Goal: Task Accomplishment & Management: Use online tool/utility

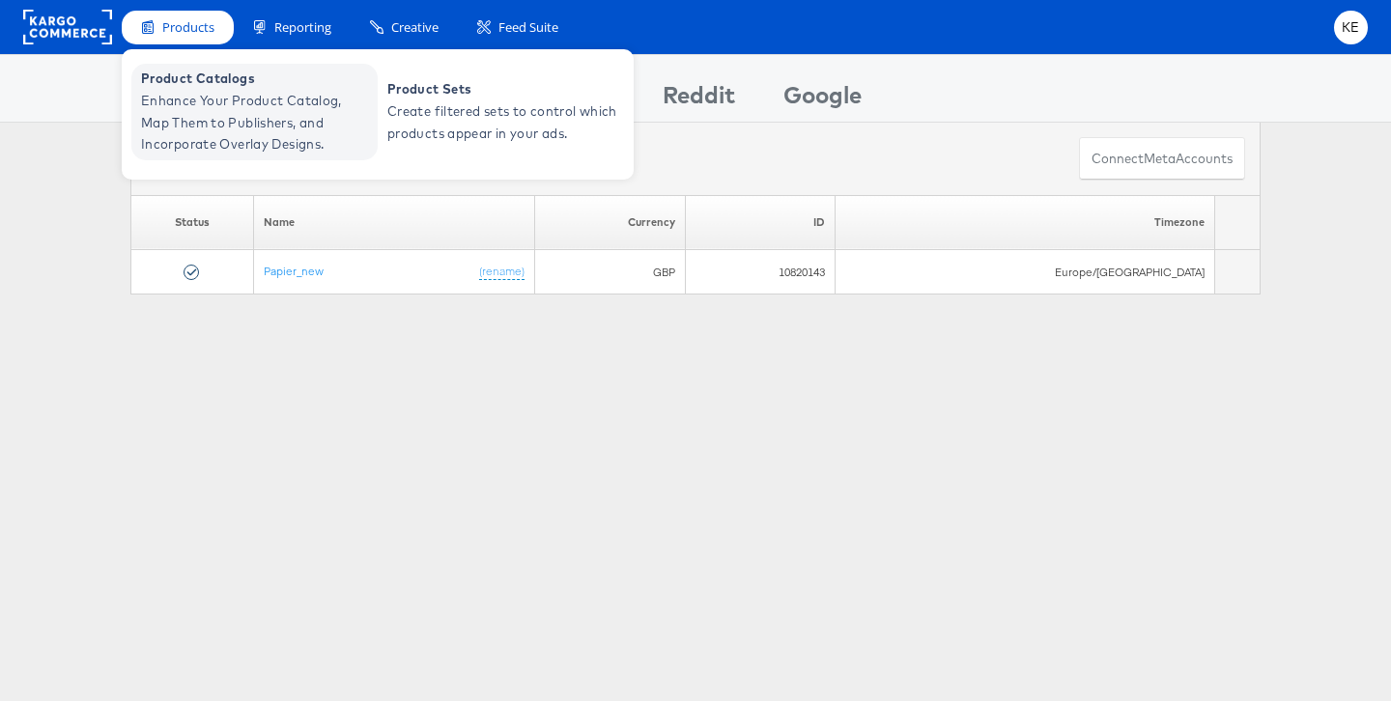
click at [252, 101] on span "Enhance Your Product Catalog, Map Them to Publishers, and Incorporate Overlay D…" at bounding box center [257, 123] width 232 height 66
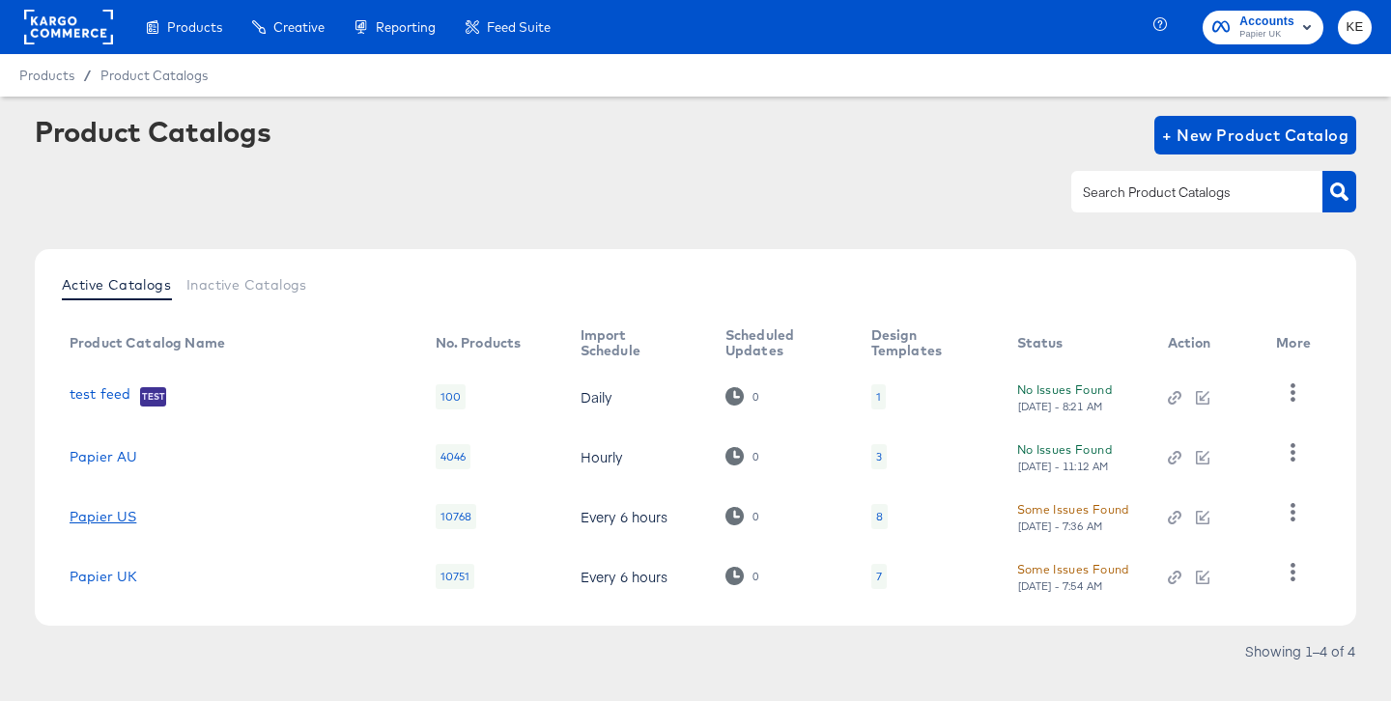
click at [106, 516] on link "Papier US" at bounding box center [103, 516] width 67 height 15
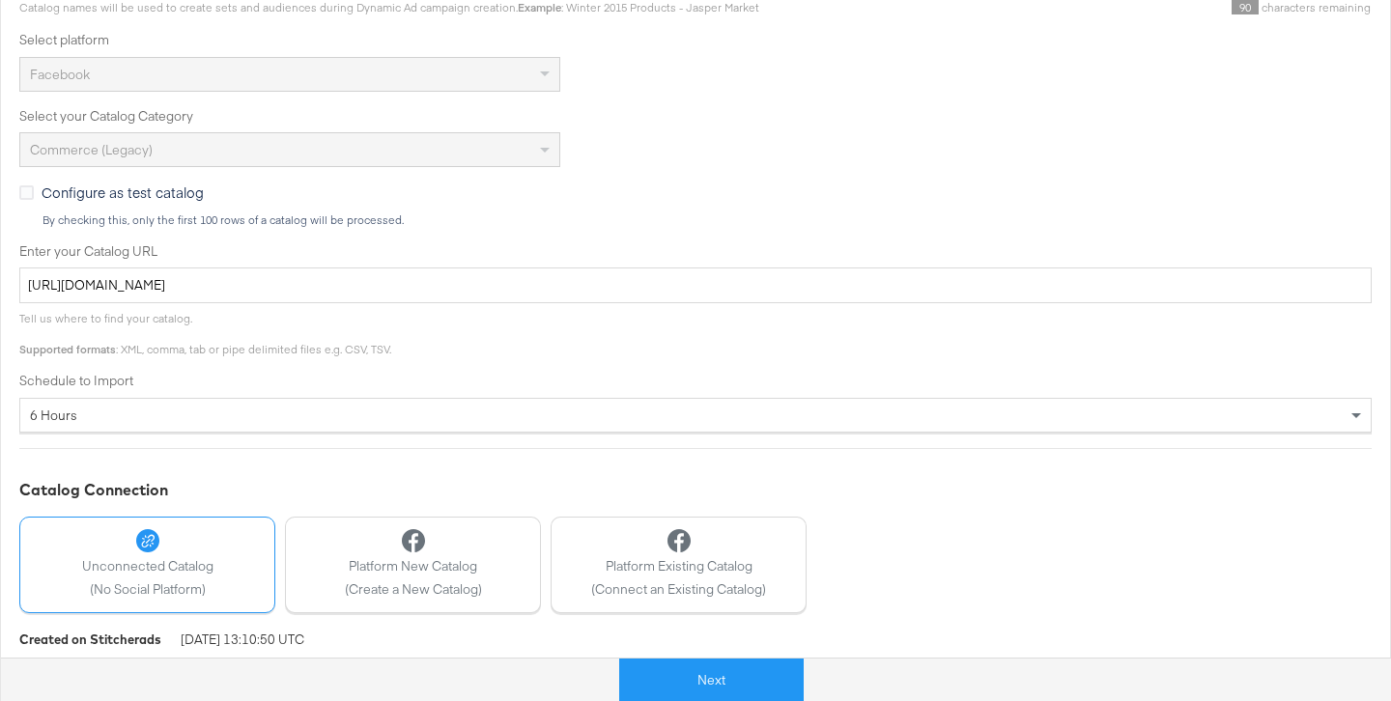
scroll to position [504, 0]
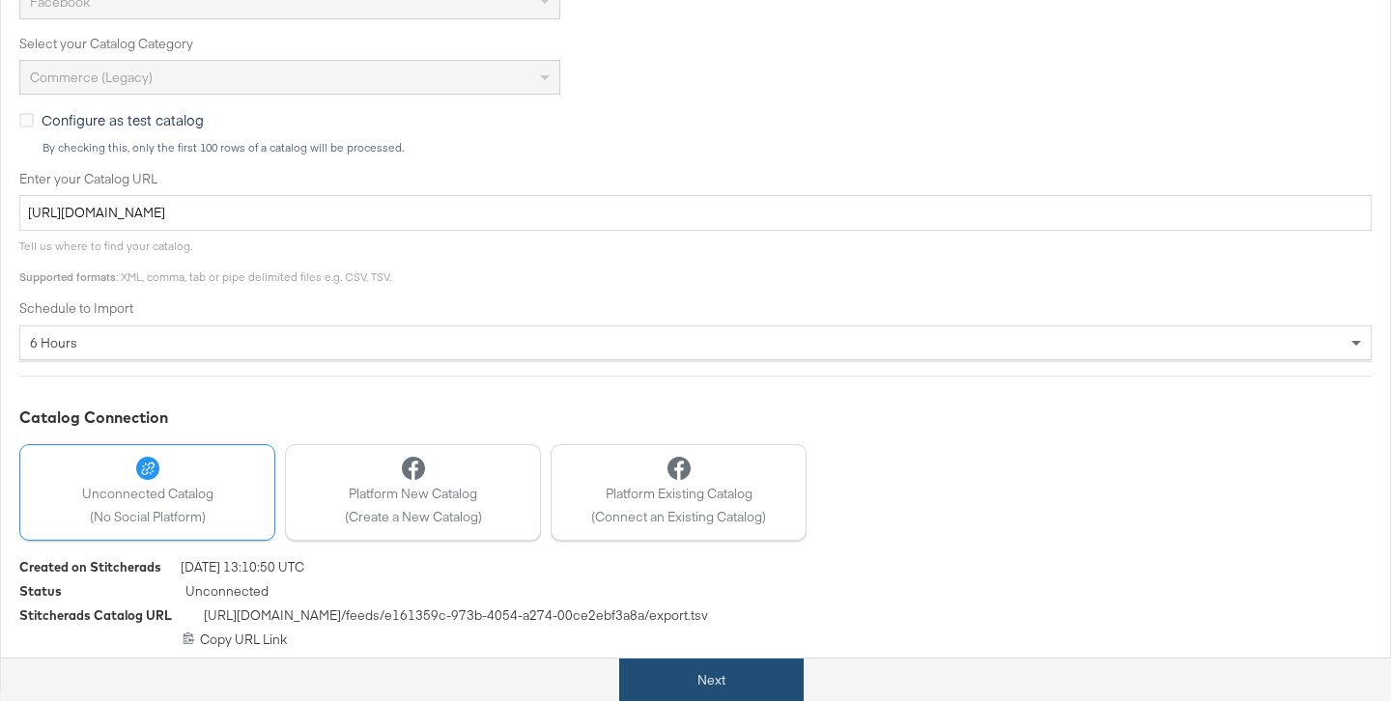
click at [695, 666] on button "Next" at bounding box center [711, 680] width 184 height 43
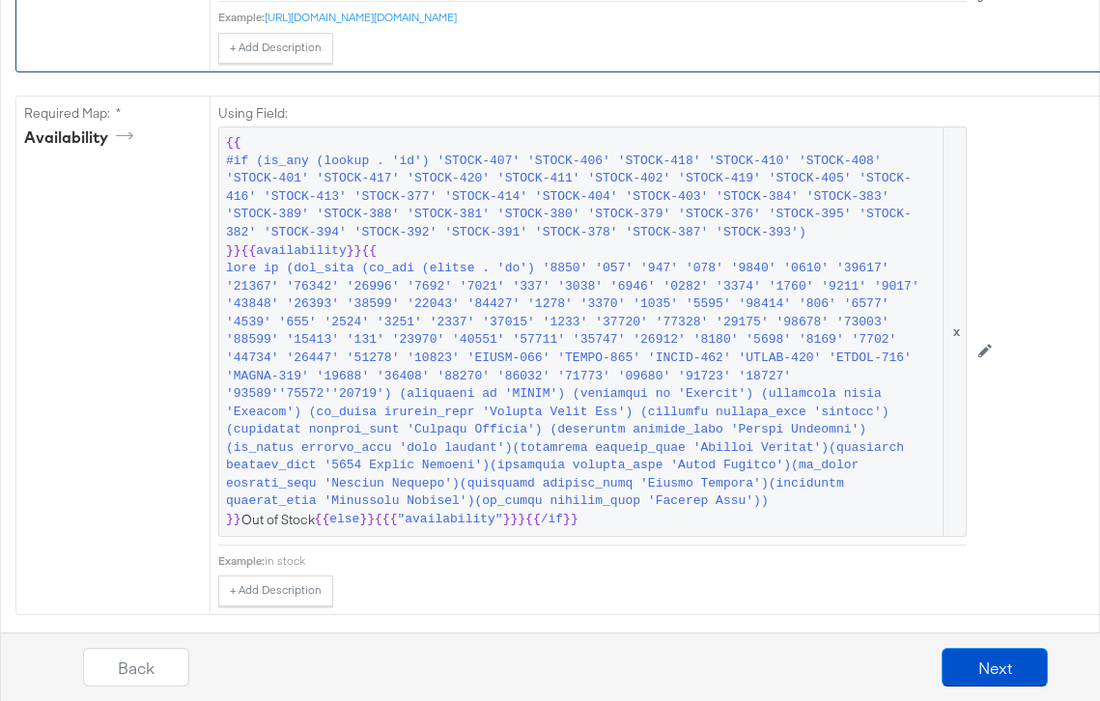
scroll to position [1343, 0]
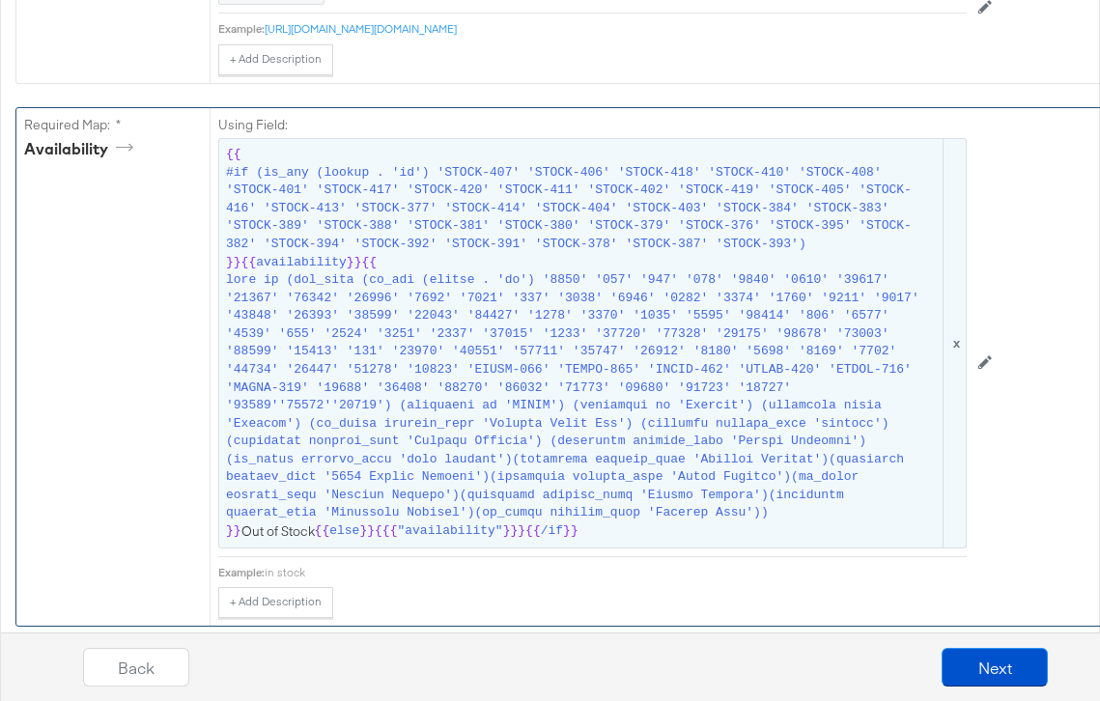
click at [521, 443] on span at bounding box center [583, 396] width 714 height 251
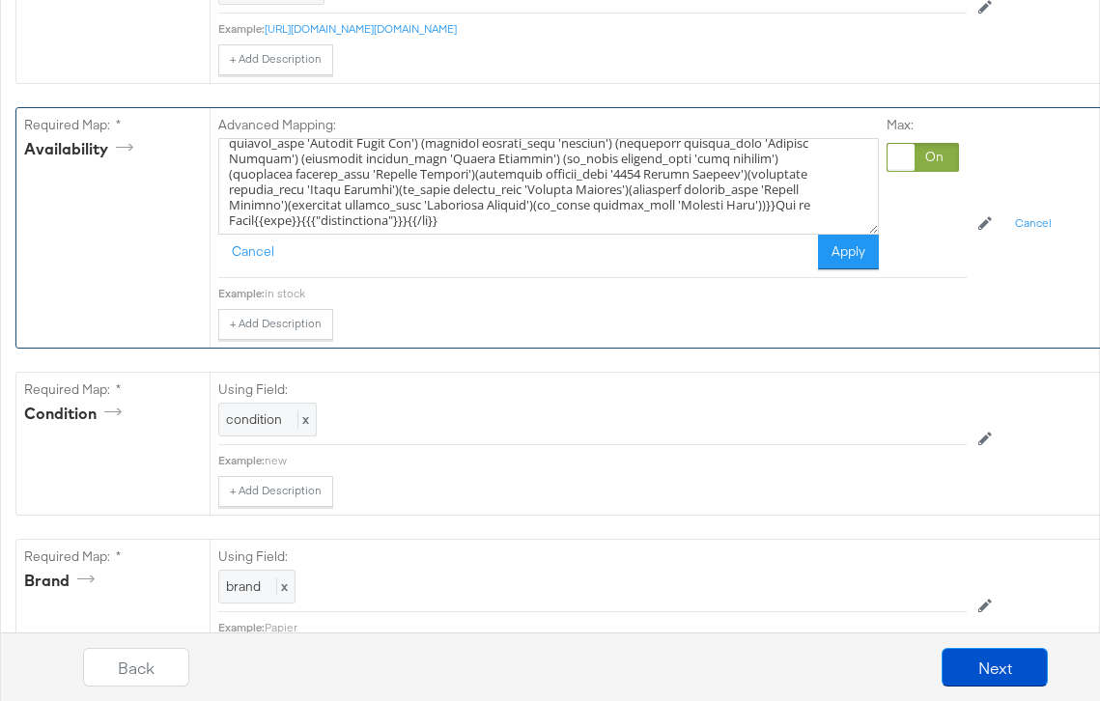
scroll to position [184, 0]
click at [326, 187] on textarea at bounding box center [548, 186] width 661 height 97
type textarea "{{#if (is_any (lookup . 'id') 'STOCK-407' 'STOCK-406' 'STOCK-418' 'STOCK-410' '…"
click at [610, 267] on div "Cancel Apply" at bounding box center [548, 252] width 661 height 35
click at [852, 261] on button "Apply" at bounding box center [848, 252] width 61 height 35
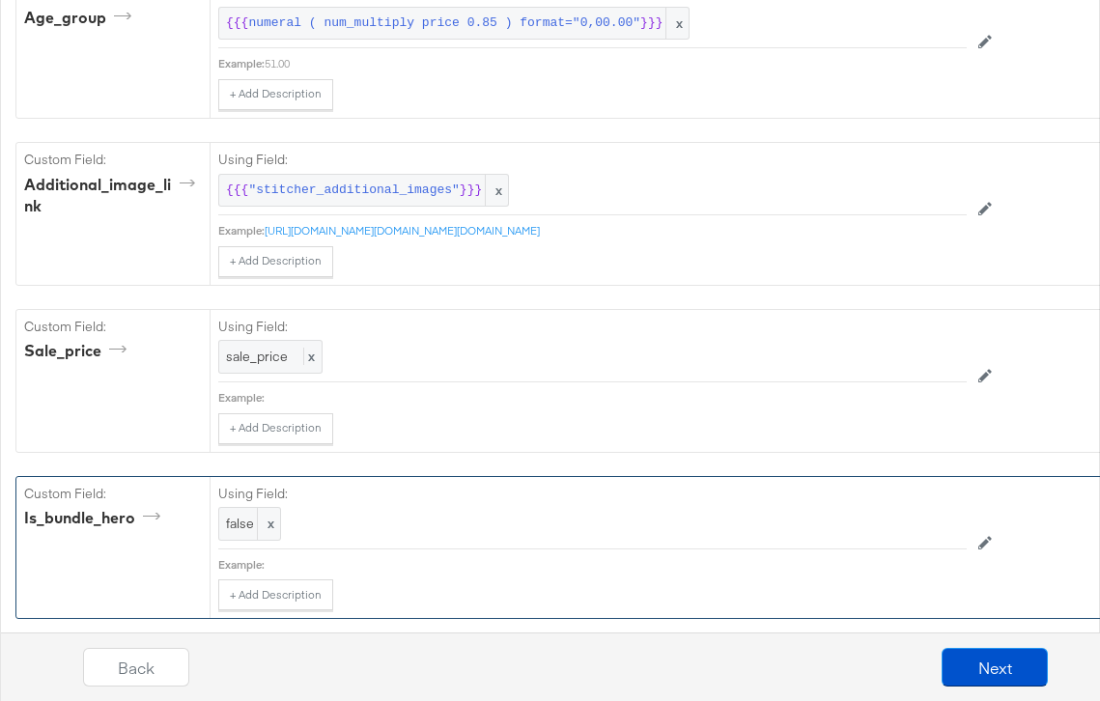
scroll to position [3911, 0]
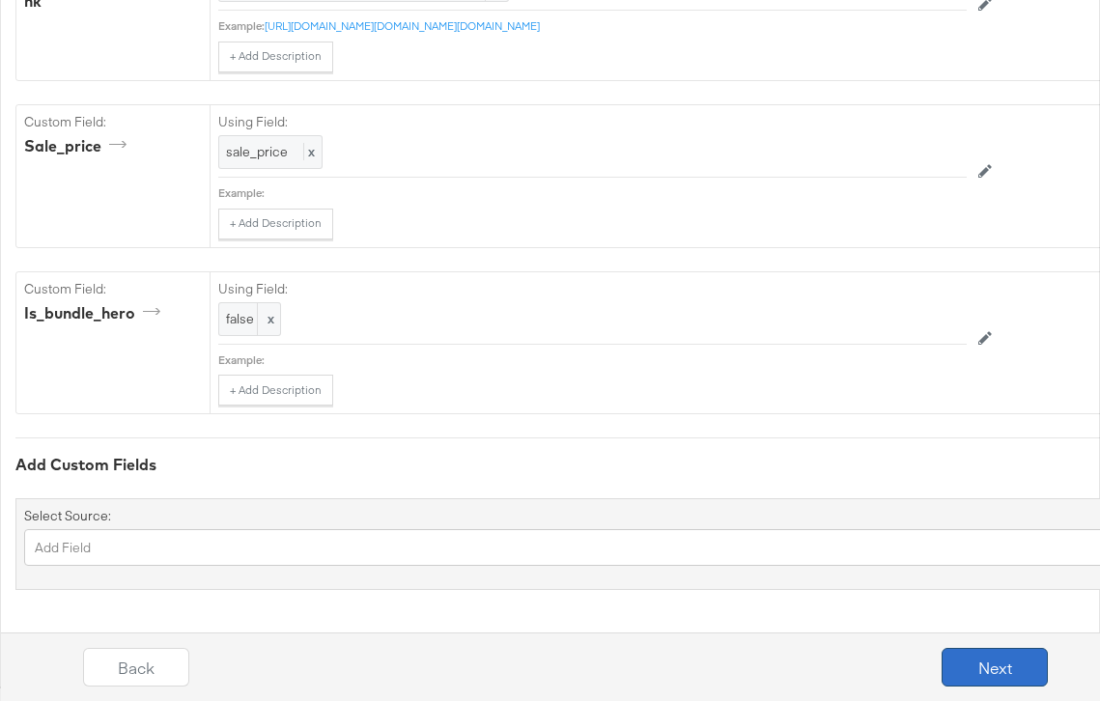
click at [979, 663] on button "Next" at bounding box center [995, 667] width 106 height 39
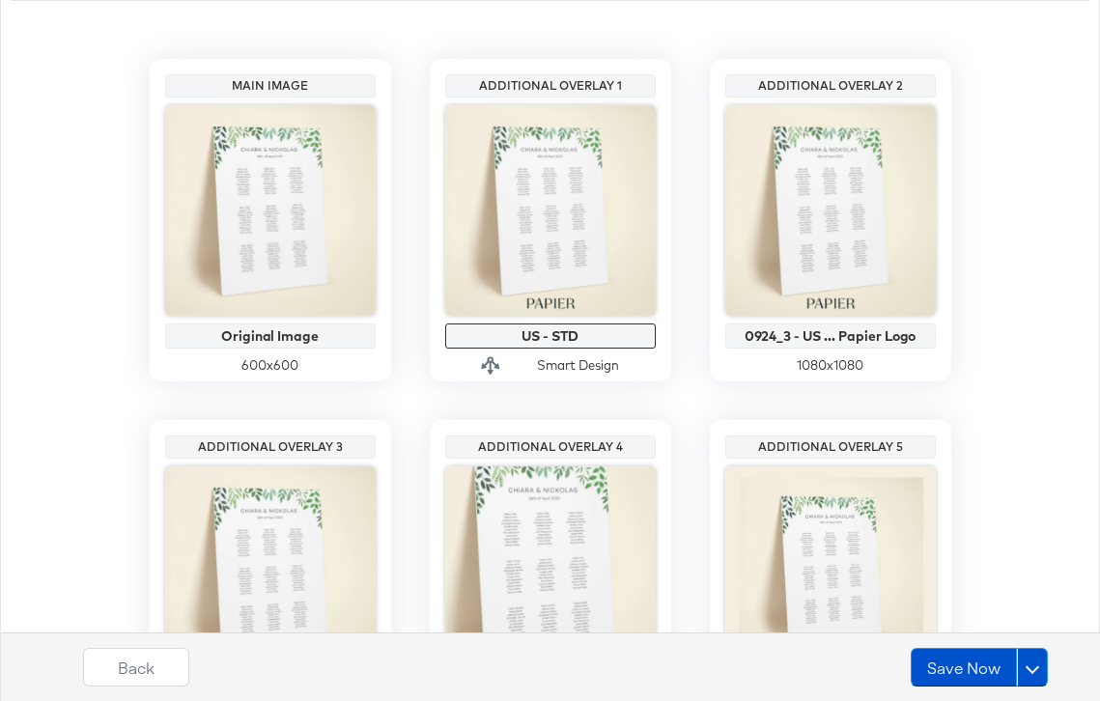
scroll to position [0, 0]
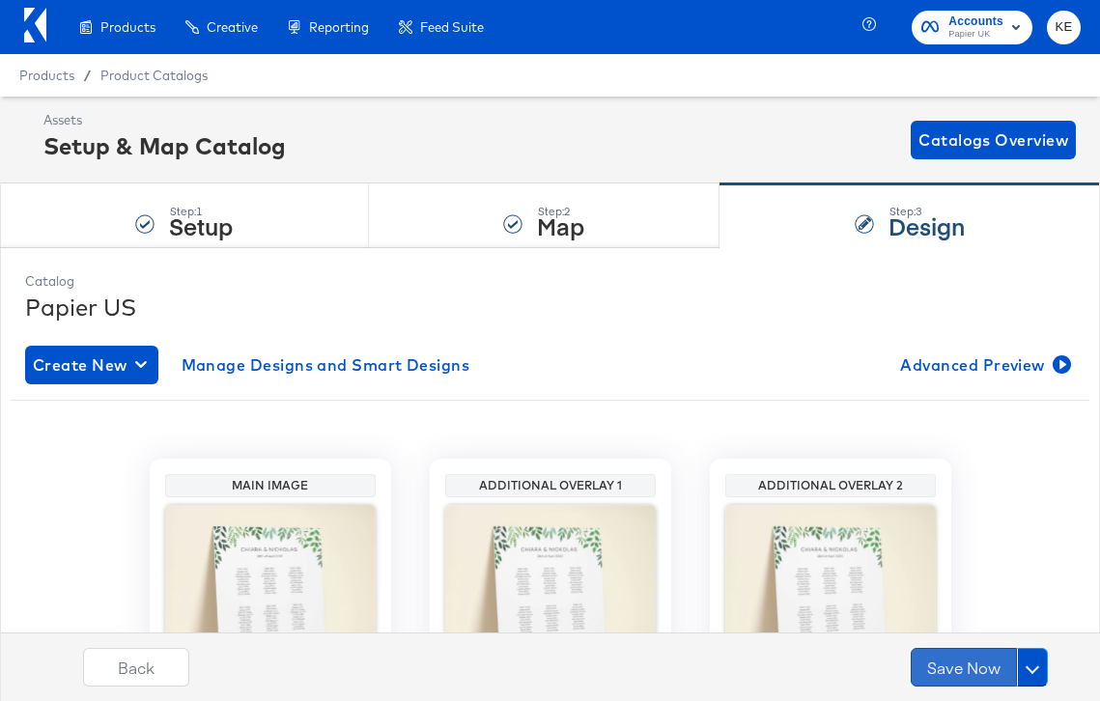
click at [958, 662] on button "Save Now" at bounding box center [964, 667] width 106 height 39
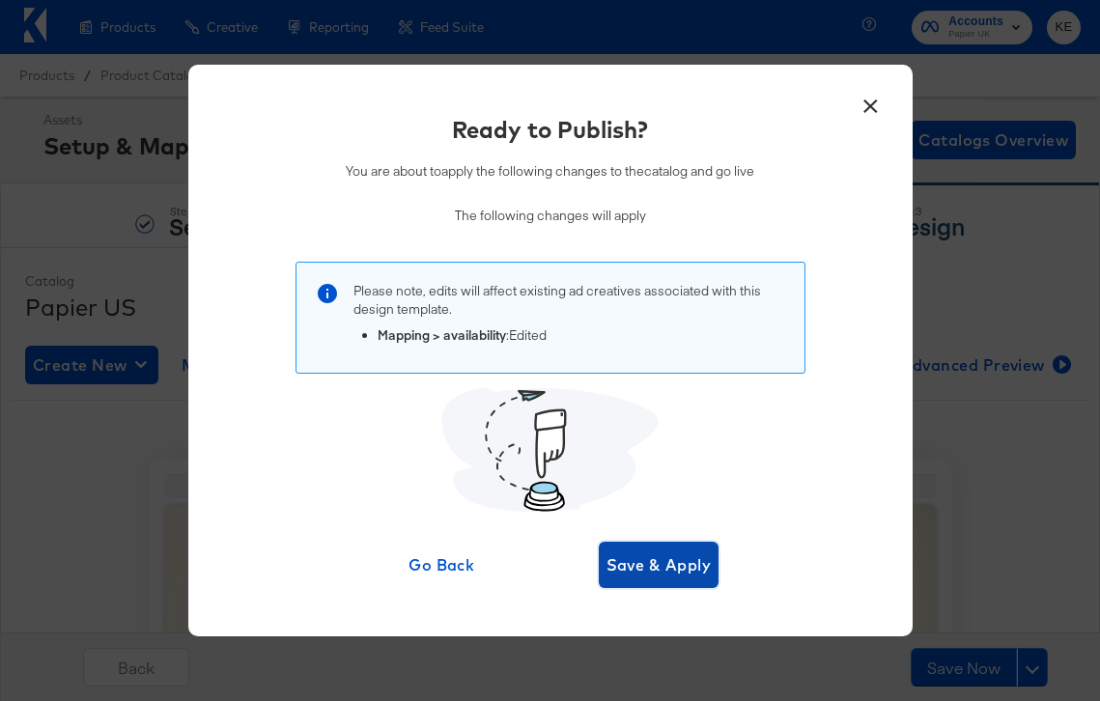
click at [660, 565] on span "Save & Apply" at bounding box center [659, 565] width 105 height 27
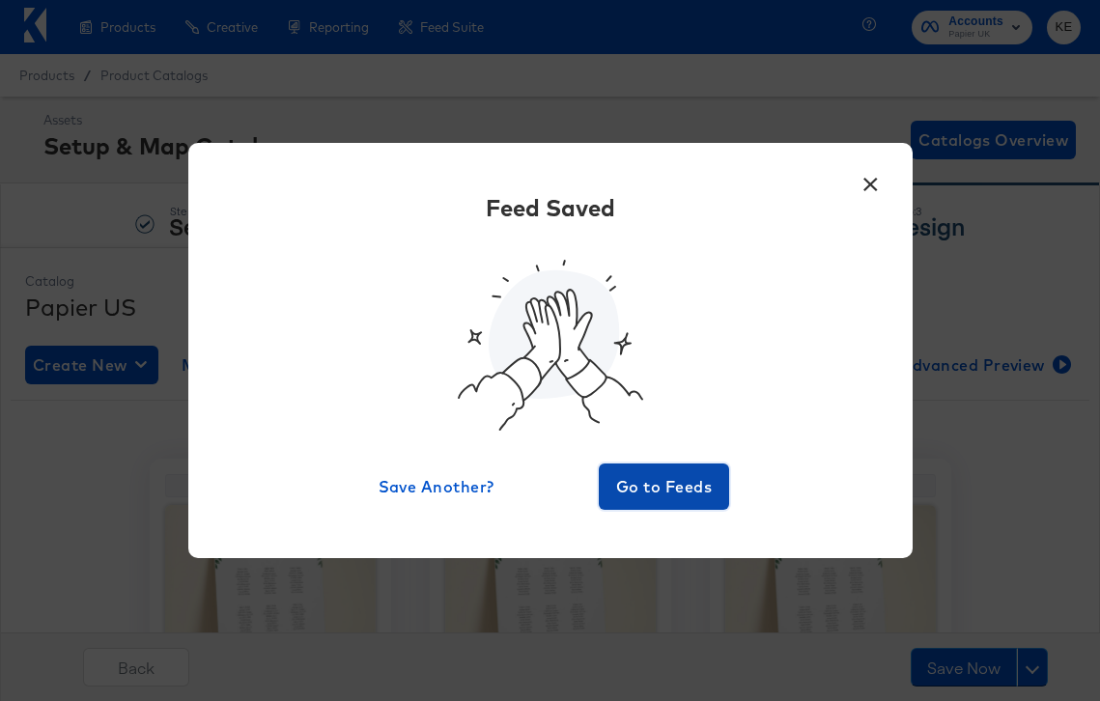
click at [648, 490] on span "Go to Feeds" at bounding box center [665, 486] width 116 height 27
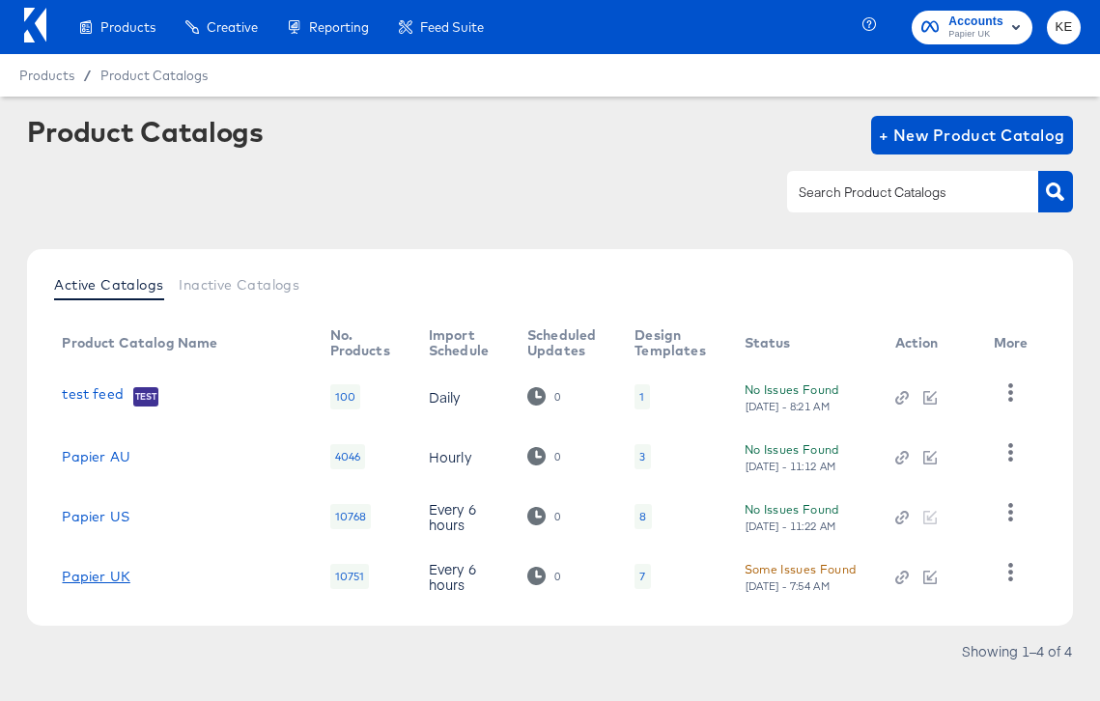
click at [104, 579] on link "Papier UK" at bounding box center [96, 576] width 68 height 15
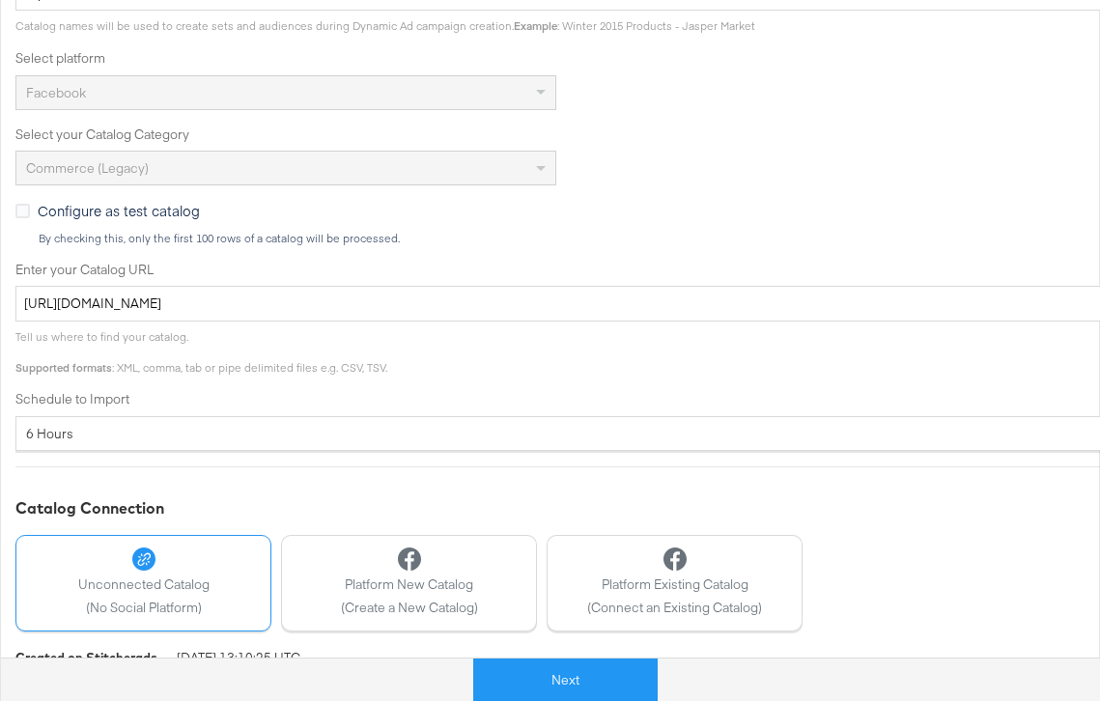
scroll to position [504, 0]
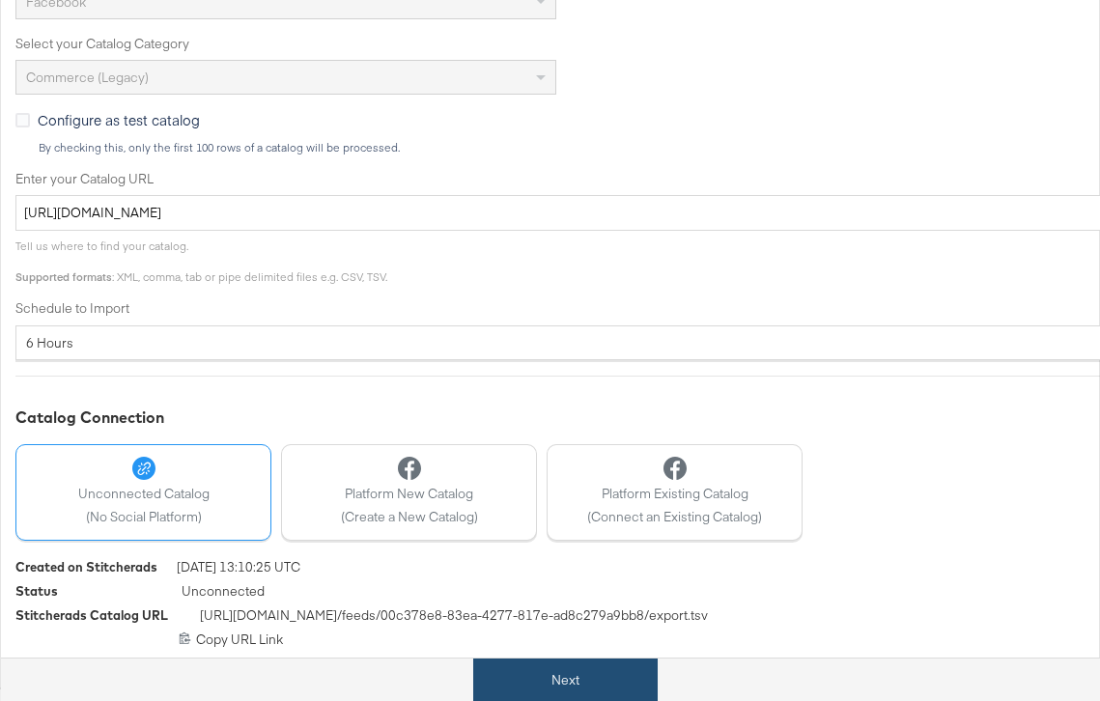
click at [564, 674] on button "Next" at bounding box center [565, 680] width 184 height 43
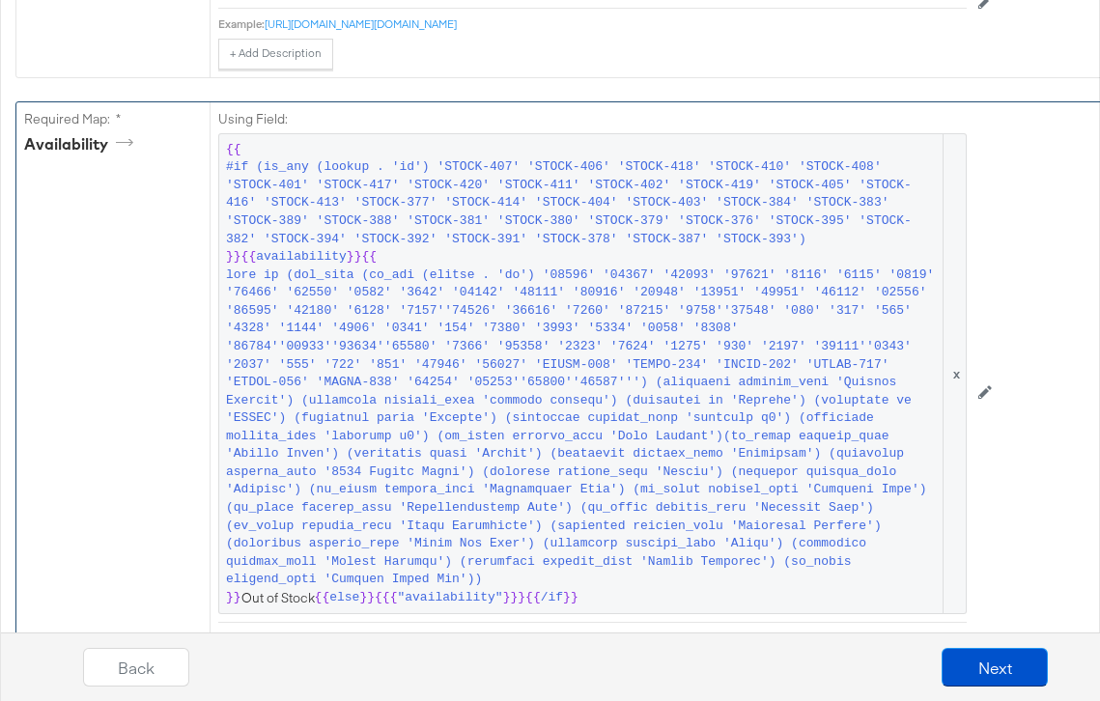
scroll to position [1449, 0]
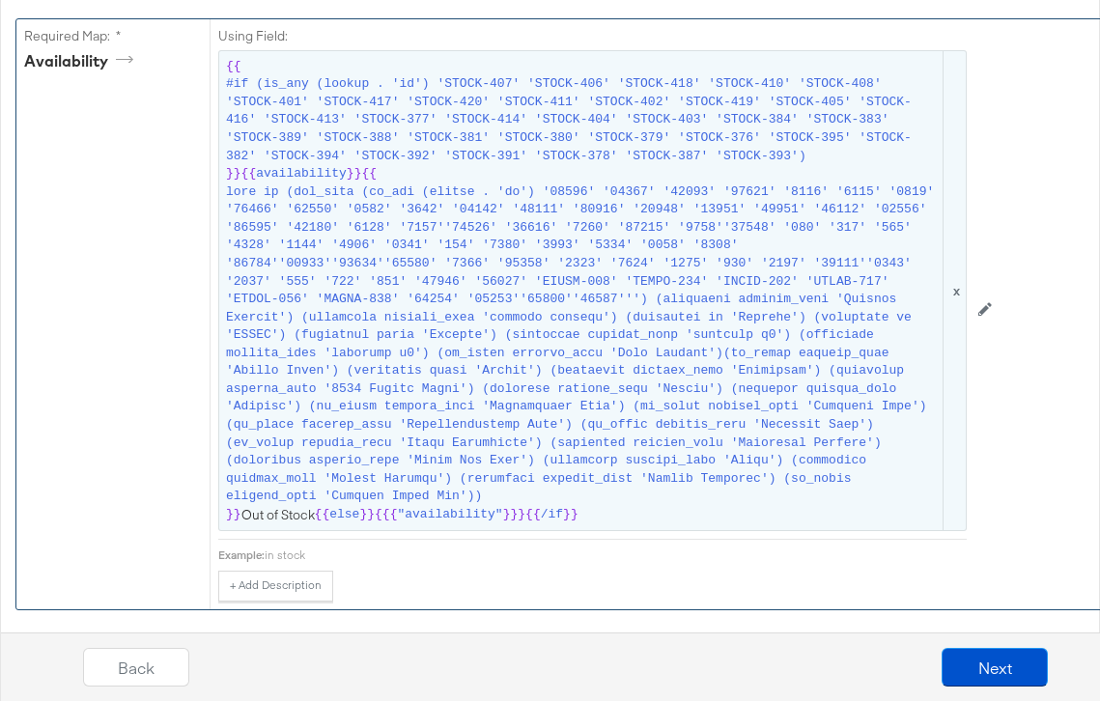
click at [532, 341] on span at bounding box center [583, 345] width 714 height 323
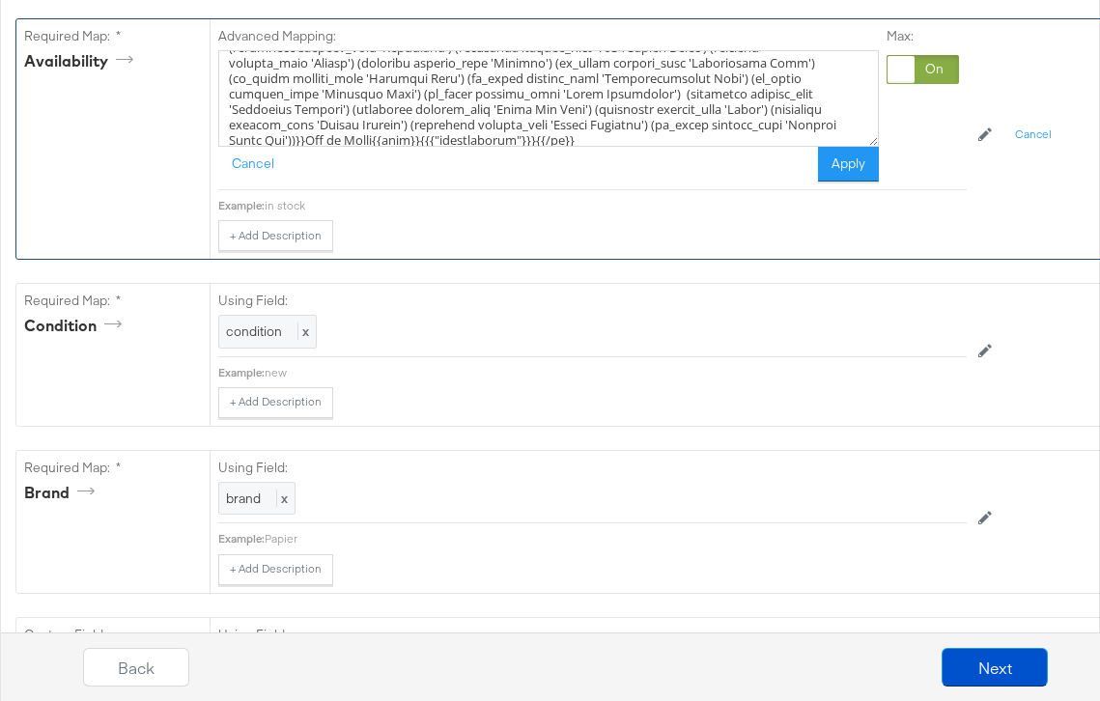
scroll to position [222, 0]
click at [480, 106] on textarea at bounding box center [548, 98] width 661 height 97
click at [657, 110] on textarea at bounding box center [548, 98] width 661 height 97
type textarea "{{#if (is_any (lookup . 'id') 'STOCK-407' 'STOCK-406' 'STOCK-418' 'STOCK-410' '…"
click at [683, 176] on div "Cancel Apply" at bounding box center [548, 164] width 661 height 35
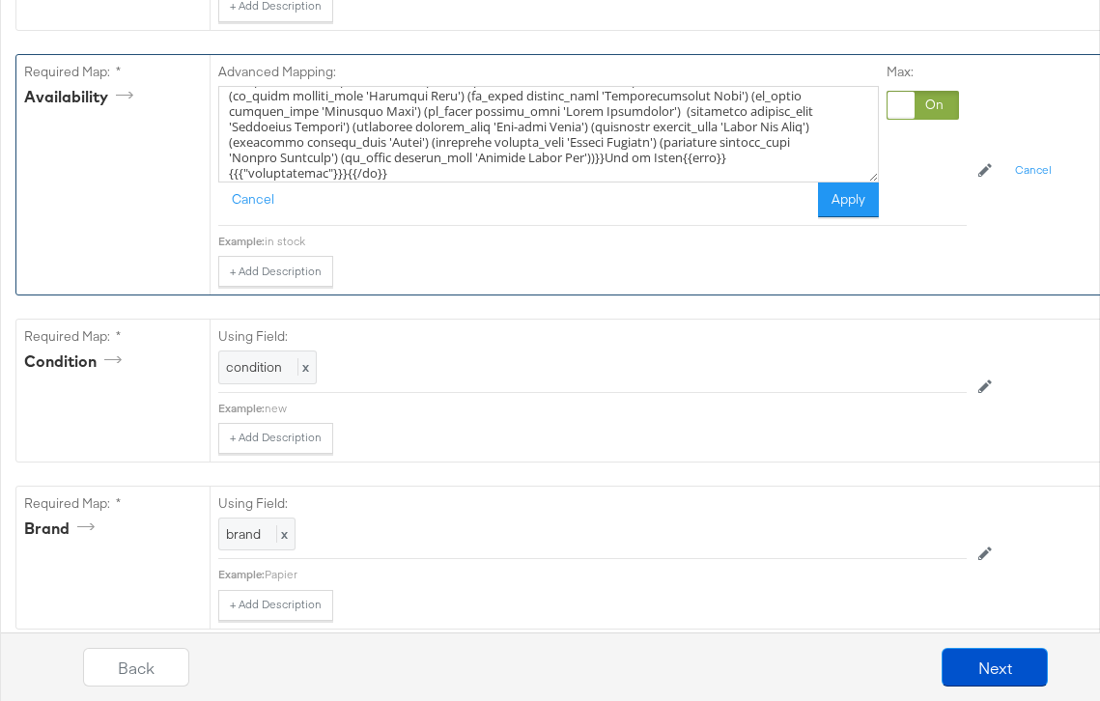
scroll to position [242, 0]
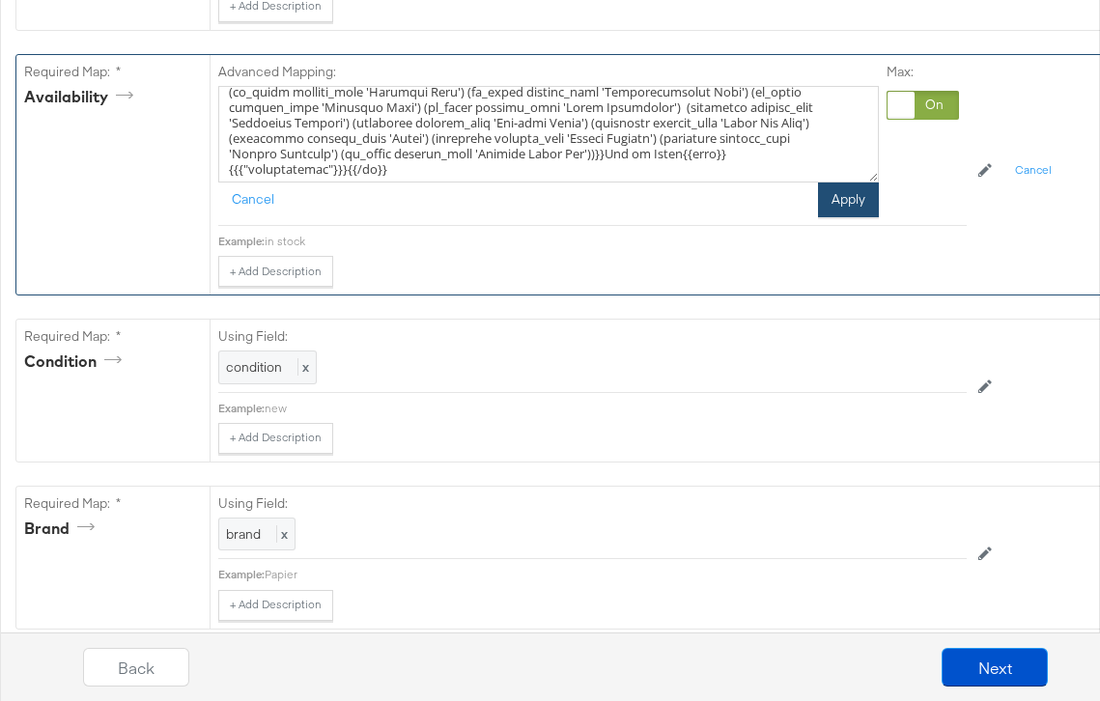
click at [855, 204] on button "Apply" at bounding box center [848, 200] width 61 height 35
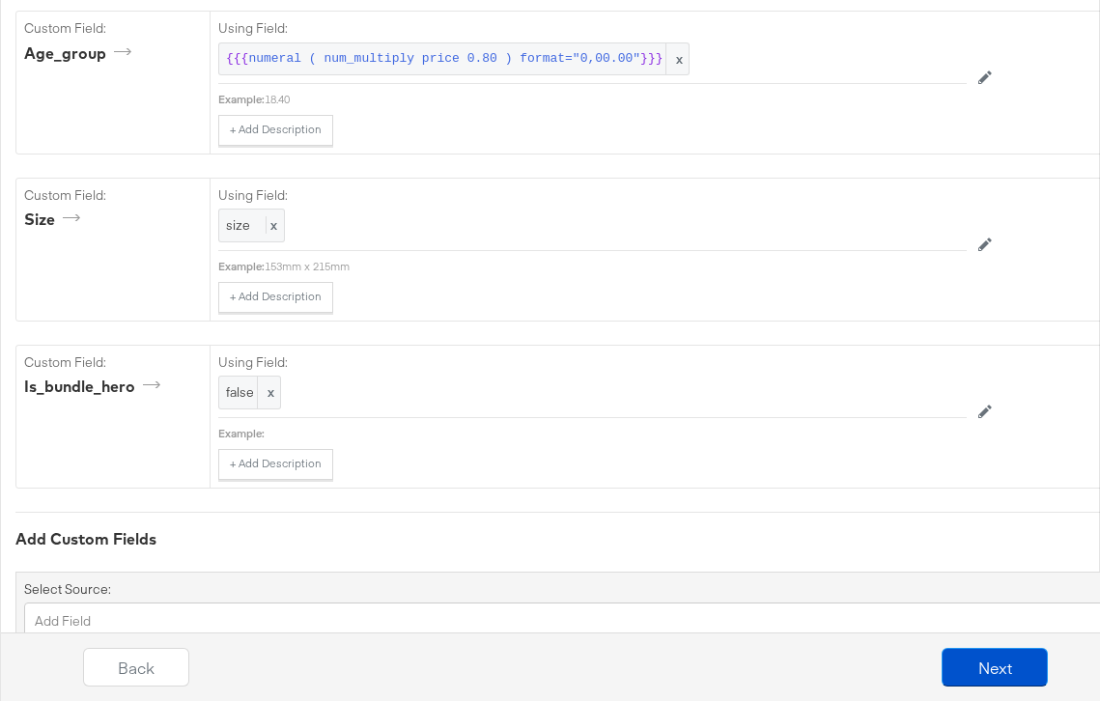
scroll to position [4150, 0]
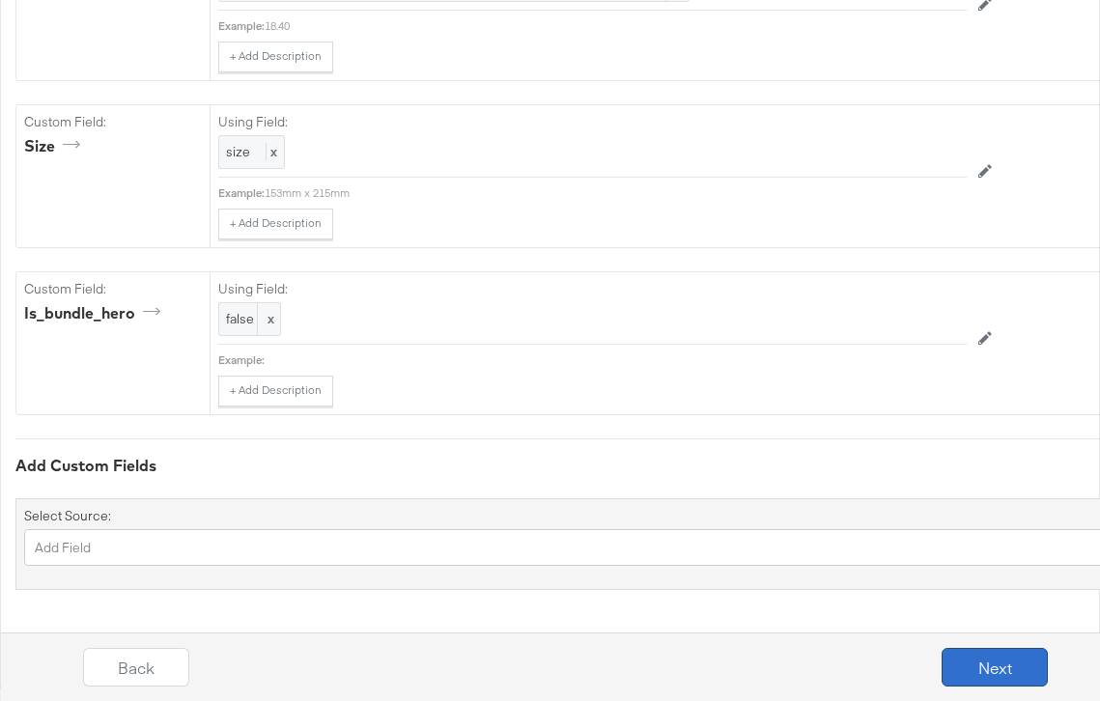
click at [1012, 668] on button "Next" at bounding box center [995, 667] width 106 height 39
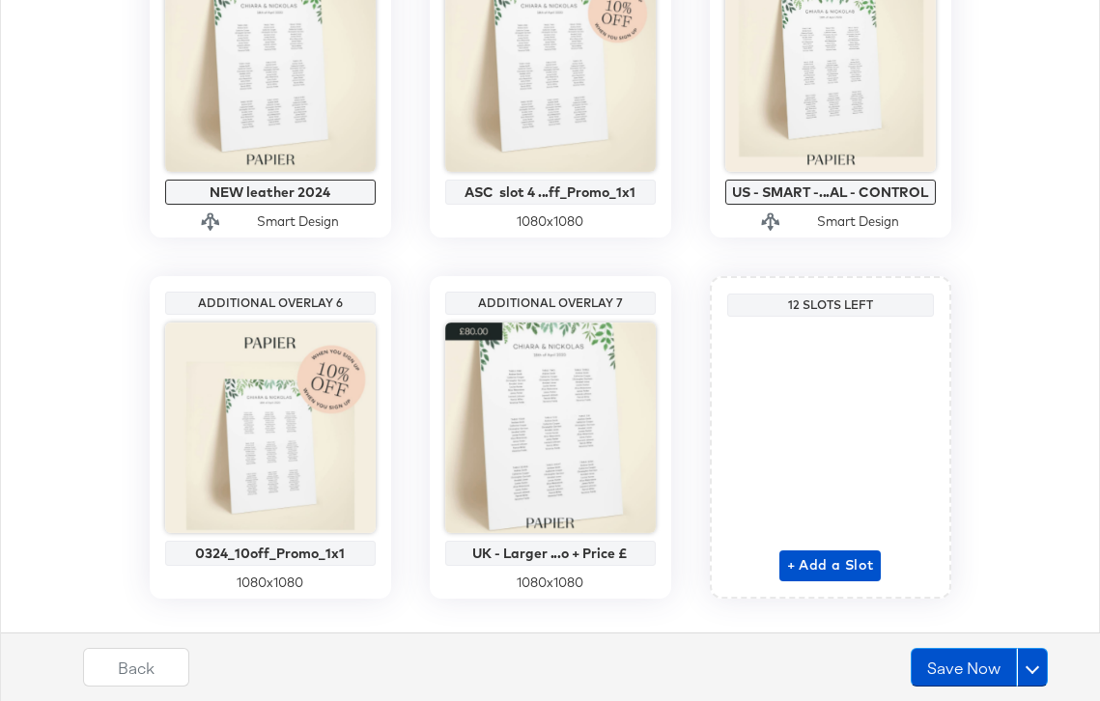
scroll to position [942, 0]
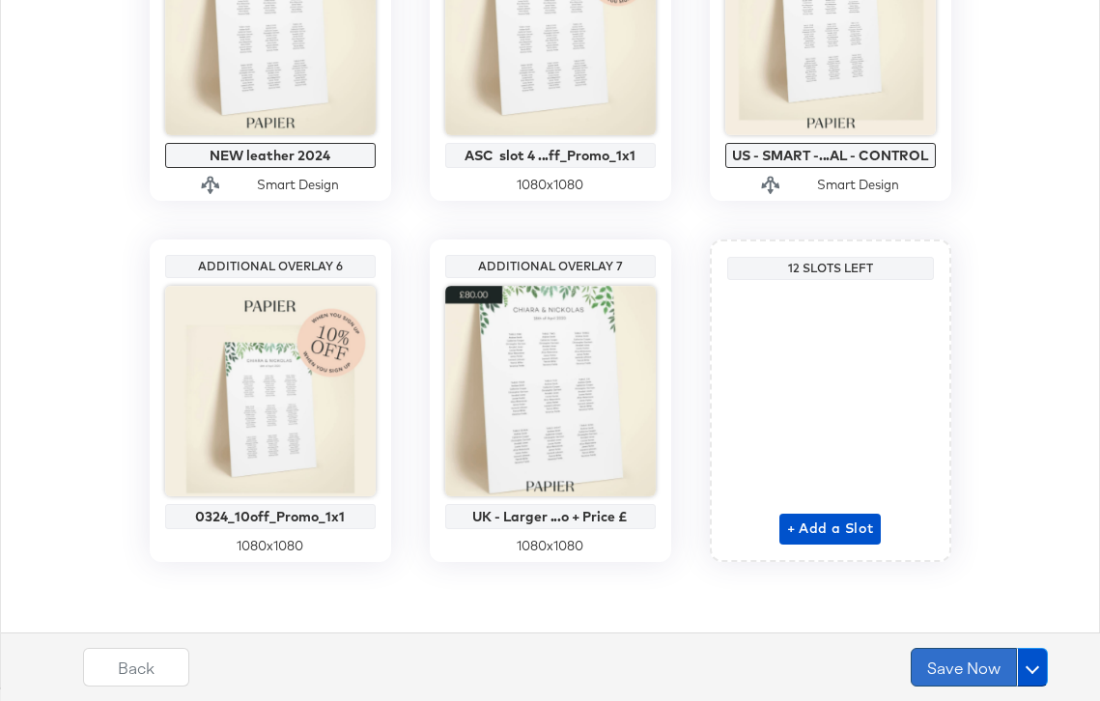
click at [971, 669] on button "Save Now" at bounding box center [964, 667] width 106 height 39
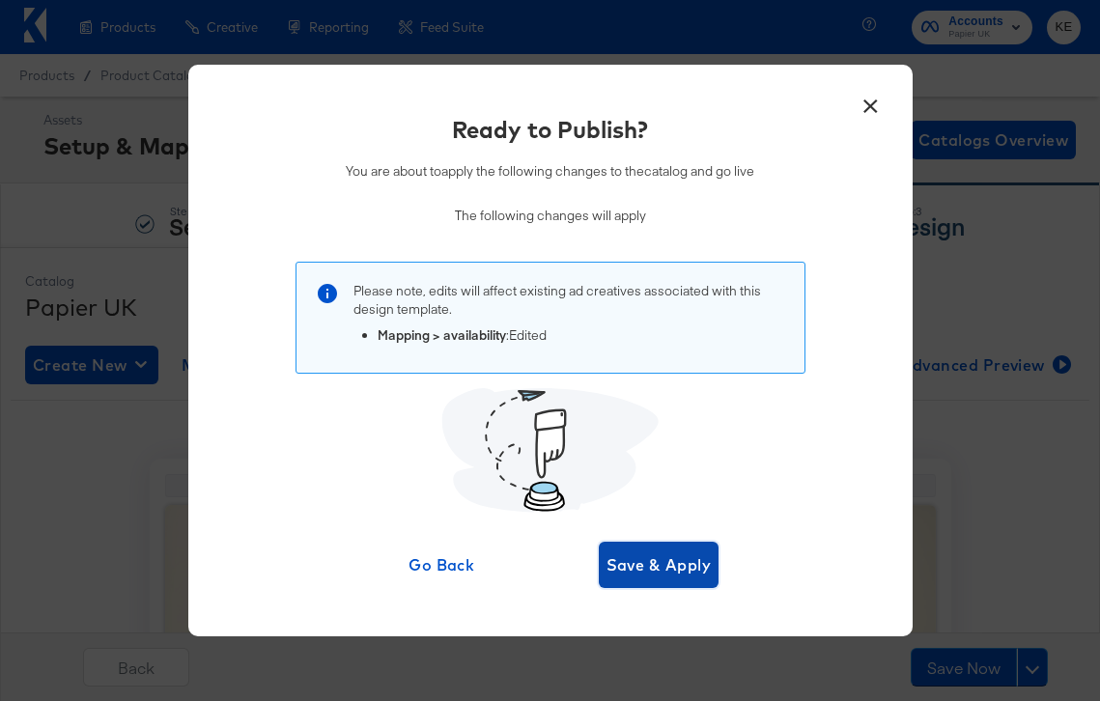
click at [665, 571] on span "Save & Apply" at bounding box center [659, 565] width 105 height 27
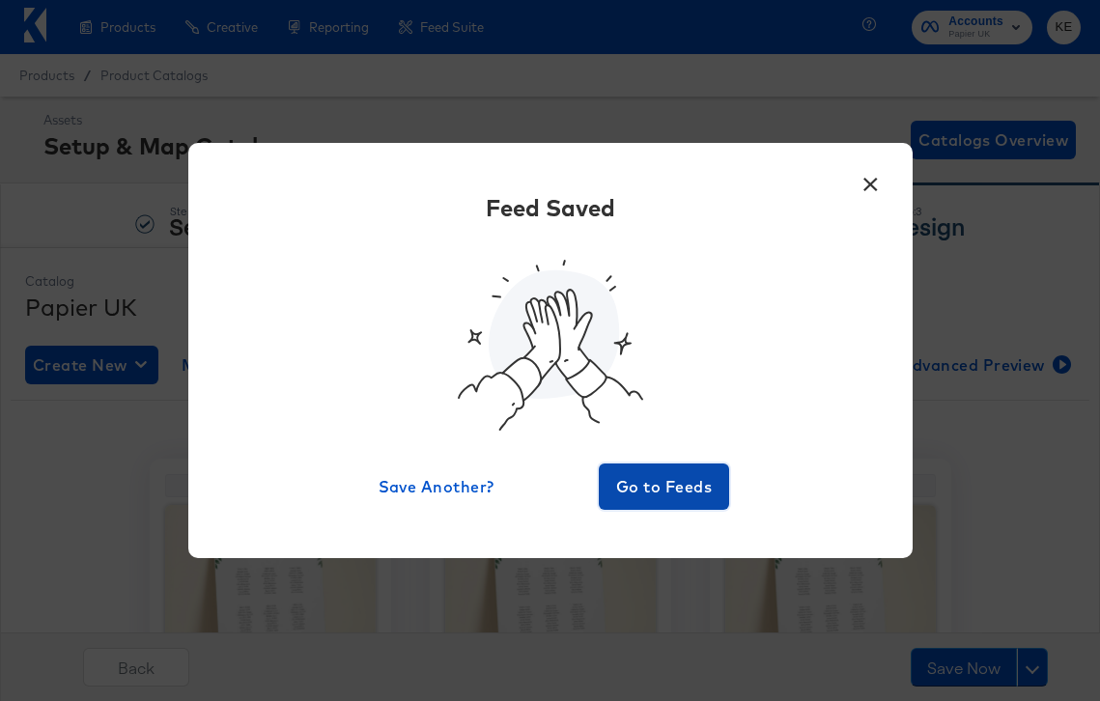
click at [660, 496] on span "Go to Feeds" at bounding box center [665, 486] width 116 height 27
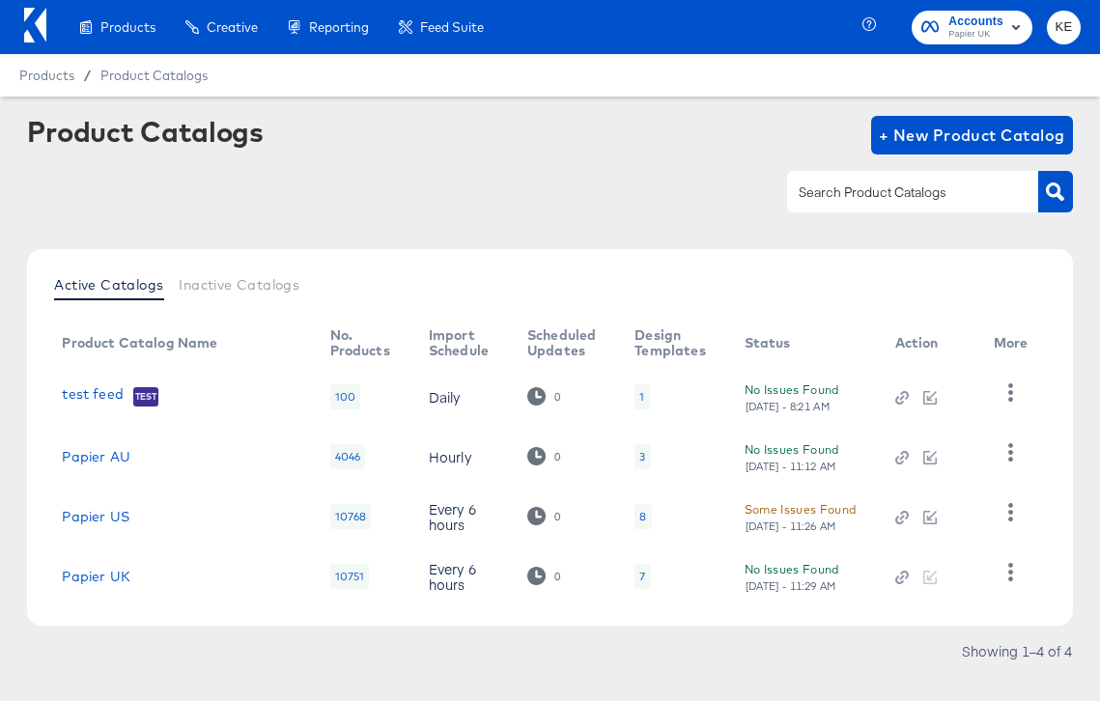
click at [785, 510] on div "Some Issues Found" at bounding box center [801, 509] width 112 height 20
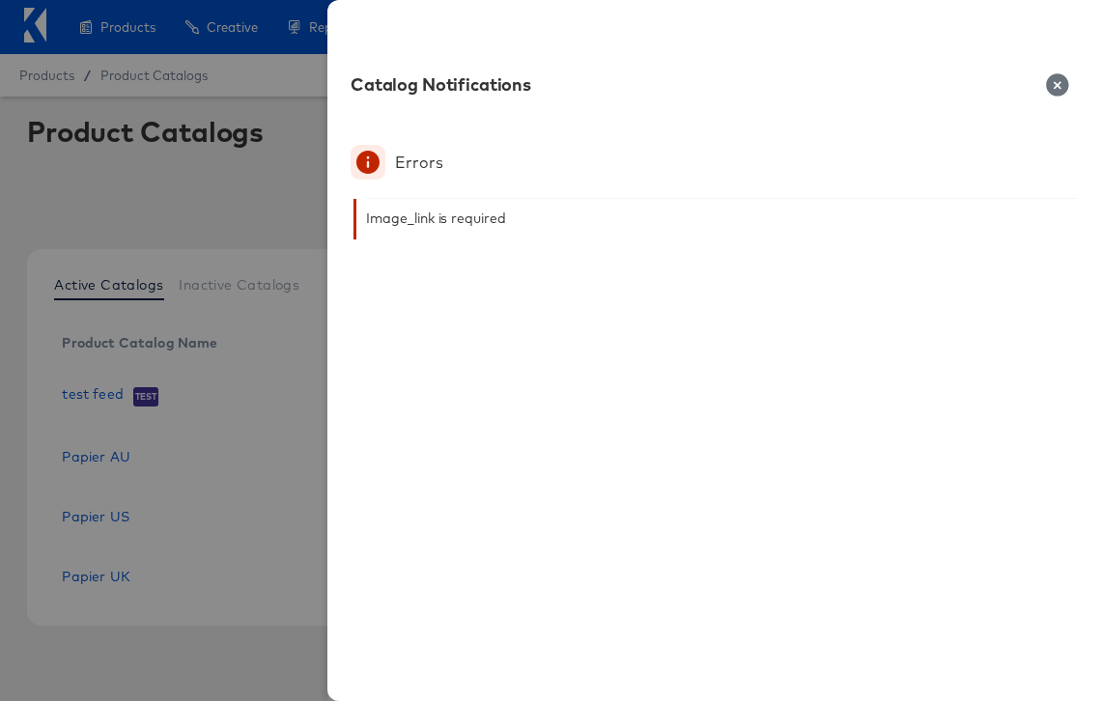
click at [1063, 81] on icon "button" at bounding box center [1057, 84] width 22 height 22
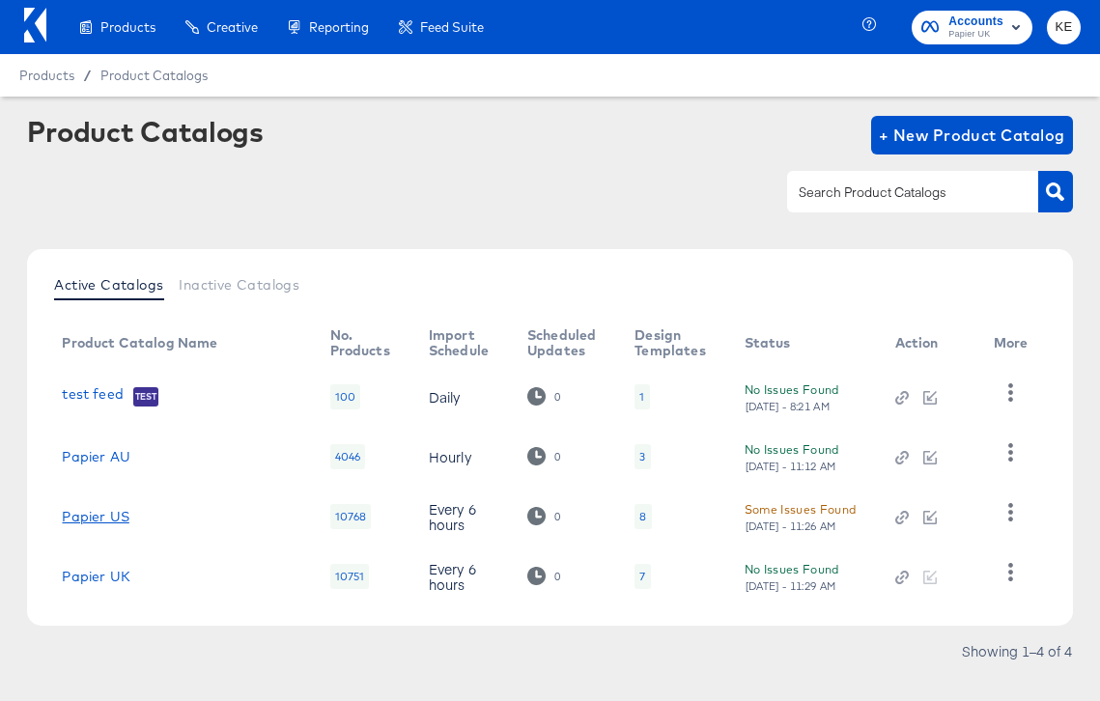
click at [113, 514] on link "Papier US" at bounding box center [95, 516] width 67 height 15
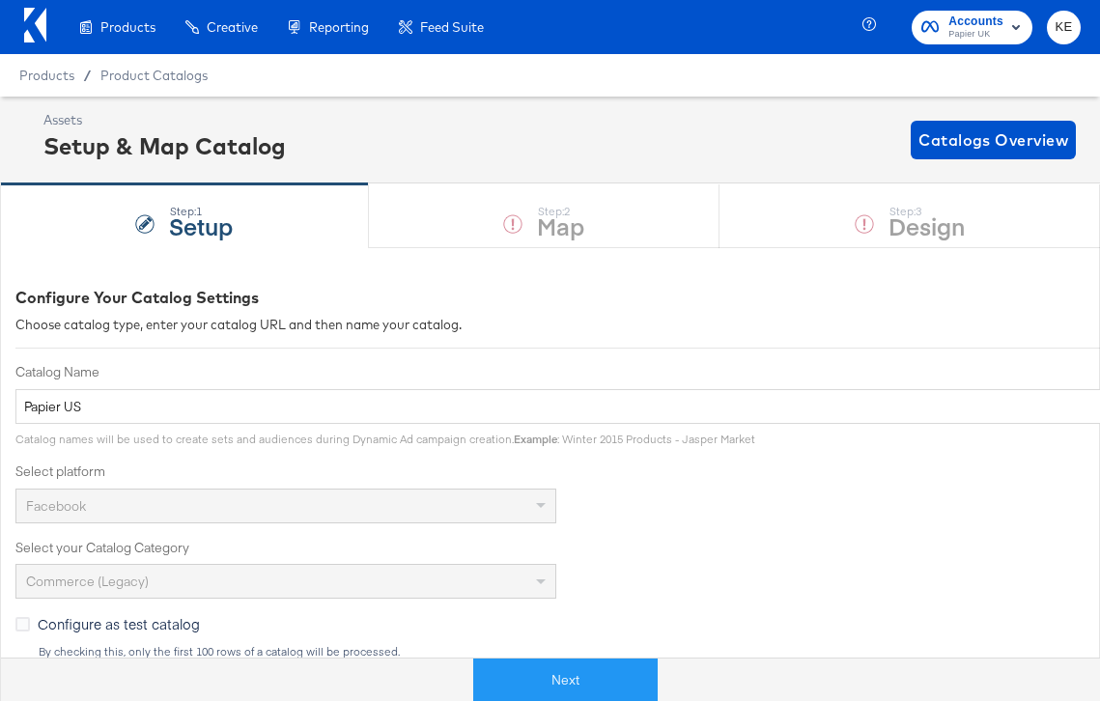
click at [594, 238] on div "Step: 1 Setup Step: 2 Map Step: 3 Design" at bounding box center [550, 216] width 1100 height 64
click at [568, 672] on button "Next" at bounding box center [565, 680] width 184 height 43
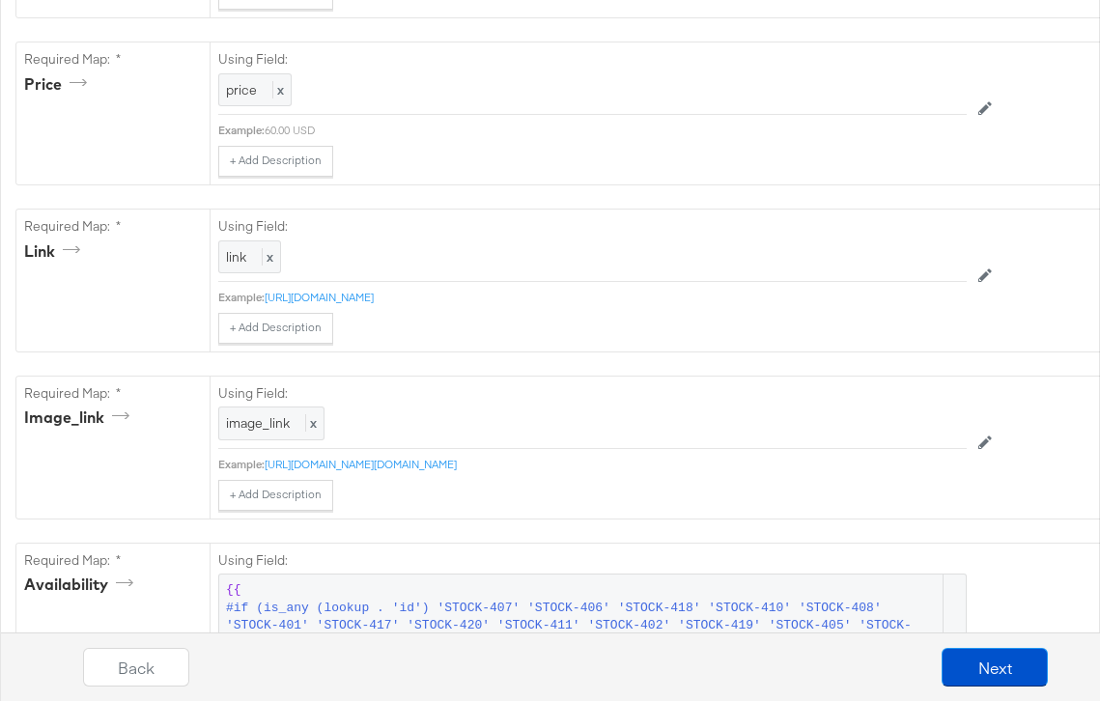
scroll to position [909, 0]
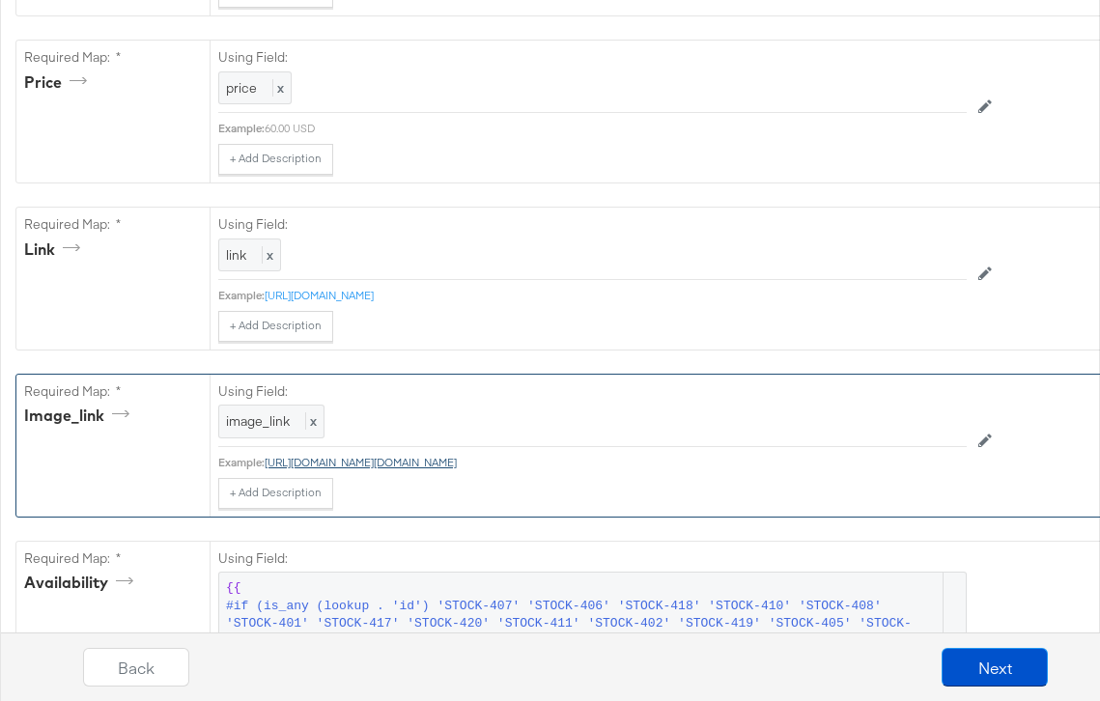
click at [457, 462] on link "https://papier.imgix.net/https%3A%2F%2Fwww.papier.com%2Fus%2Ftemplated_image%2F…" at bounding box center [361, 462] width 192 height 14
click at [460, 410] on div "image_link x" at bounding box center [592, 422] width 749 height 34
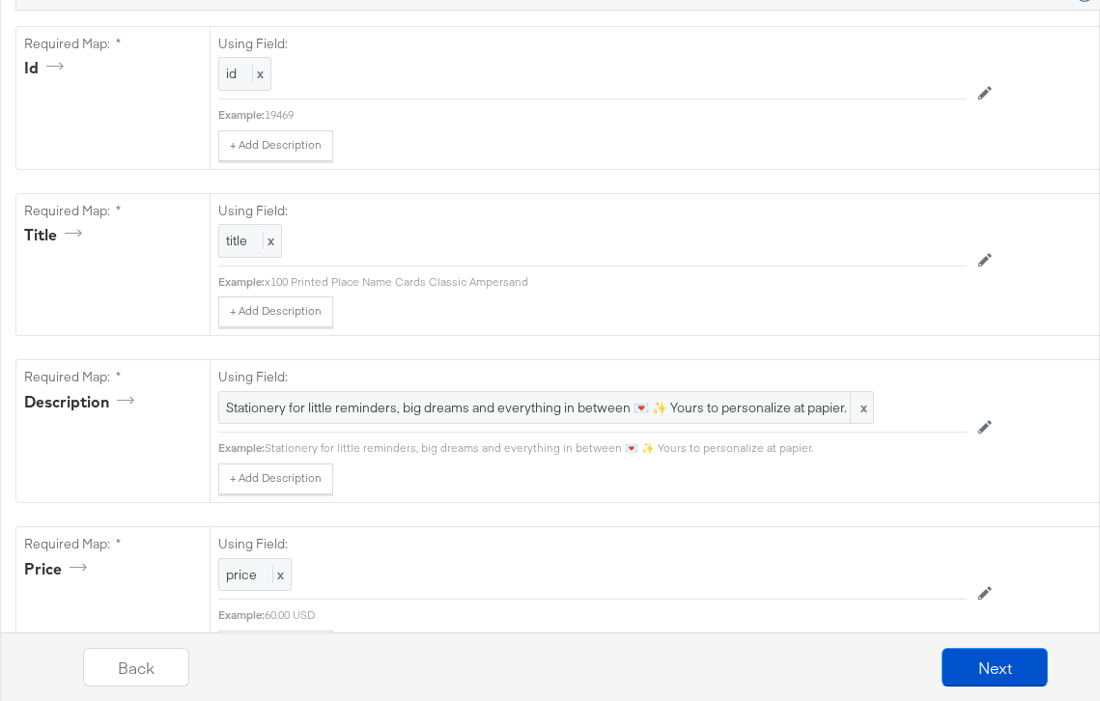
scroll to position [0, 0]
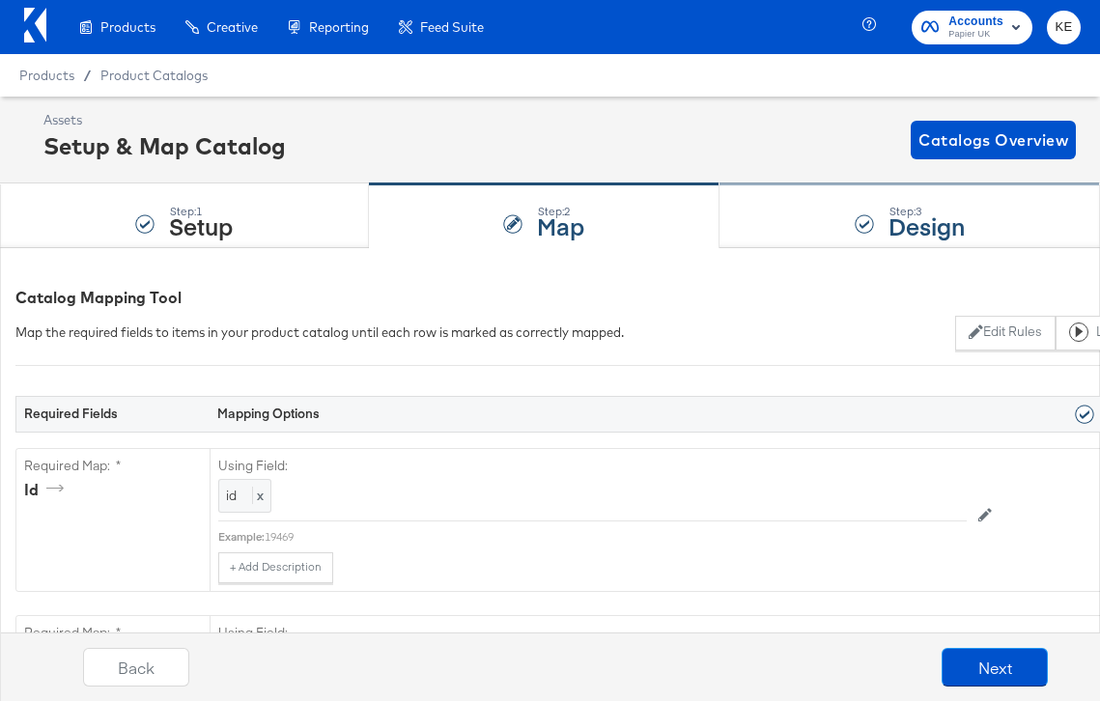
click at [830, 215] on div "Step: 3 Design" at bounding box center [910, 216] width 381 height 64
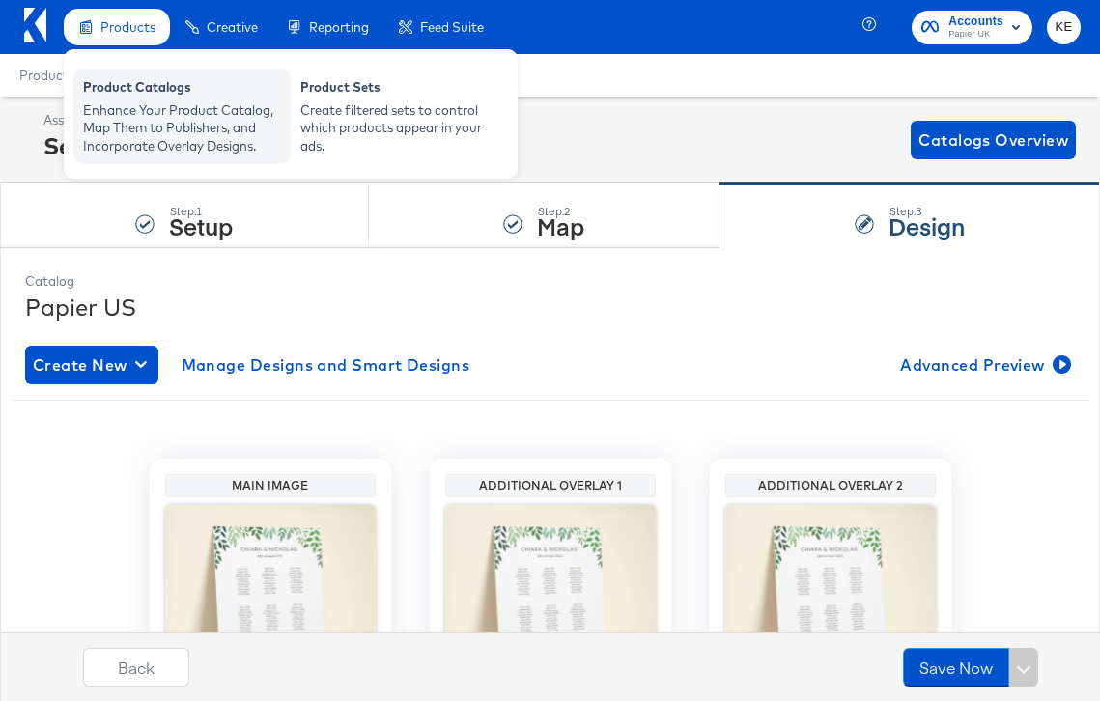
click at [168, 99] on div "Product Catalogs" at bounding box center [182, 89] width 198 height 23
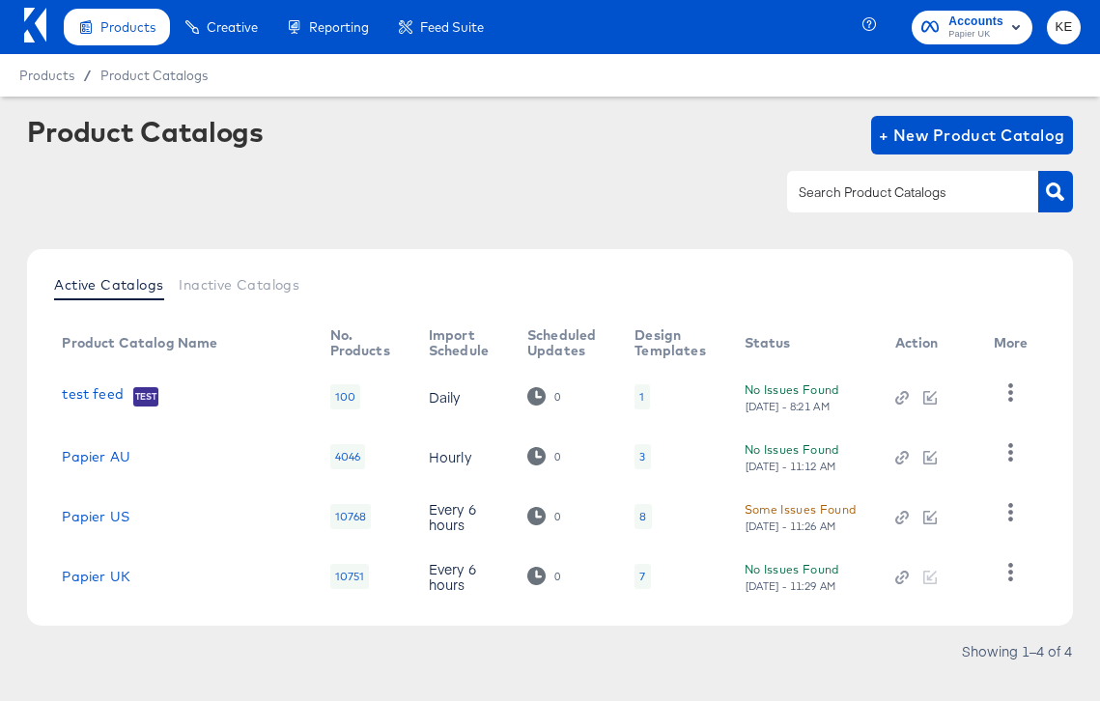
scroll to position [32, 0]
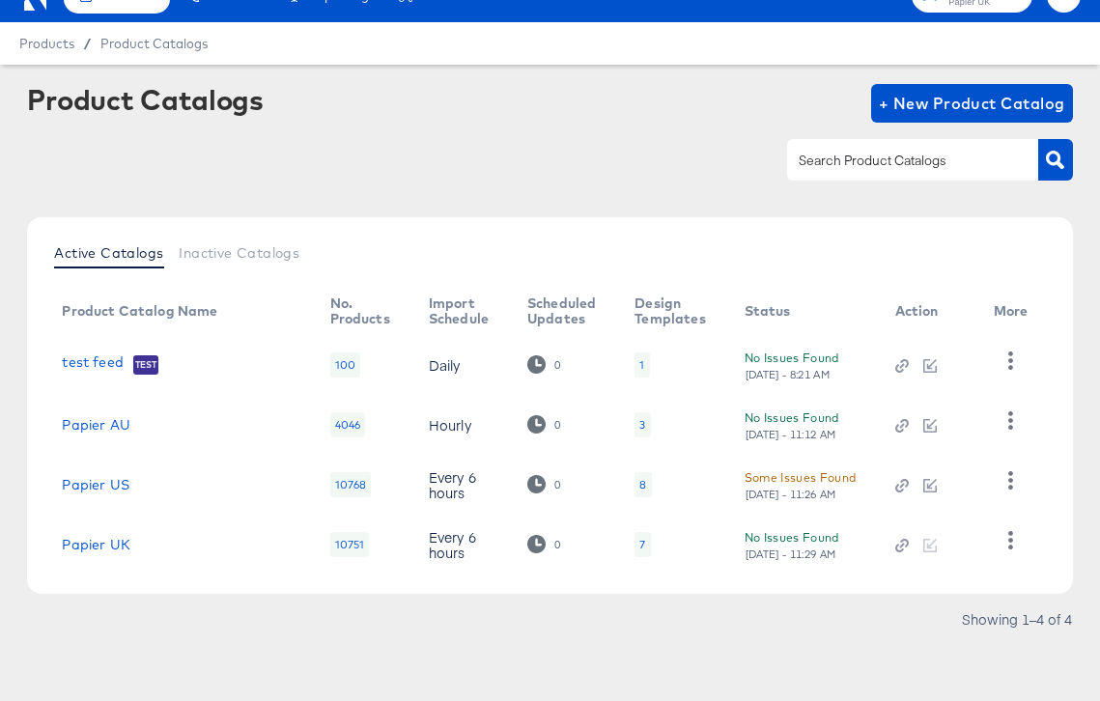
click at [828, 477] on div "Some Issues Found" at bounding box center [801, 478] width 112 height 20
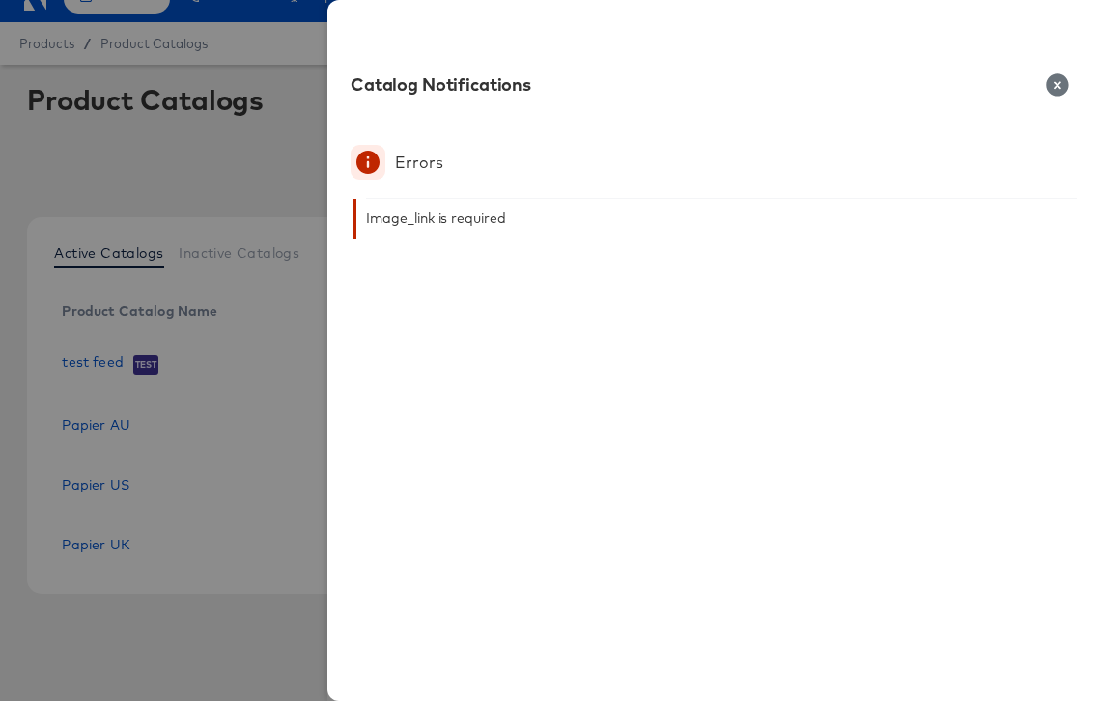
click at [469, 218] on div "Image_link is required" at bounding box center [436, 218] width 140 height 15
click at [1044, 91] on button "button" at bounding box center [1057, 84] width 39 height 23
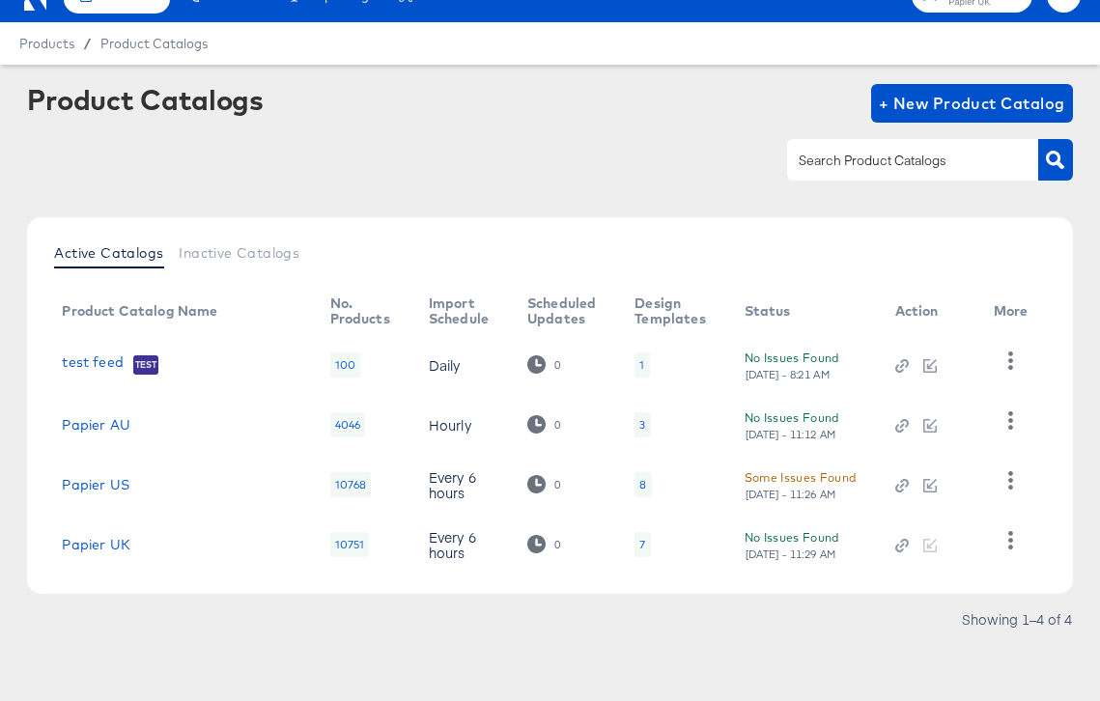
scroll to position [0, 0]
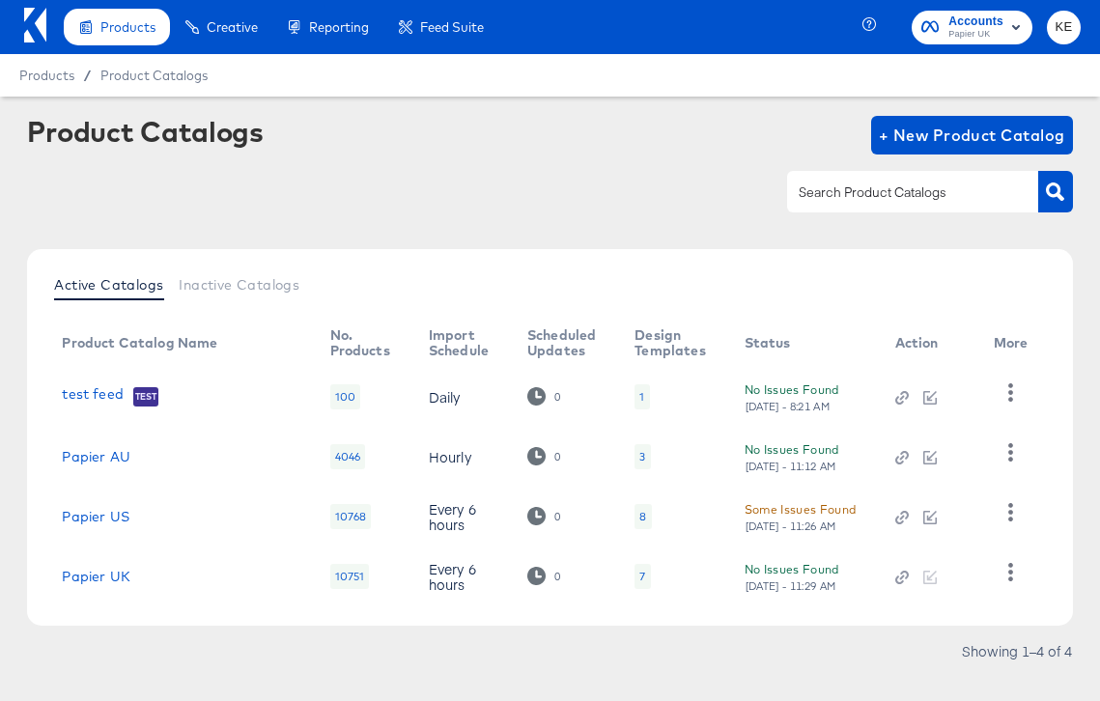
click at [764, 503] on div "Some Issues Found" at bounding box center [801, 509] width 112 height 20
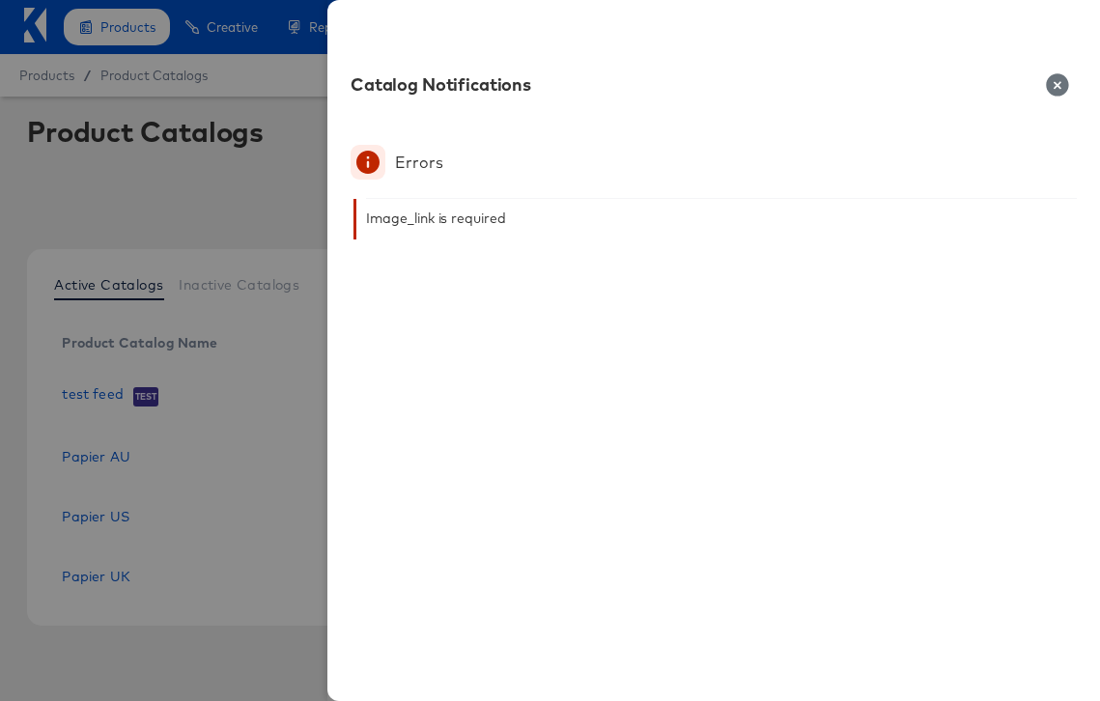
click at [1062, 80] on icon "button" at bounding box center [1057, 84] width 22 height 22
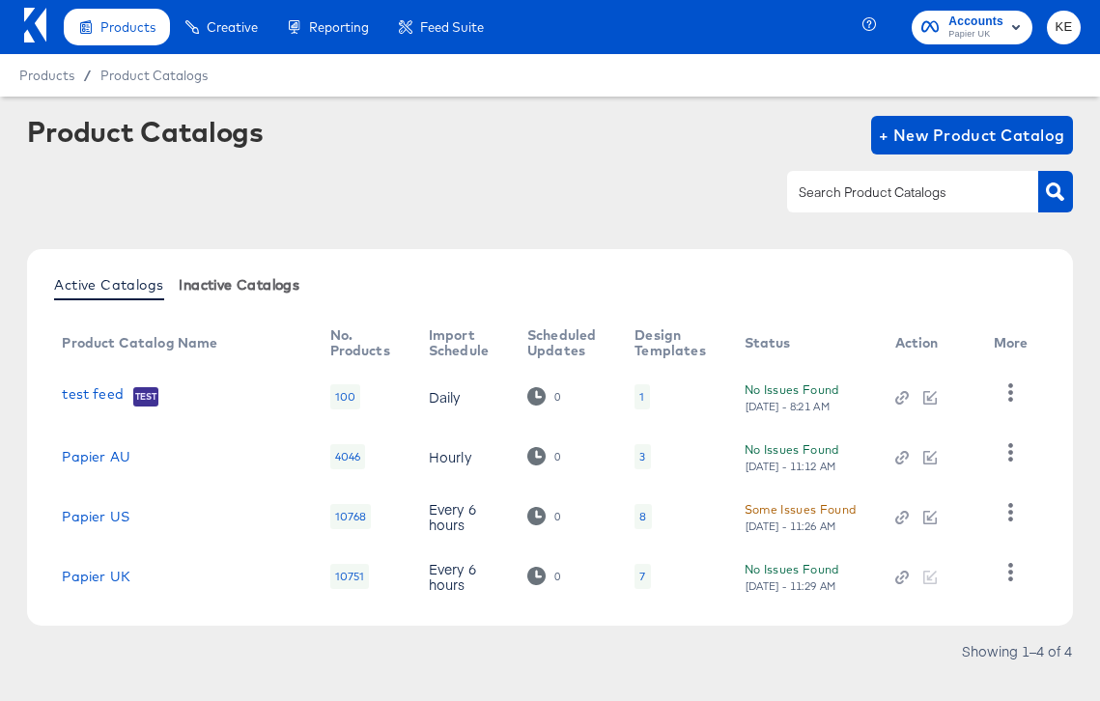
click at [253, 280] on span "Inactive Catalogs" at bounding box center [239, 284] width 121 height 15
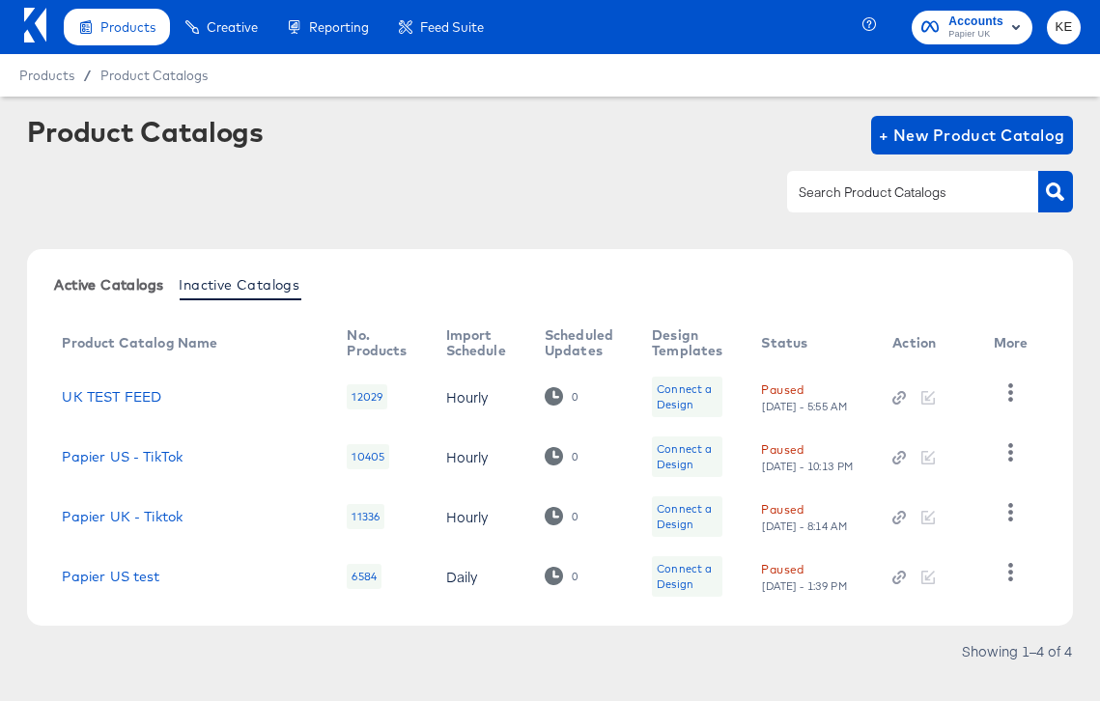
click at [124, 287] on span "Active Catalogs" at bounding box center [108, 284] width 109 height 15
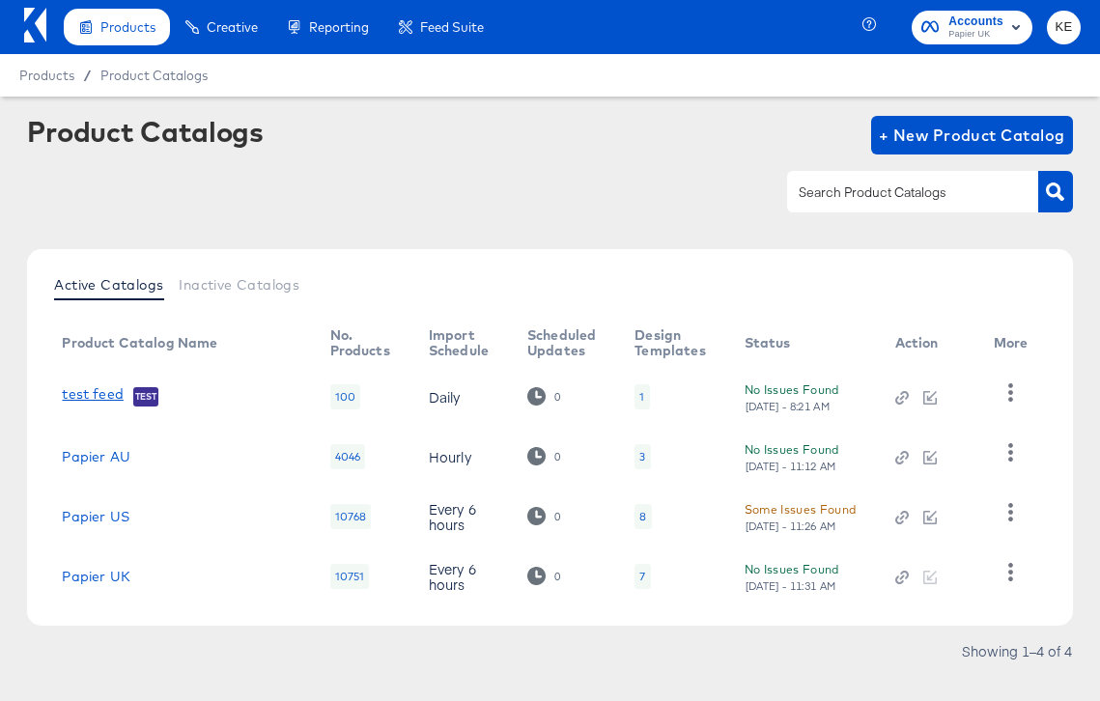
click at [97, 398] on link "test feed" at bounding box center [92, 395] width 61 height 19
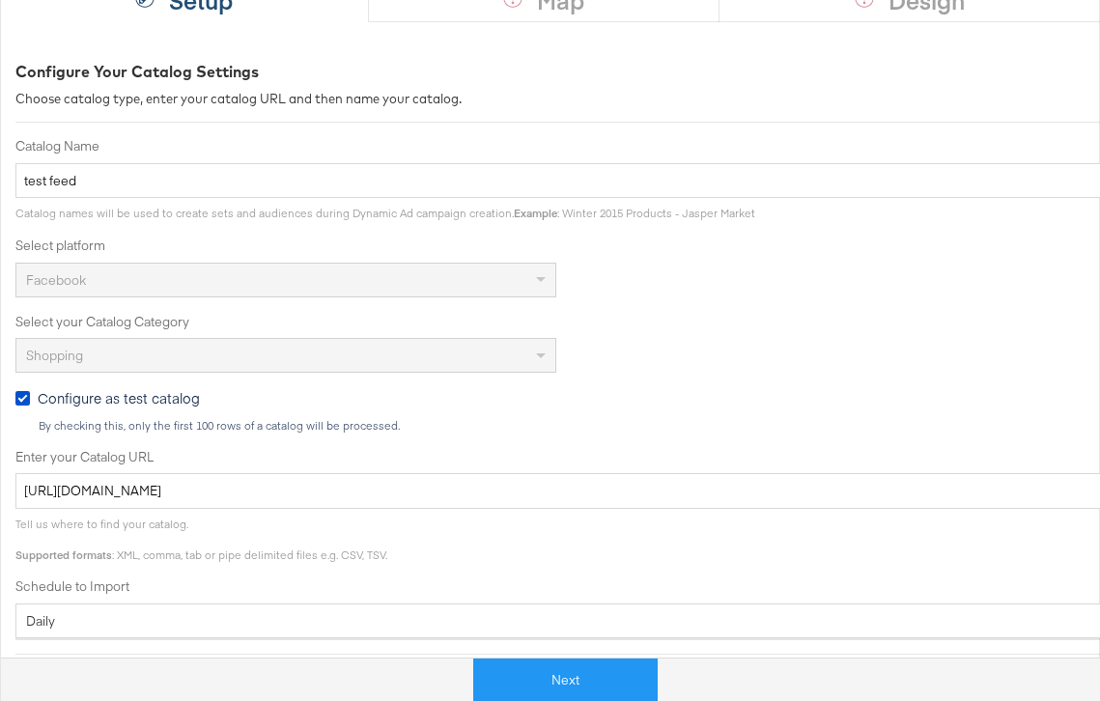
scroll to position [504, 0]
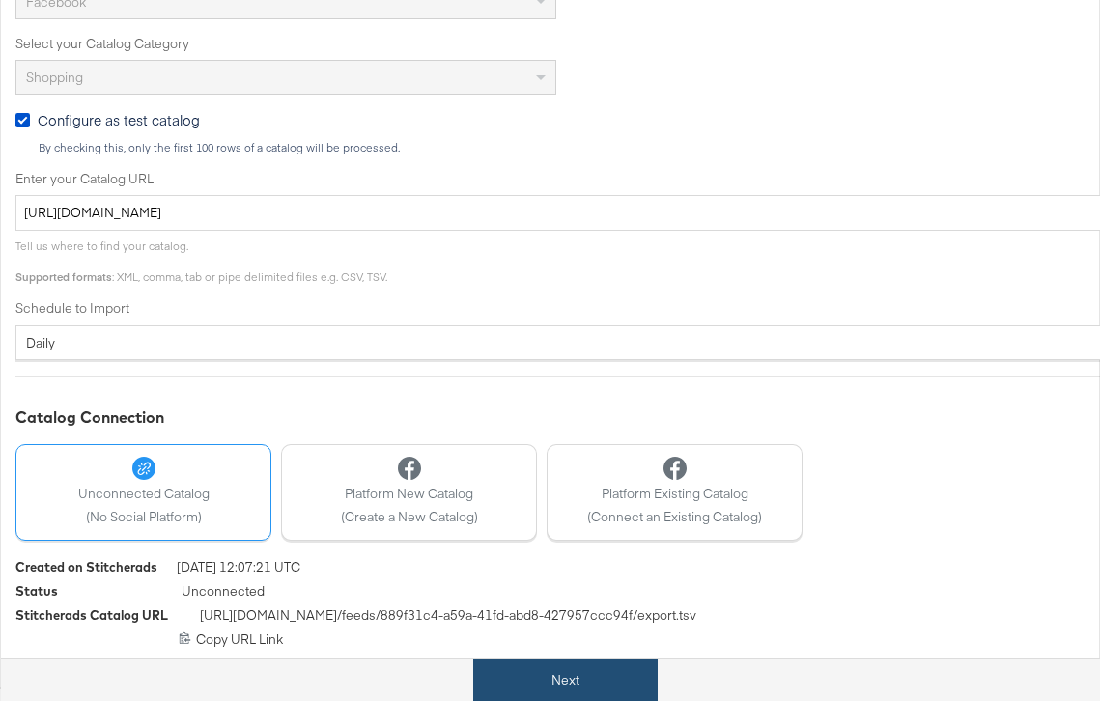
click at [574, 676] on button "Next" at bounding box center [565, 680] width 184 height 43
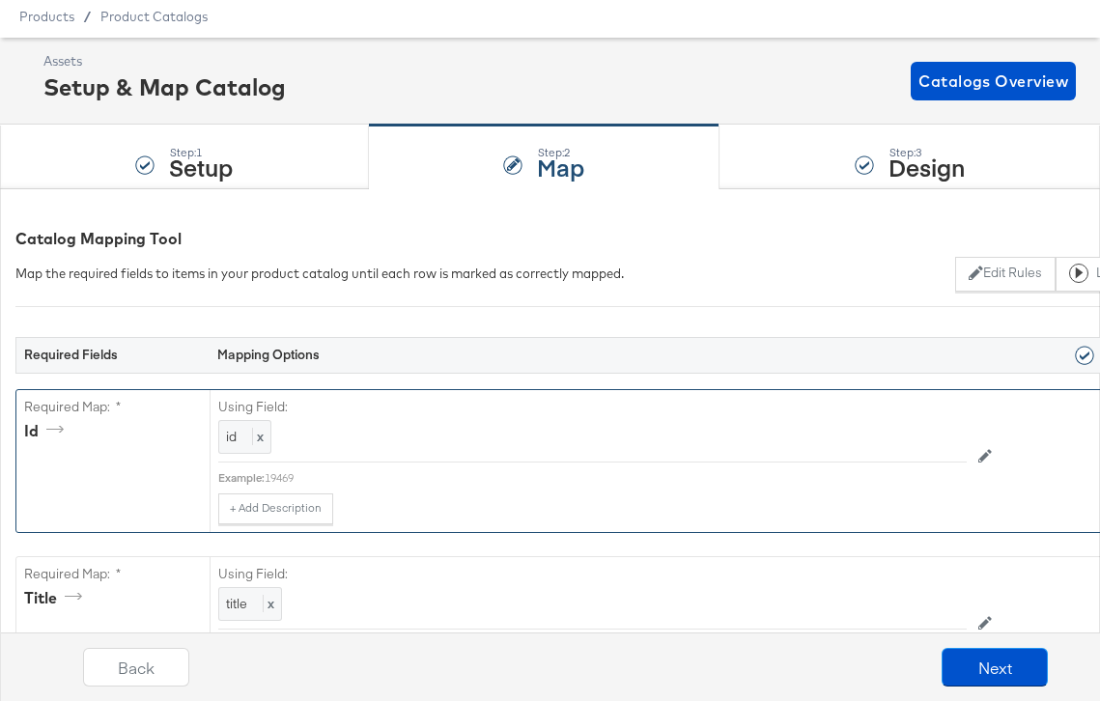
scroll to position [0, 0]
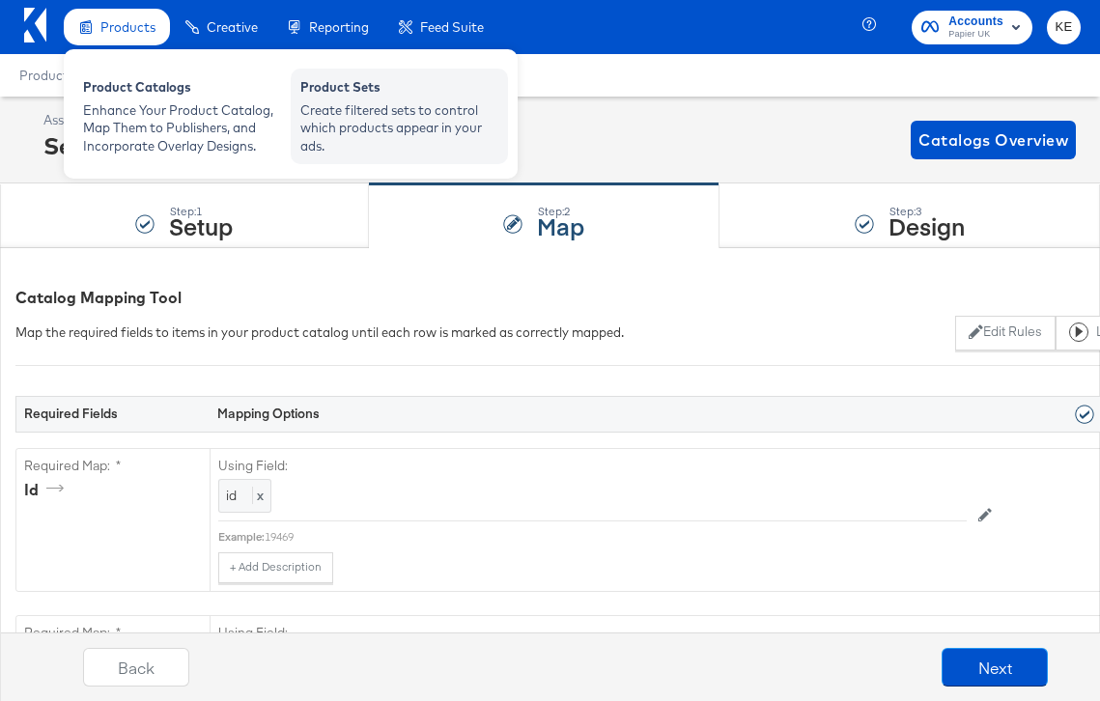
click at [333, 91] on div "Product Sets" at bounding box center [399, 89] width 198 height 23
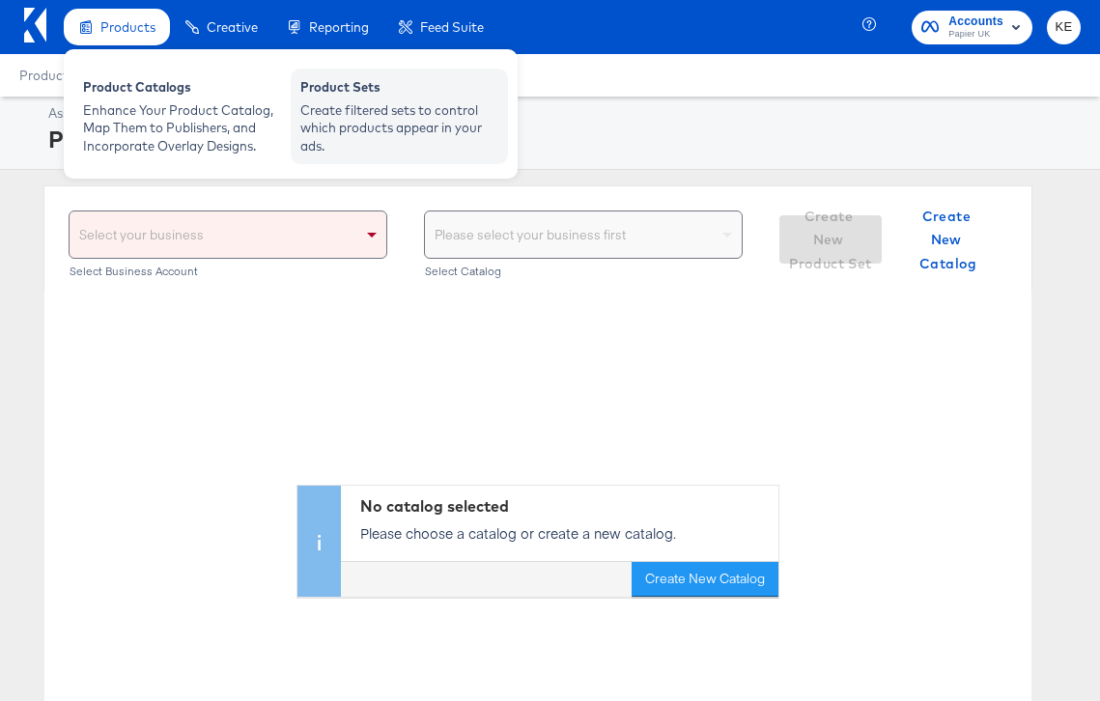
click at [360, 138] on div "Create filtered sets to control which products appear in your ads." at bounding box center [399, 128] width 198 height 54
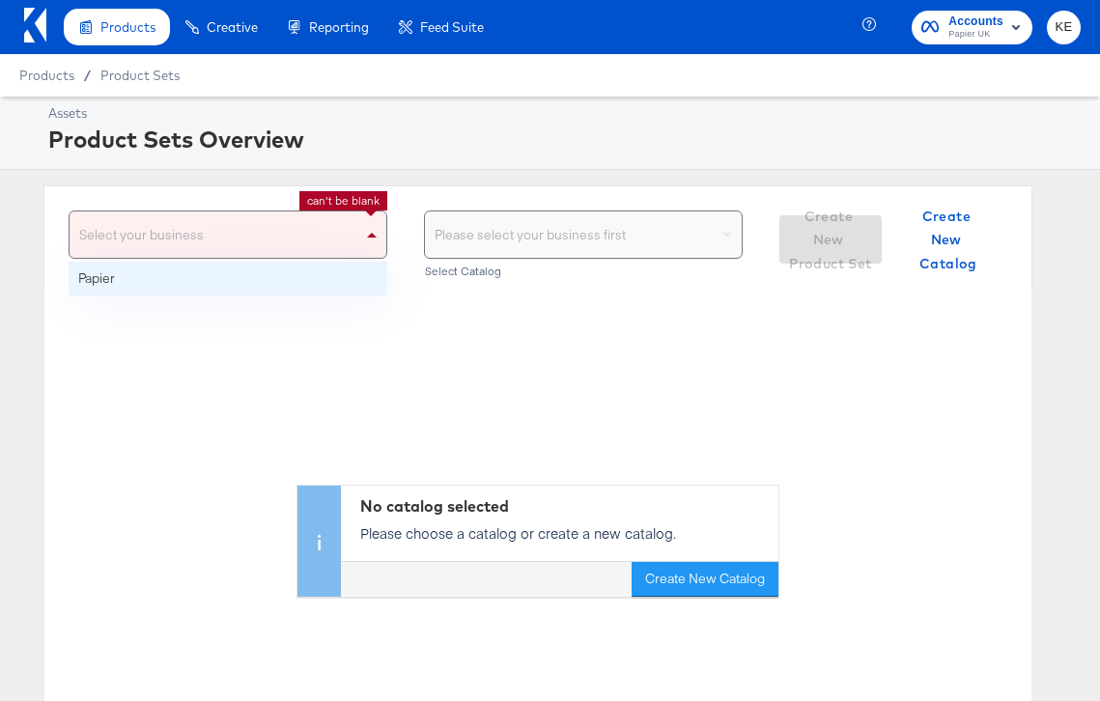
click at [330, 244] on div "Select your business" at bounding box center [228, 235] width 317 height 46
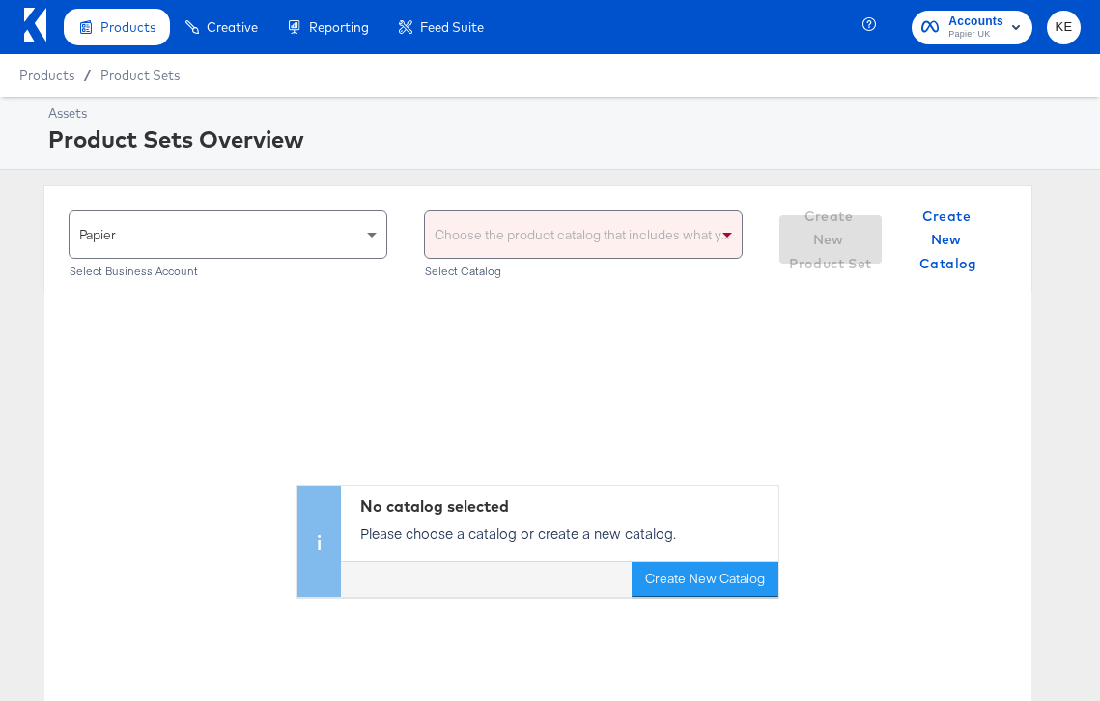
click at [531, 241] on div "Choose the product catalog that includes what you want to sell" at bounding box center [583, 235] width 317 height 46
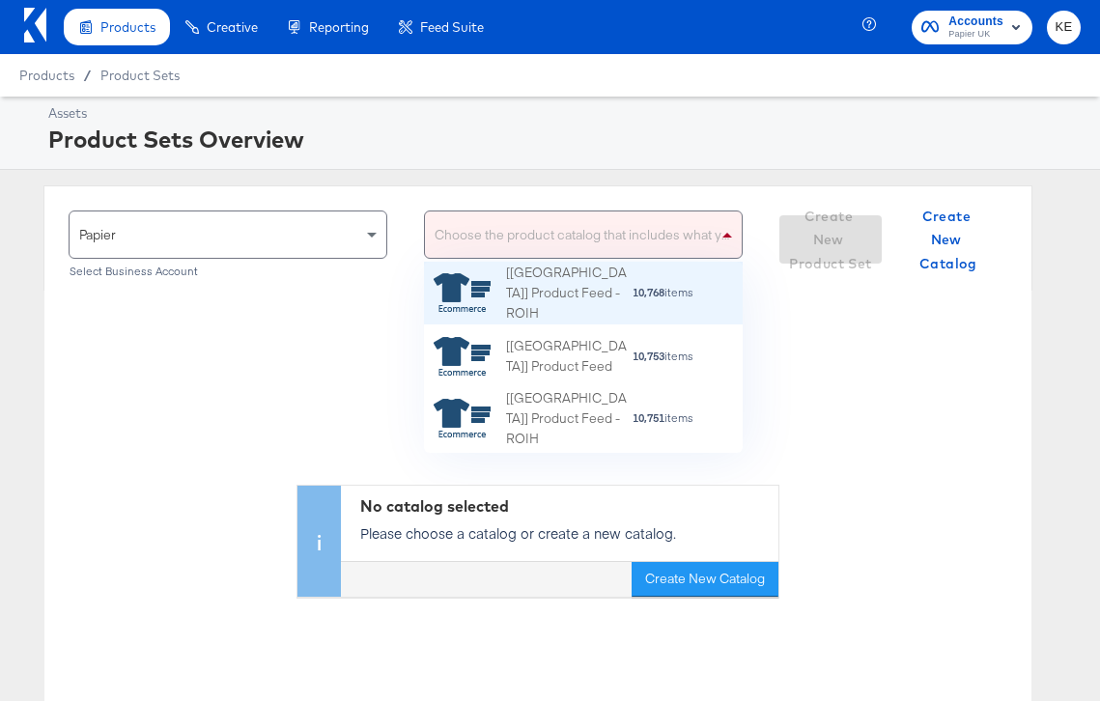
scroll to position [191, 319]
click at [537, 294] on div "[US] Product Feed - ROIH" at bounding box center [569, 294] width 126 height 60
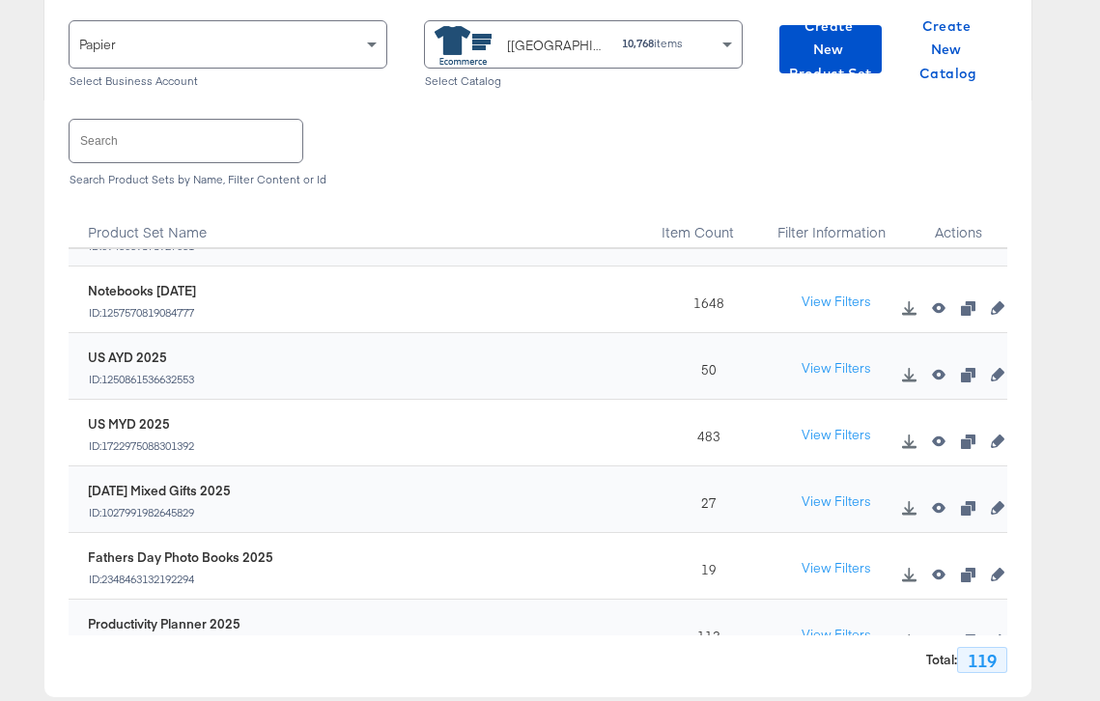
scroll to position [0, 0]
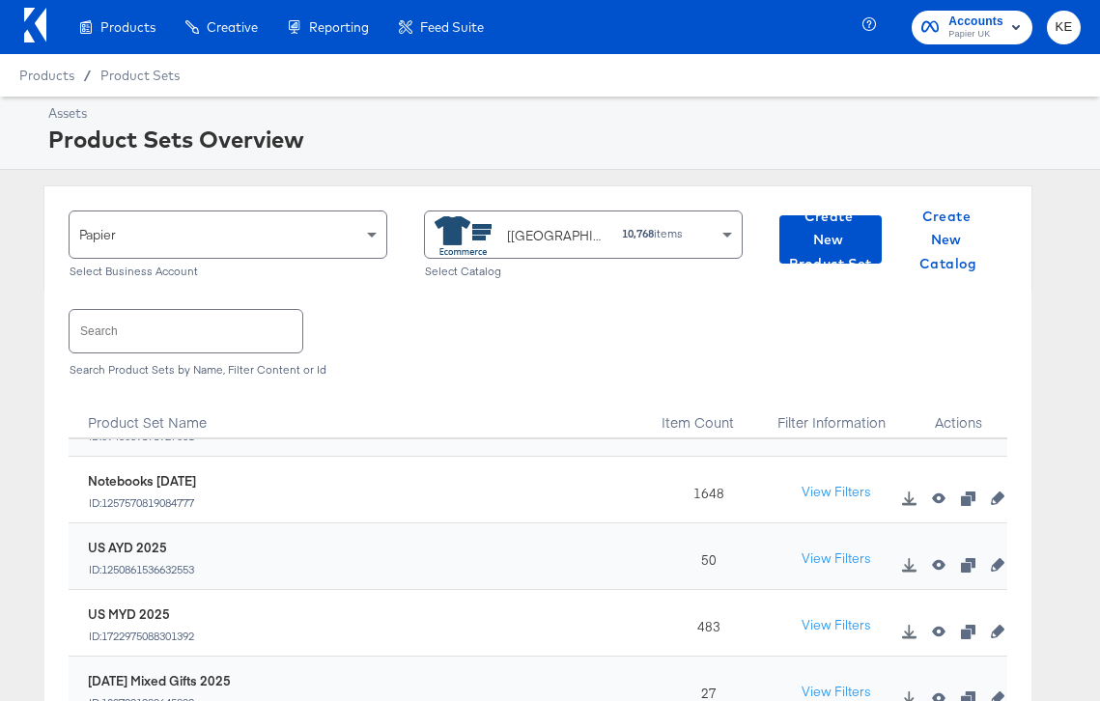
click at [0, 0] on div "Create filtered sets to control which products appear in your ads." at bounding box center [0, 0] width 0 height 0
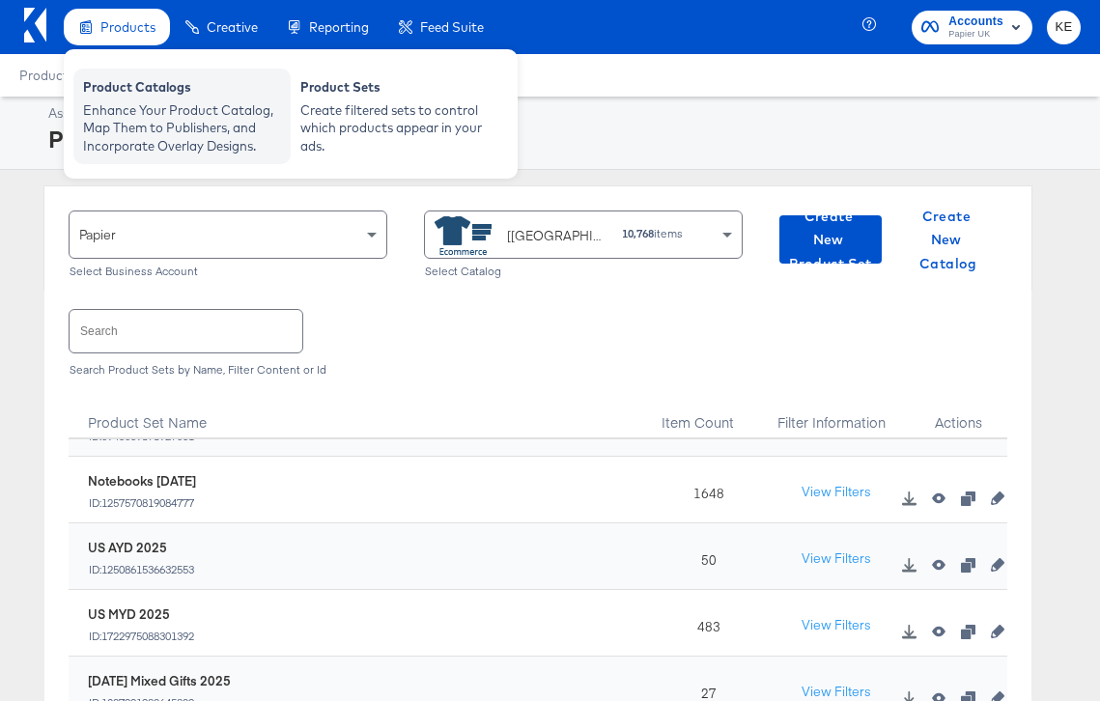
click at [153, 105] on div "Enhance Your Product Catalog, Map Them to Publishers, and Incorporate Overlay D…" at bounding box center [182, 128] width 198 height 54
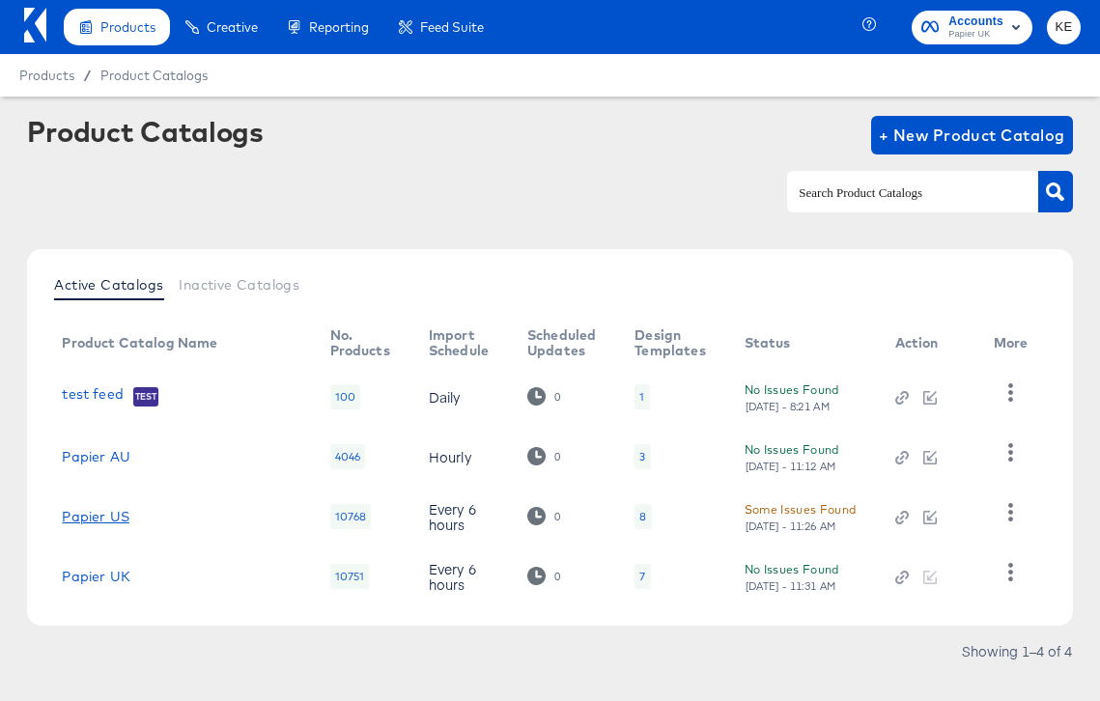
click at [115, 512] on link "Papier US" at bounding box center [95, 516] width 67 height 15
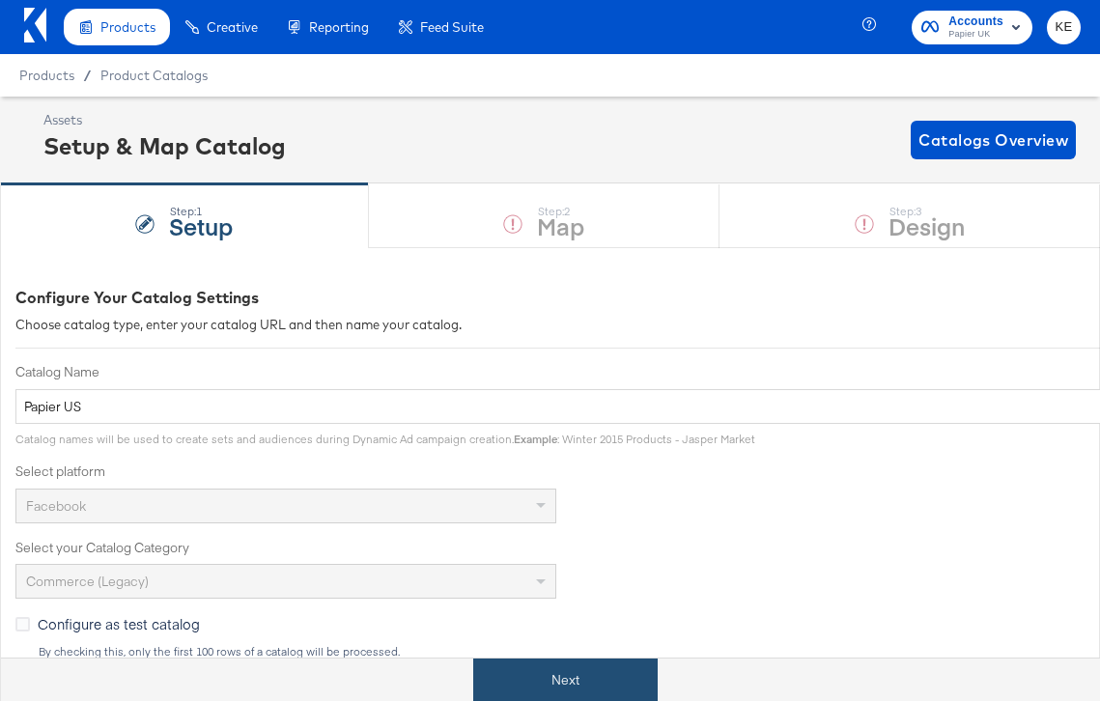
click at [557, 681] on button "Next" at bounding box center [565, 680] width 184 height 43
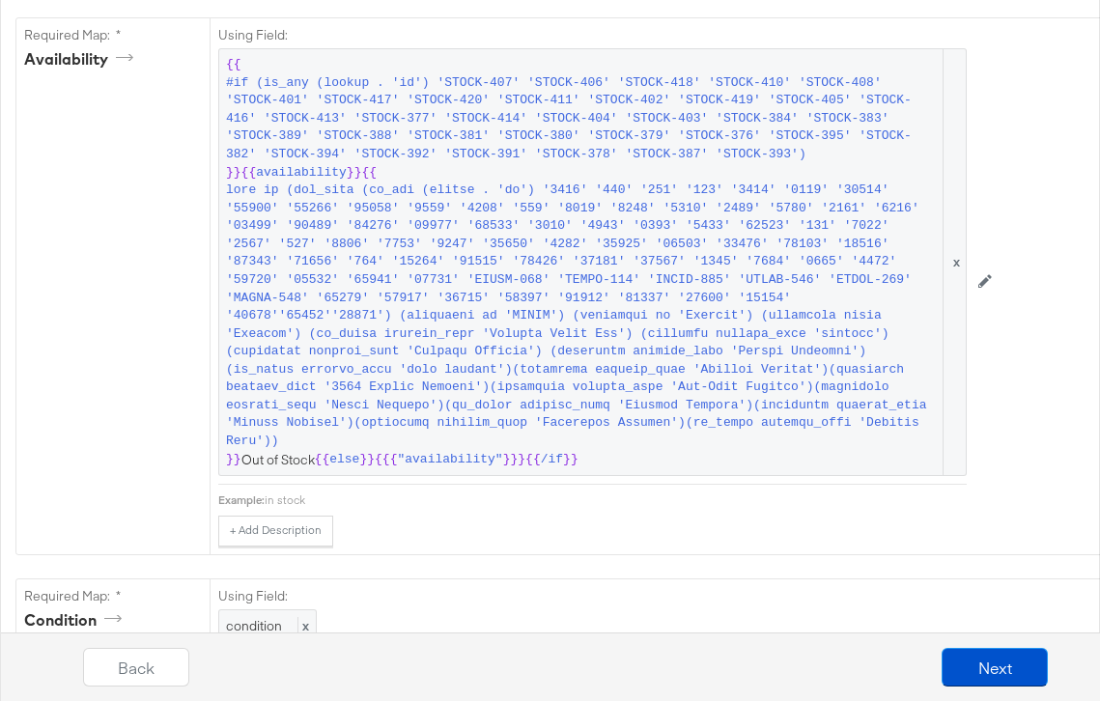
scroll to position [1434, 0]
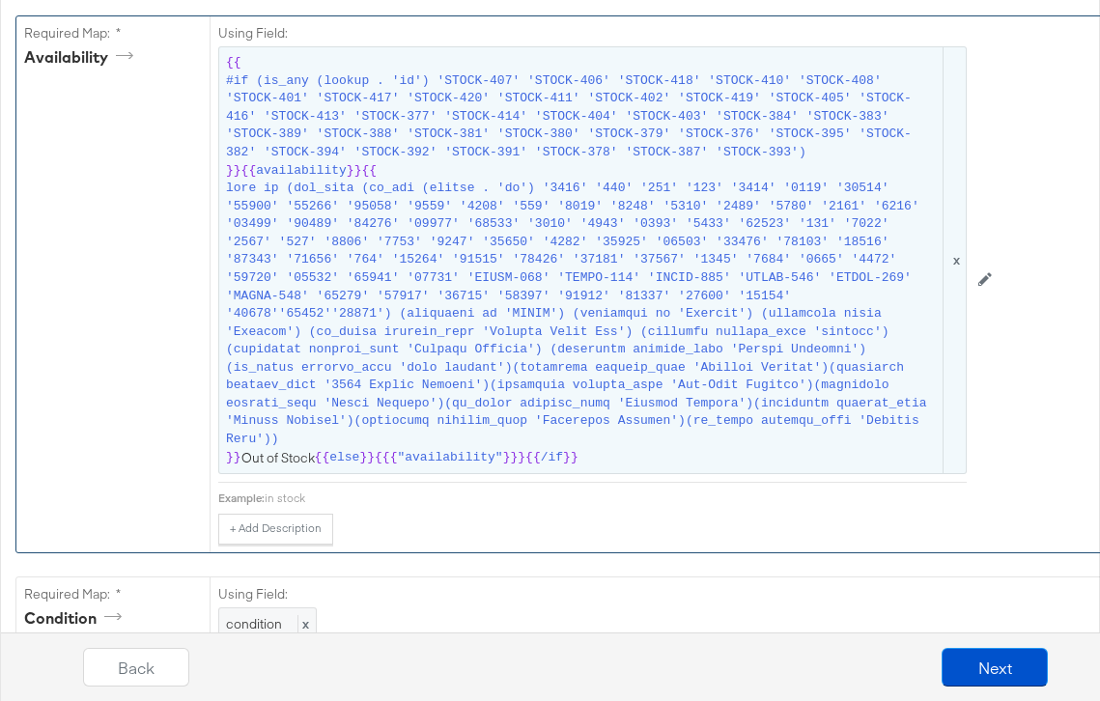
click at [721, 373] on span at bounding box center [583, 314] width 714 height 269
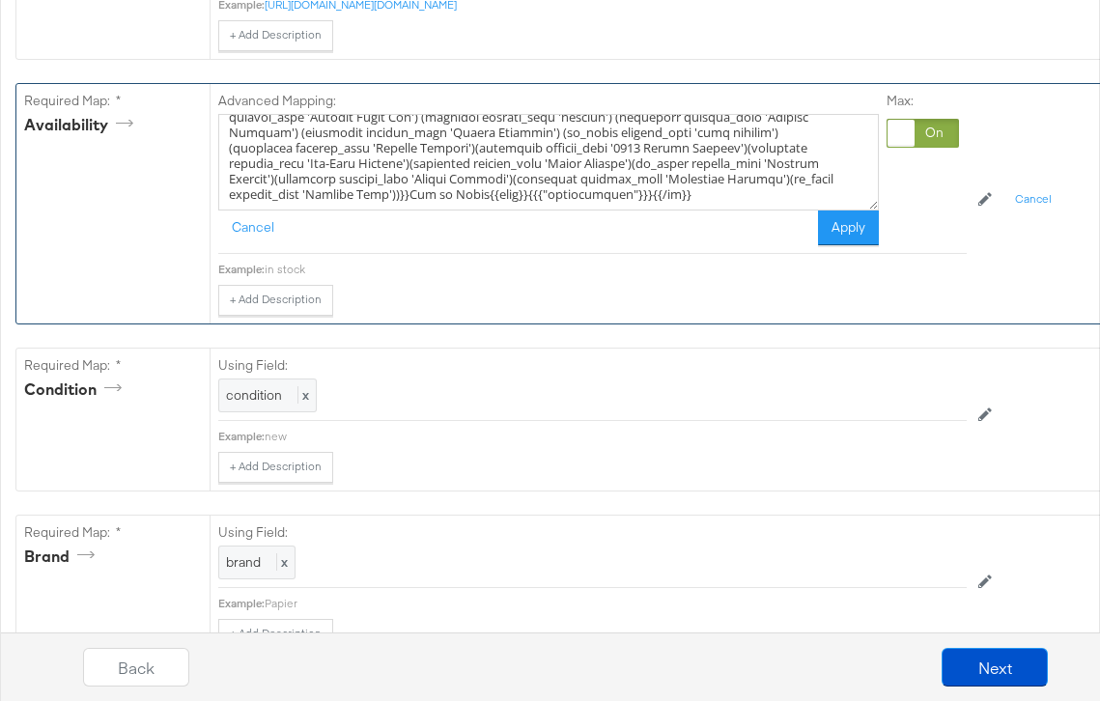
scroll to position [1368, 0]
click at [498, 160] on textarea at bounding box center [548, 161] width 661 height 97
click at [589, 291] on div "+ Add Description Add Note" at bounding box center [592, 299] width 749 height 31
click at [499, 165] on textarea at bounding box center [548, 161] width 661 height 97
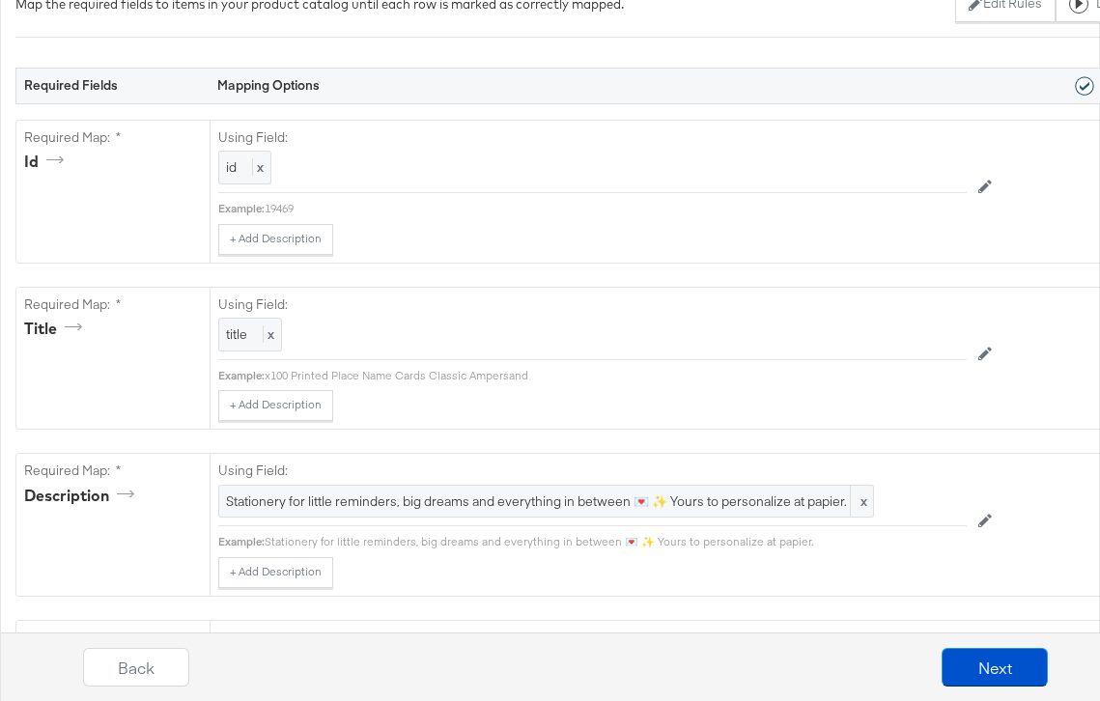
scroll to position [0, 0]
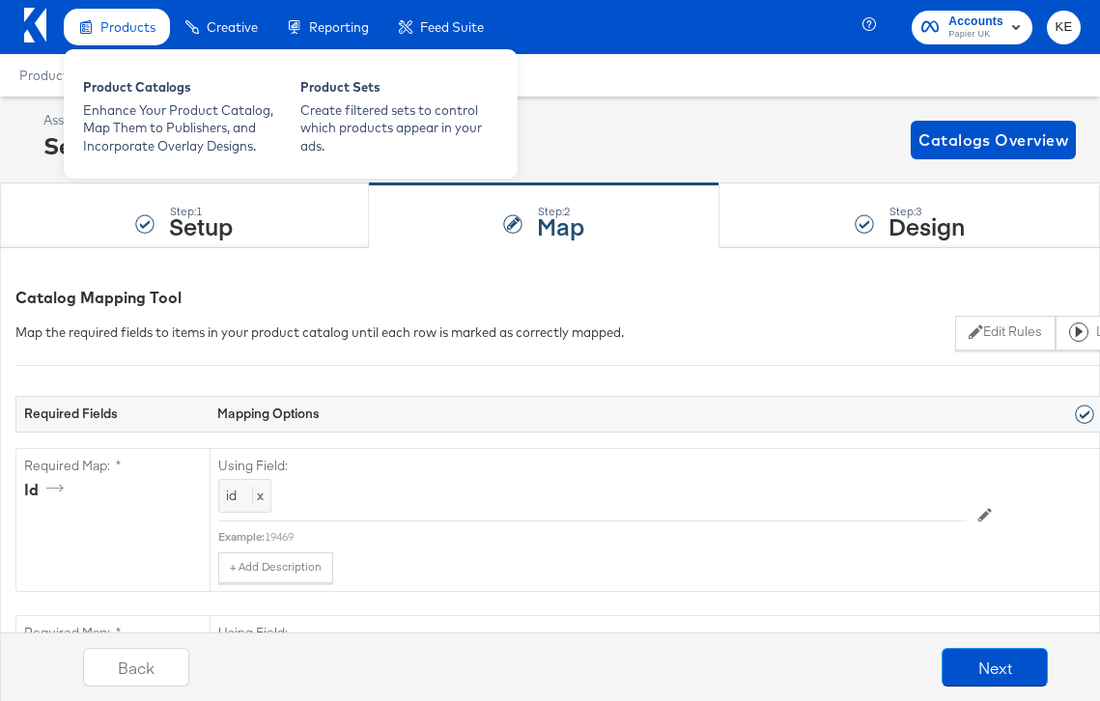
type textarea "{{#if (is_any (lookup . 'id') 'STOCK-407' 'STOCK-406' 'STOCK-418' 'STOCK-410' '…"
click at [115, 34] on span "Products" at bounding box center [127, 26] width 55 height 15
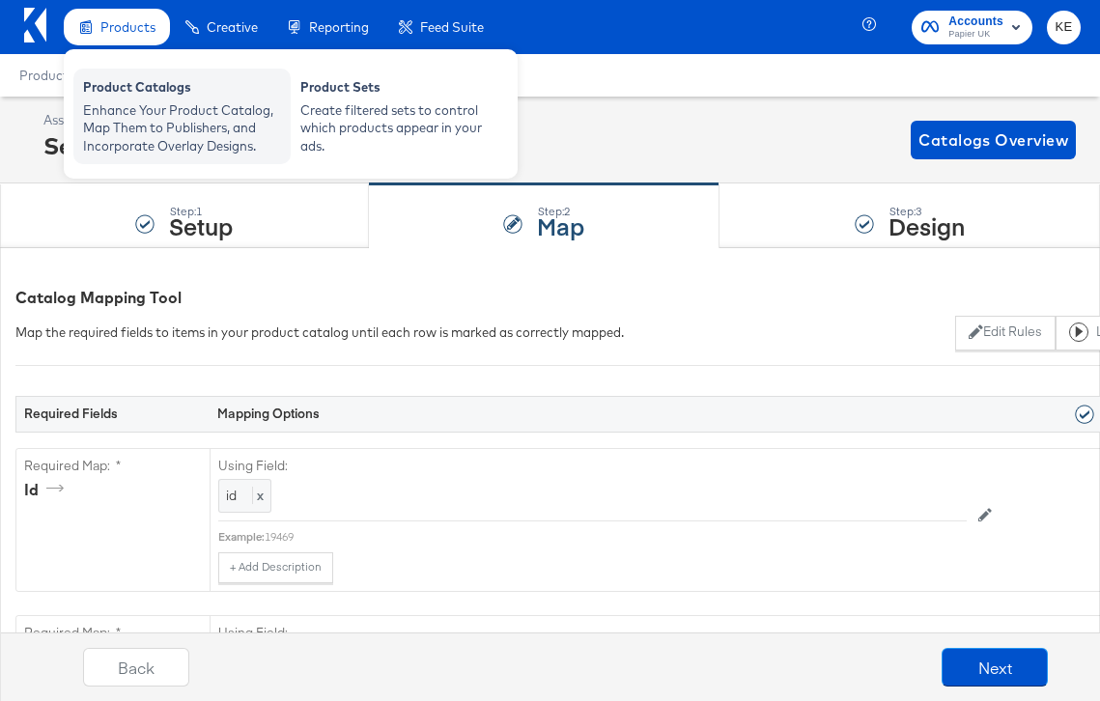
click at [176, 108] on div "Enhance Your Product Catalog, Map Them to Publishers, and Incorporate Overlay D…" at bounding box center [182, 128] width 198 height 54
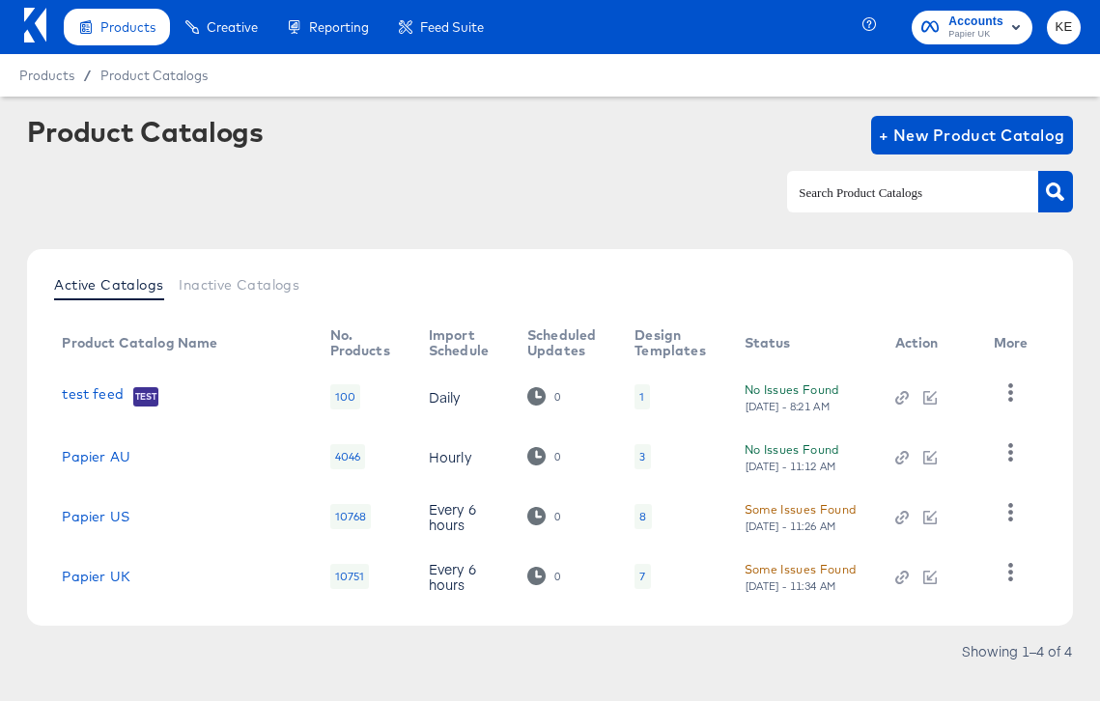
click at [234, 521] on div "Papier US" at bounding box center [176, 516] width 229 height 15
click at [796, 510] on div "Some Issues Found" at bounding box center [801, 509] width 112 height 20
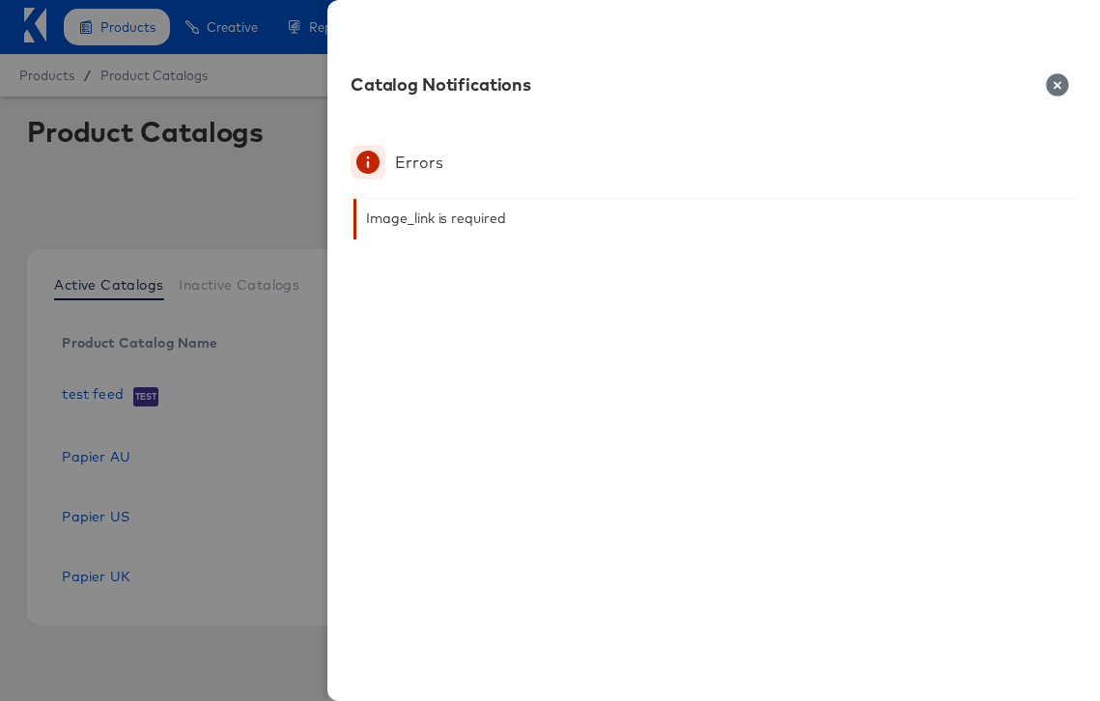
click at [237, 638] on div at bounding box center [550, 350] width 1100 height 701
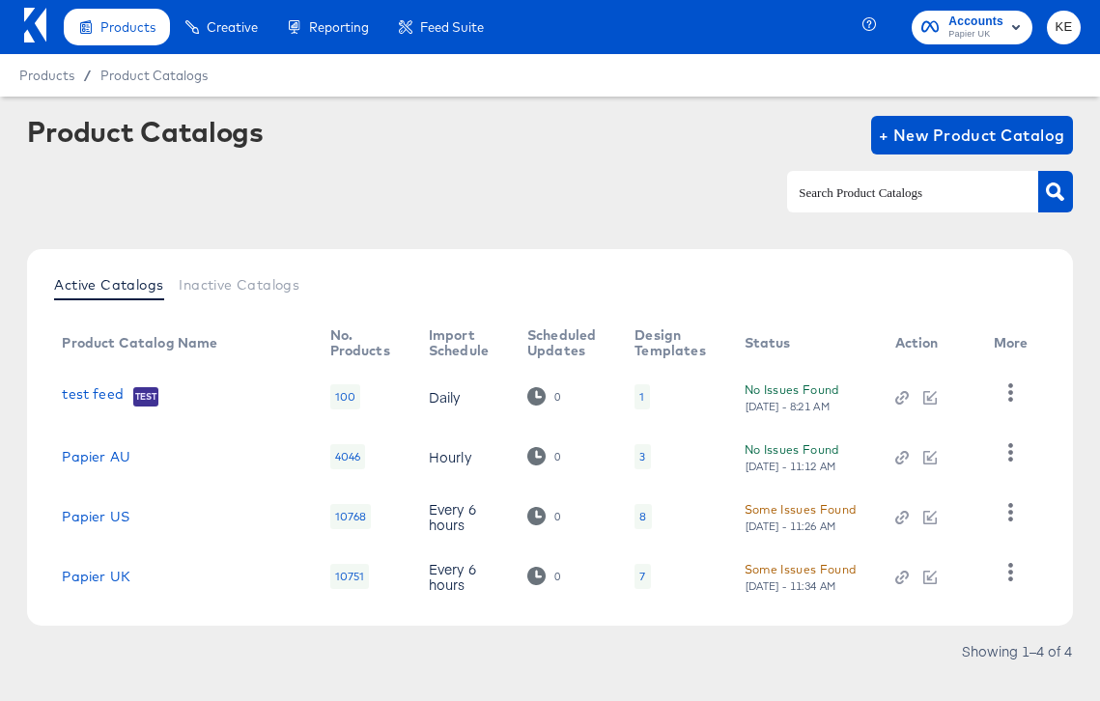
click at [780, 566] on div "Some Issues Found" at bounding box center [801, 569] width 112 height 20
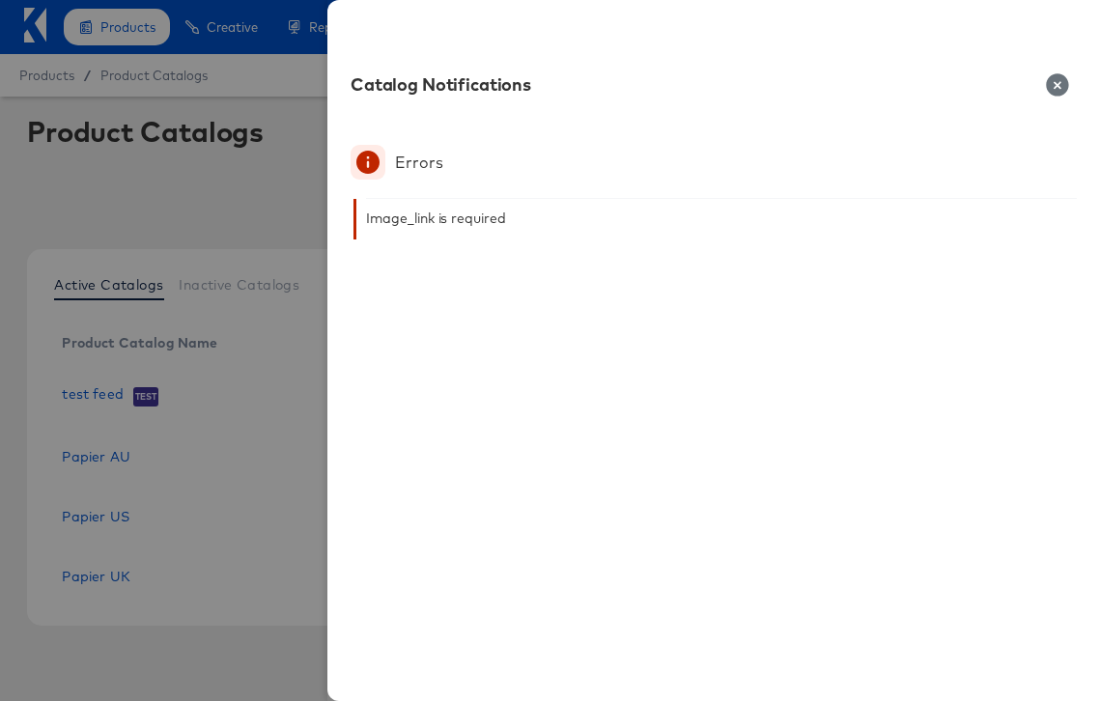
click at [228, 635] on div at bounding box center [550, 350] width 1100 height 701
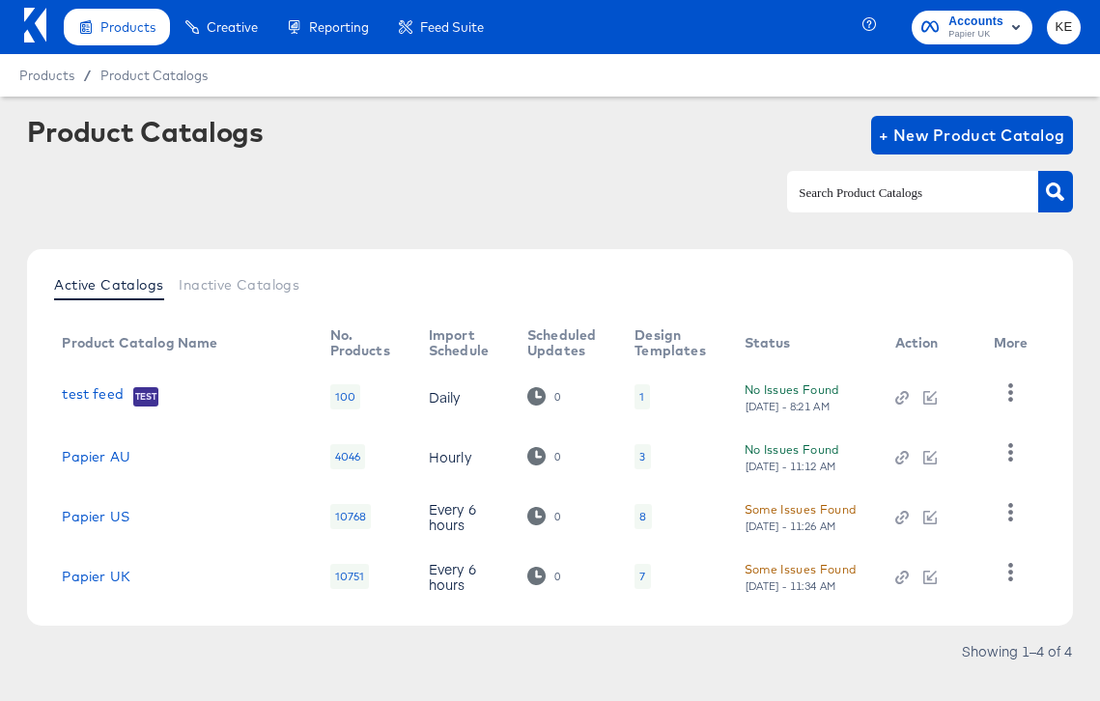
click at [773, 462] on div "No Issues Found Wed, Aug 20th - 11:12 AM" at bounding box center [801, 457] width 112 height 34
click at [770, 450] on div "No Issues Found Wed, Aug 20th - 11:12 AM" at bounding box center [801, 457] width 112 height 34
click at [96, 450] on link "Papier AU" at bounding box center [96, 456] width 68 height 15
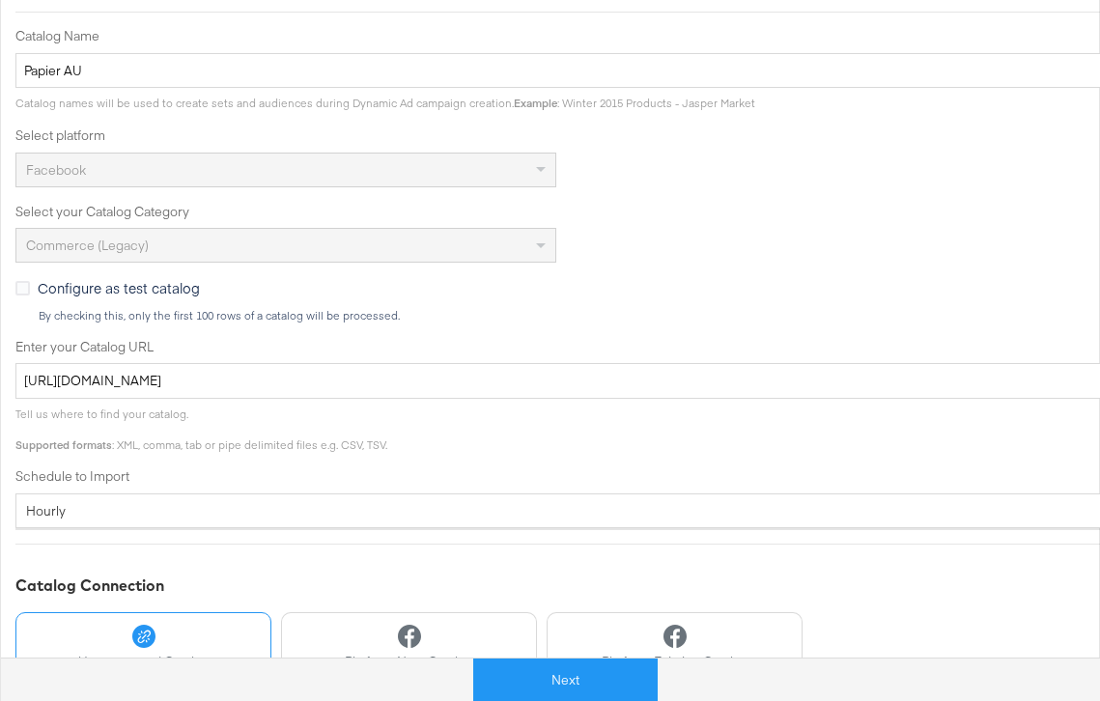
scroll to position [504, 0]
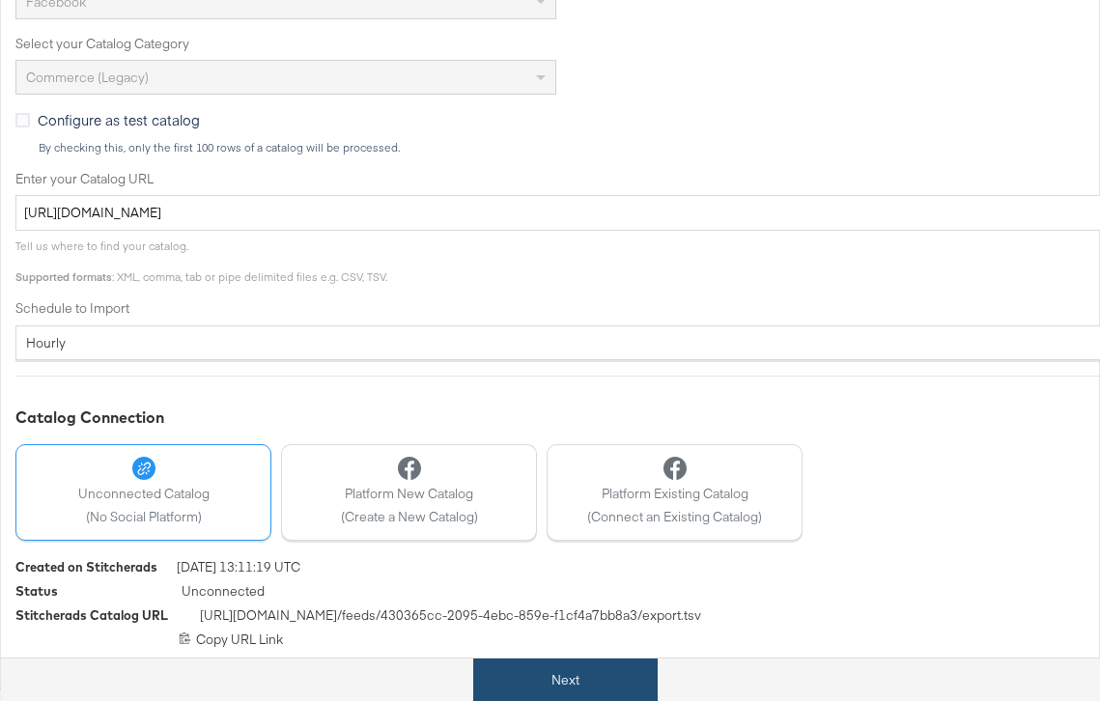
click at [551, 672] on button "Next" at bounding box center [565, 680] width 184 height 43
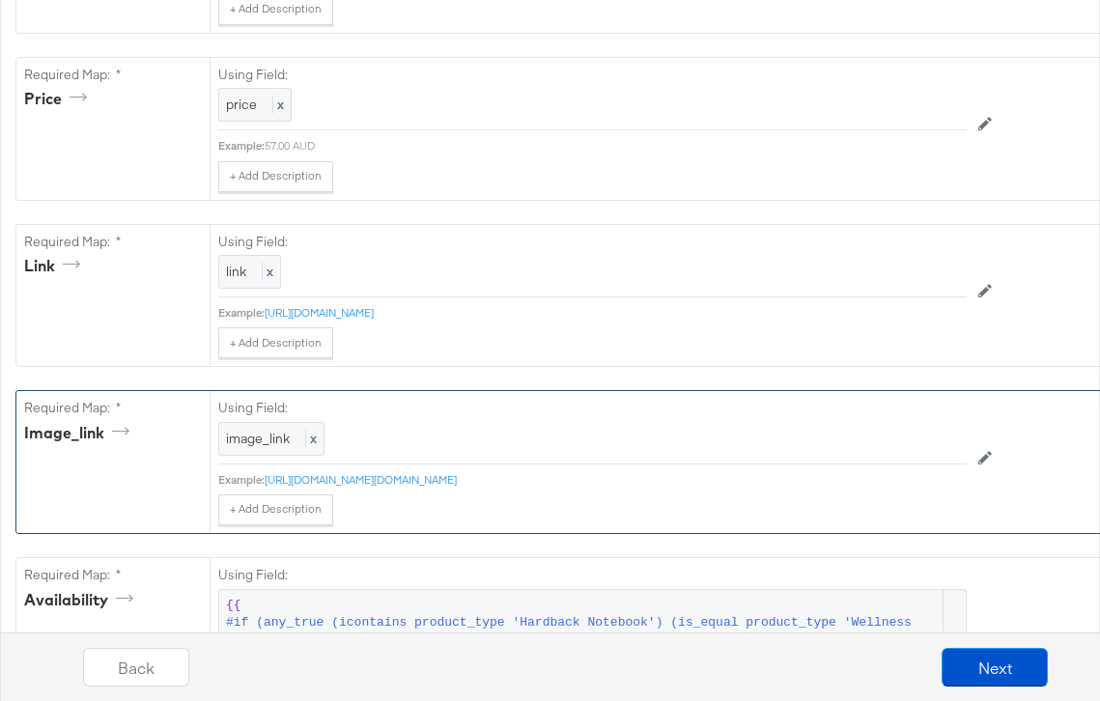
scroll to position [889, 0]
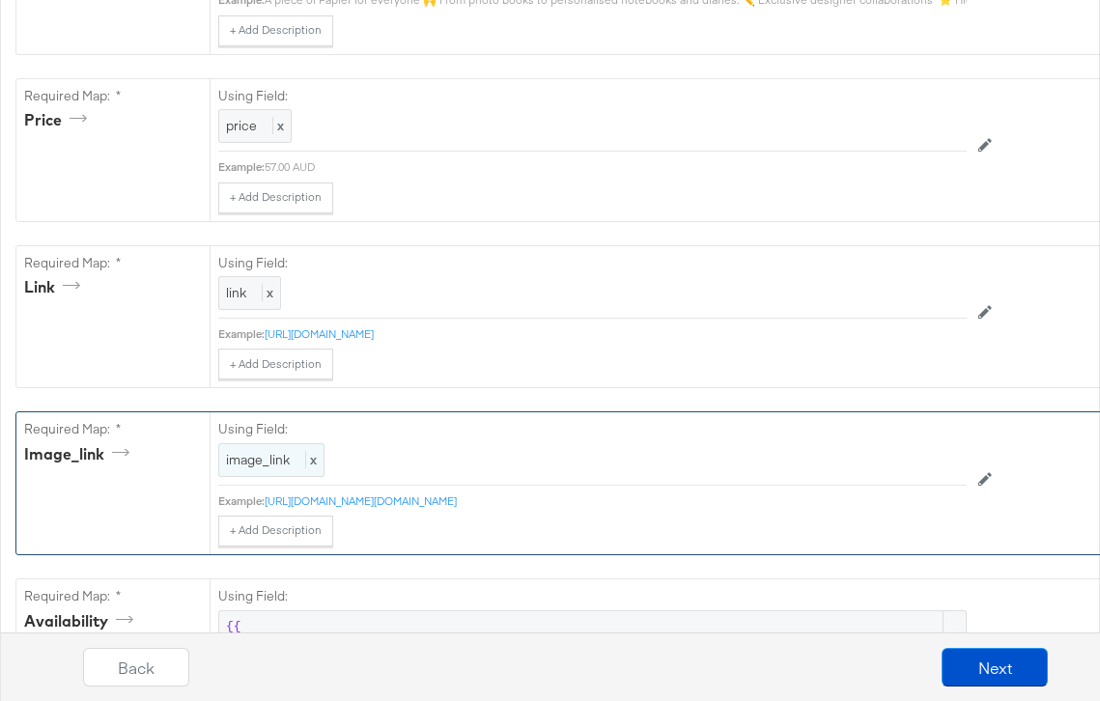
click at [279, 465] on span "image_link" at bounding box center [258, 459] width 64 height 17
click at [540, 422] on div "Select From The List Below: image_link" at bounding box center [548, 449] width 661 height 58
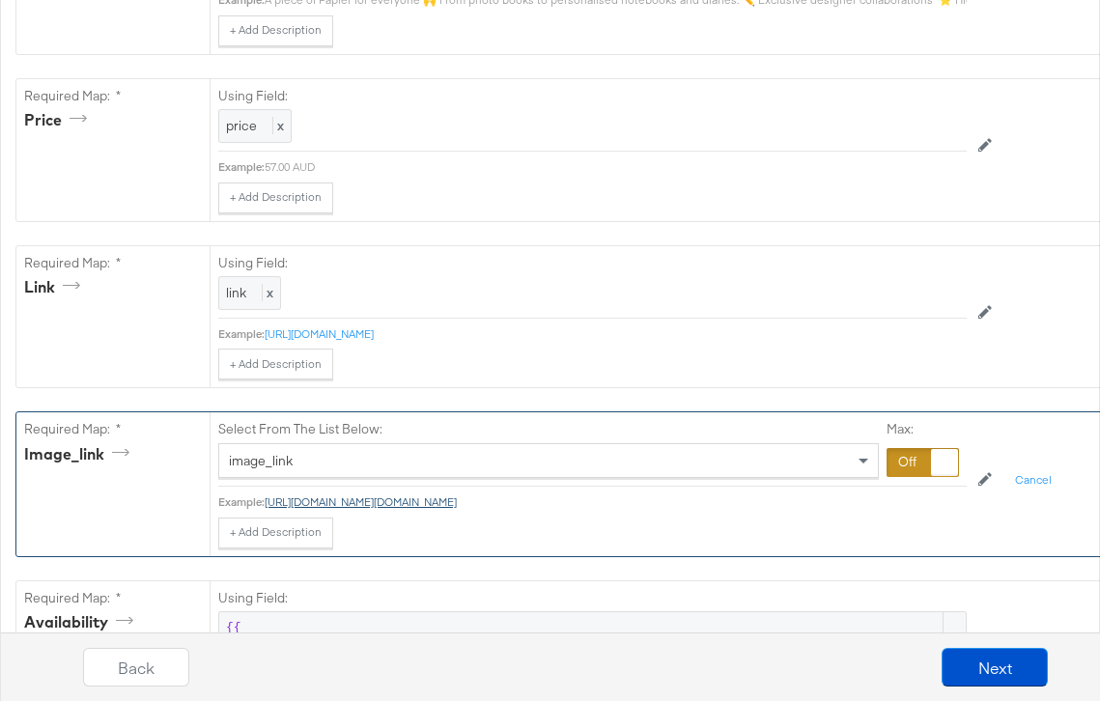
click at [365, 498] on link "https://papier.imgix.net/https%3A%2F%2Fwww.papier.com%2Fau%2Ftemplated_image%2F…" at bounding box center [361, 502] width 192 height 14
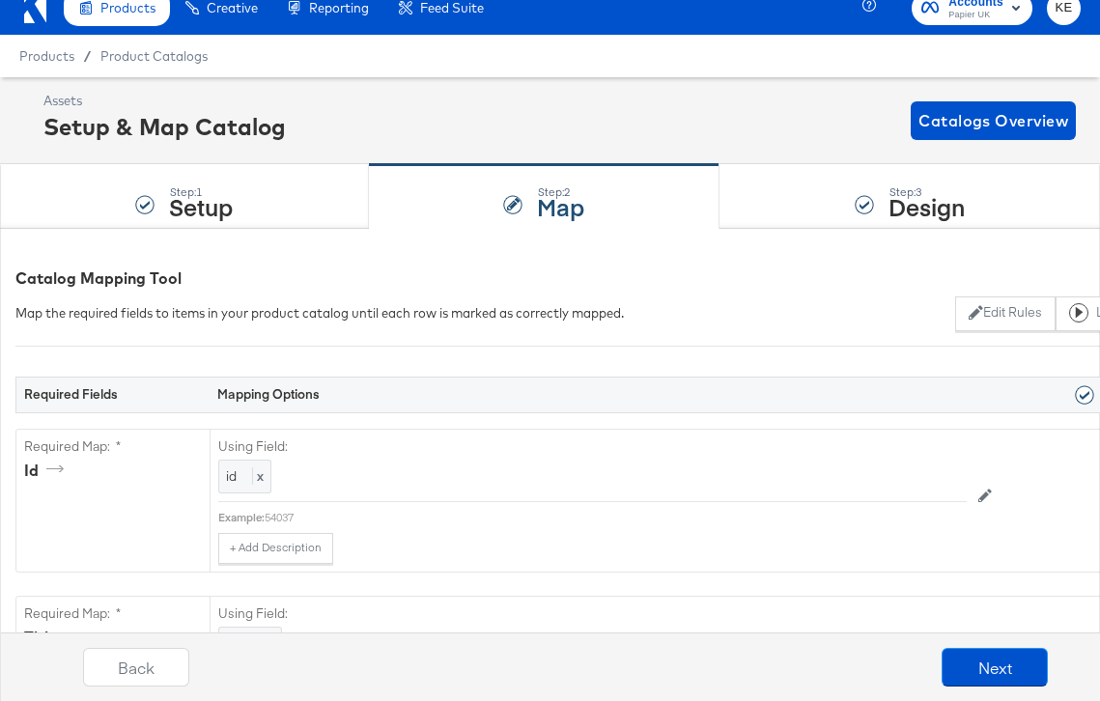
scroll to position [14, 0]
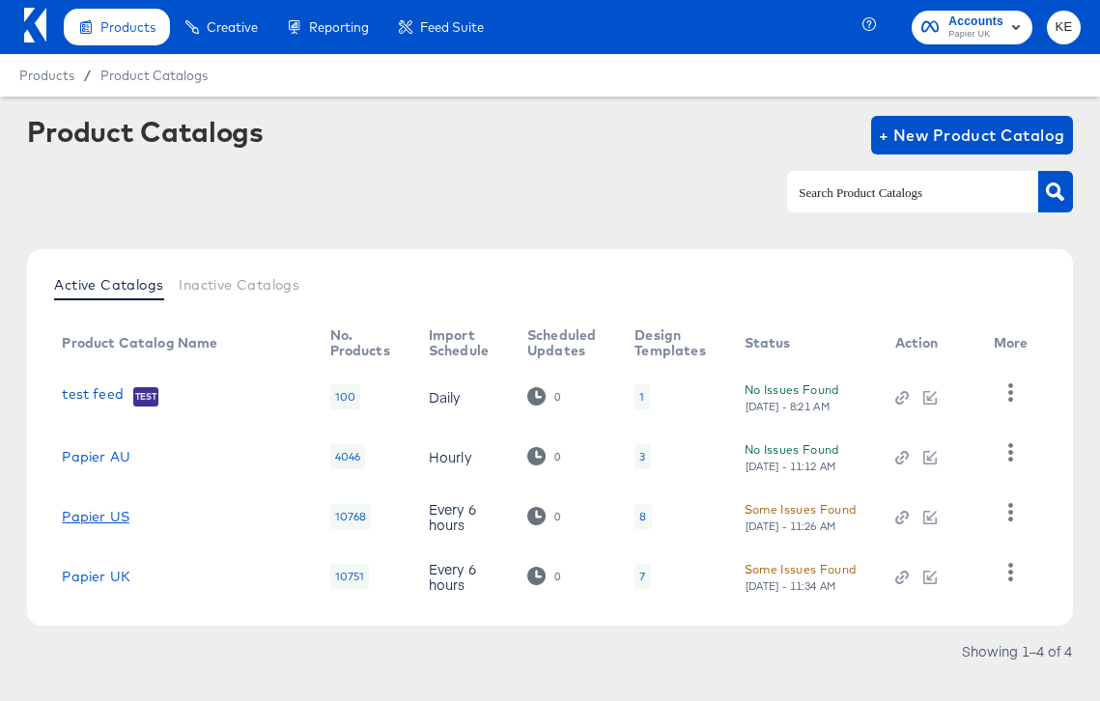
click at [104, 511] on link "Papier US" at bounding box center [95, 516] width 67 height 15
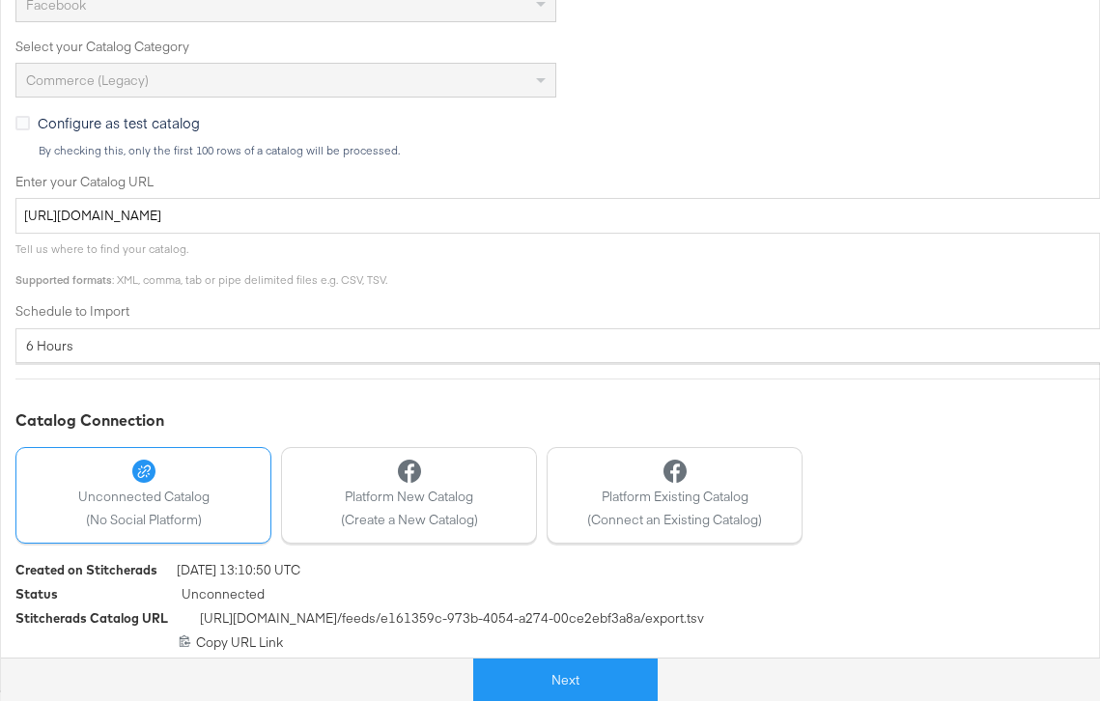
scroll to position [504, 0]
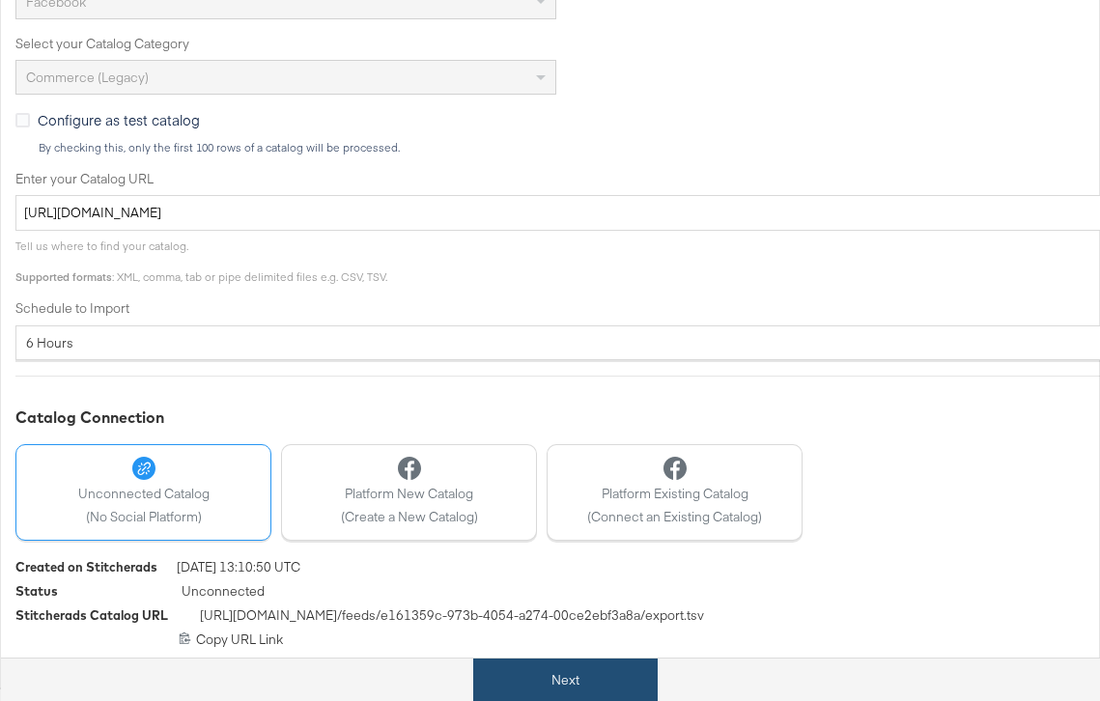
click at [580, 682] on button "Next" at bounding box center [565, 680] width 184 height 43
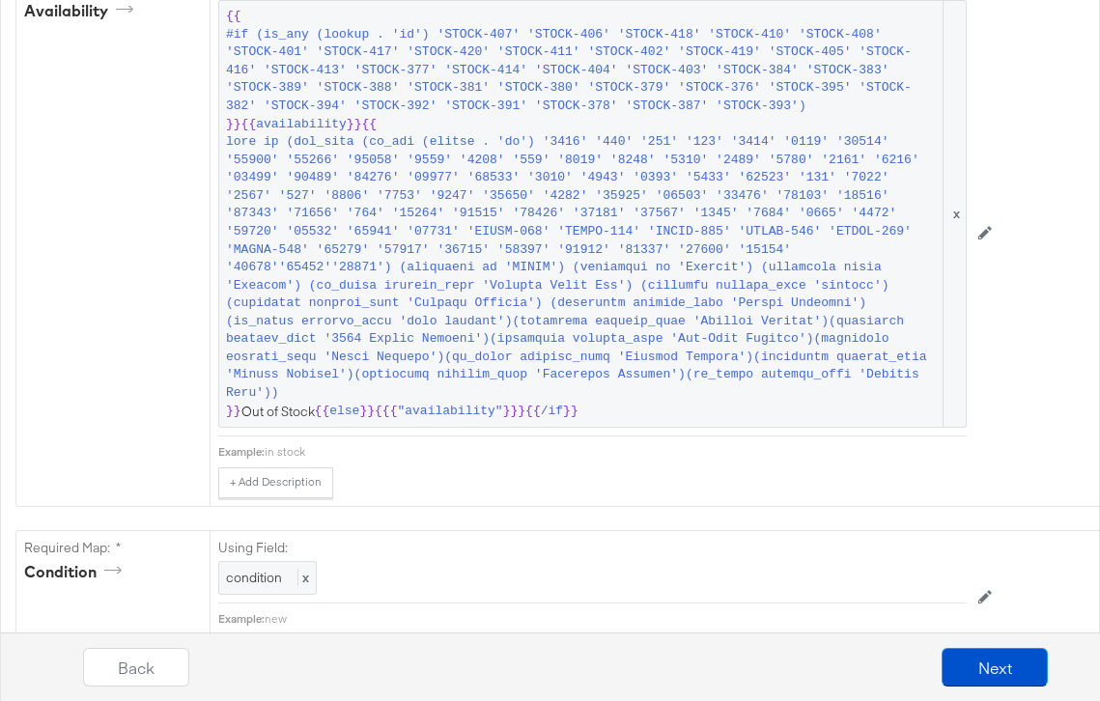
scroll to position [1479, 0]
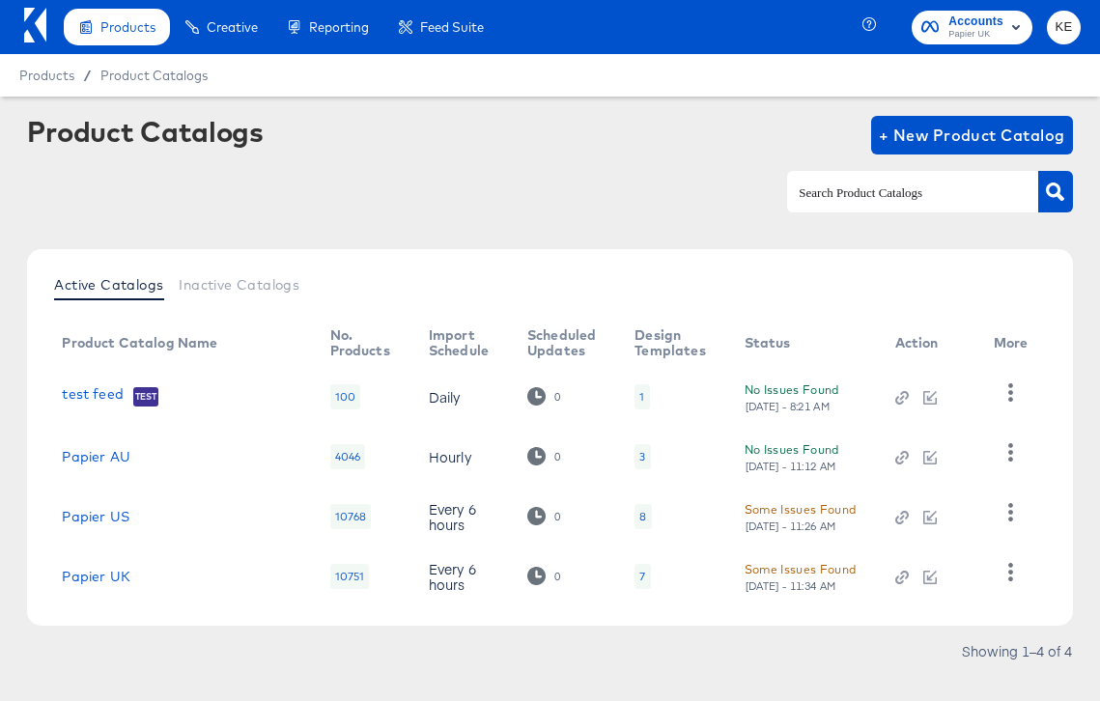
click at [658, 508] on td "8" at bounding box center [673, 517] width 109 height 60
click at [112, 575] on link "Papier UK" at bounding box center [96, 576] width 68 height 15
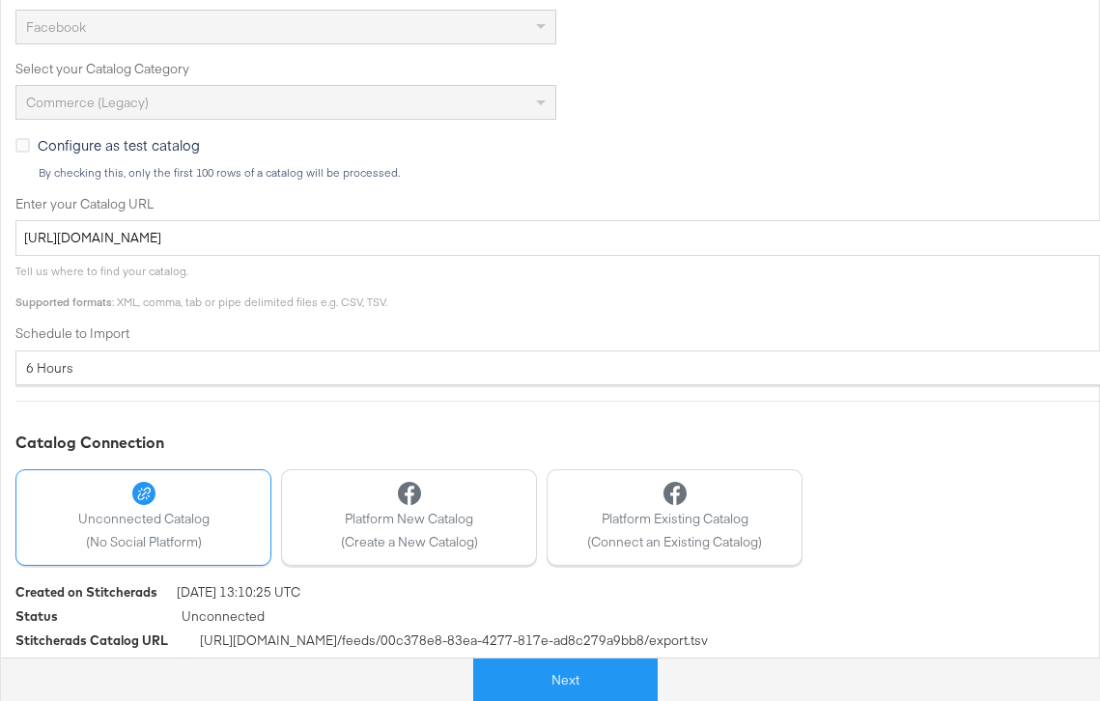
scroll to position [504, 0]
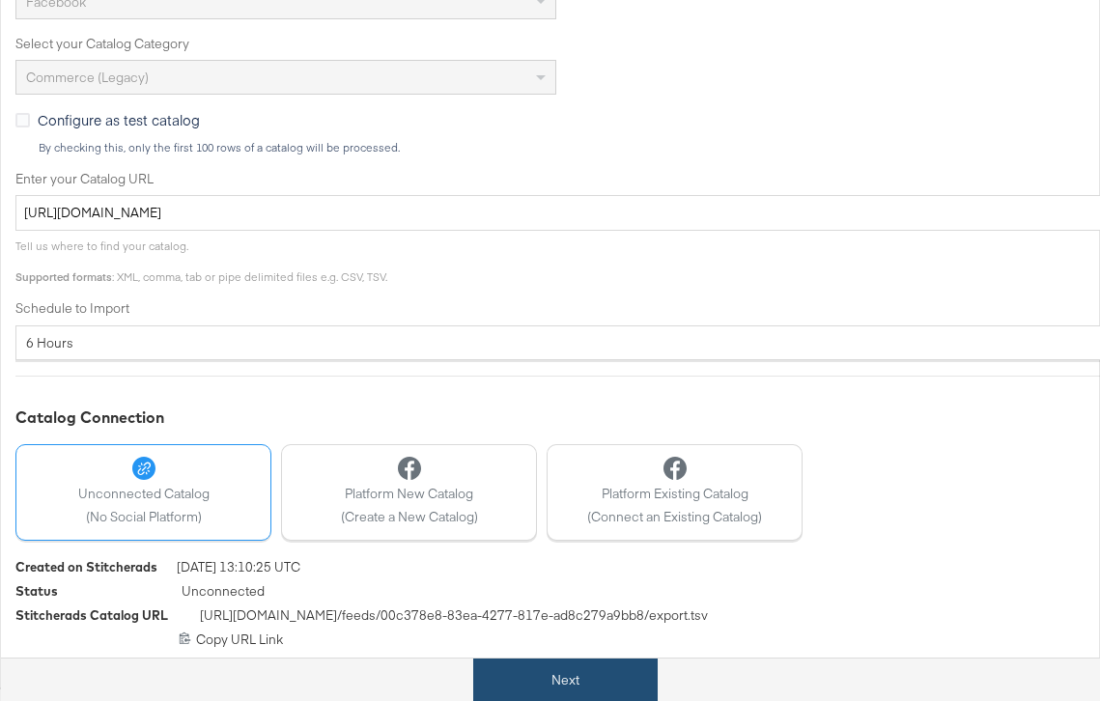
click at [539, 674] on button "Next" at bounding box center [565, 680] width 184 height 43
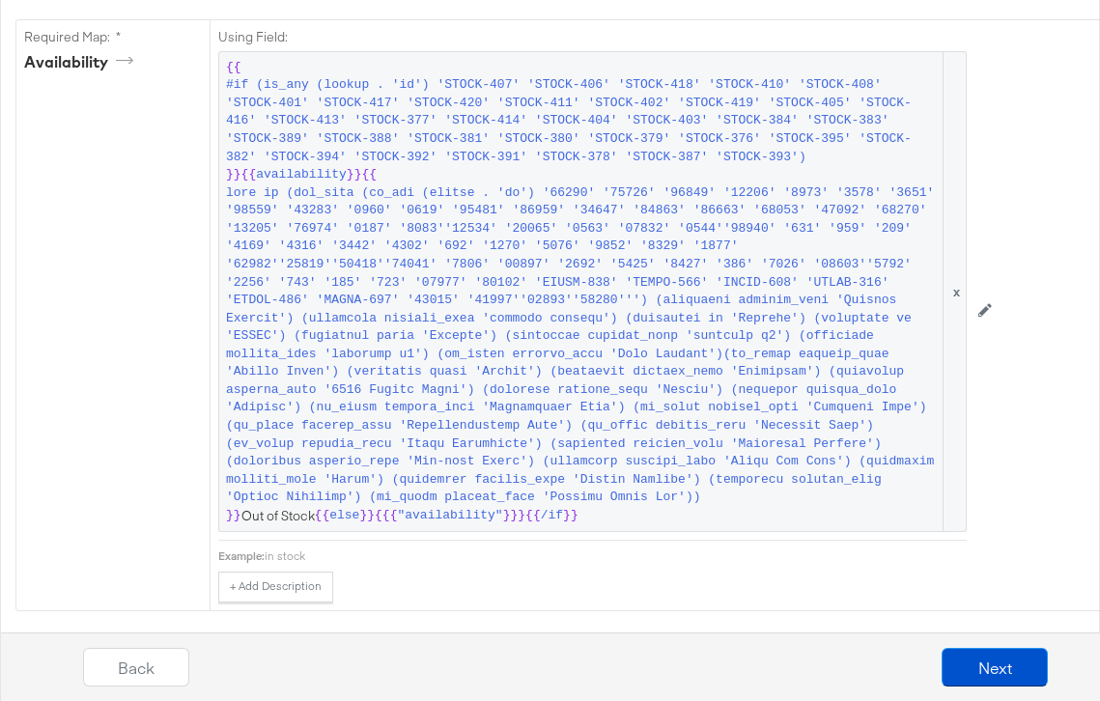
scroll to position [1450, 0]
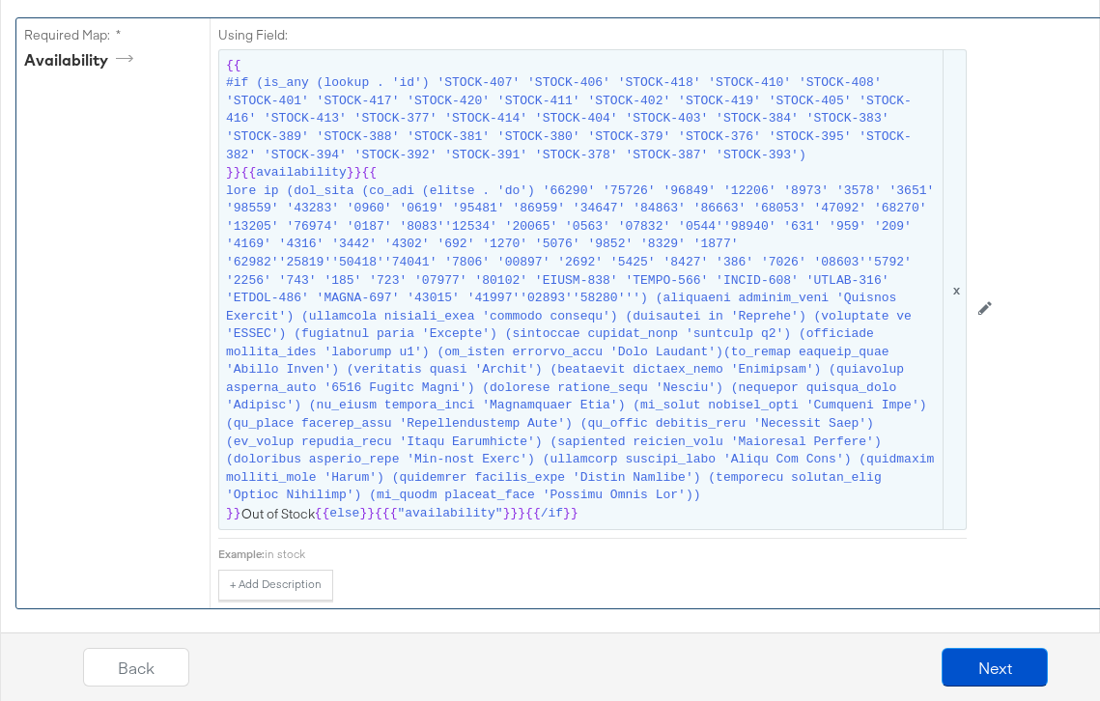
click at [477, 457] on span at bounding box center [583, 344] width 714 height 323
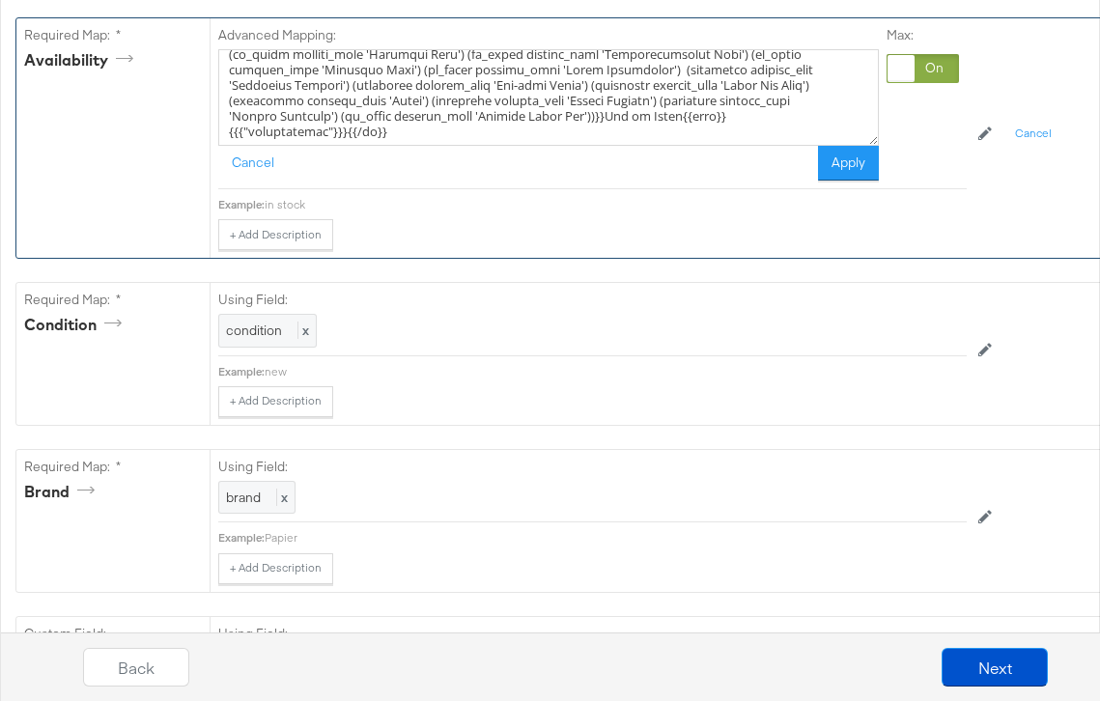
scroll to position [245, 0]
click at [655, 82] on textarea at bounding box center [548, 97] width 661 height 97
type textarea "{{#if (is_any (lookup . 'id') 'STOCK-407' 'STOCK-406' 'STOCK-418' 'STOCK-410' '…"
click at [704, 206] on div "in stock" at bounding box center [616, 204] width 702 height 15
click at [842, 162] on button "Apply" at bounding box center [848, 163] width 61 height 35
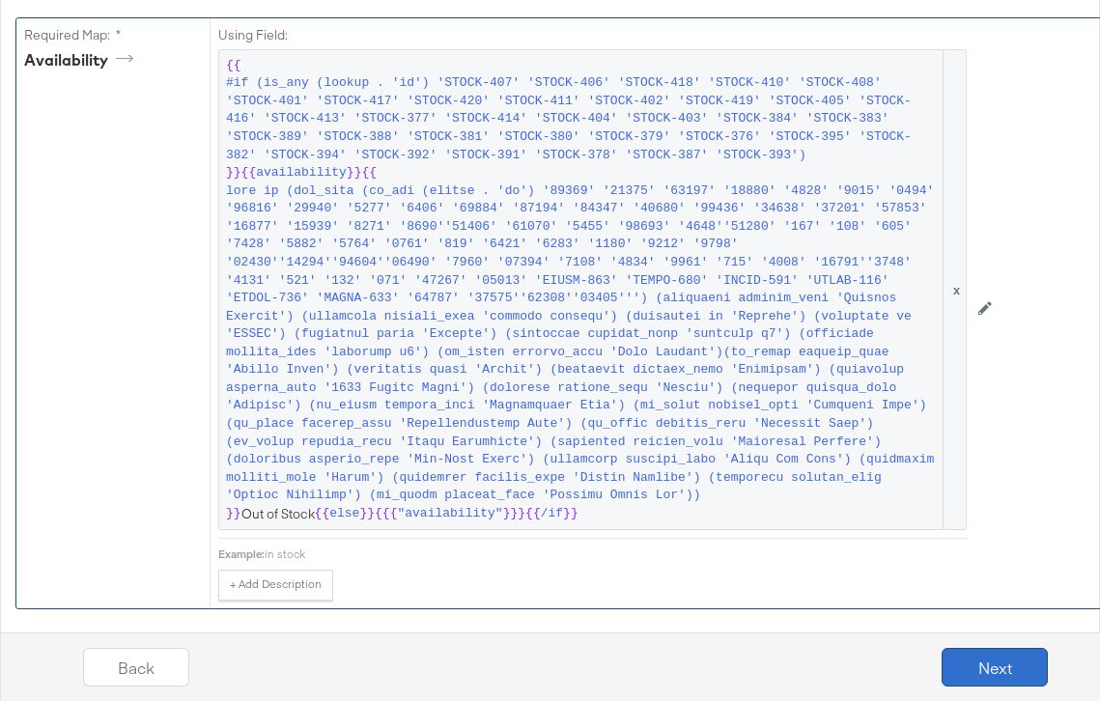
click at [962, 670] on button "Next" at bounding box center [995, 667] width 106 height 39
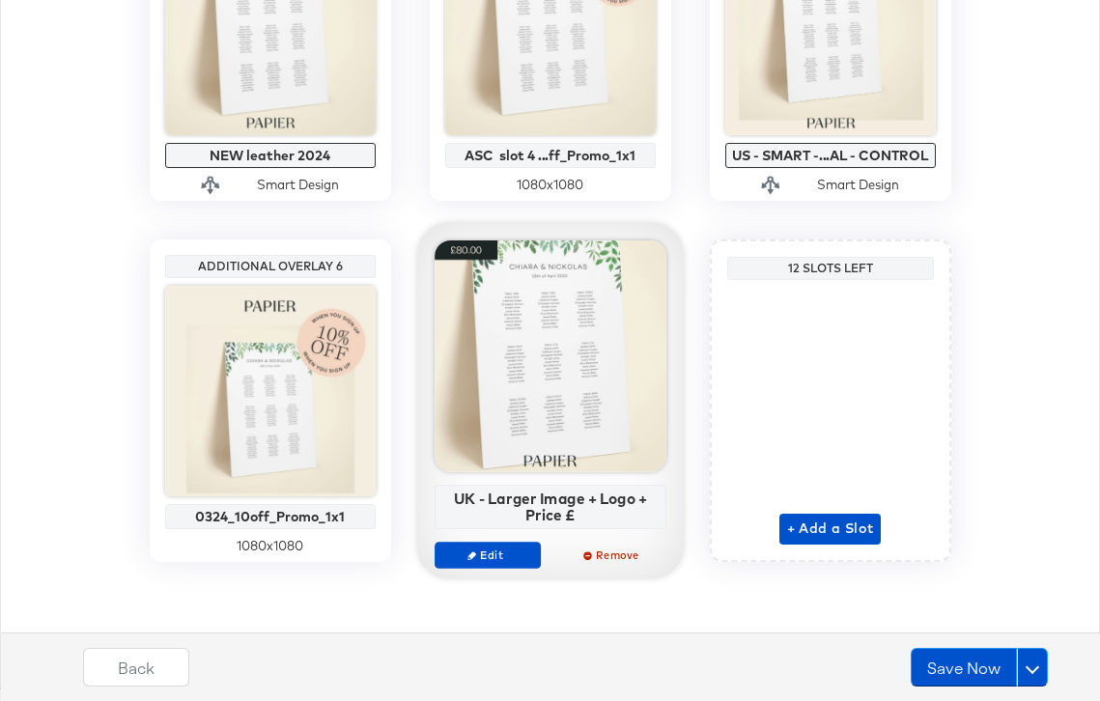
scroll to position [0, 0]
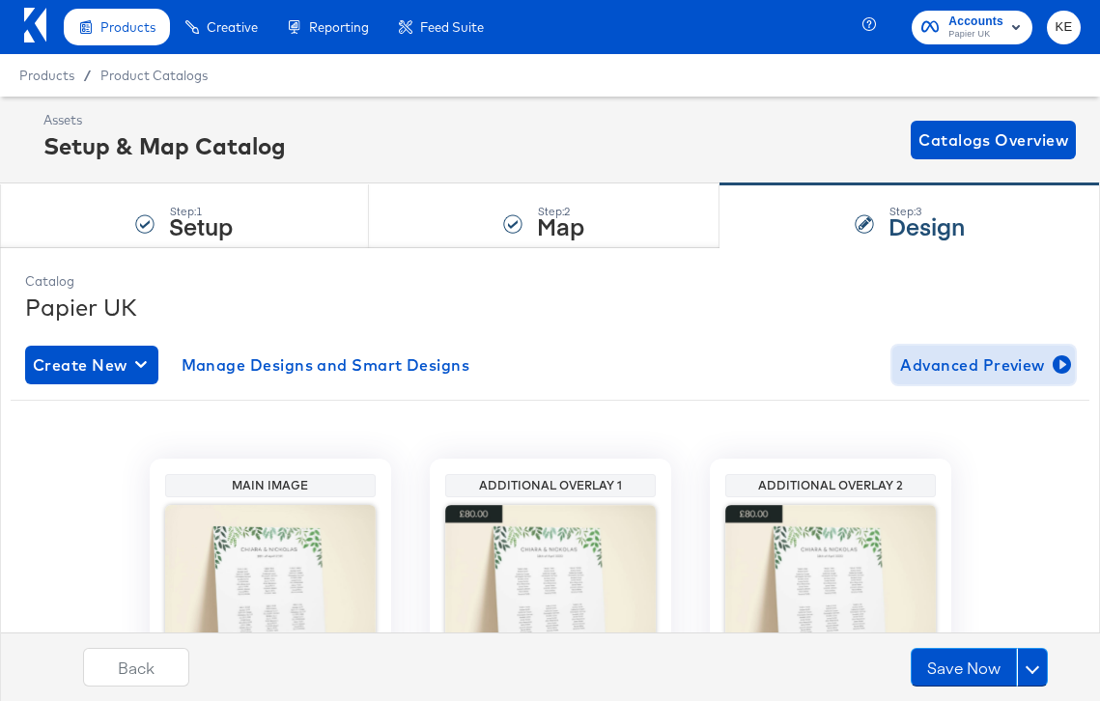
click at [1057, 361] on icon "button" at bounding box center [1062, 364] width 18 height 18
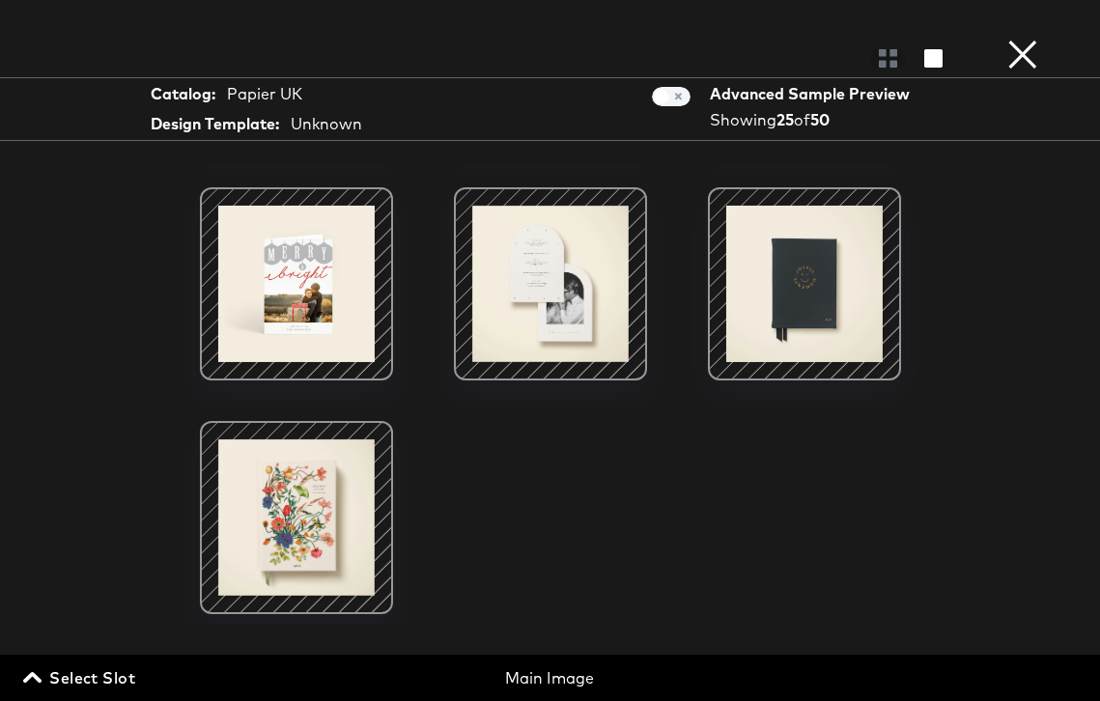
scroll to position [1683, 0]
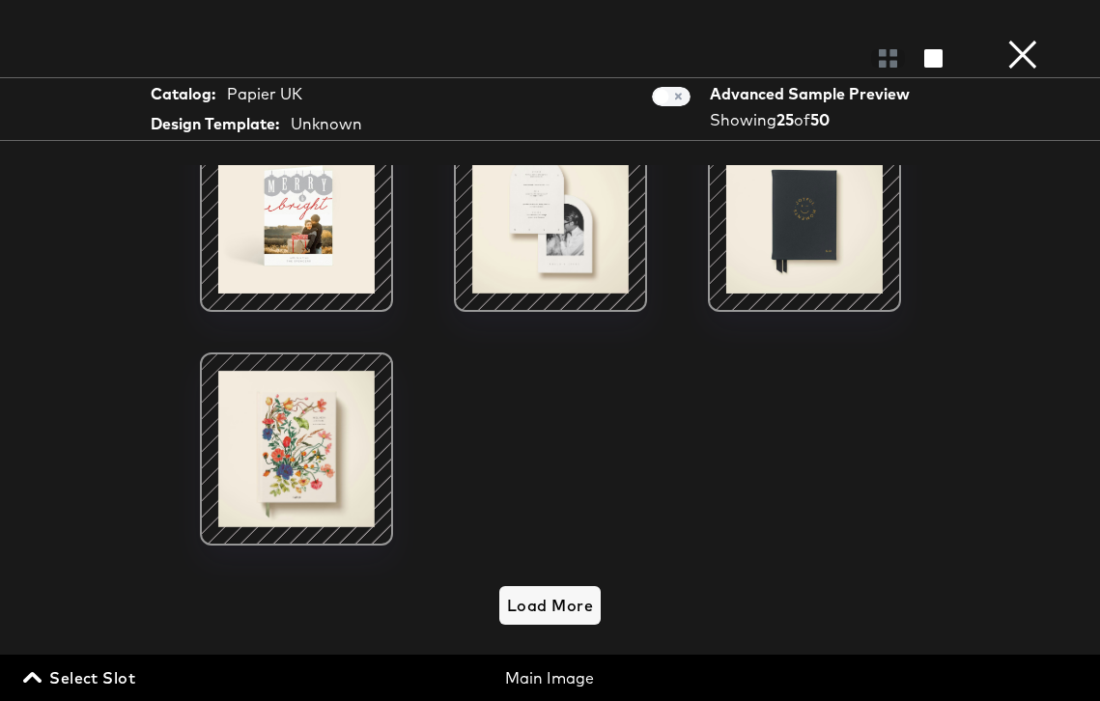
click at [1019, 39] on button "×" at bounding box center [1023, 19] width 39 height 39
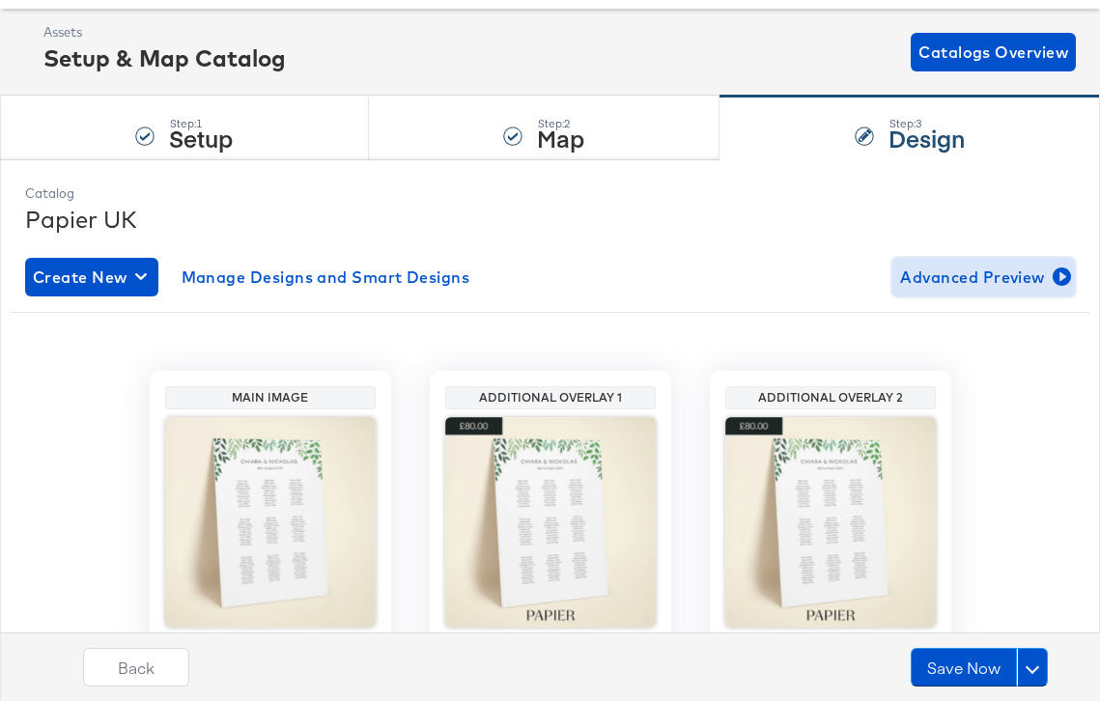
scroll to position [0, 0]
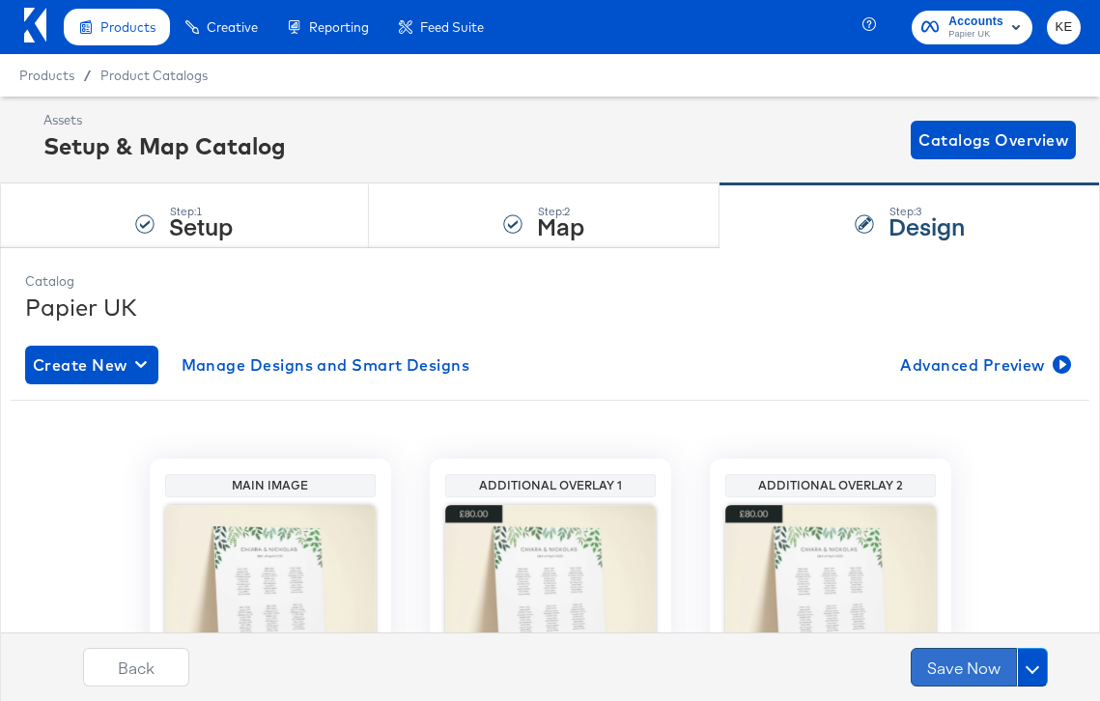
click at [971, 660] on button "Save Now" at bounding box center [964, 667] width 106 height 39
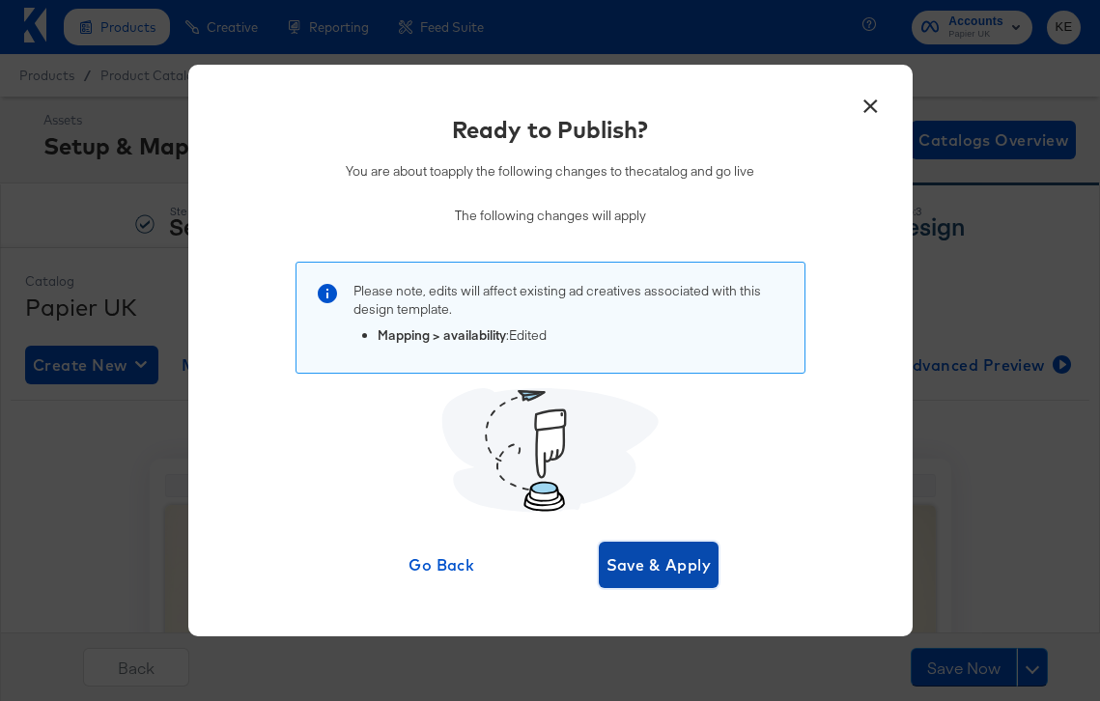
click at [648, 567] on span "Save & Apply" at bounding box center [659, 565] width 105 height 27
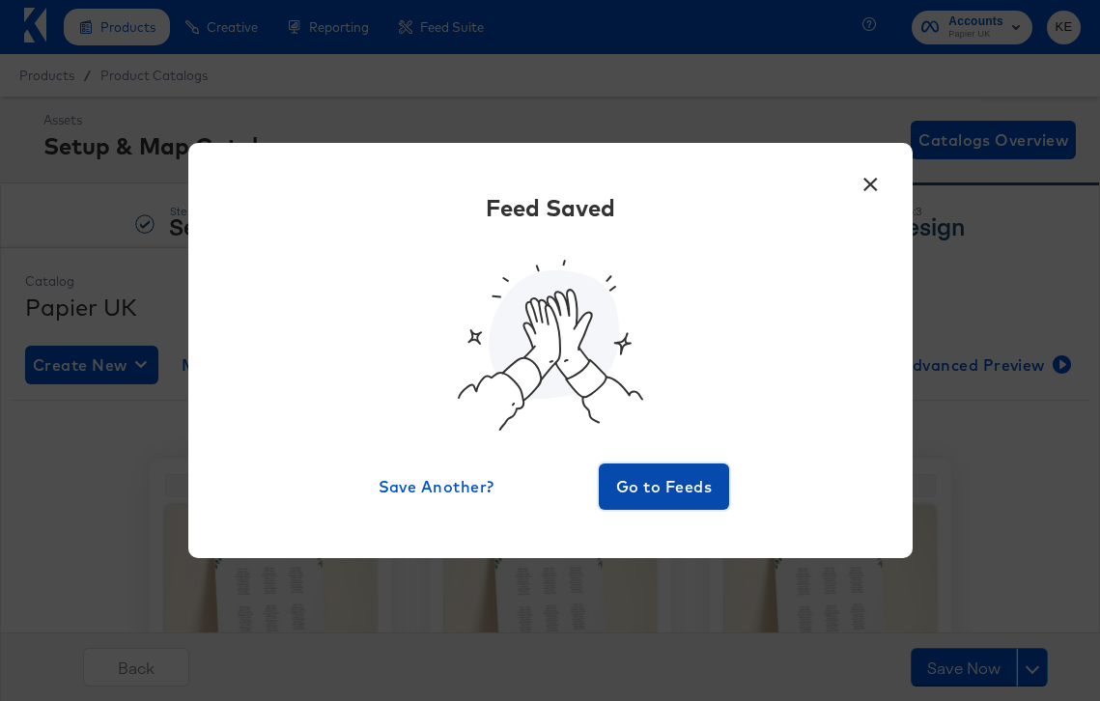
click at [655, 486] on span "Go to Feeds" at bounding box center [665, 486] width 116 height 27
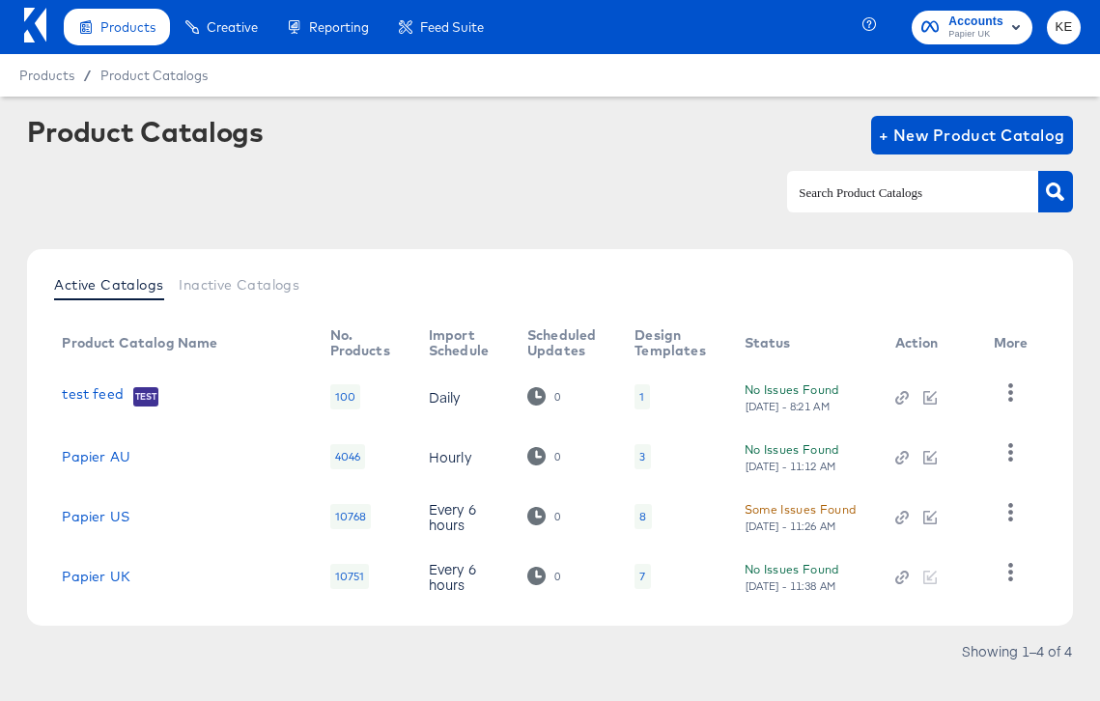
click at [394, 620] on div "Active Catalogs Inactive Catalogs Product Catalog Name No. Products Import Sche…" at bounding box center [549, 437] width 1045 height 377
click at [783, 509] on div "Some Issues Found" at bounding box center [801, 509] width 112 height 20
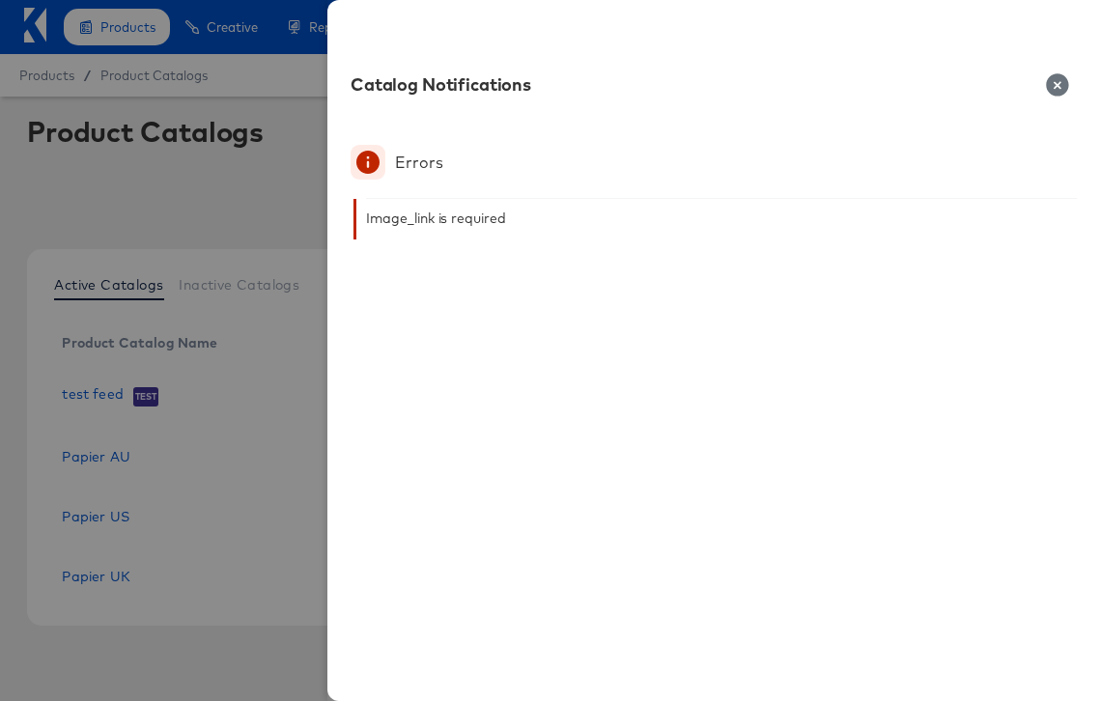
click at [367, 161] on icon at bounding box center [367, 162] width 23 height 23
click at [399, 161] on div "Errors" at bounding box center [418, 162] width 47 height 19
drag, startPoint x: 508, startPoint y: 221, endPoint x: 260, endPoint y: 220, distance: 248.2
click at [260, 220] on div "Catalog Notifications Errors Image_link is required" at bounding box center [550, 350] width 1100 height 701
click at [131, 218] on div at bounding box center [550, 350] width 1100 height 701
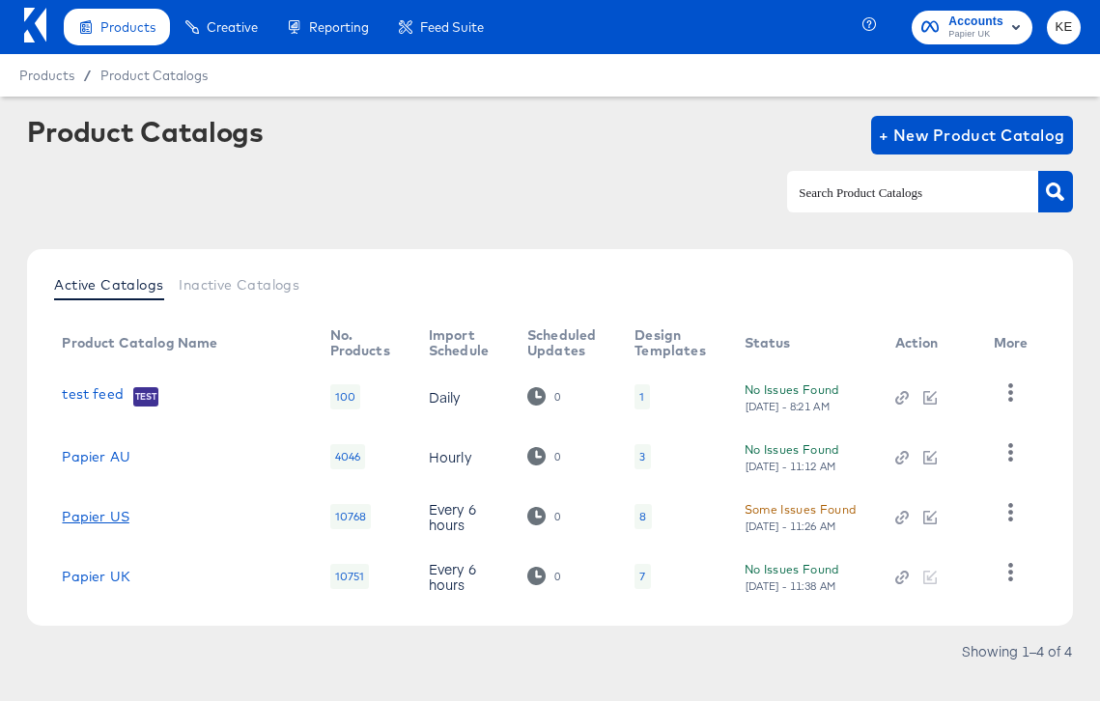
click at [105, 518] on link "Papier US" at bounding box center [95, 516] width 67 height 15
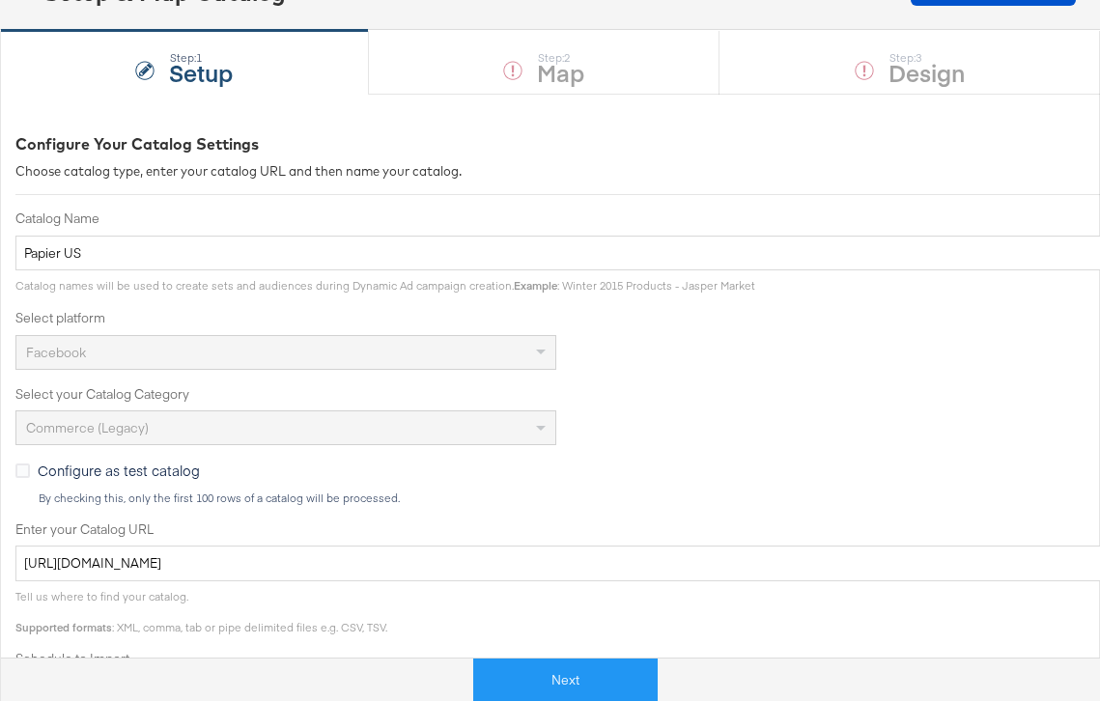
scroll to position [504, 0]
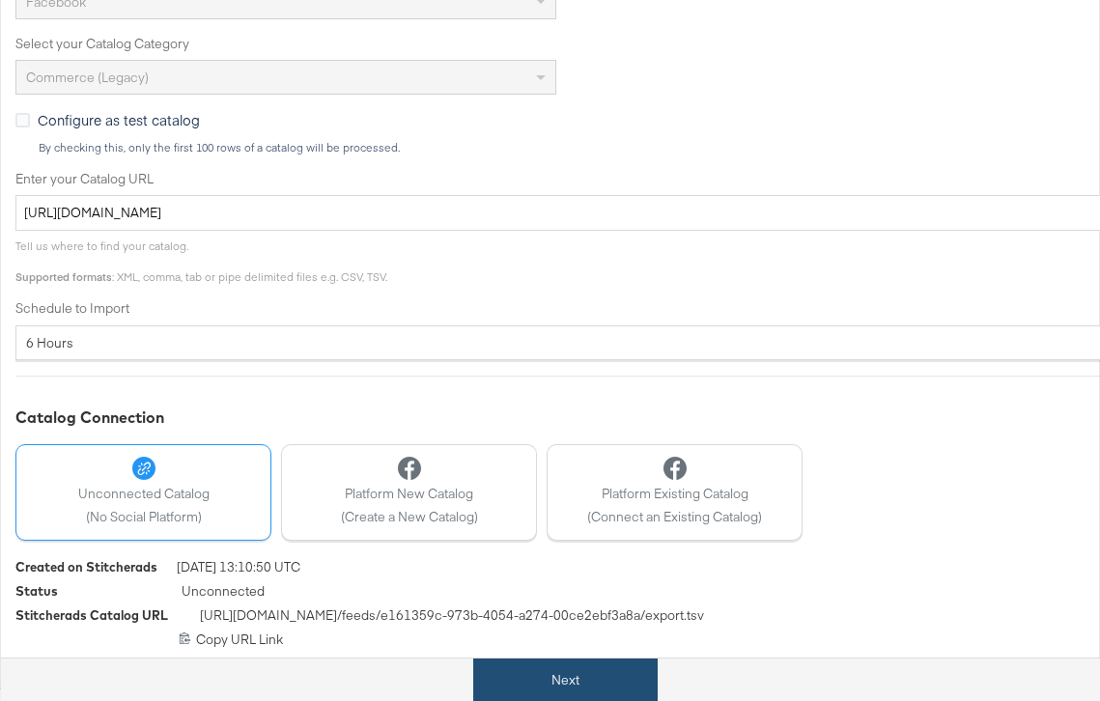
click at [530, 675] on button "Next" at bounding box center [565, 680] width 184 height 43
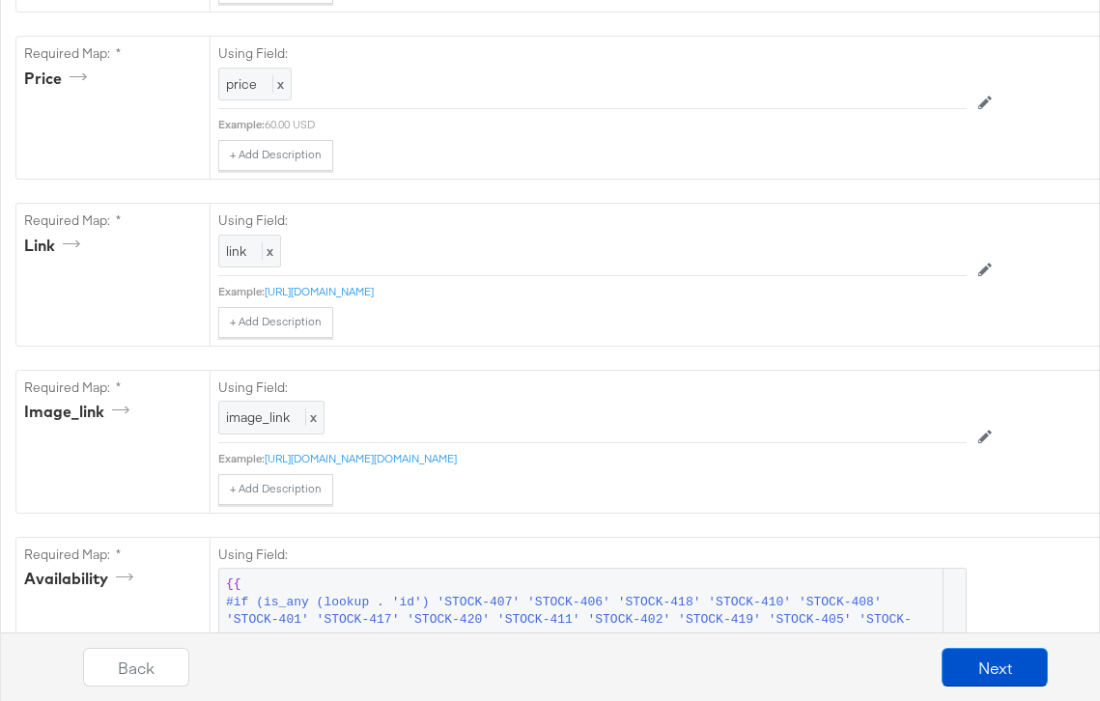
scroll to position [902, 0]
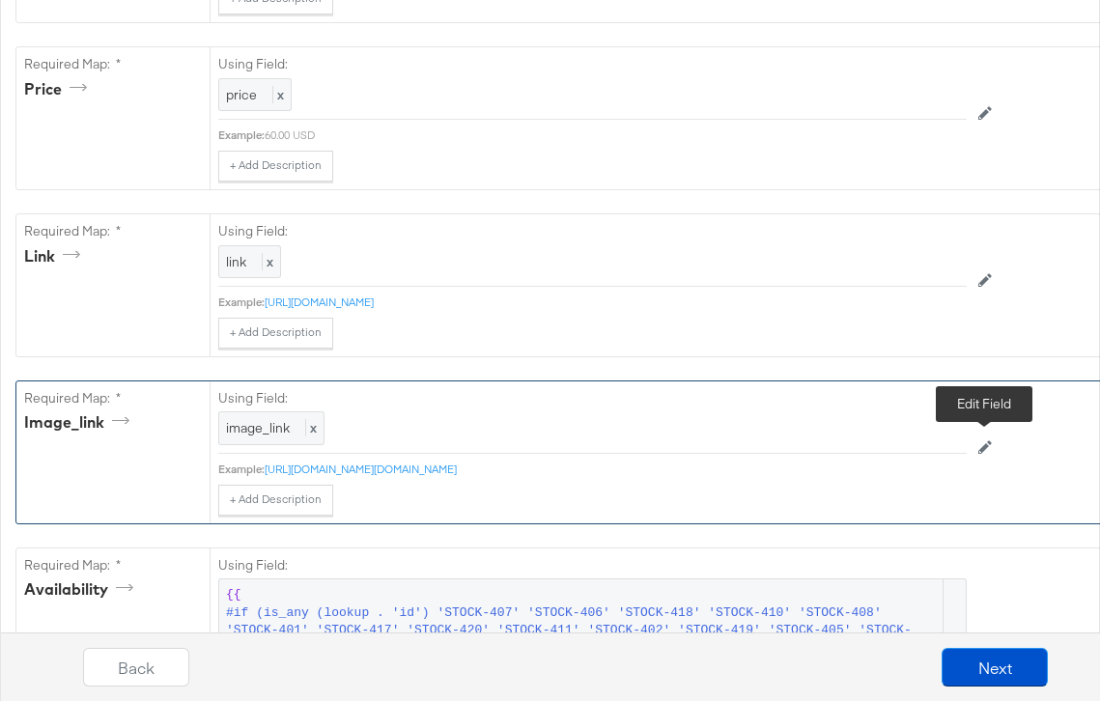
click at [993, 439] on button at bounding box center [985, 448] width 37 height 31
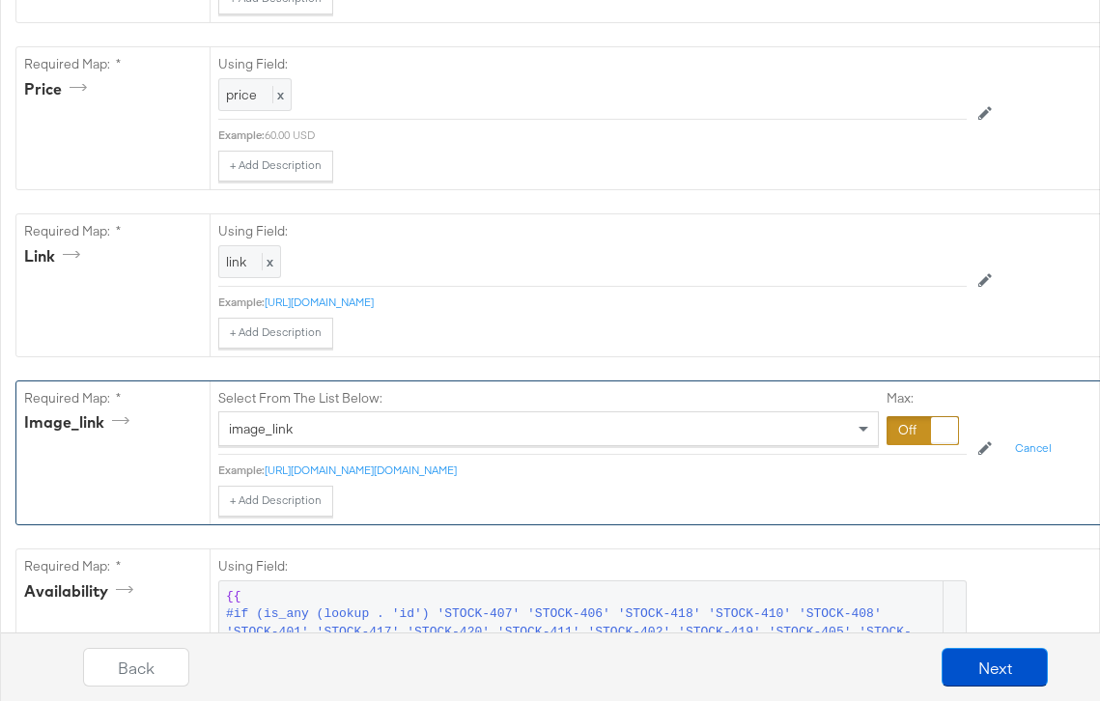
click at [937, 433] on div at bounding box center [944, 430] width 27 height 27
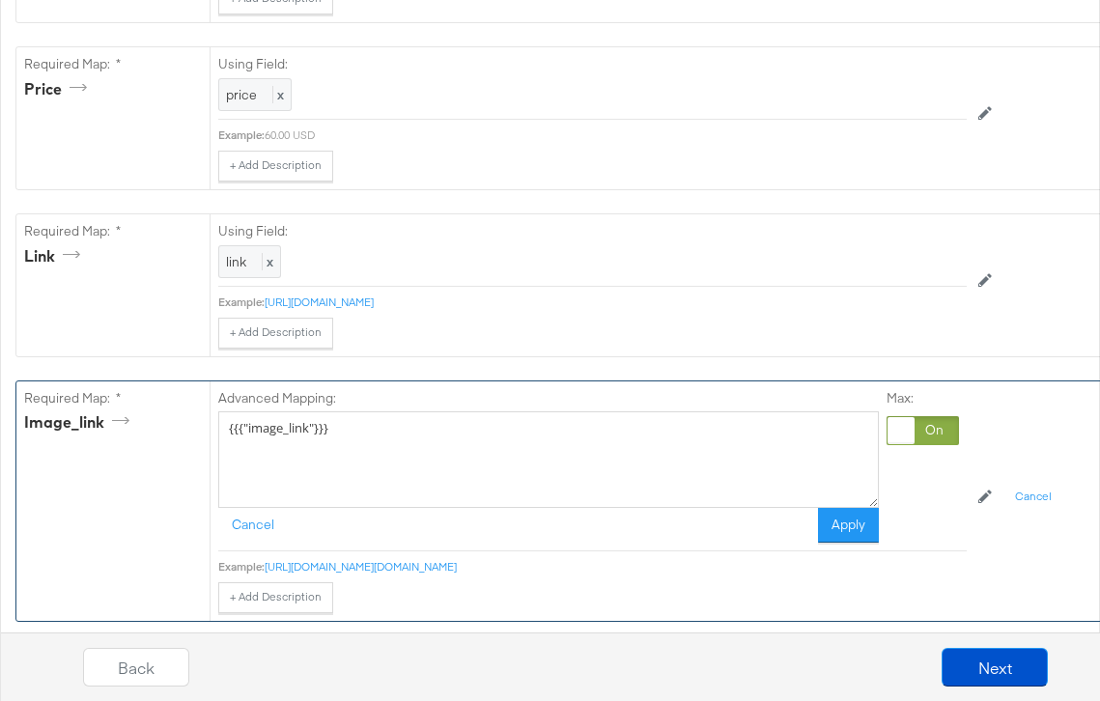
click at [912, 432] on div at bounding box center [901, 430] width 27 height 27
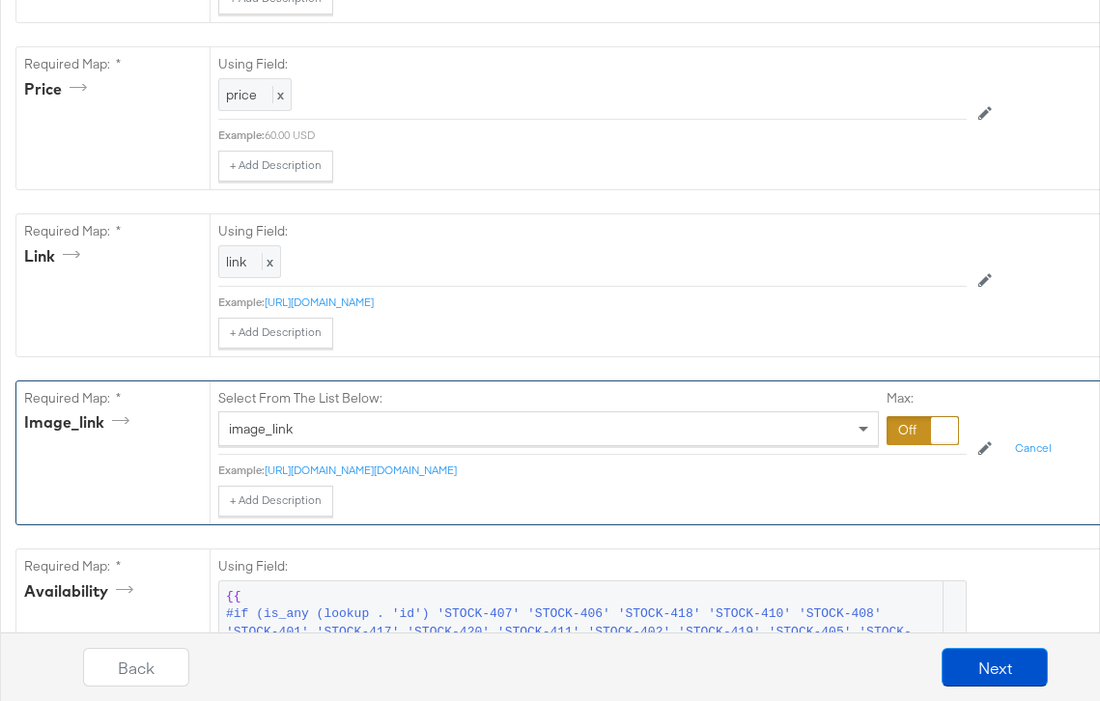
click at [924, 435] on div at bounding box center [923, 430] width 72 height 29
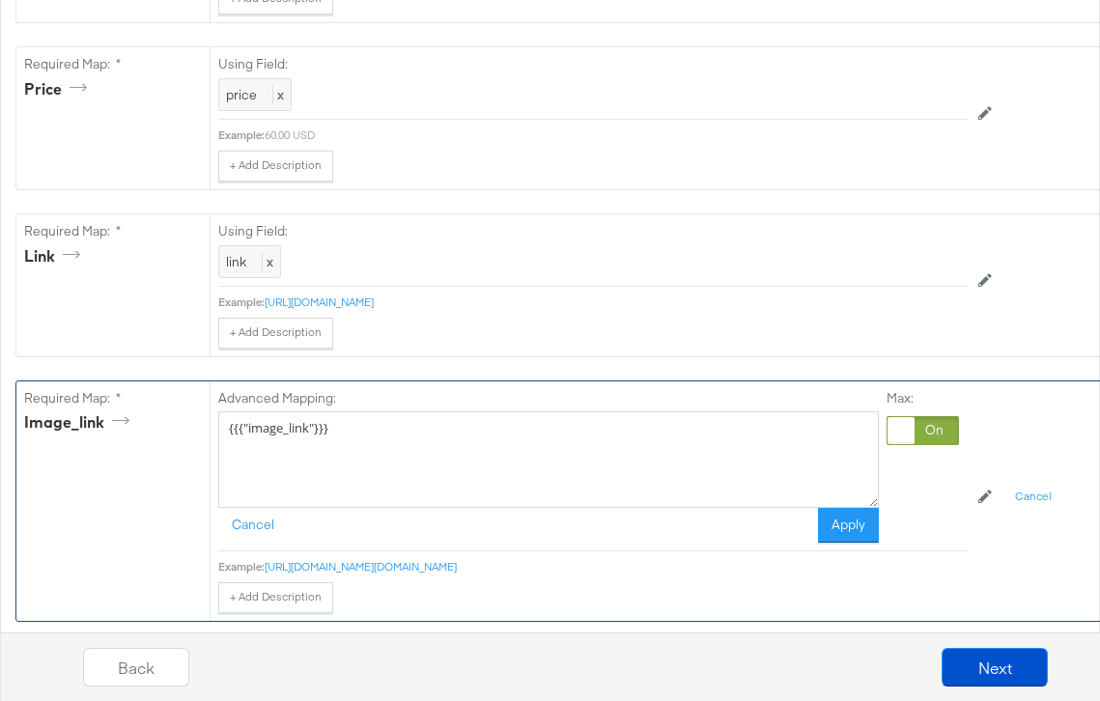
click at [925, 435] on div at bounding box center [923, 430] width 72 height 29
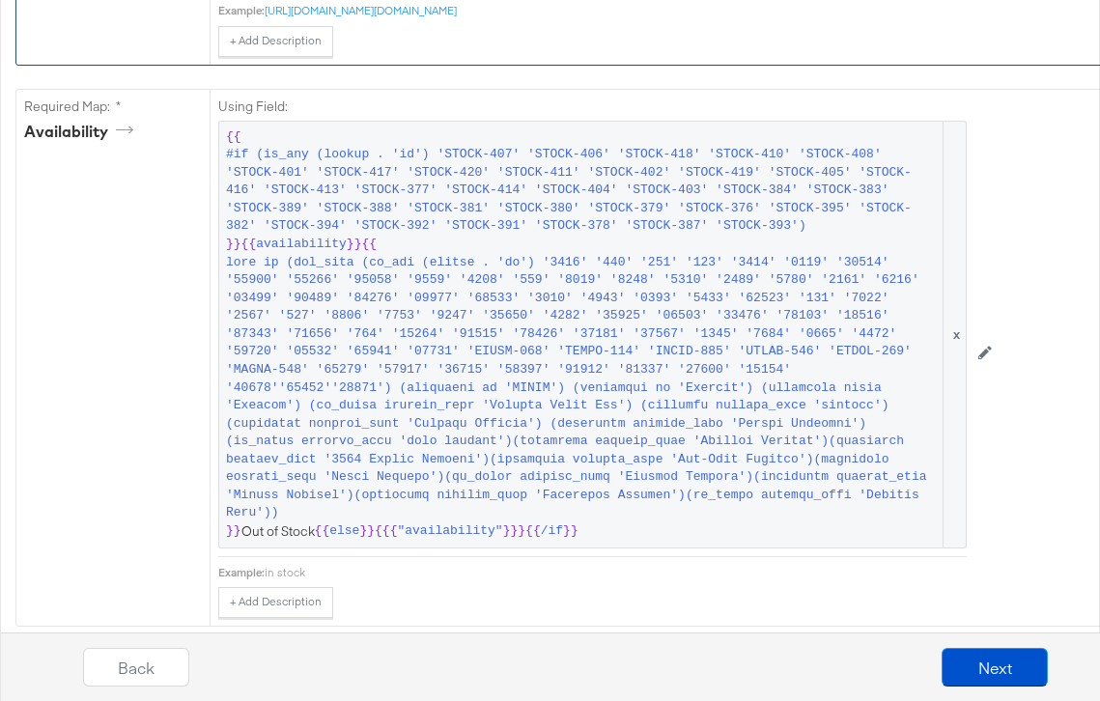
scroll to position [1366, 0]
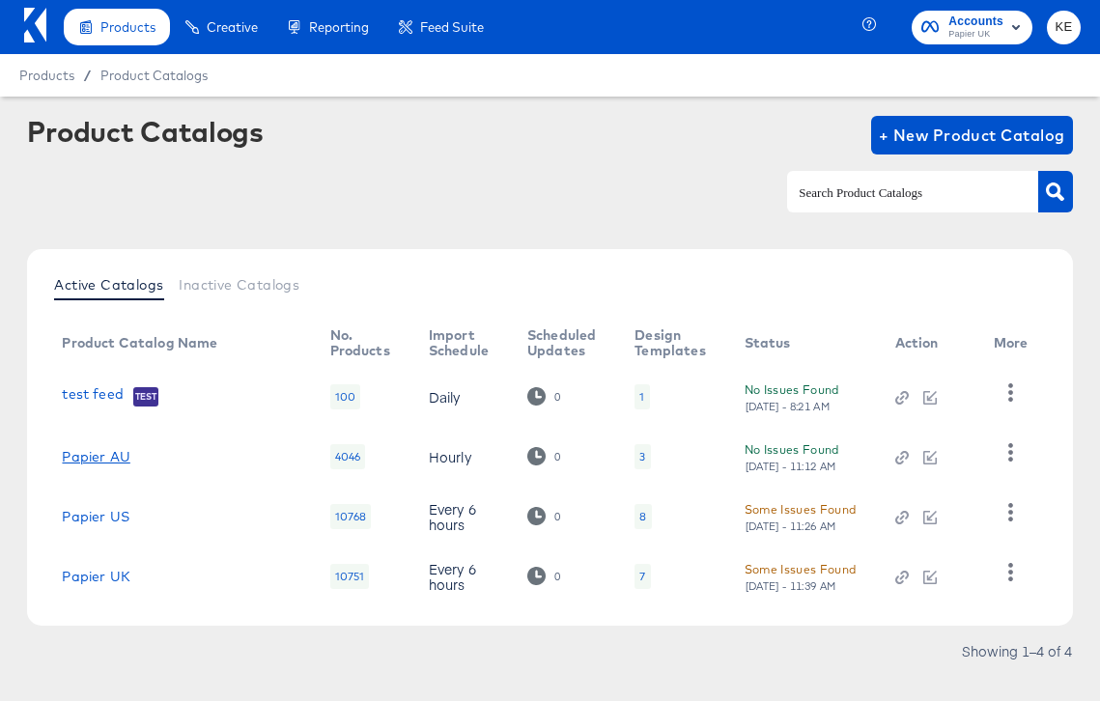
click at [92, 453] on link "Papier AU" at bounding box center [96, 456] width 68 height 15
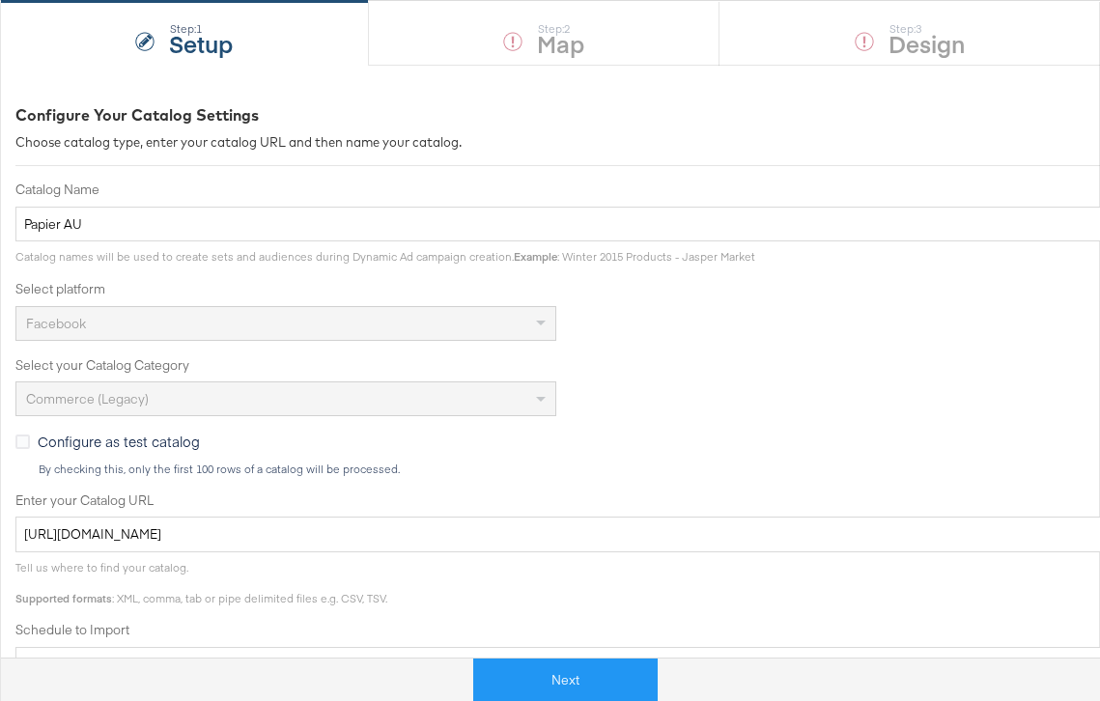
scroll to position [504, 0]
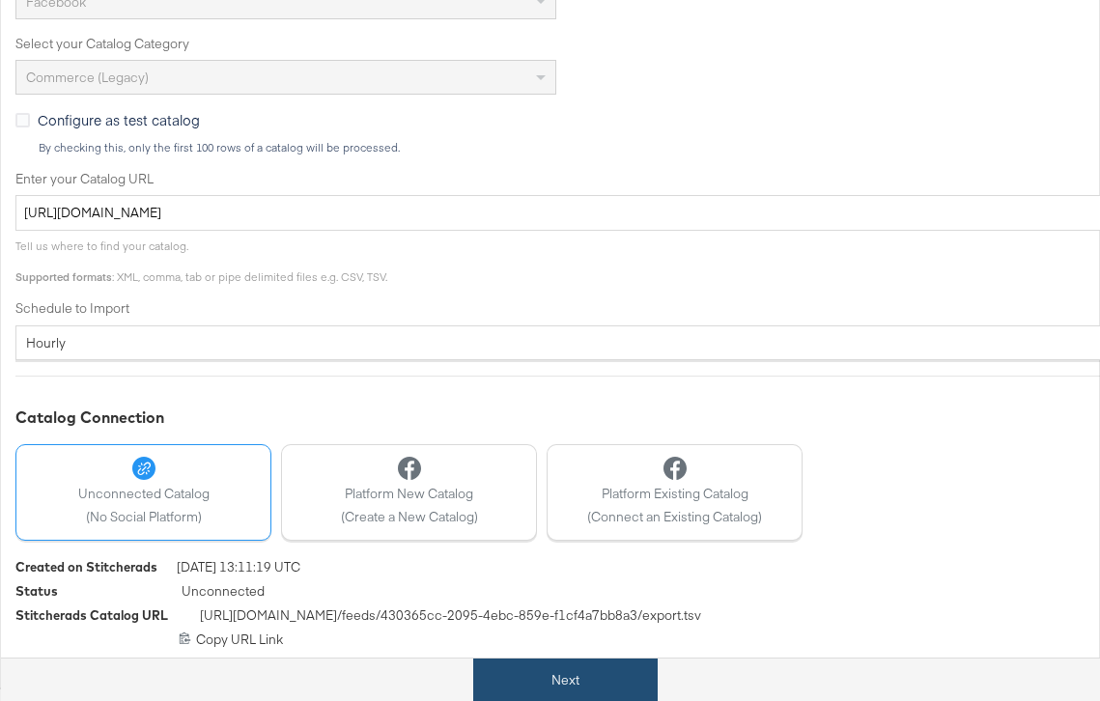
click at [553, 678] on button "Next" at bounding box center [565, 680] width 184 height 43
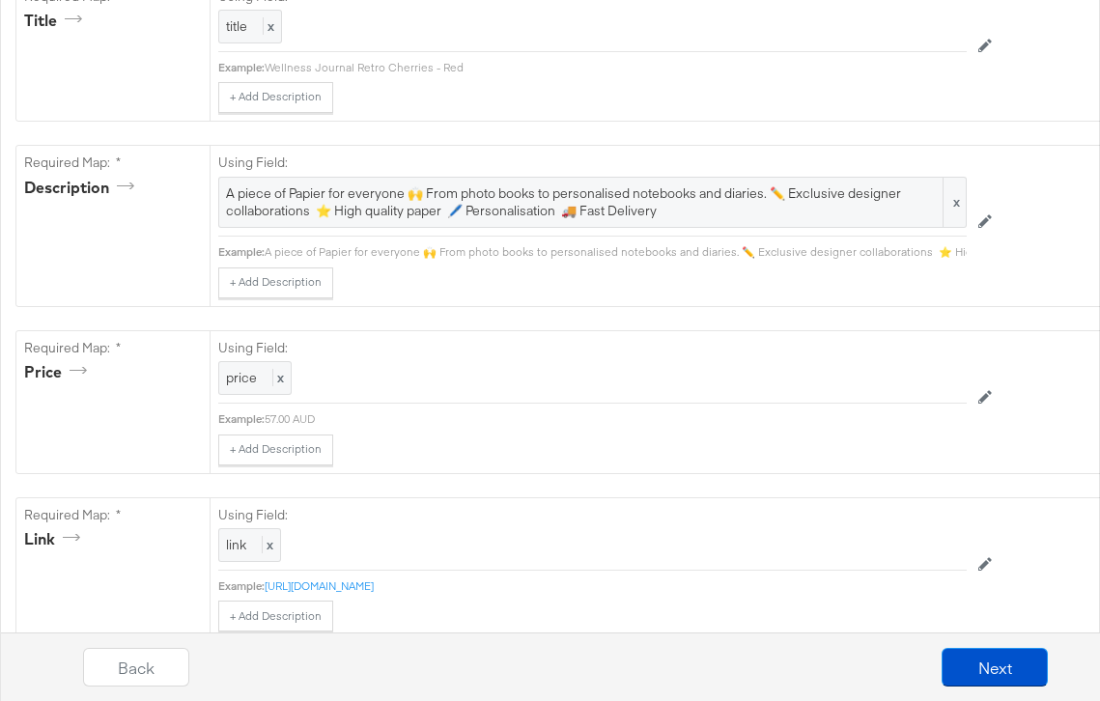
scroll to position [896, 0]
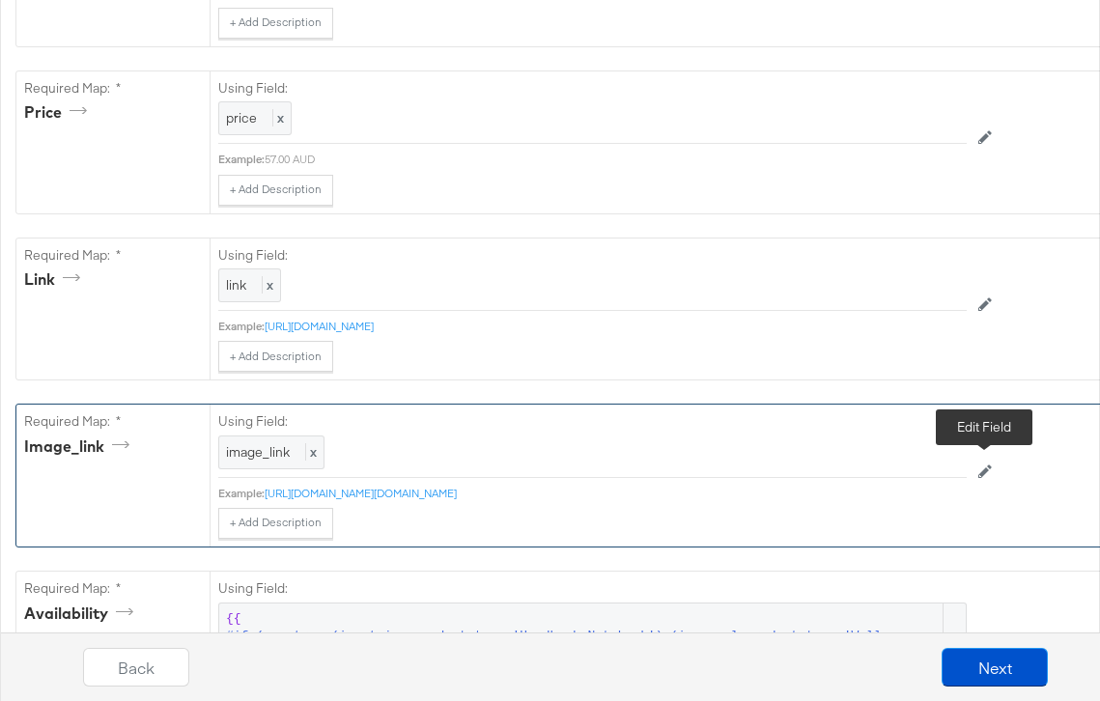
click at [983, 469] on icon at bounding box center [986, 472] width 14 height 14
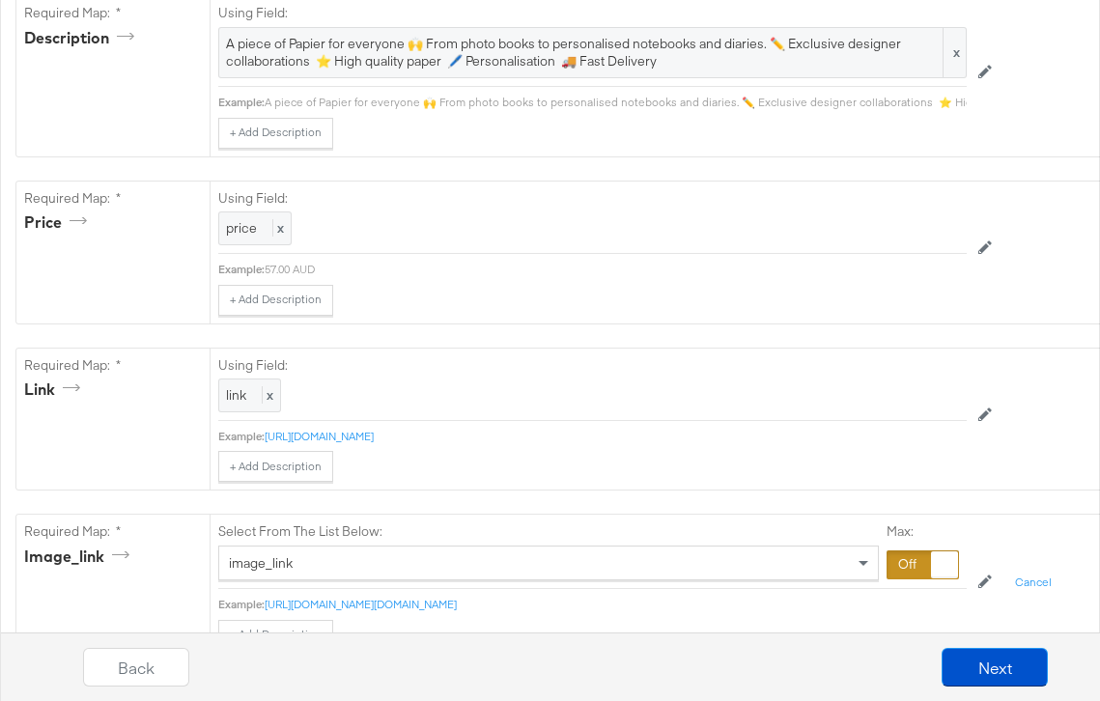
scroll to position [927, 0]
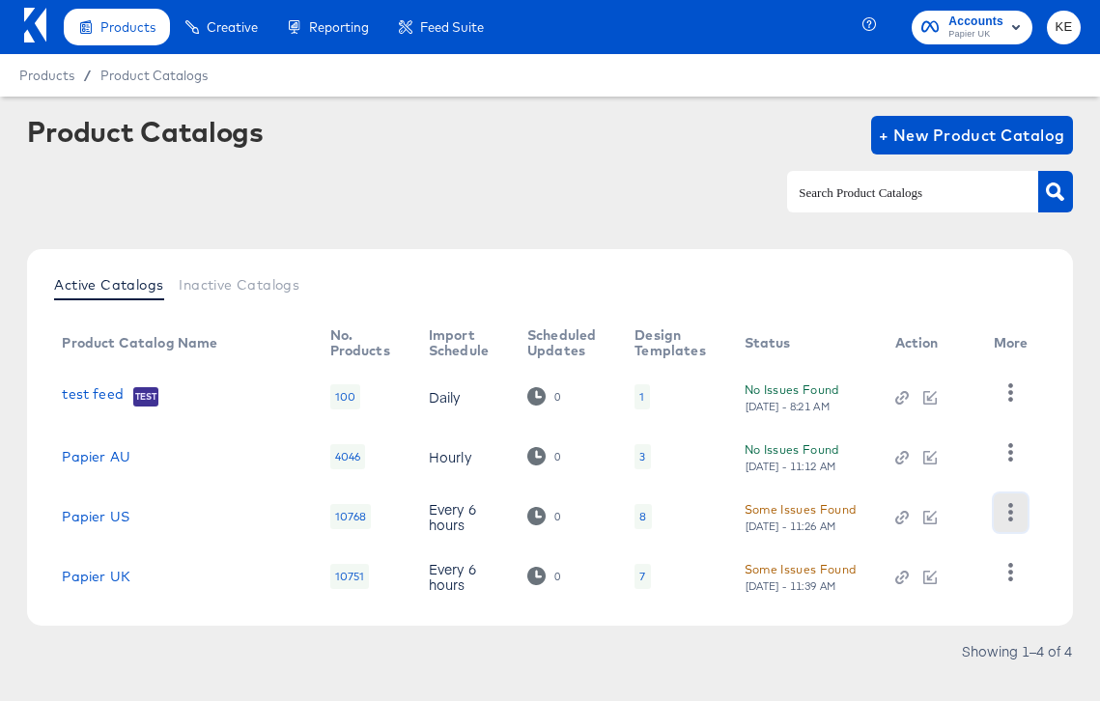
click at [1009, 506] on icon "button" at bounding box center [1010, 512] width 5 height 18
click at [619, 506] on td "8" at bounding box center [673, 517] width 109 height 60
click at [527, 514] on icon at bounding box center [536, 516] width 18 height 18
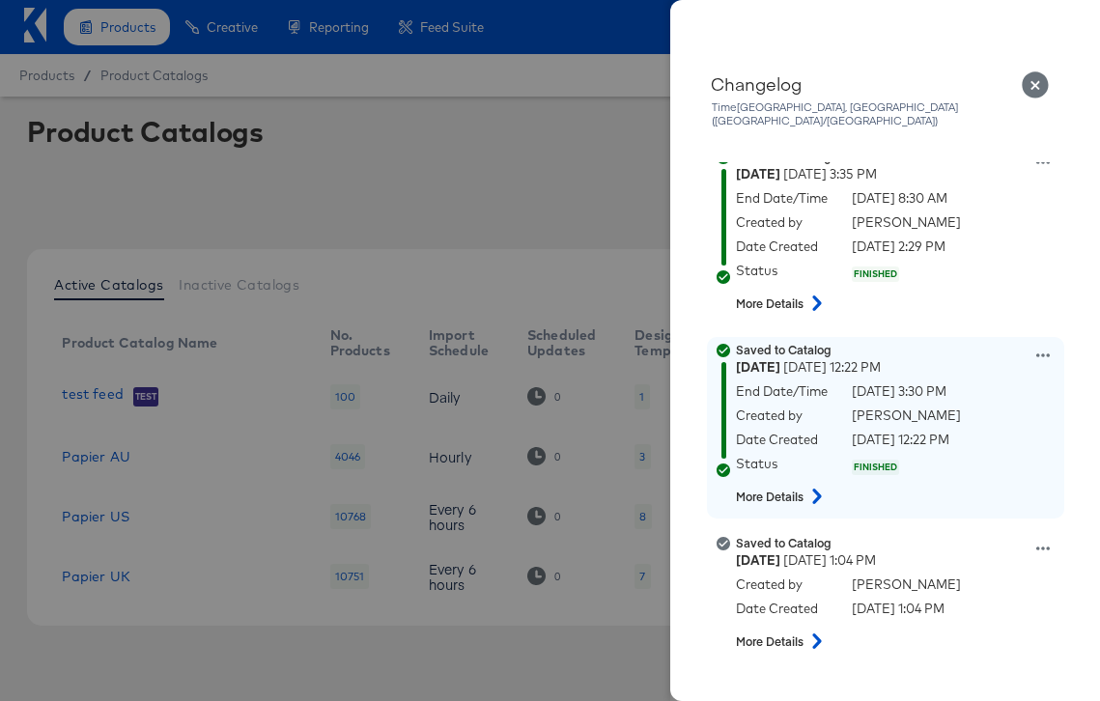
scroll to position [440, 0]
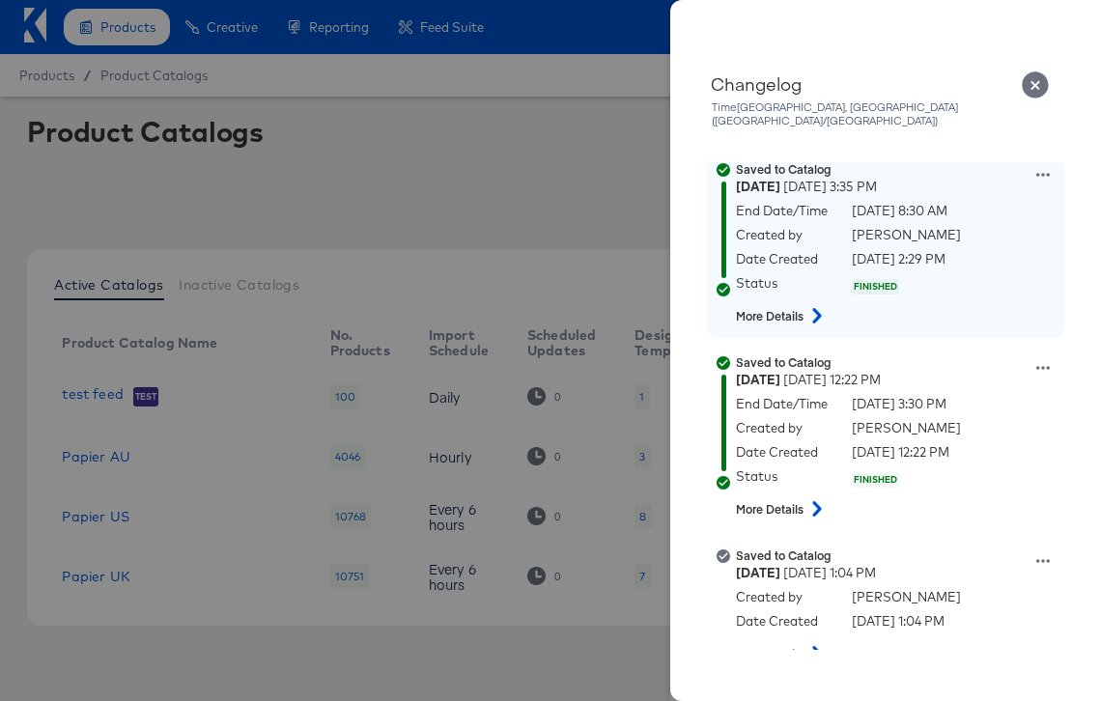
click at [815, 308] on icon at bounding box center [817, 315] width 23 height 15
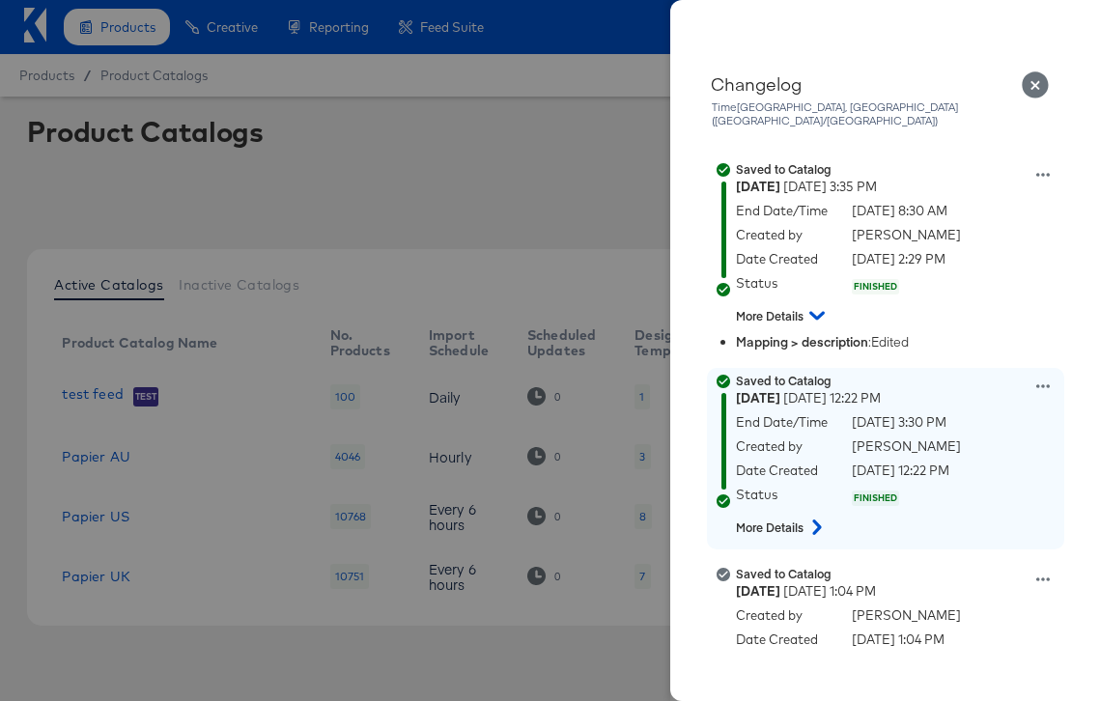
click at [813, 520] on icon at bounding box center [817, 527] width 23 height 15
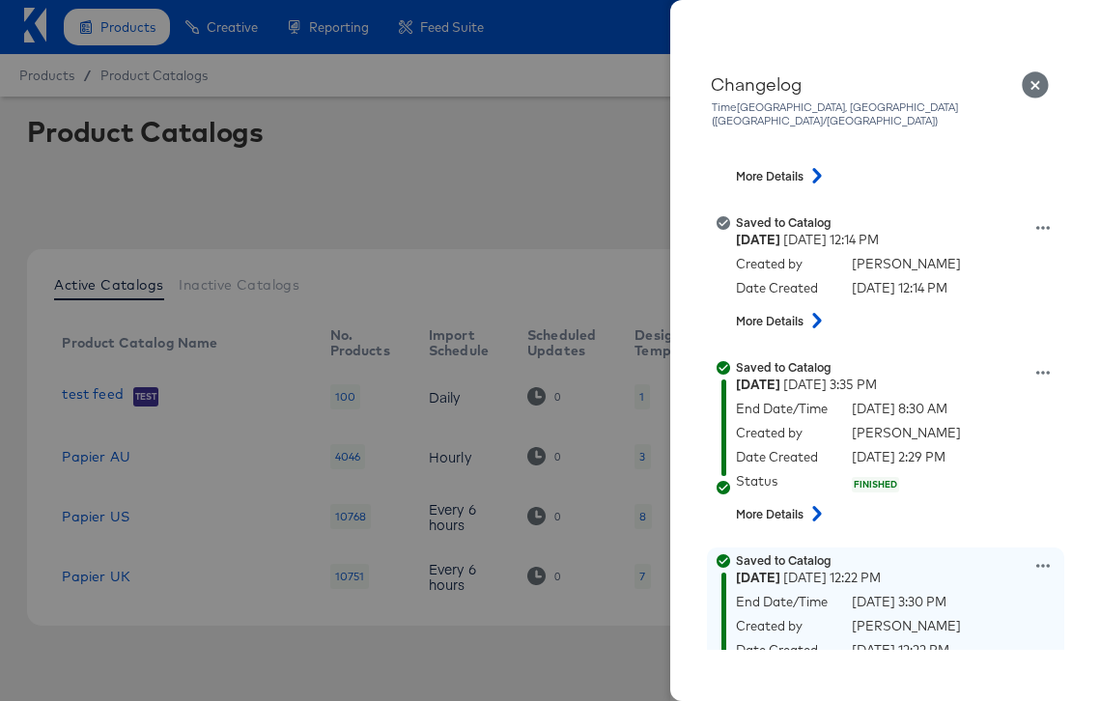
scroll to position [138, 0]
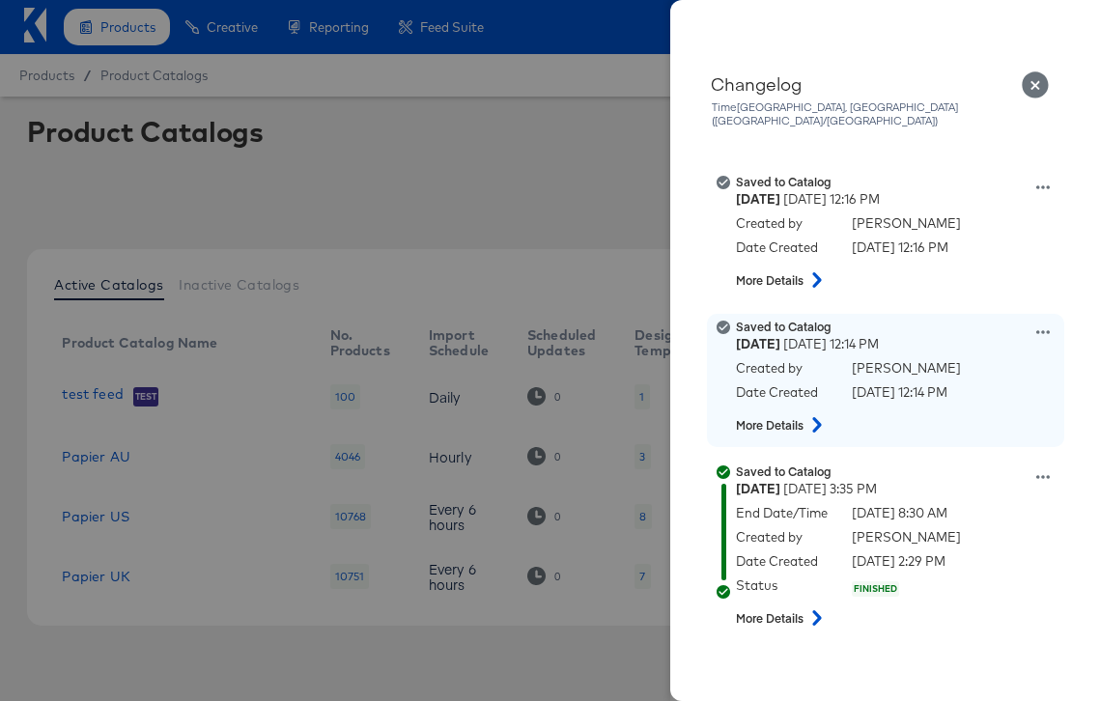
click at [806, 415] on button at bounding box center [817, 425] width 25 height 35
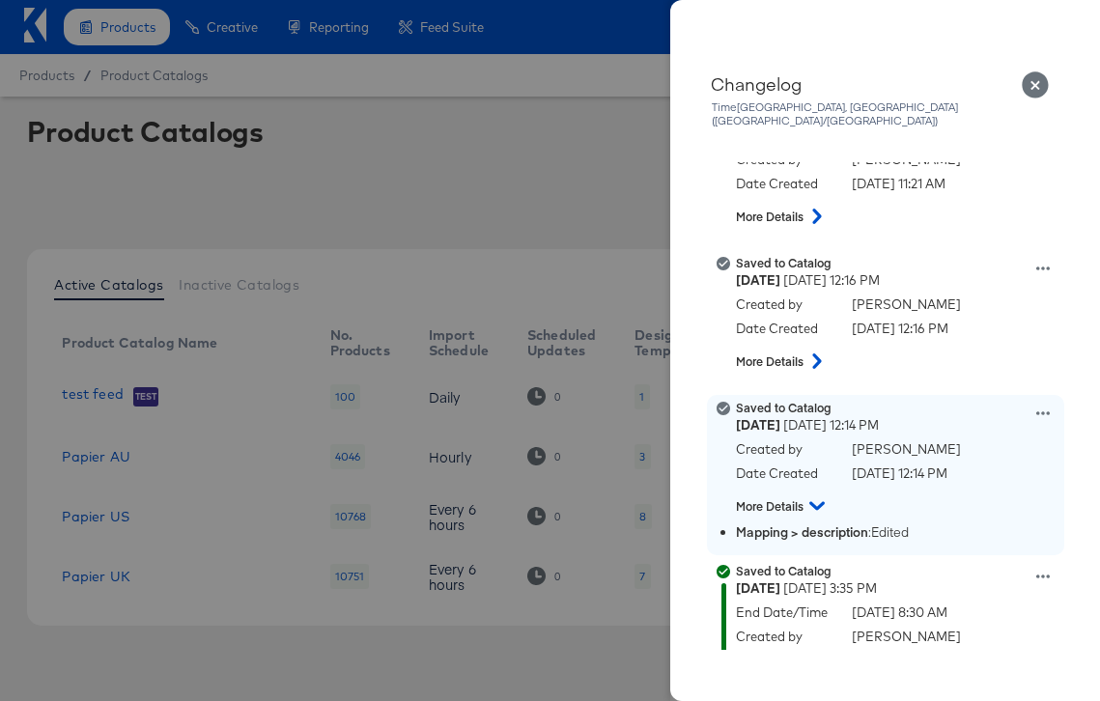
scroll to position [38, 0]
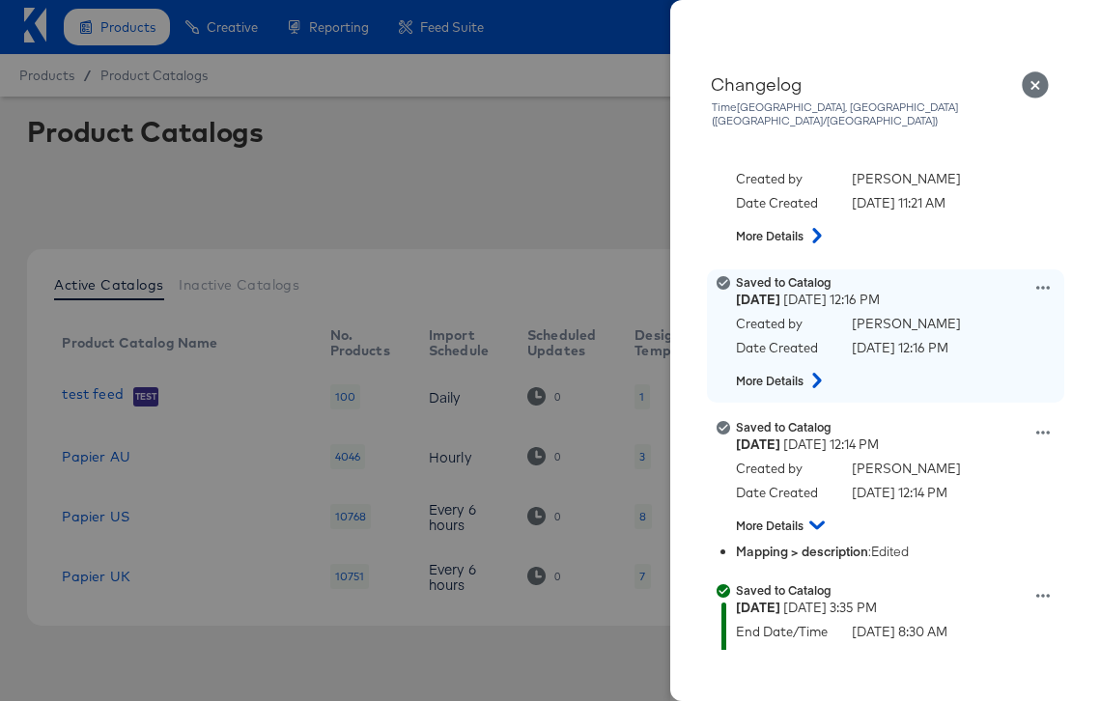
click at [808, 363] on button at bounding box center [817, 380] width 25 height 35
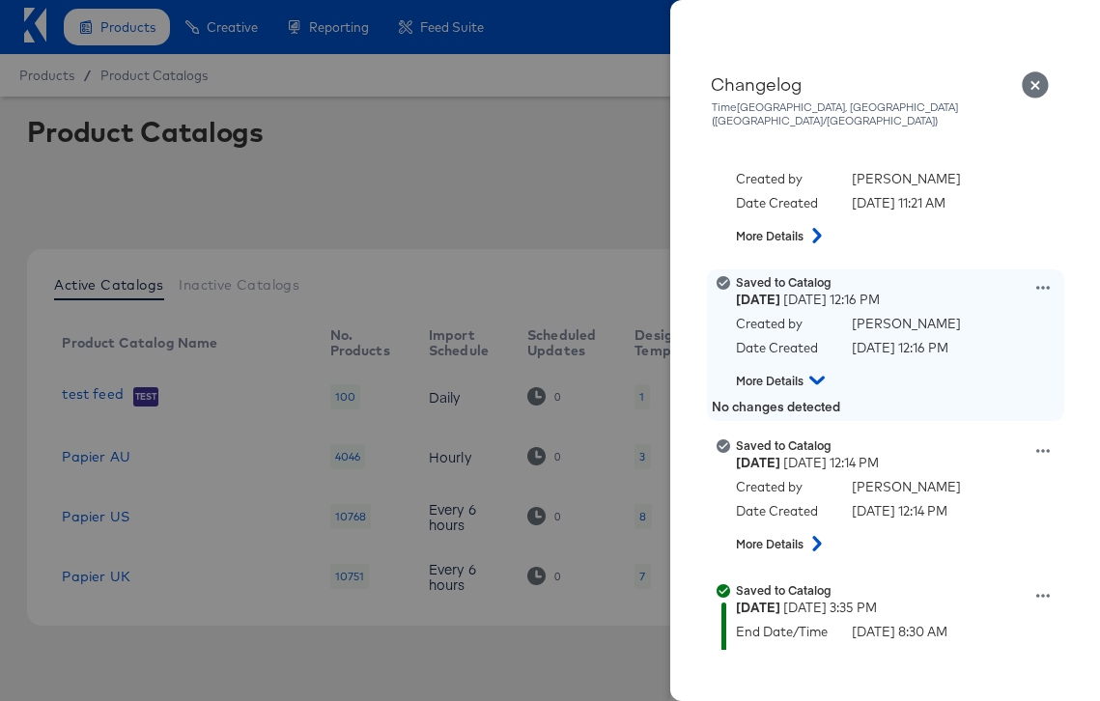
scroll to position [0, 0]
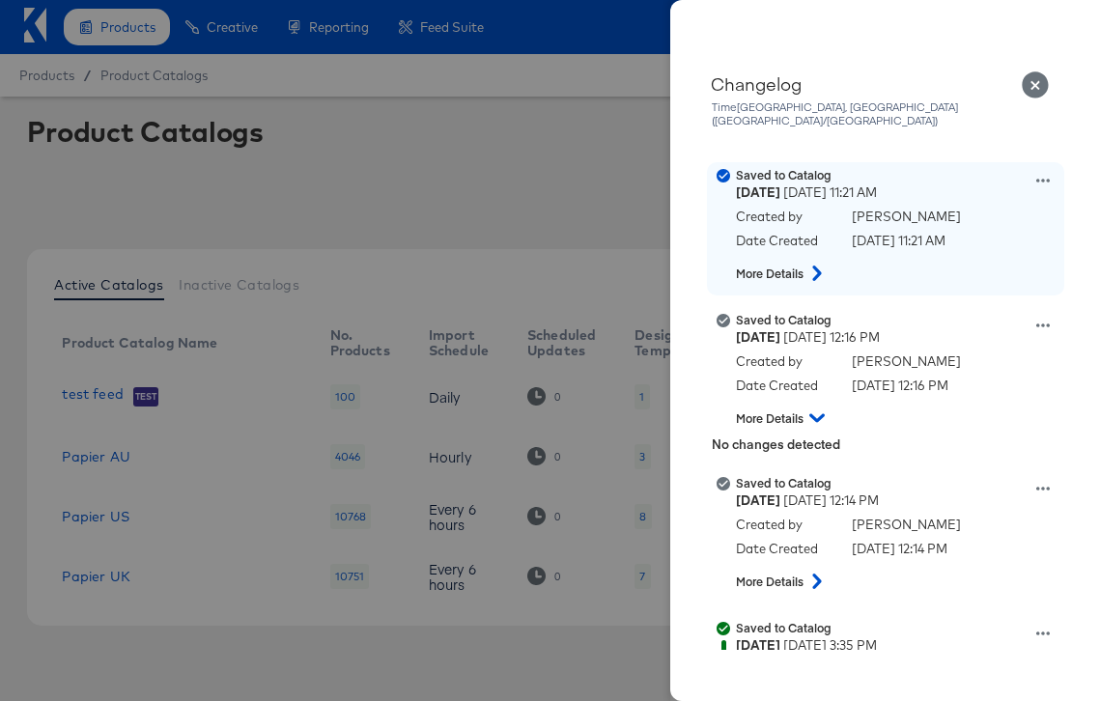
click at [803, 267] on strong "More Details" at bounding box center [770, 274] width 68 height 16
click at [812, 266] on icon at bounding box center [817, 273] width 23 height 15
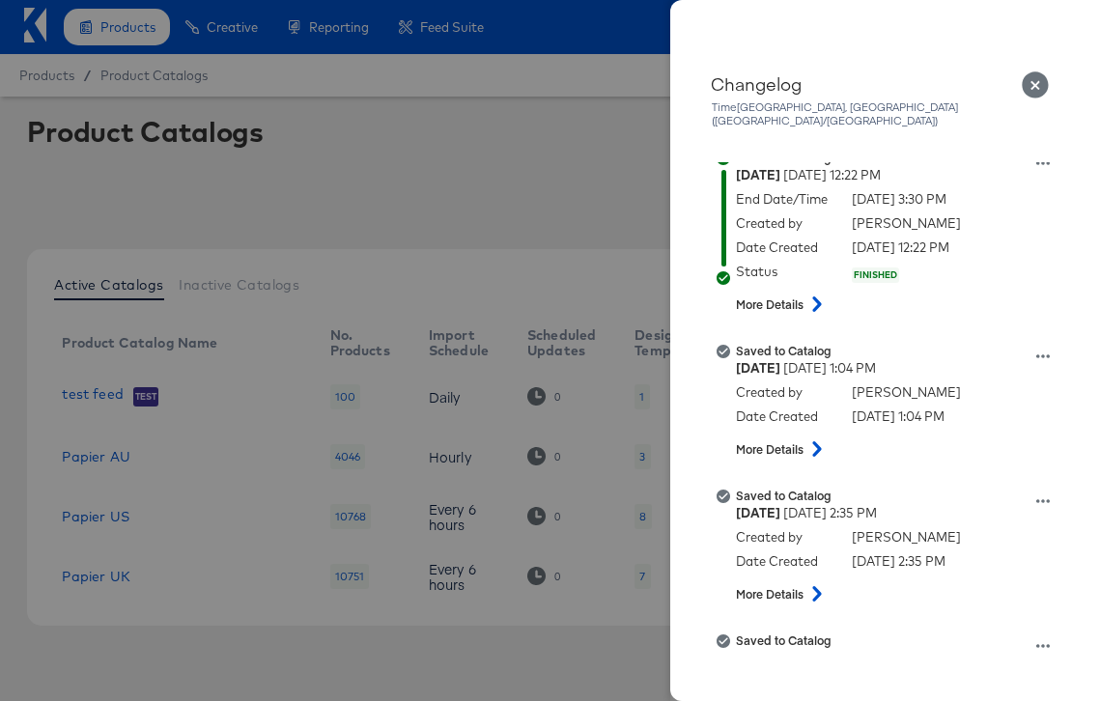
scroll to position [665, 0]
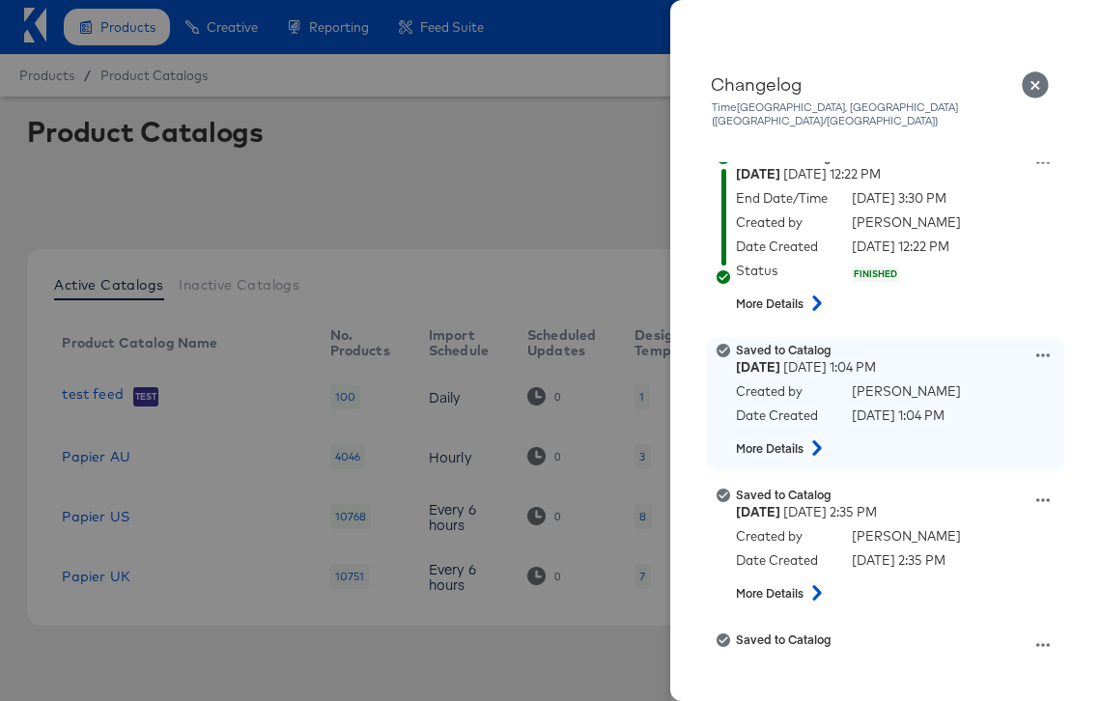
click at [790, 440] on strong "More Details" at bounding box center [770, 448] width 68 height 16
click at [819, 440] on icon at bounding box center [817, 447] width 23 height 15
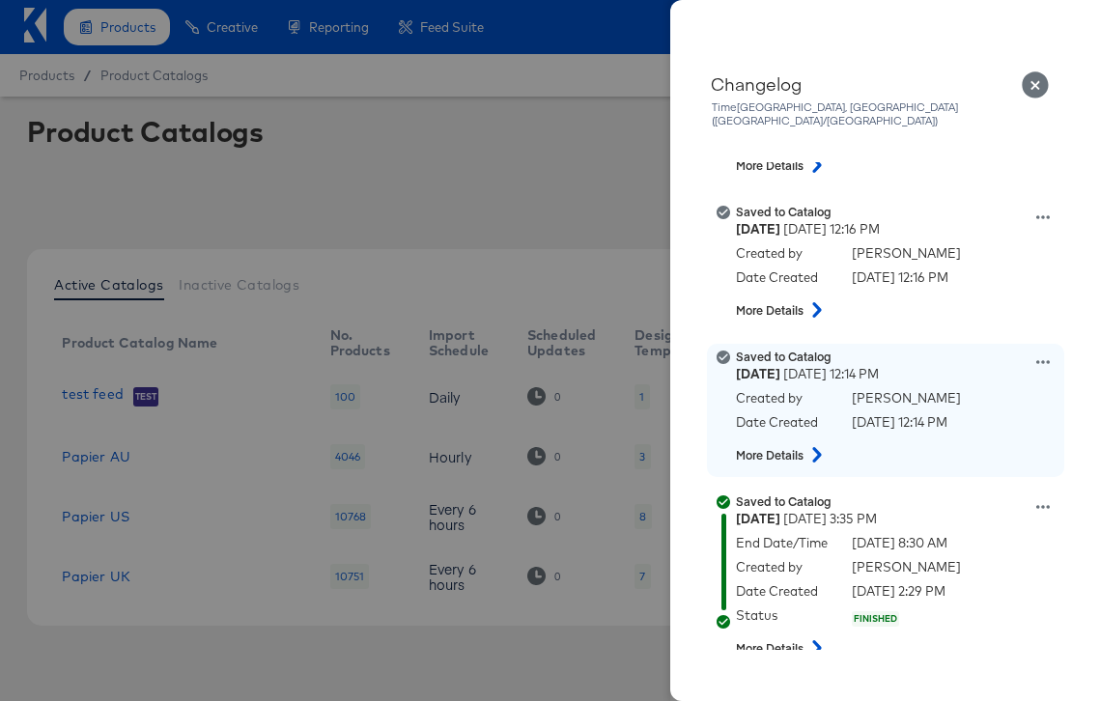
scroll to position [130, 0]
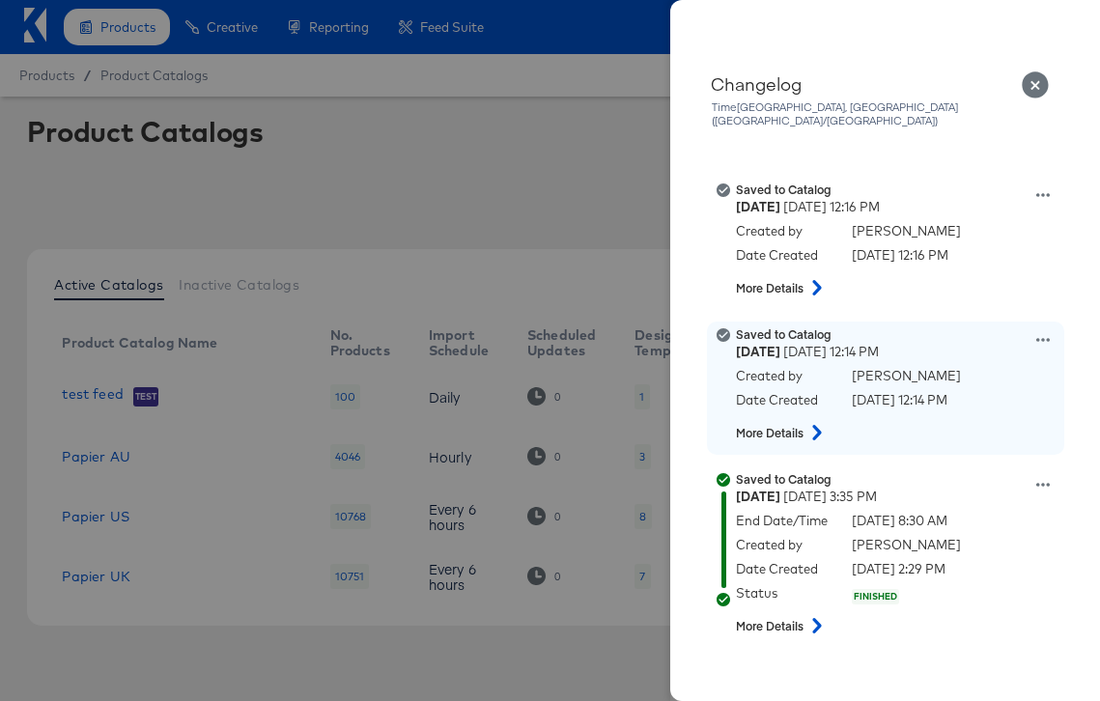
click at [810, 425] on icon at bounding box center [817, 432] width 23 height 15
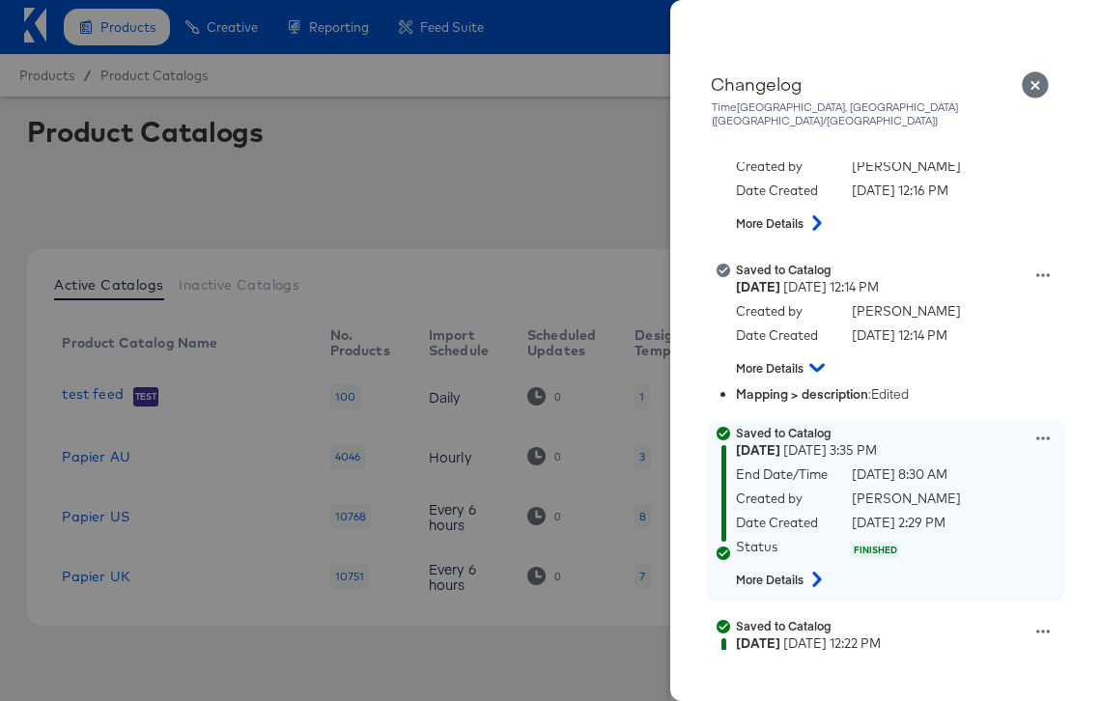
scroll to position [155, 0]
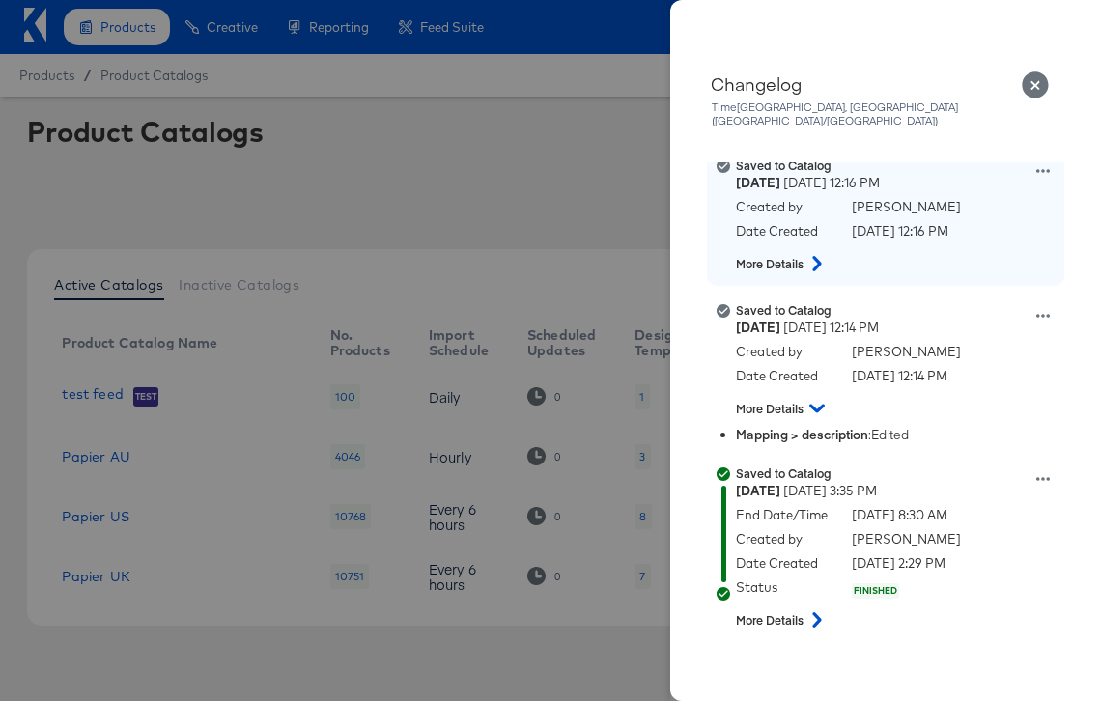
click at [812, 256] on icon at bounding box center [817, 263] width 23 height 15
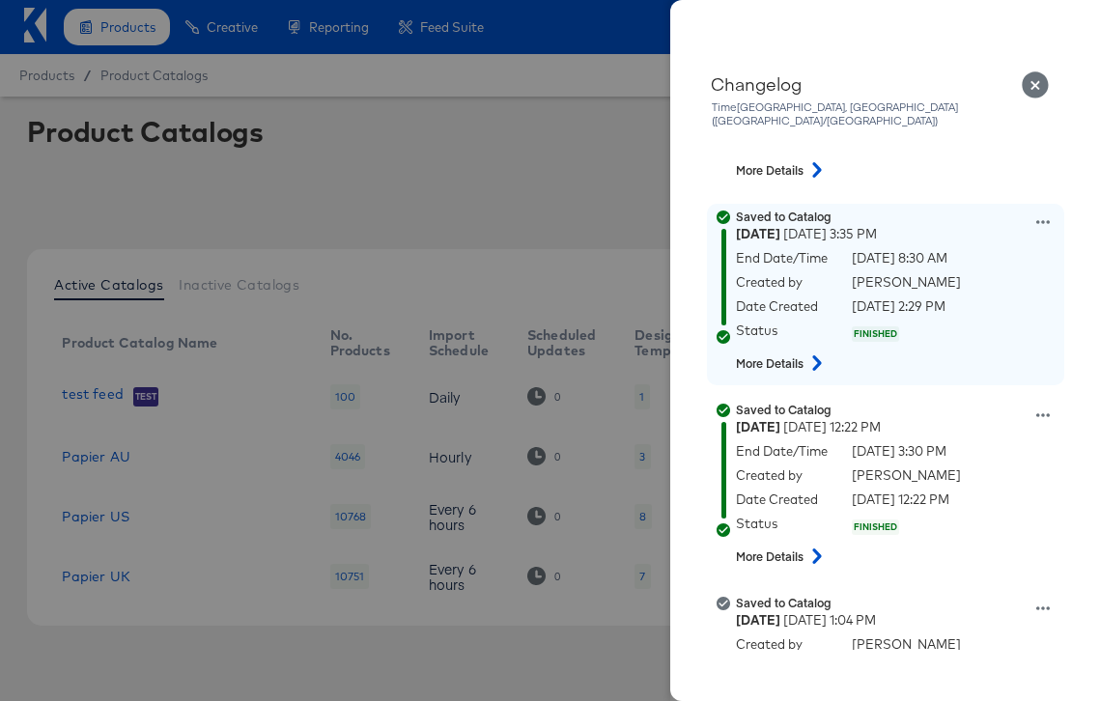
scroll to position [435, 0]
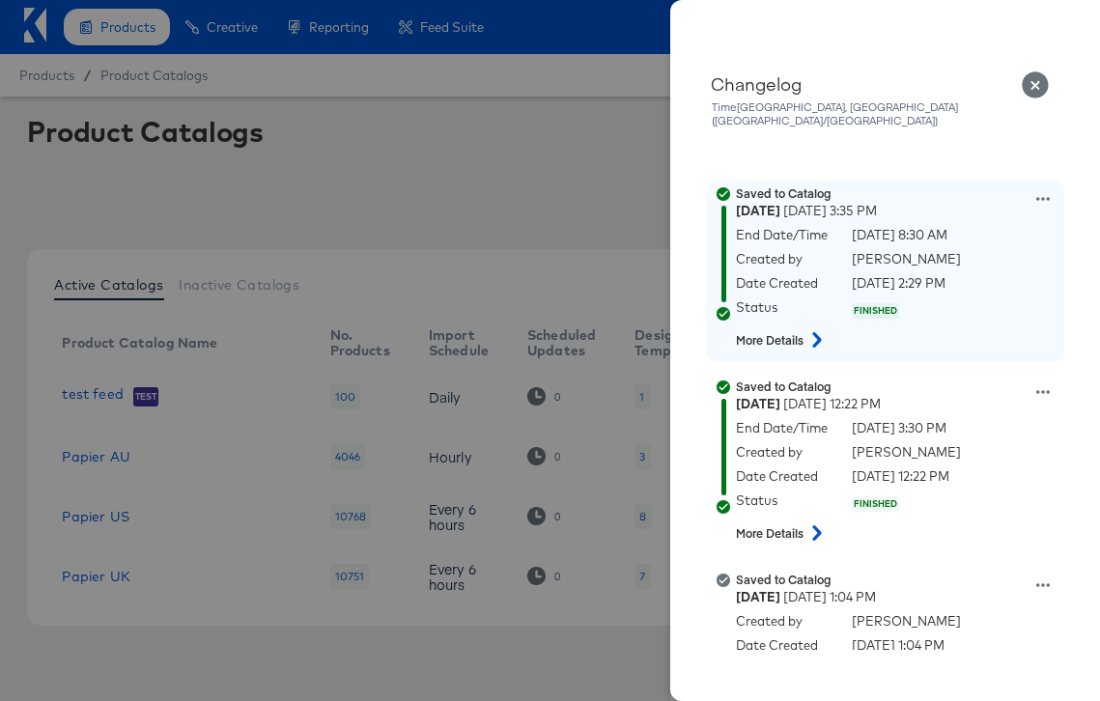
click at [808, 323] on button at bounding box center [817, 340] width 25 height 35
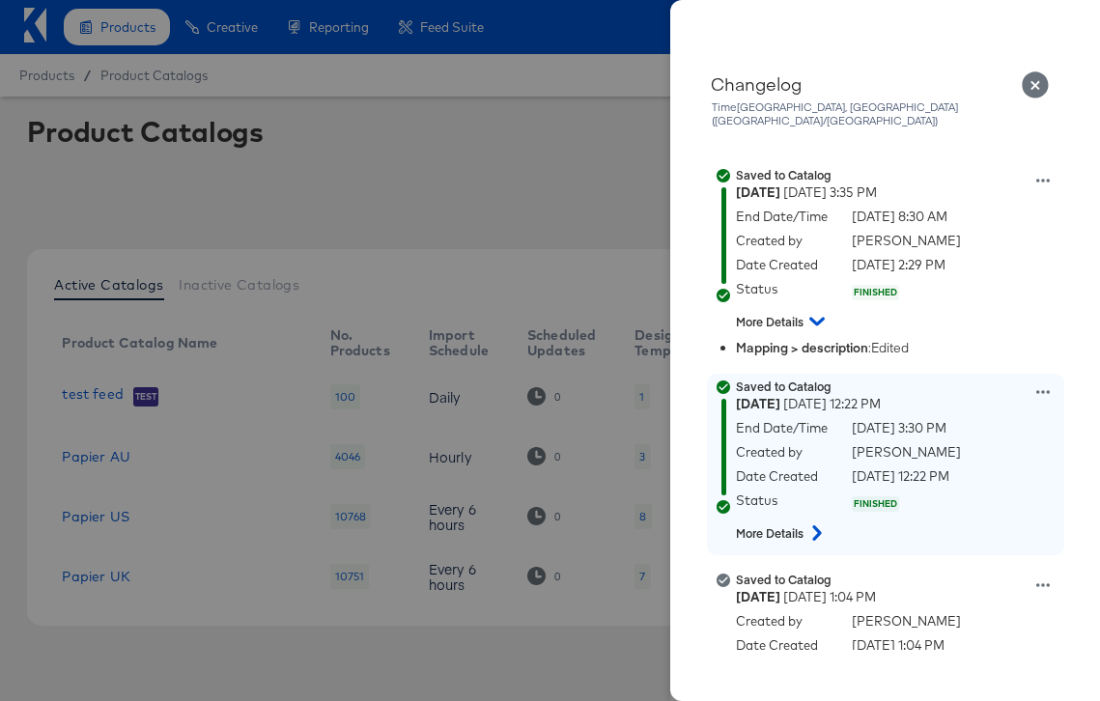
click at [805, 522] on div at bounding box center [817, 533] width 25 height 35
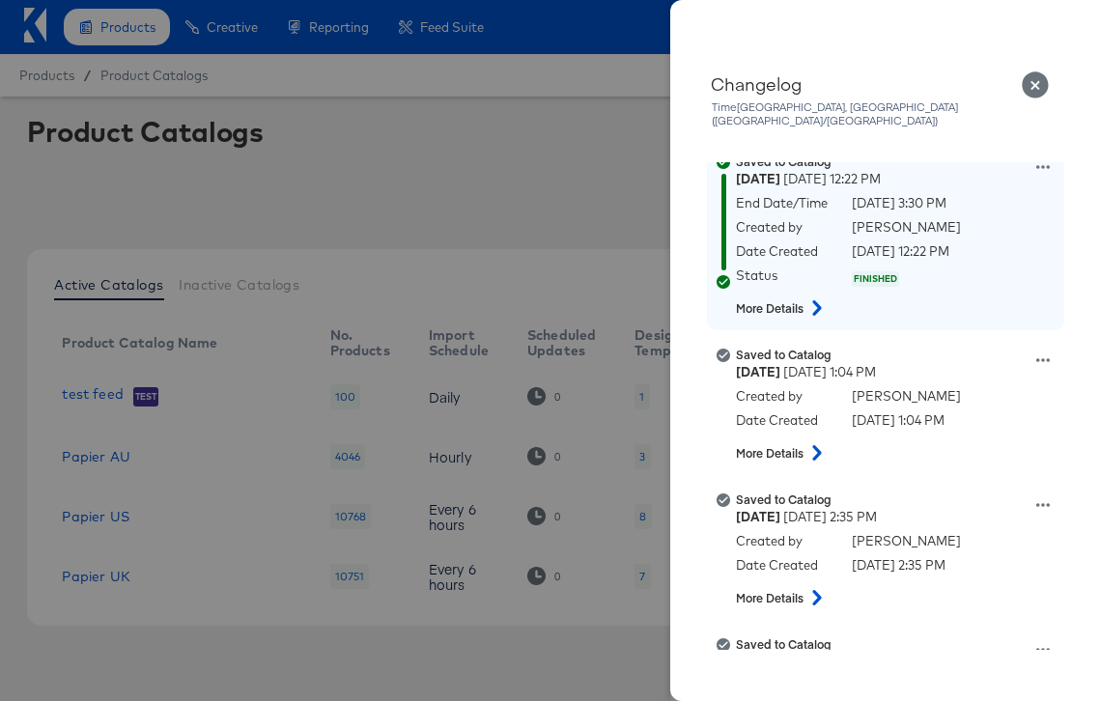
scroll to position [678, 0]
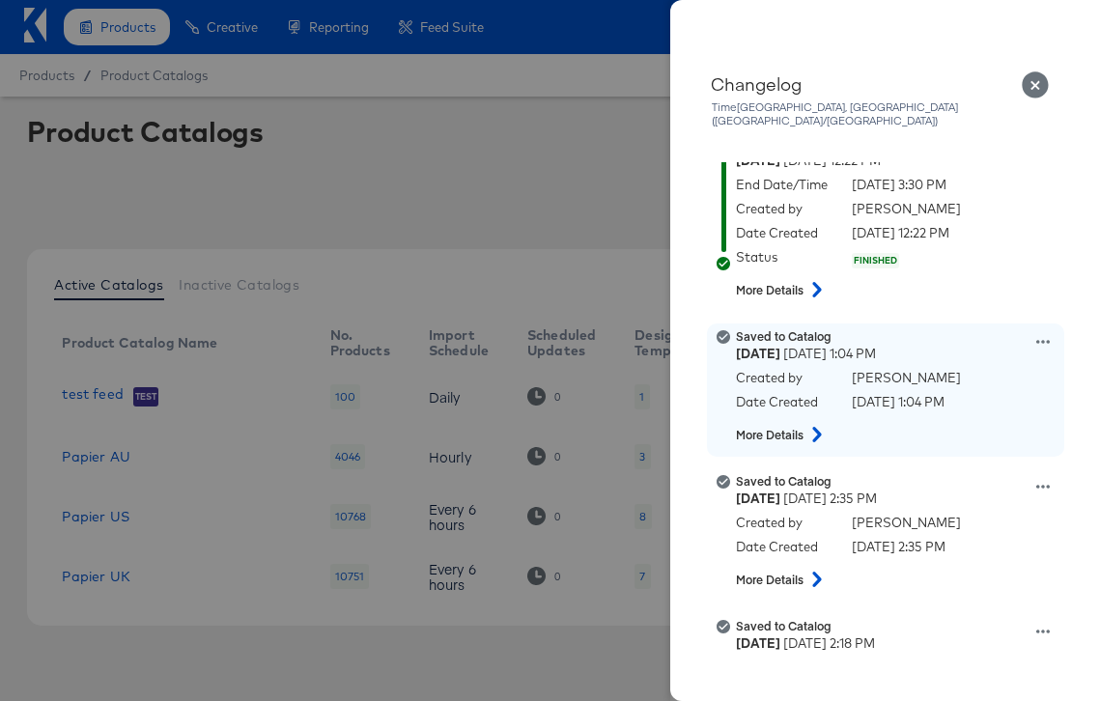
click at [797, 427] on strong "More Details" at bounding box center [770, 435] width 68 height 16
click at [817, 427] on icon at bounding box center [816, 434] width 9 height 15
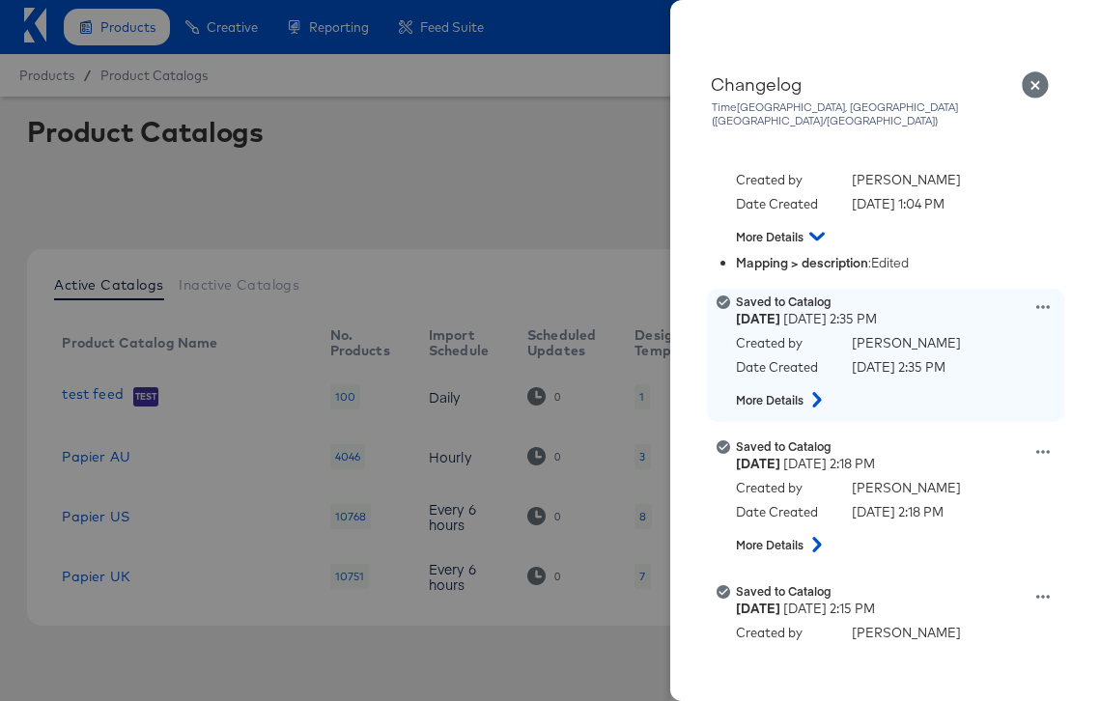
scroll to position [1012, 0]
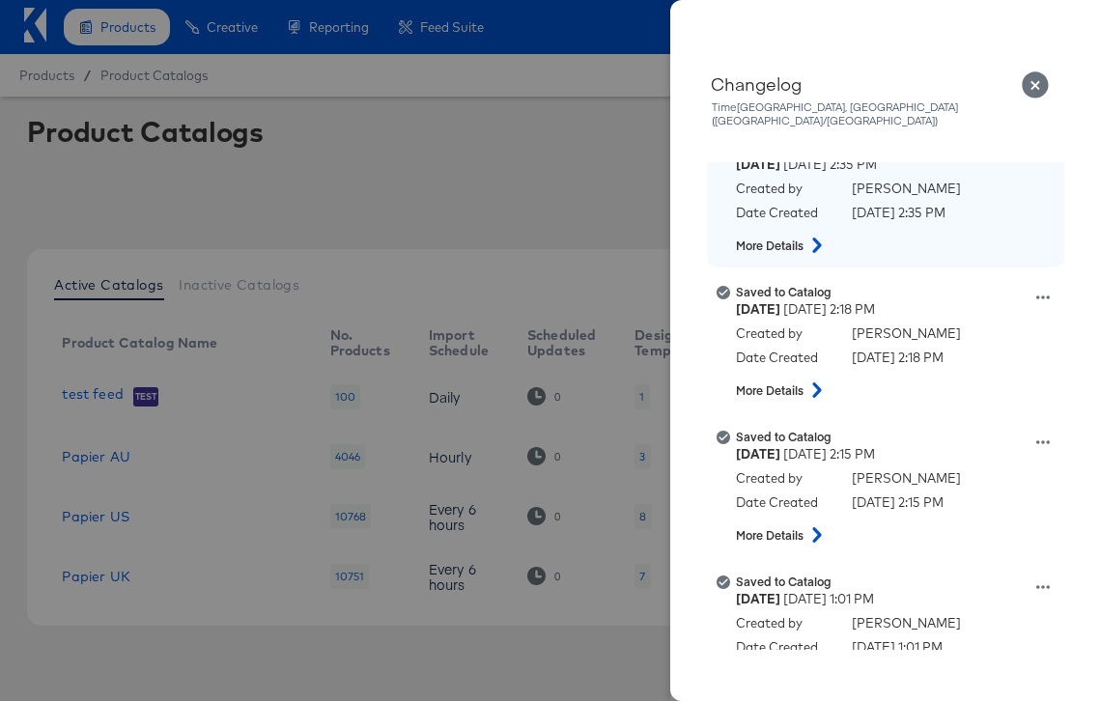
click at [816, 238] on icon at bounding box center [817, 245] width 23 height 15
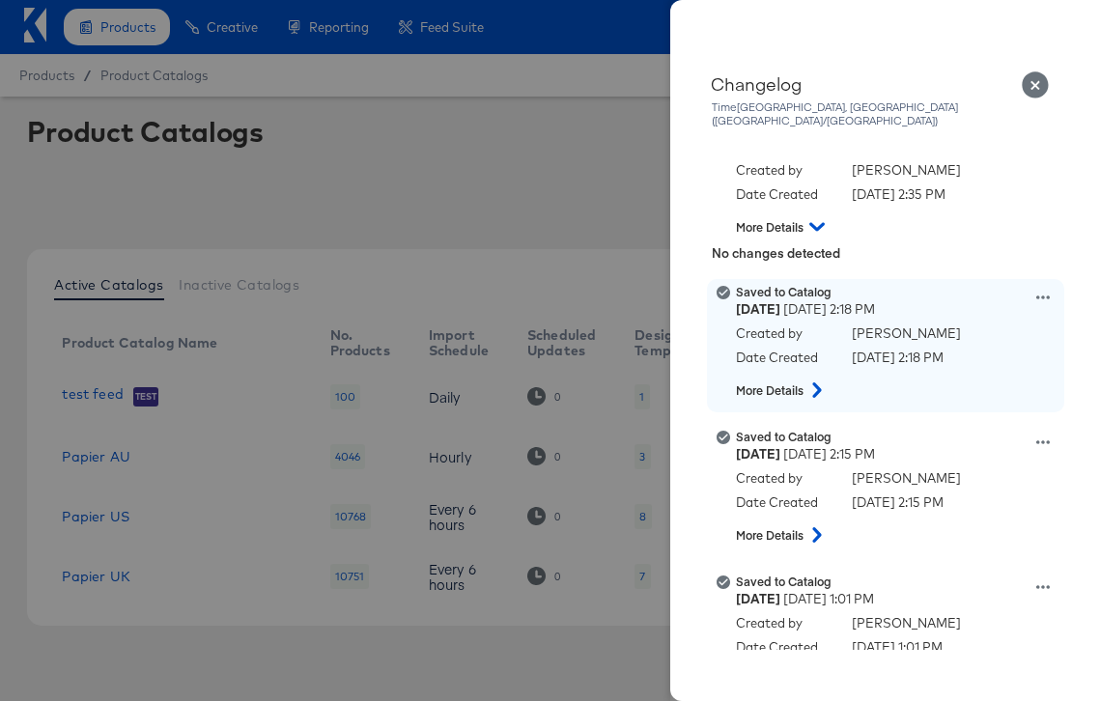
click at [813, 383] on icon at bounding box center [817, 390] width 23 height 15
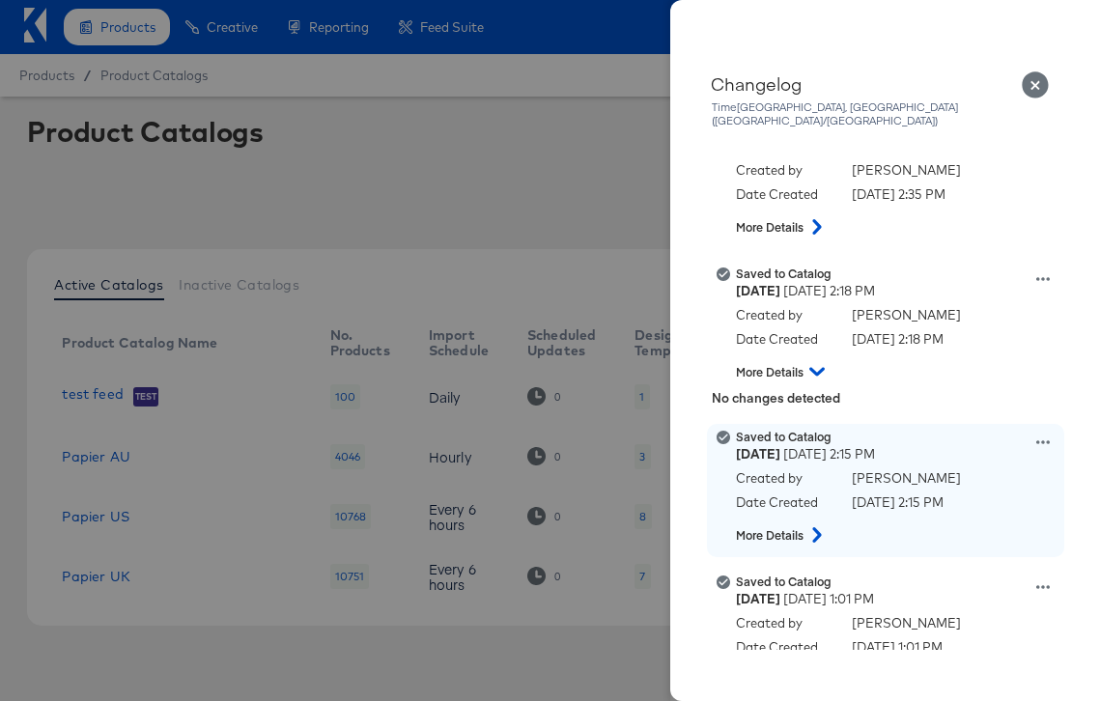
click at [819, 527] on icon at bounding box center [816, 534] width 9 height 15
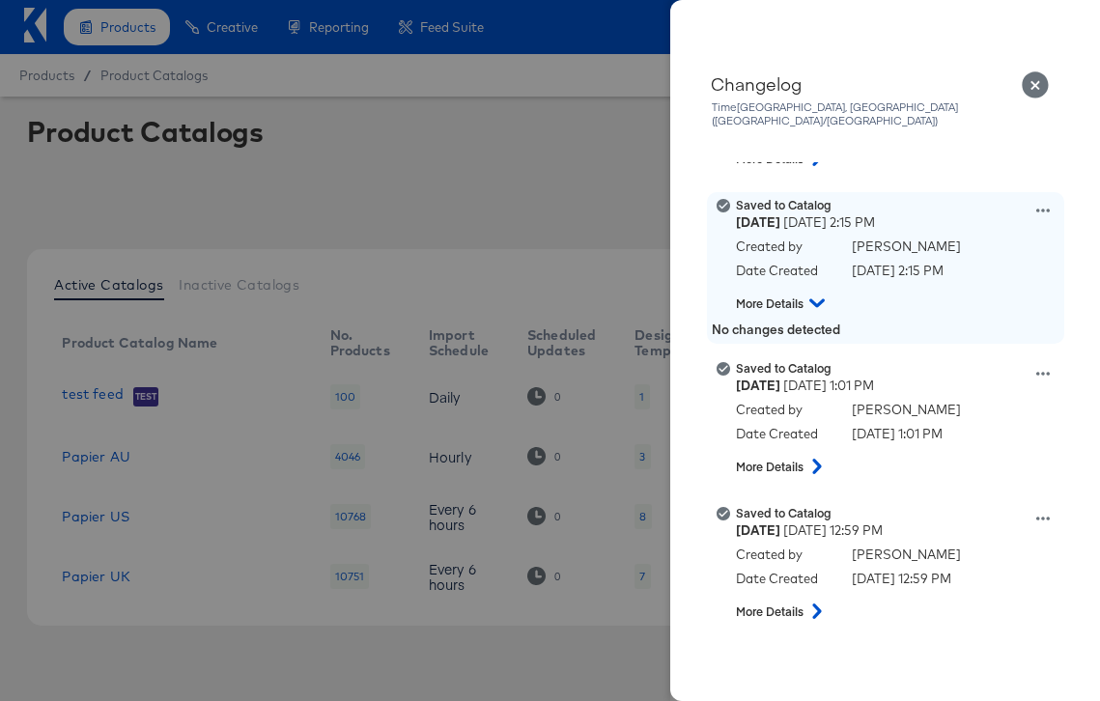
scroll to position [1227, 0]
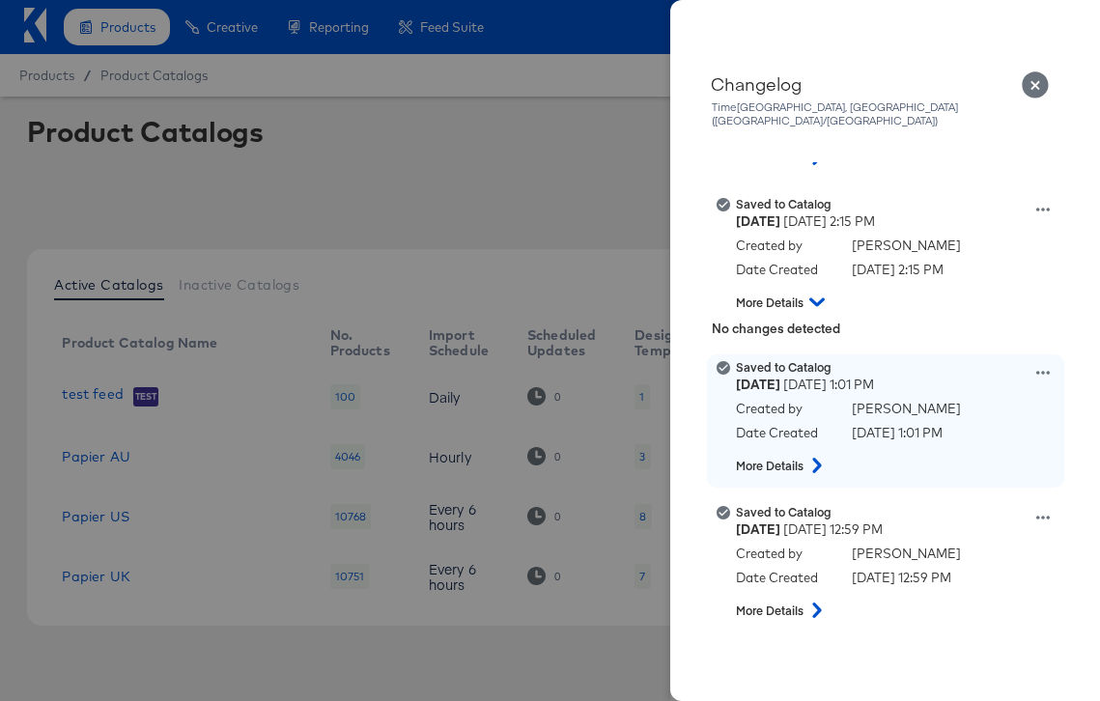
click at [814, 458] on icon at bounding box center [817, 465] width 23 height 15
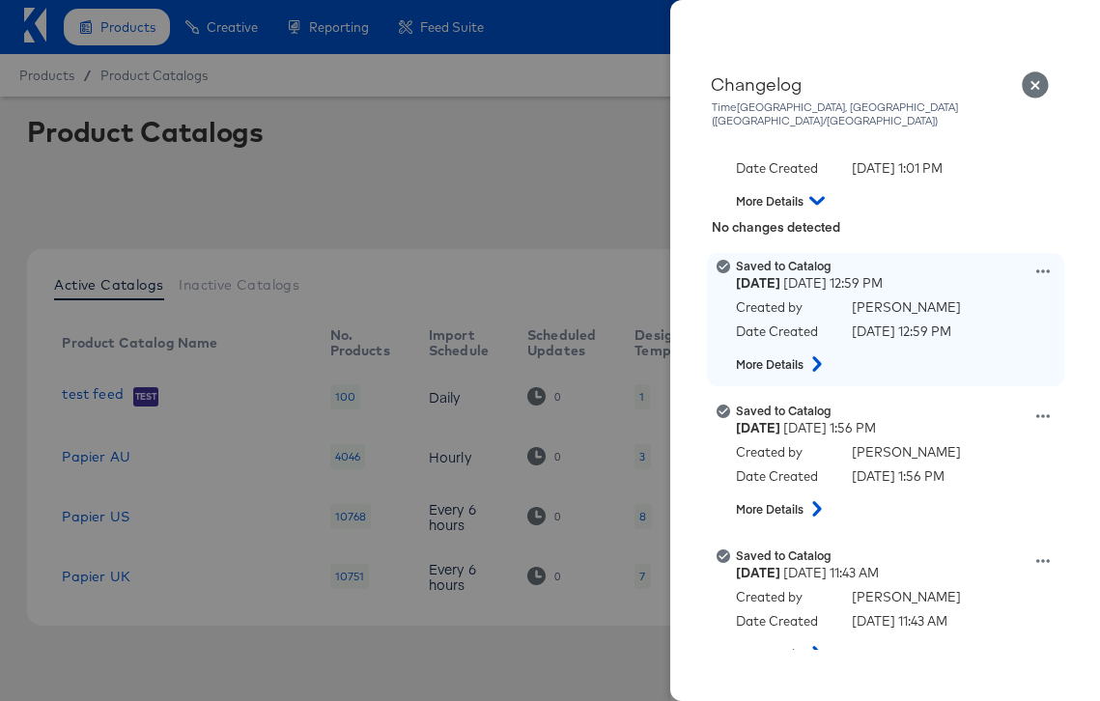
scroll to position [1492, 0]
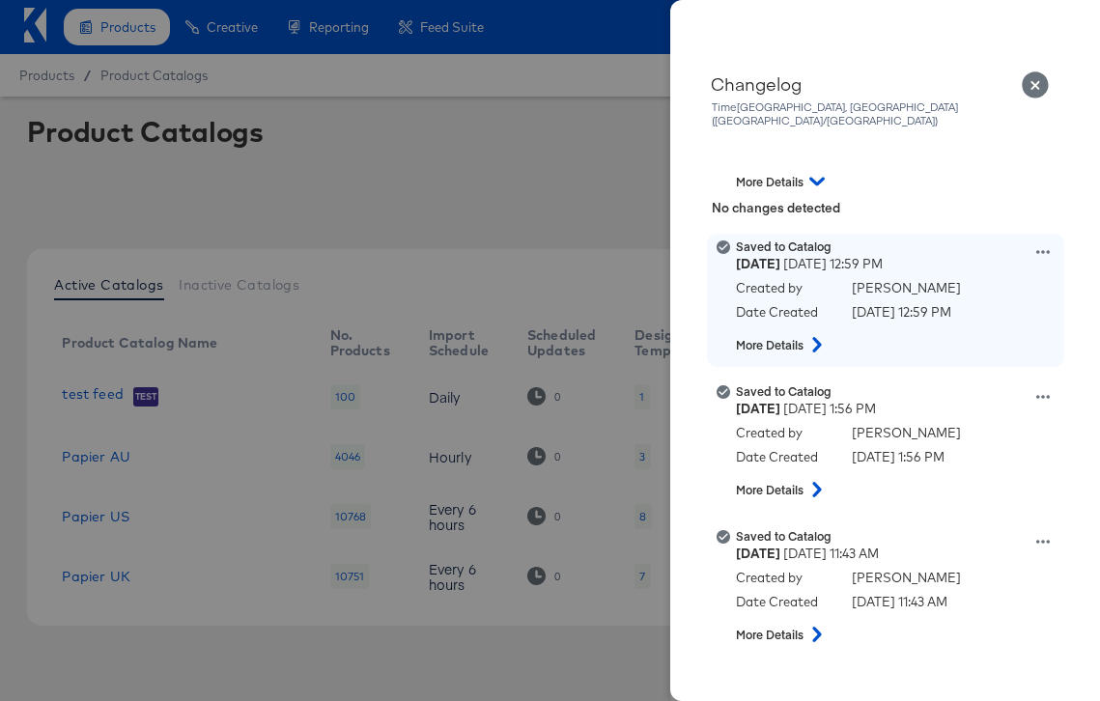
click at [818, 337] on icon at bounding box center [816, 344] width 9 height 15
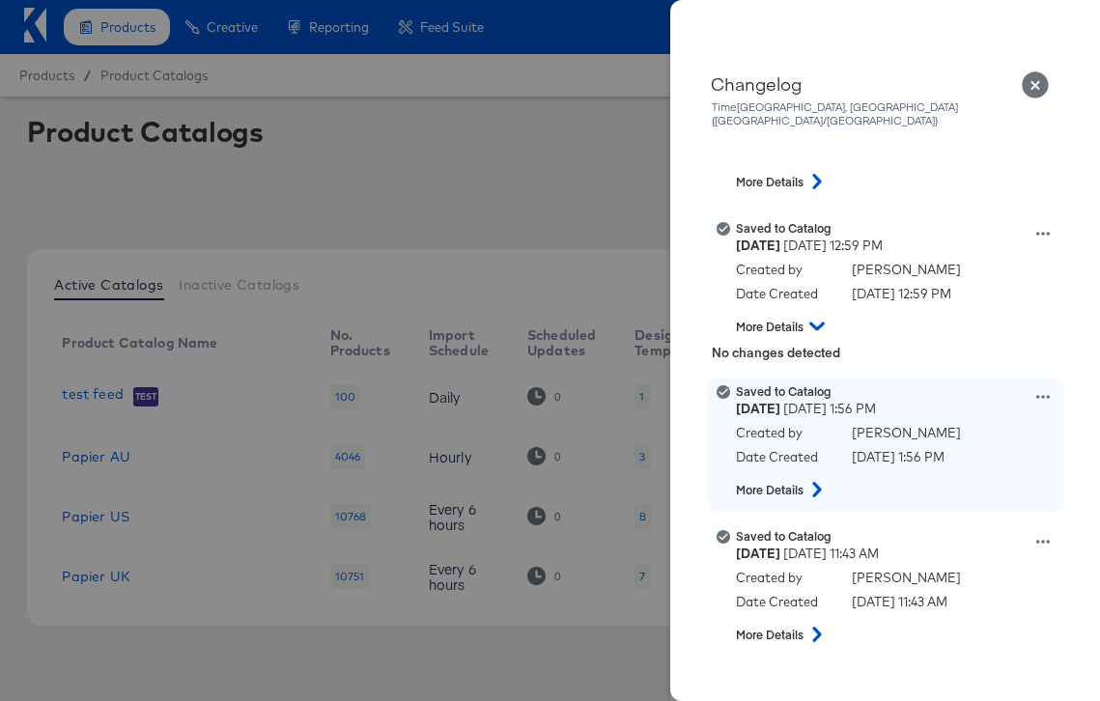
click at [806, 483] on button at bounding box center [817, 489] width 25 height 35
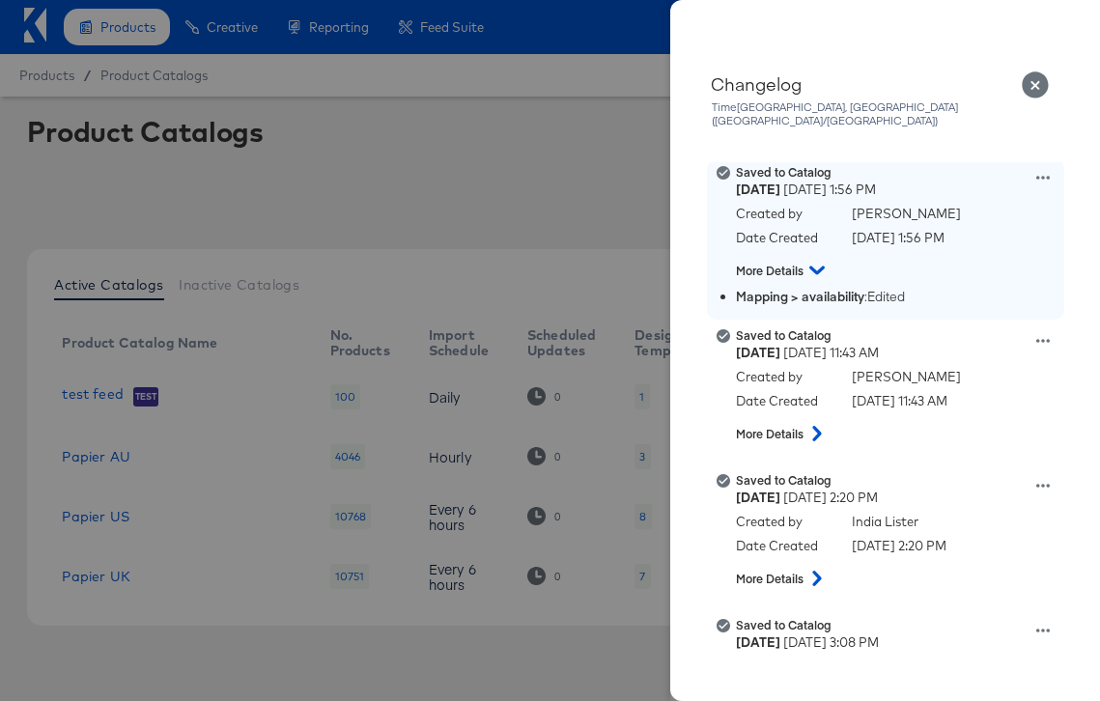
scroll to position [1702, 0]
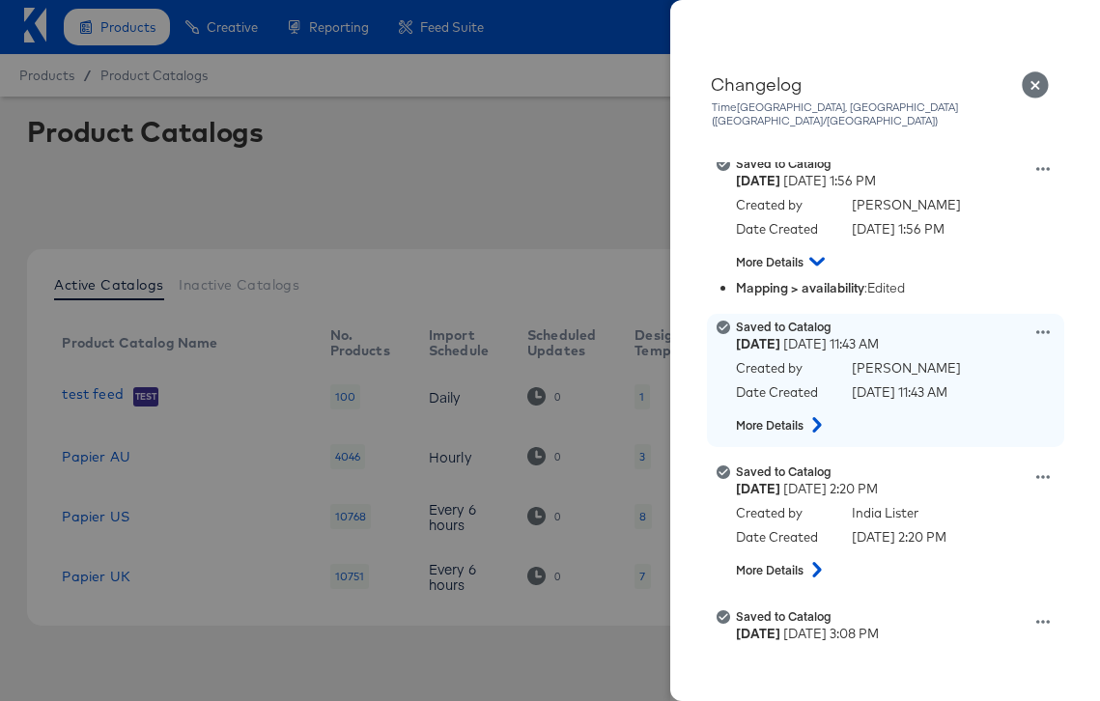
click at [815, 417] on icon at bounding box center [817, 424] width 23 height 15
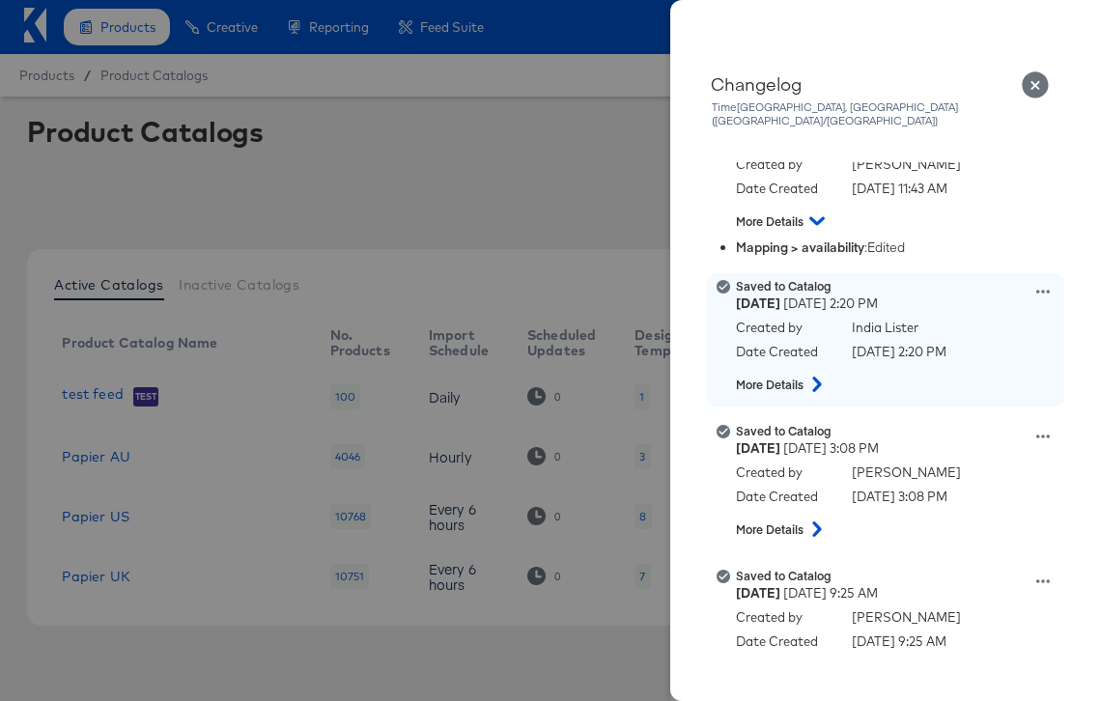
scroll to position [1888, 0]
click at [817, 376] on icon at bounding box center [817, 383] width 23 height 15
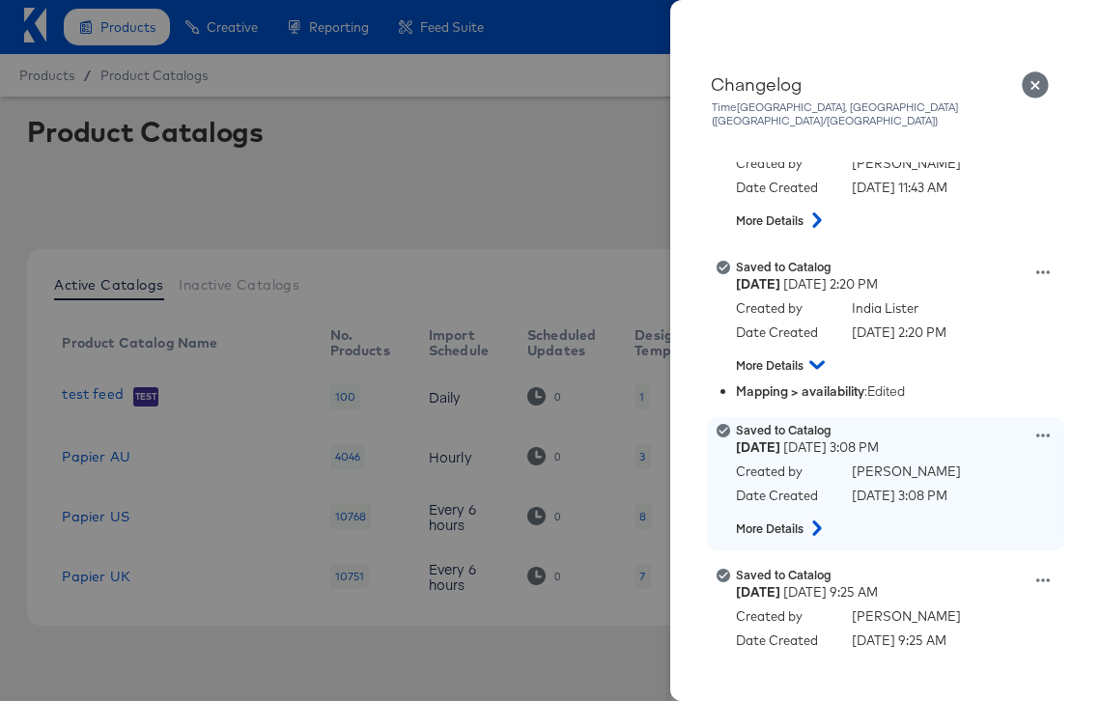
scroll to position [2024, 0]
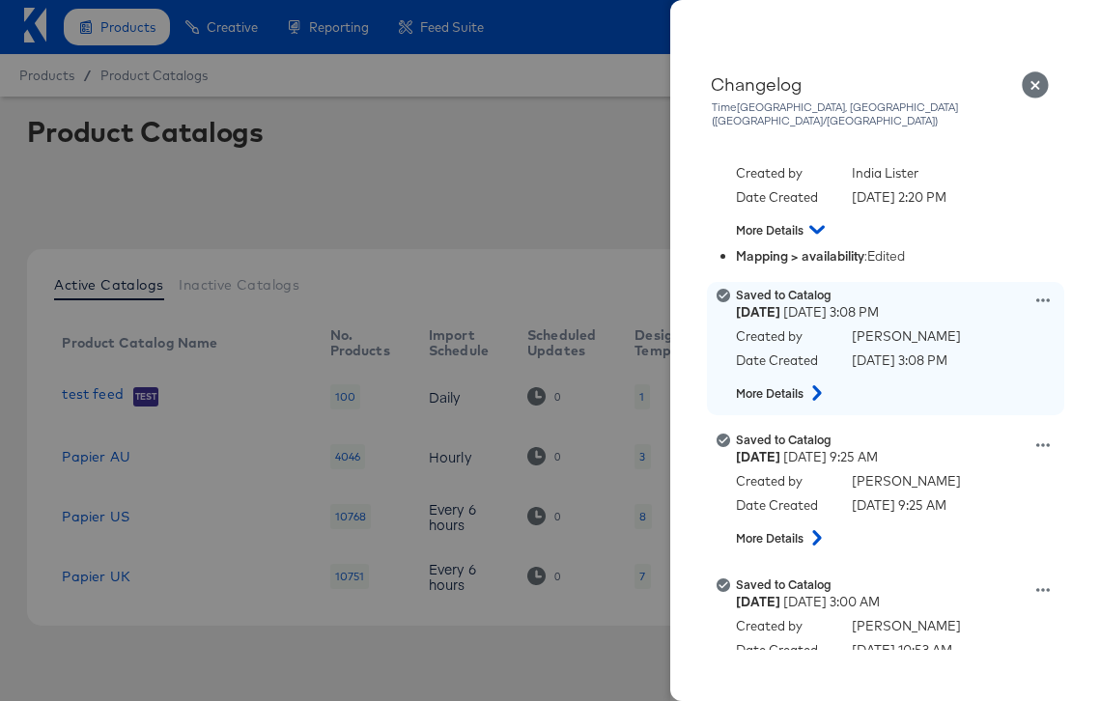
click at [809, 385] on icon at bounding box center [817, 392] width 23 height 15
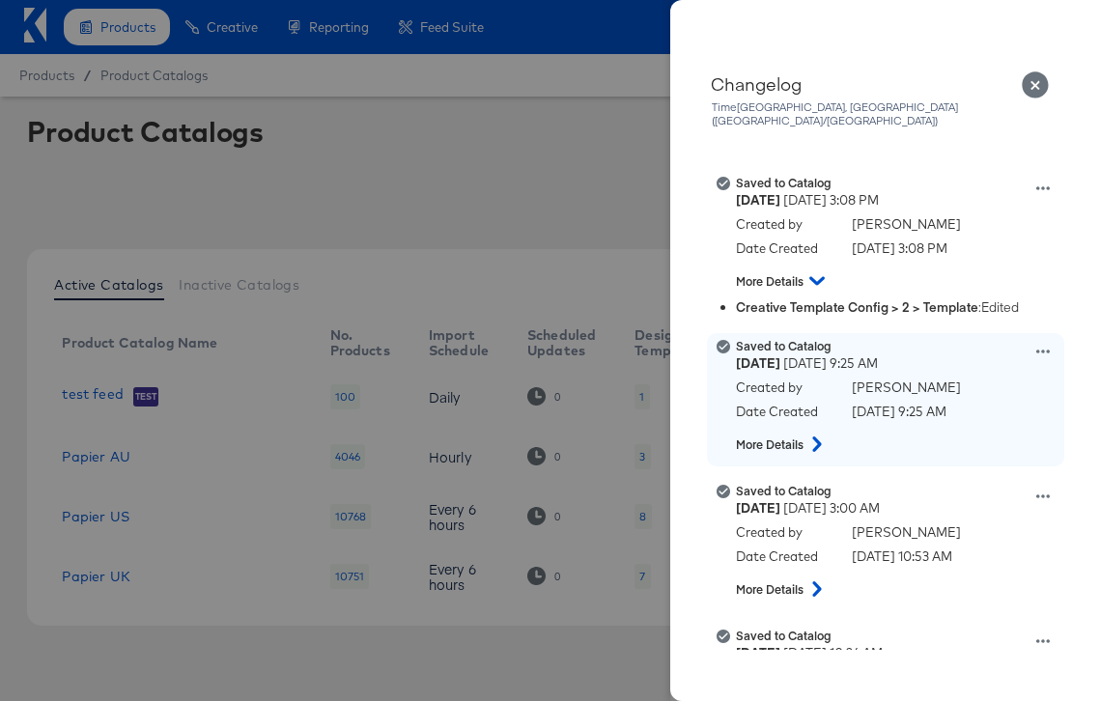
scroll to position [2118, 0]
click at [816, 436] on icon at bounding box center [816, 443] width 9 height 15
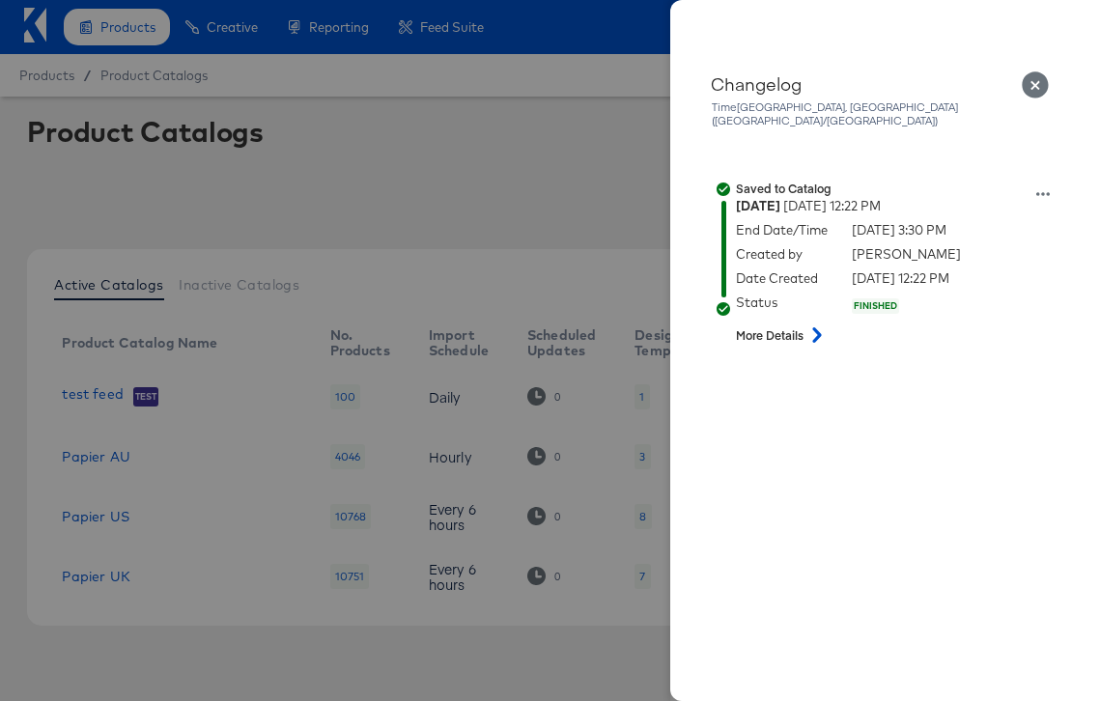
scroll to position [0, 0]
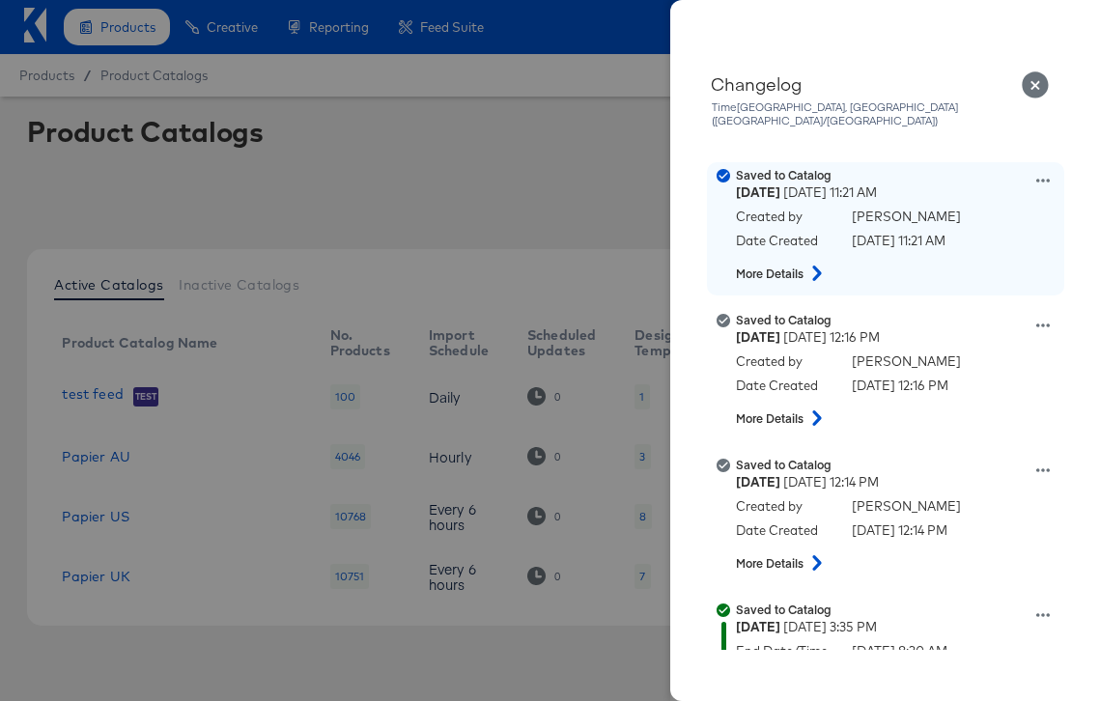
click at [815, 266] on icon at bounding box center [816, 273] width 9 height 15
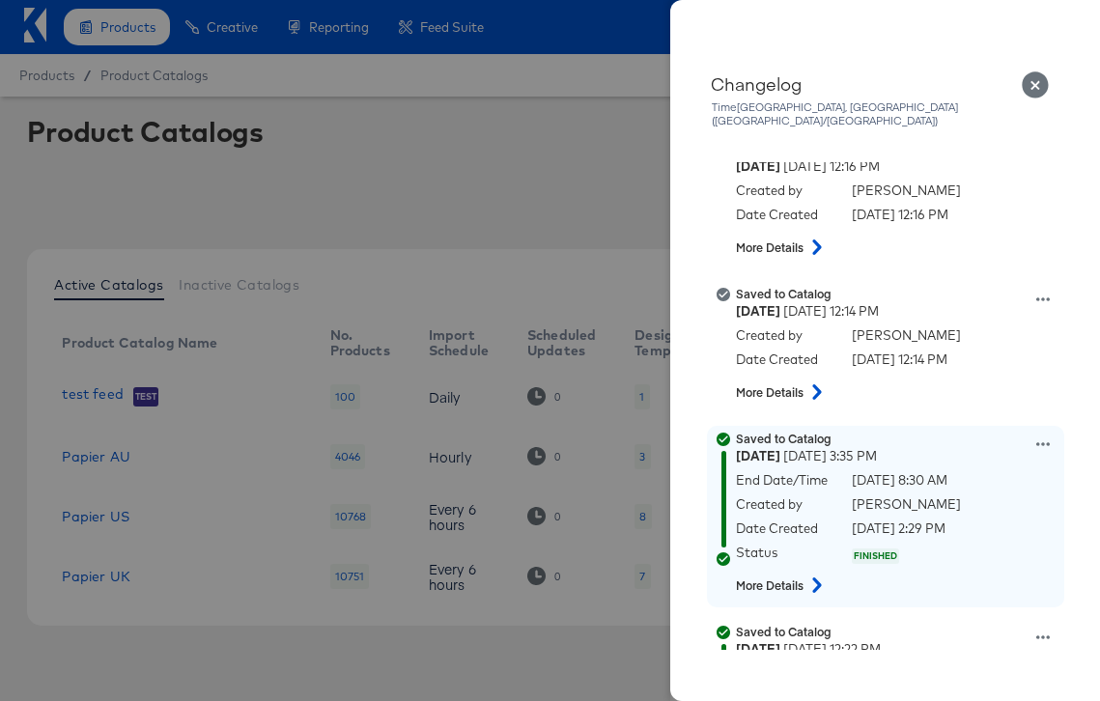
scroll to position [194, 0]
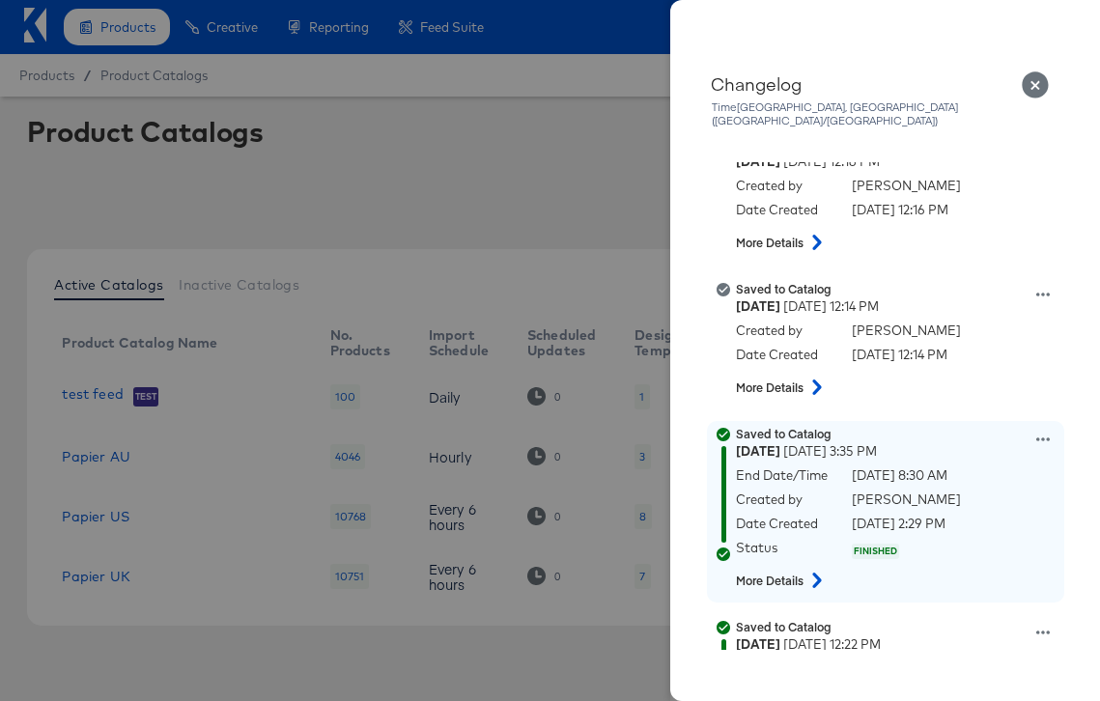
click at [811, 573] on icon at bounding box center [817, 580] width 23 height 15
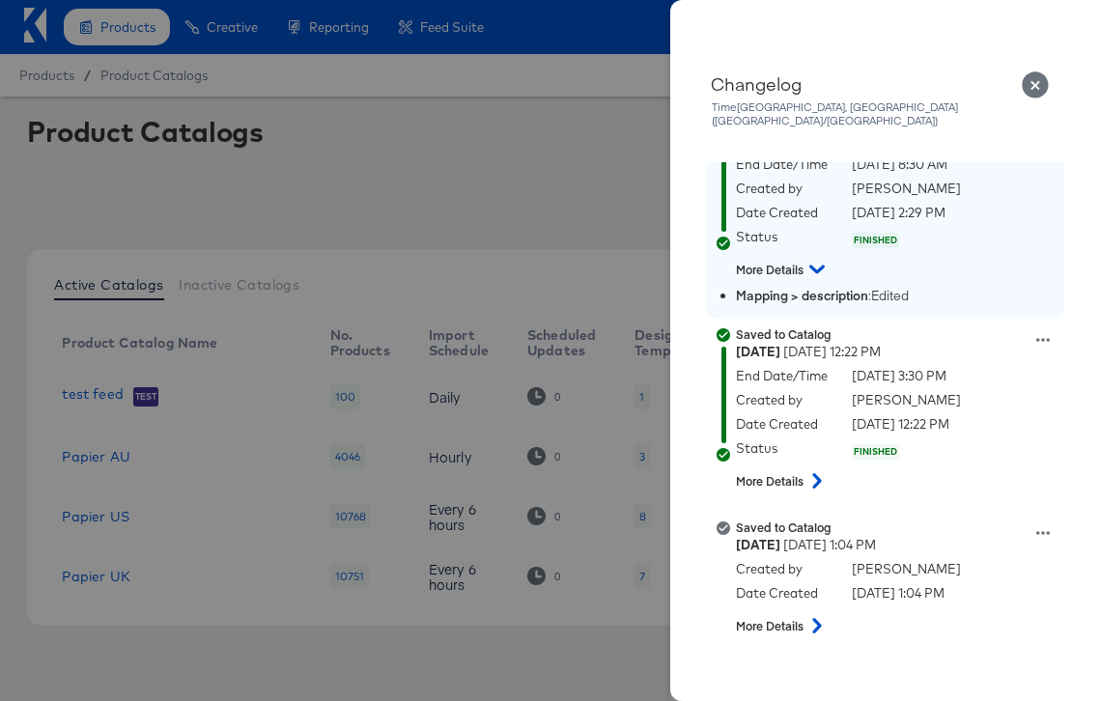
scroll to position [486, 0]
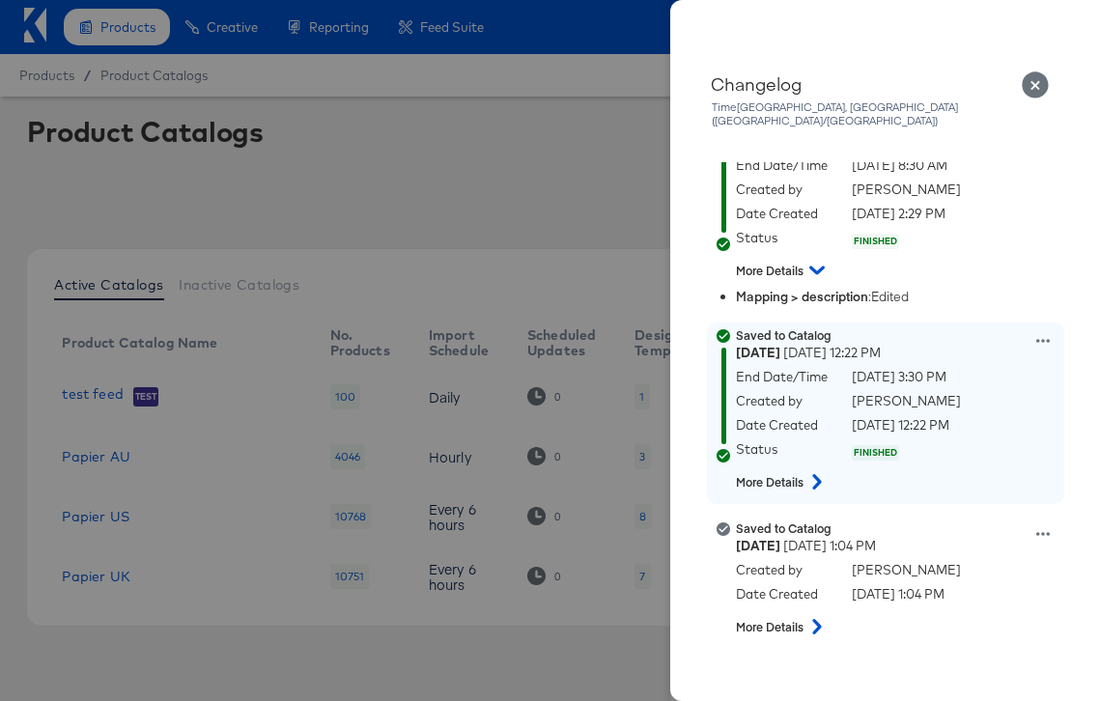
click at [816, 474] on icon at bounding box center [816, 481] width 9 height 15
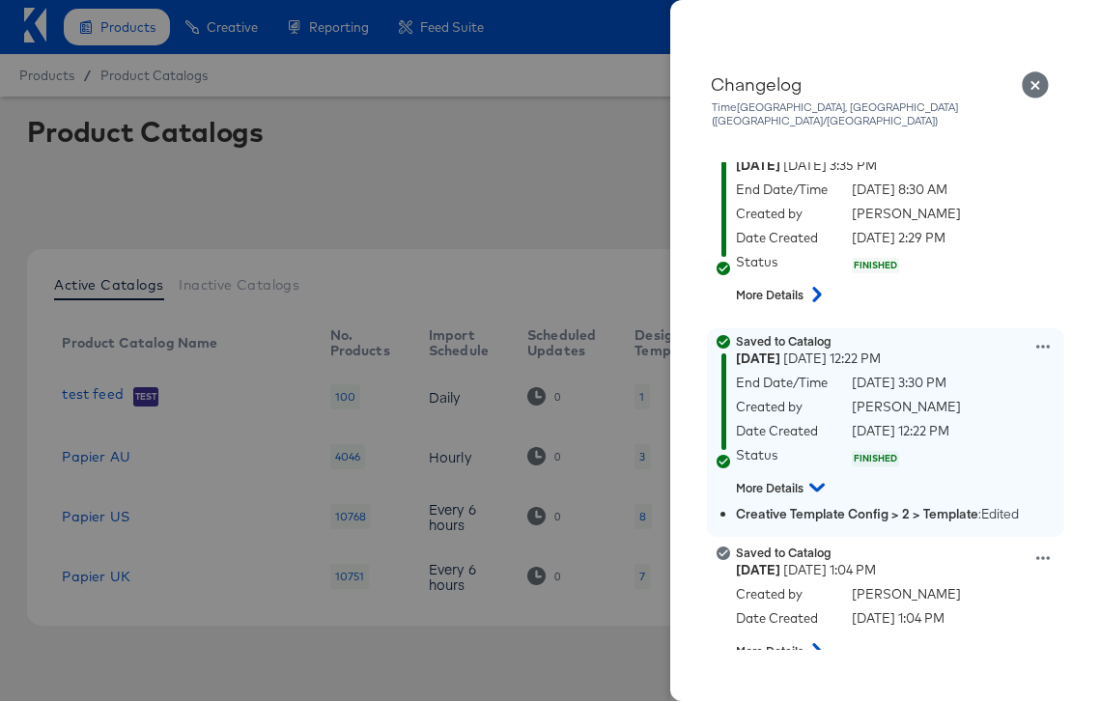
scroll to position [0, 0]
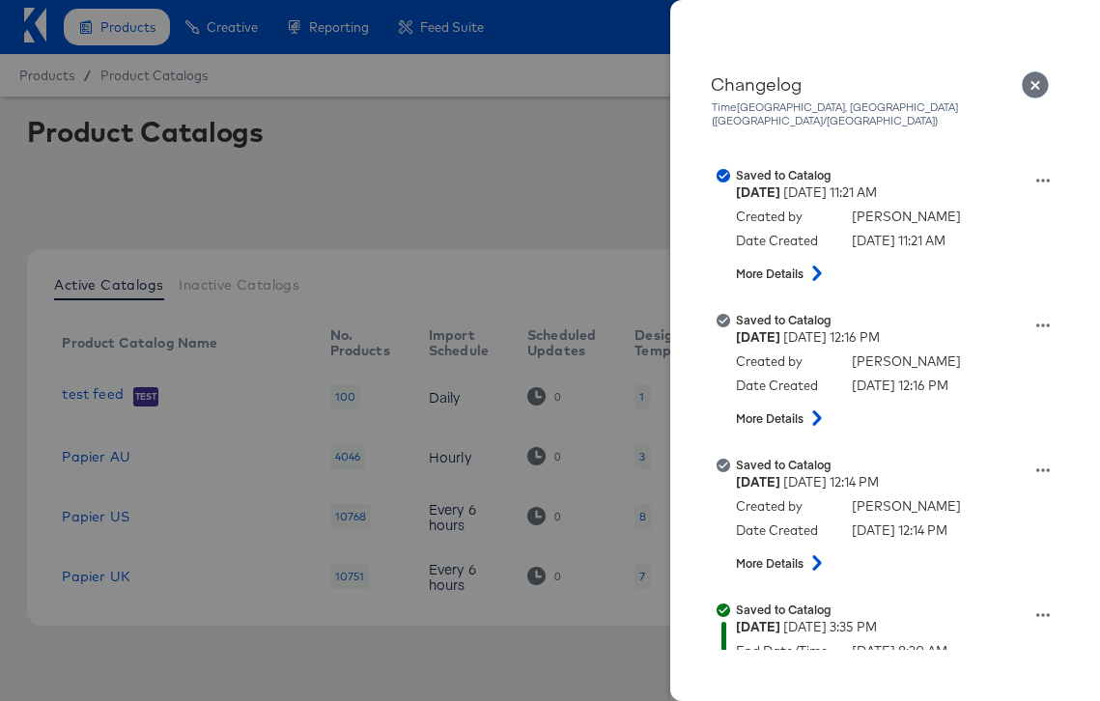
click at [577, 141] on div at bounding box center [550, 350] width 1100 height 701
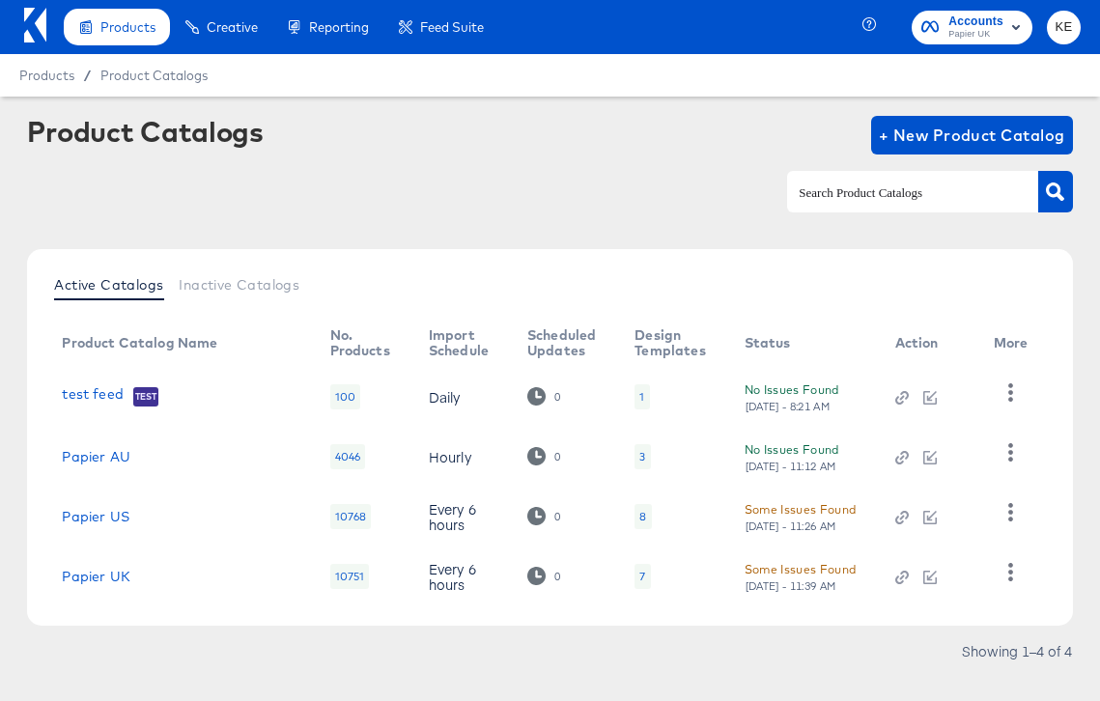
click at [754, 446] on div "No Issues Found Wed, Aug 20th - 11:12 AM" at bounding box center [801, 457] width 112 height 34
click at [697, 263] on div "Active Catalogs Inactive Catalogs Product Catalog Name No. Products Import Sche…" at bounding box center [549, 437] width 1045 height 377
click at [808, 506] on div "Some Issues Found" at bounding box center [801, 509] width 112 height 20
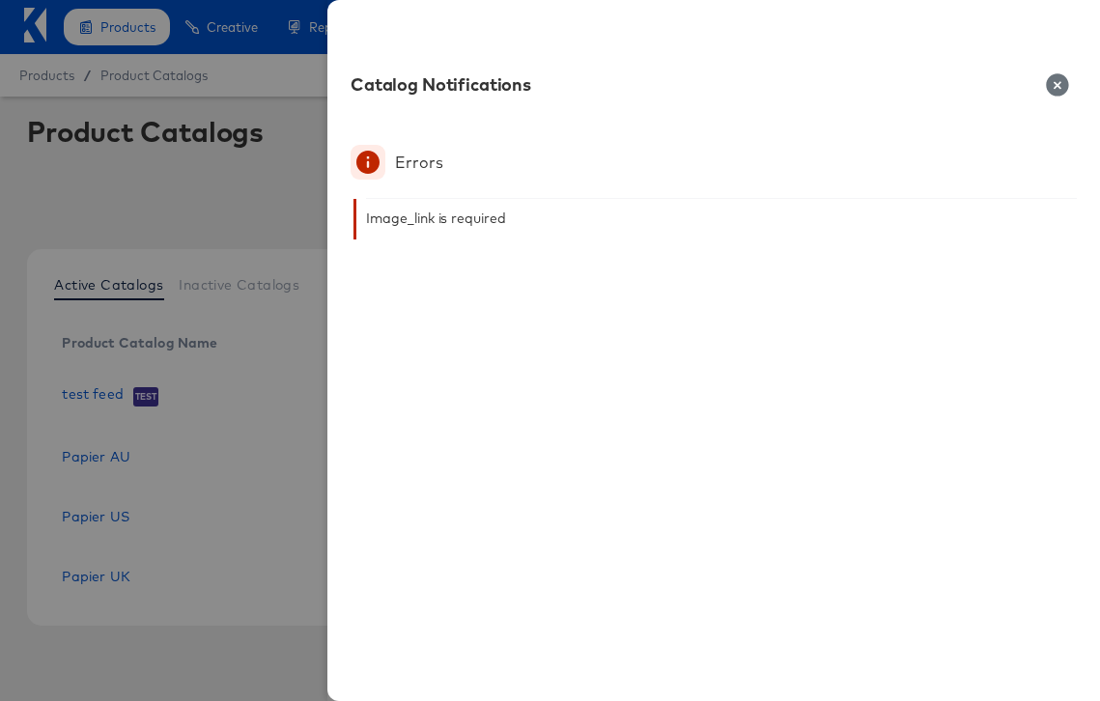
scroll to position [32, 0]
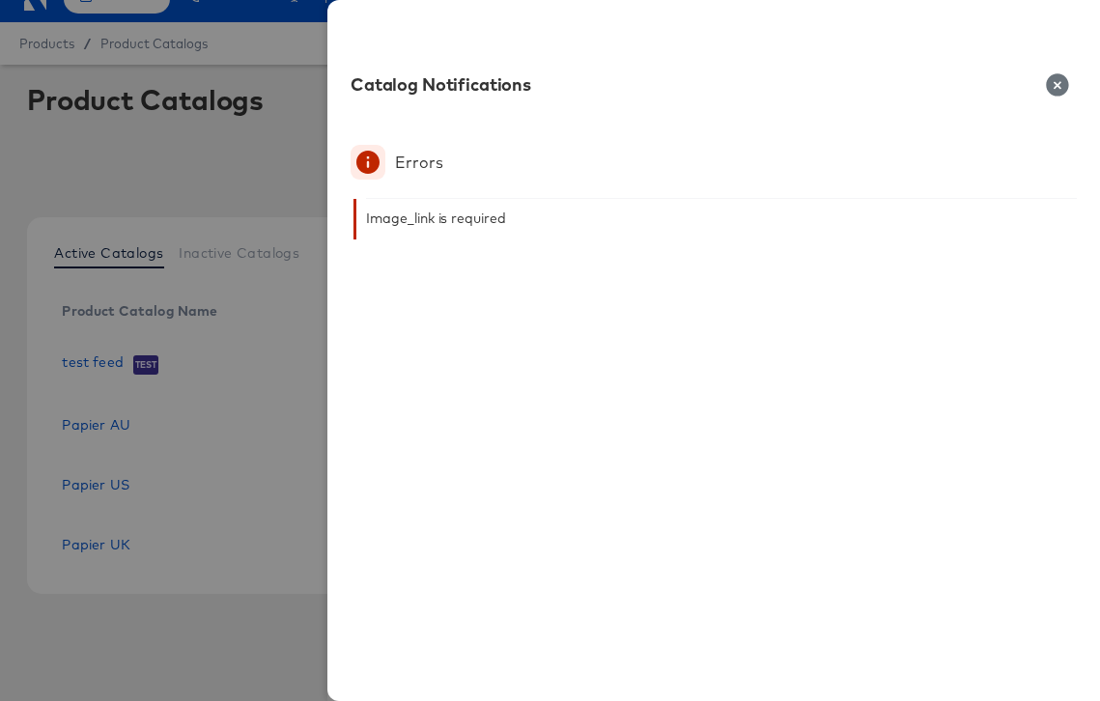
click at [1051, 79] on icon "button" at bounding box center [1057, 84] width 22 height 22
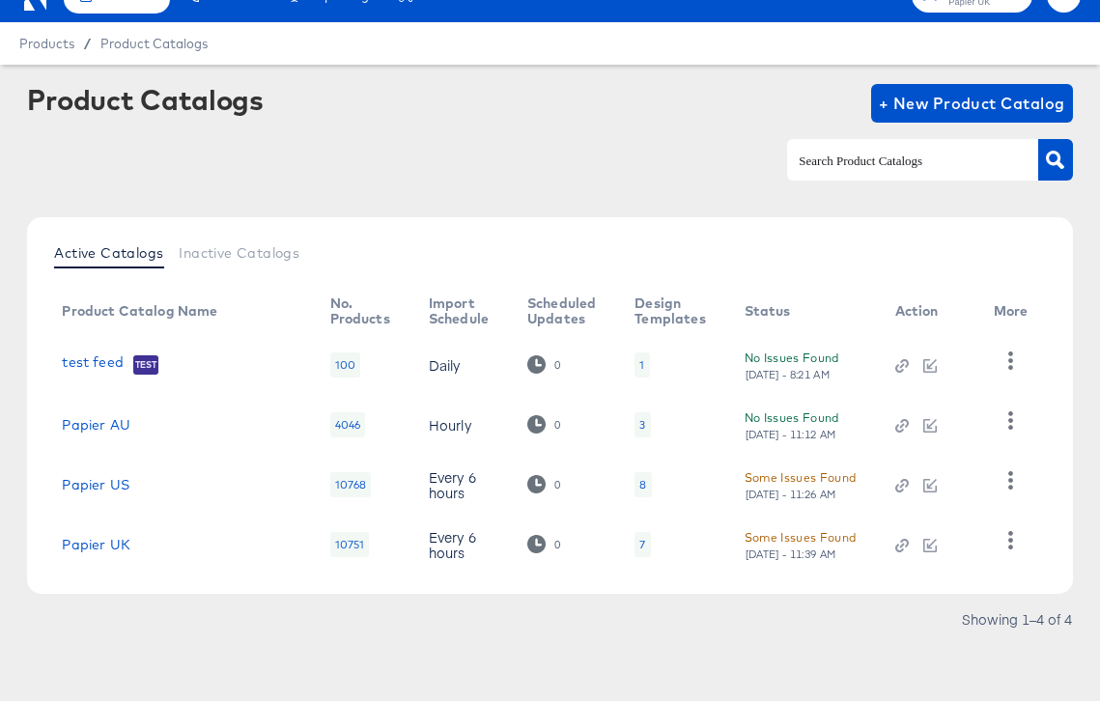
click at [882, 166] on input "text" at bounding box center [898, 161] width 206 height 22
click at [695, 167] on div at bounding box center [549, 159] width 1045 height 43
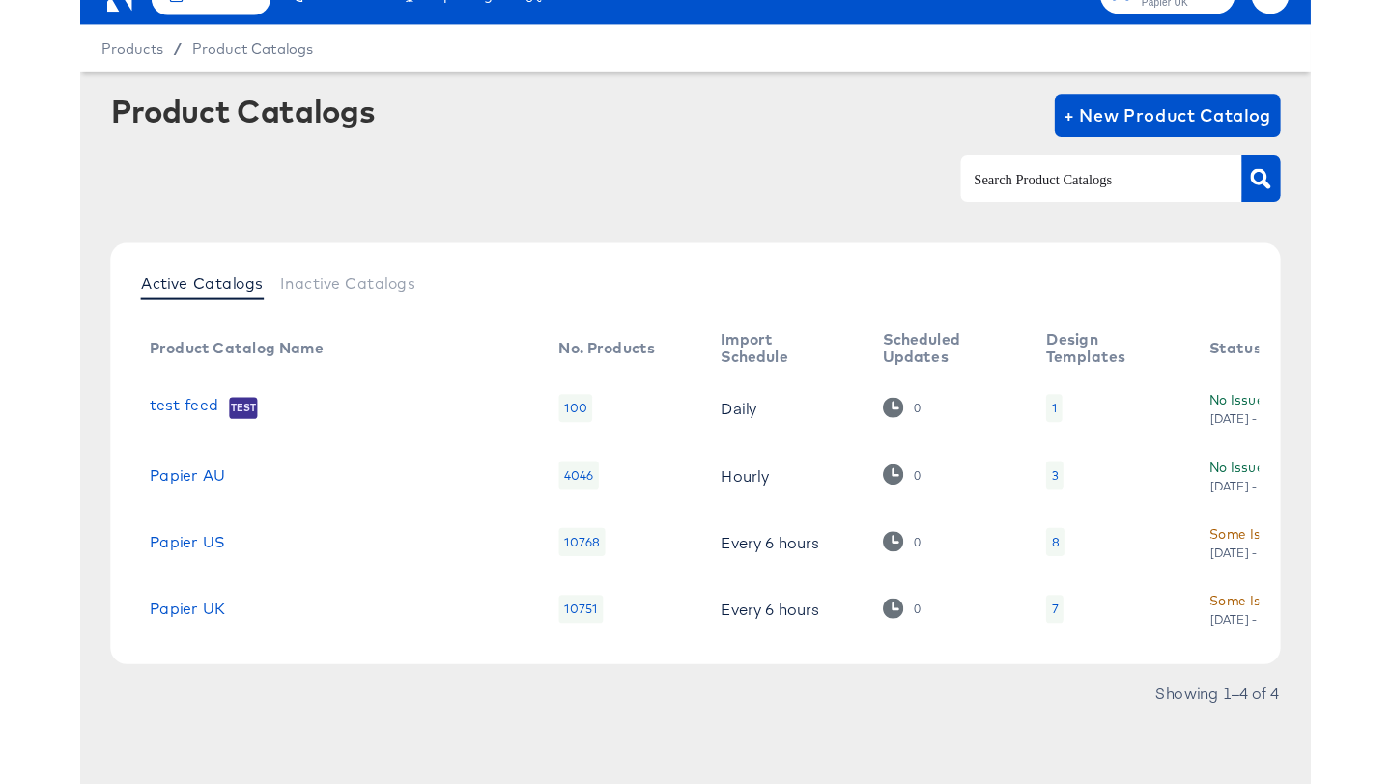
scroll to position [0, 0]
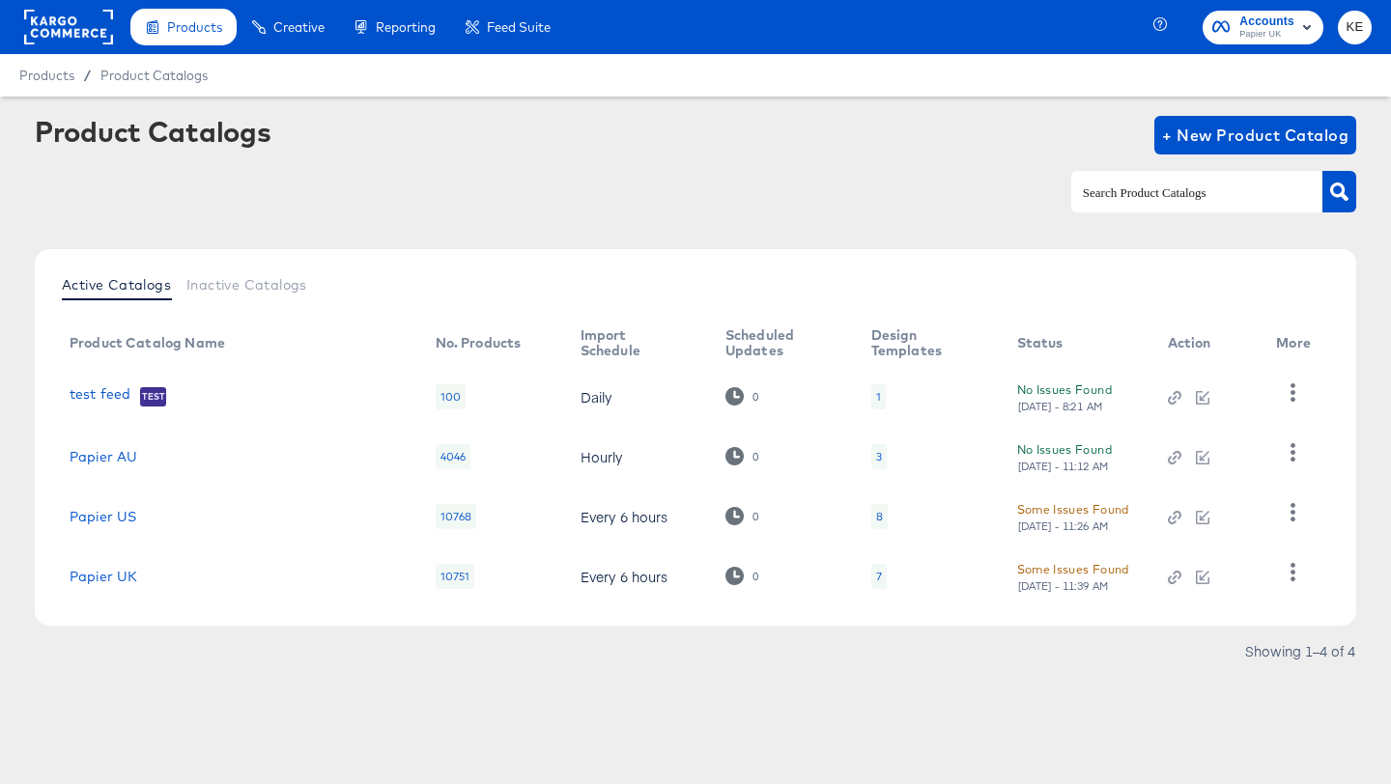
click at [1057, 568] on div "Some Issues Found" at bounding box center [1073, 569] width 112 height 20
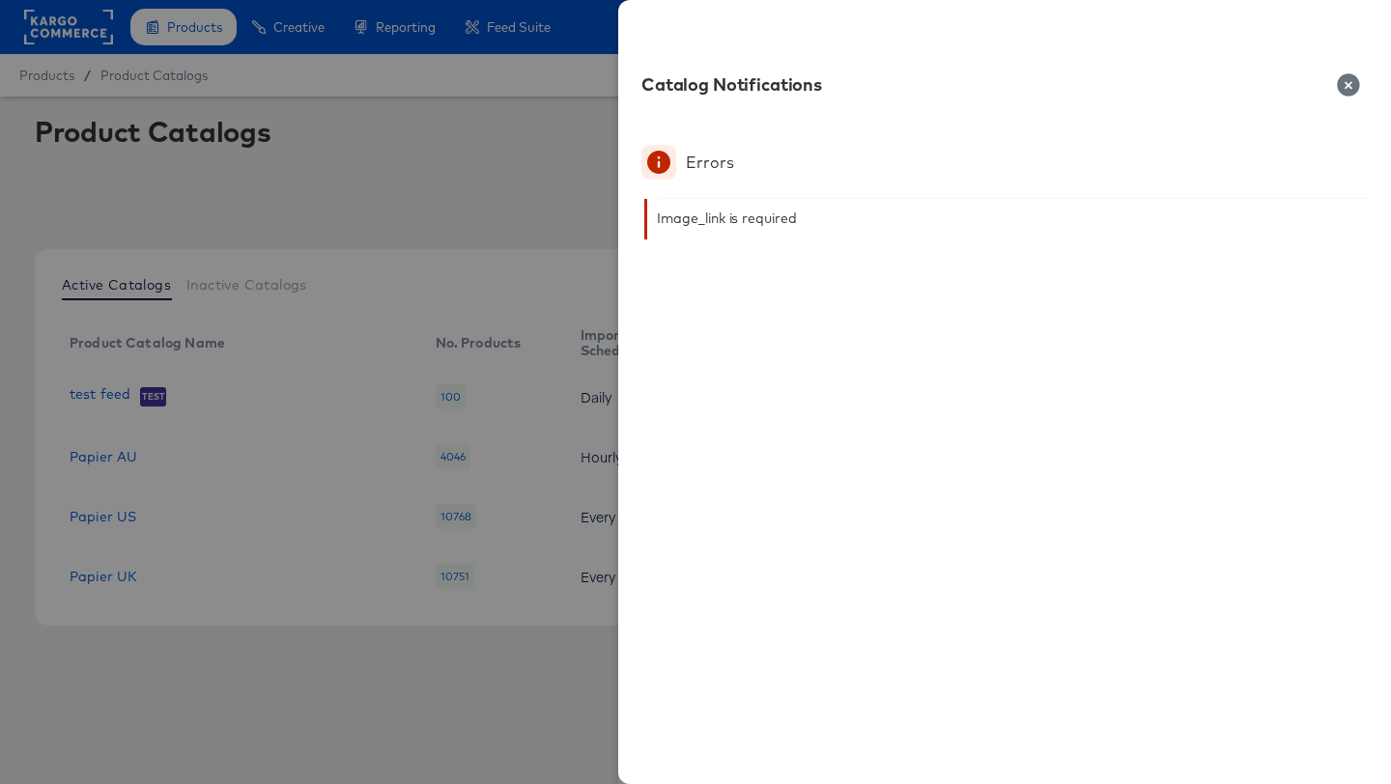
click at [472, 635] on div at bounding box center [695, 392] width 1391 height 784
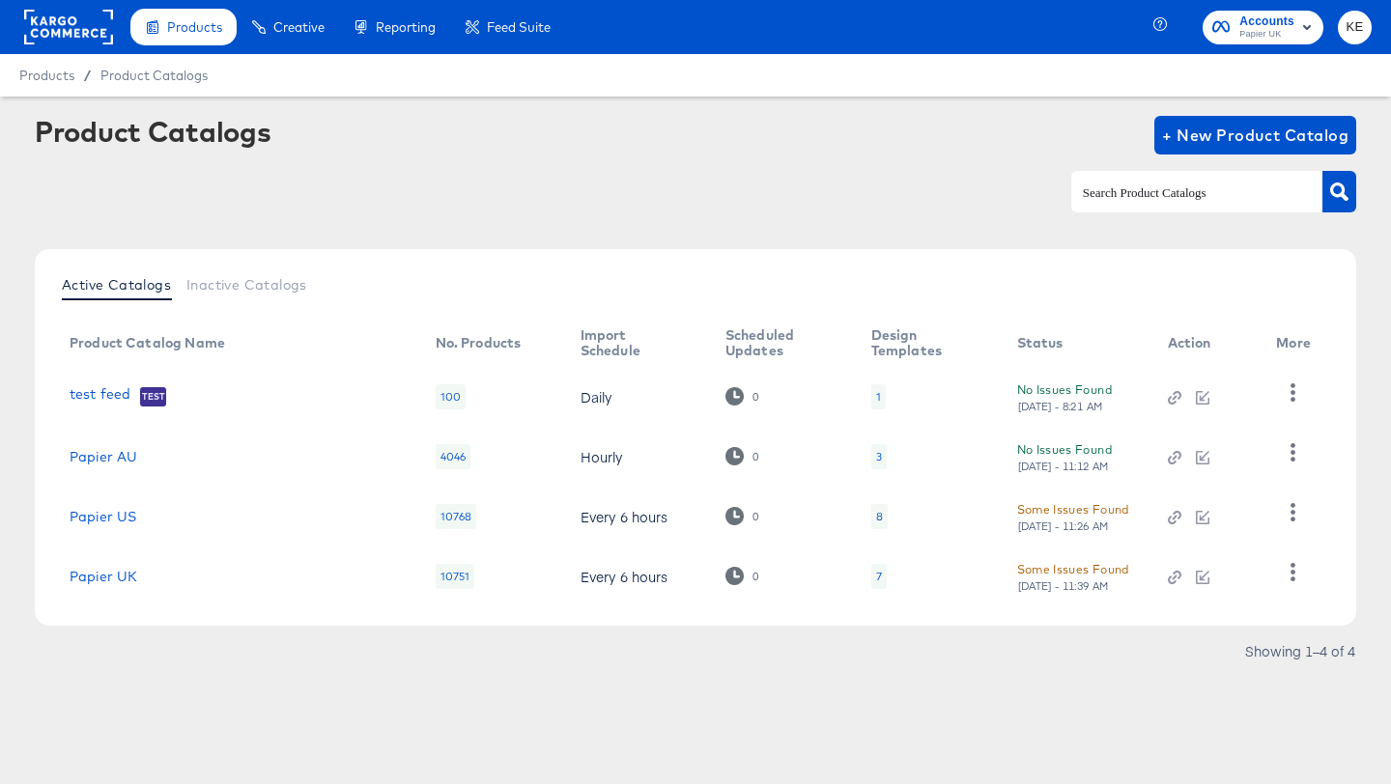
click at [1049, 504] on div "Some Issues Found" at bounding box center [1073, 509] width 112 height 20
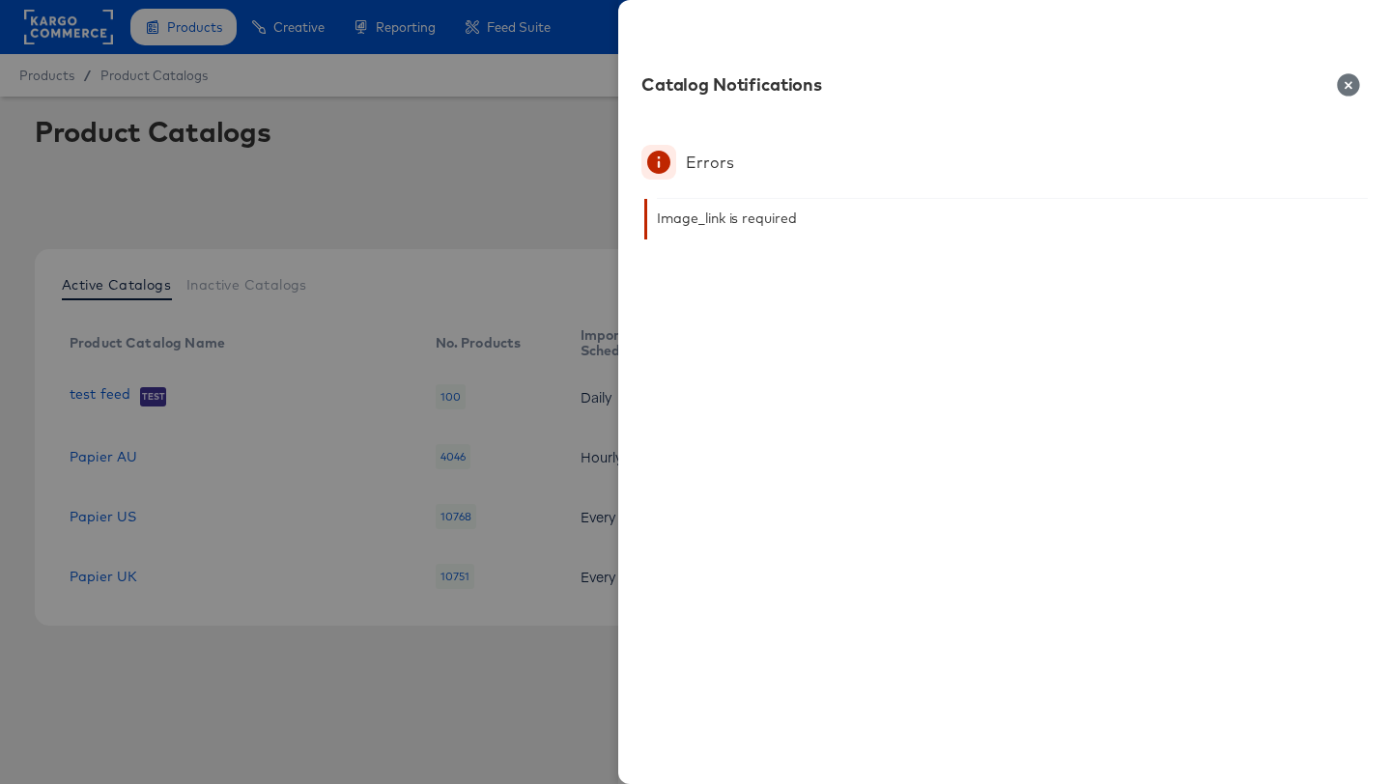
click at [426, 667] on div at bounding box center [695, 392] width 1391 height 784
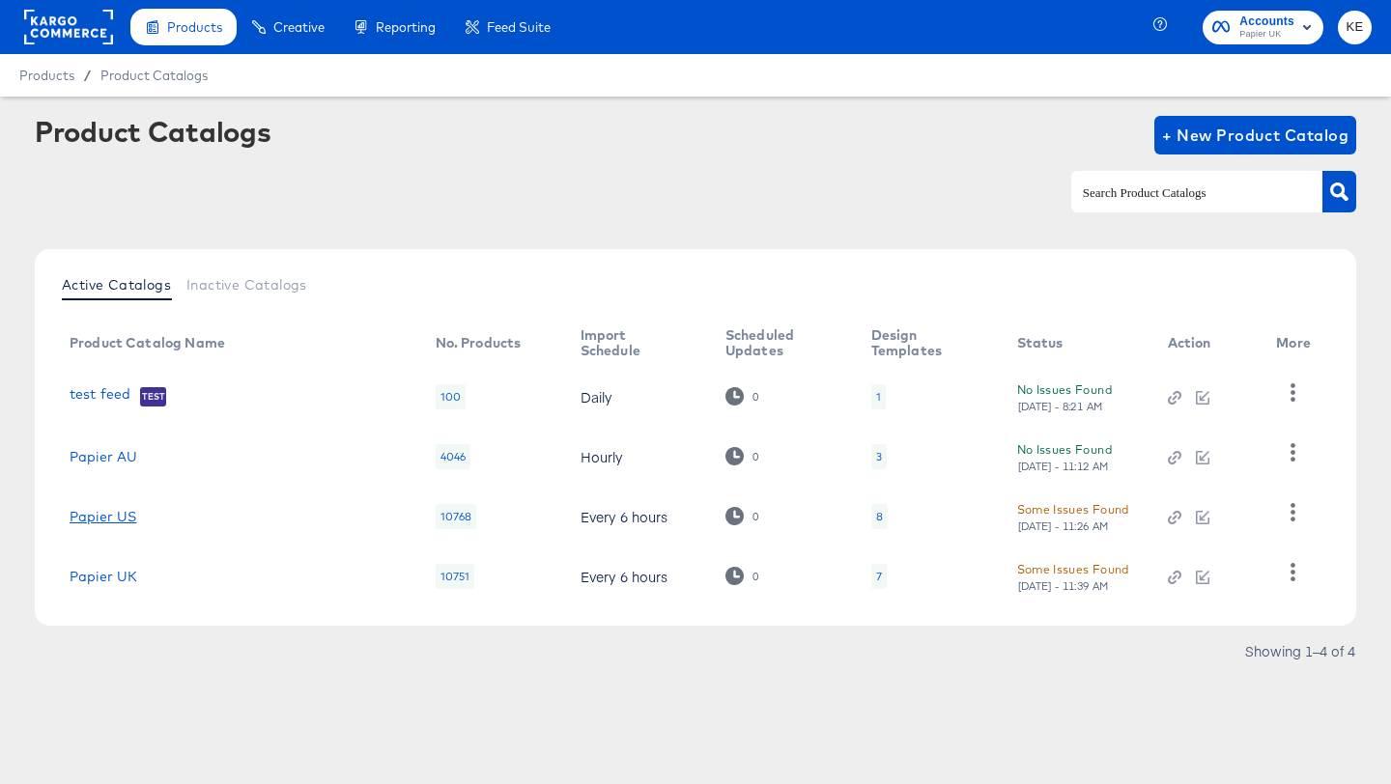
click at [129, 515] on link "Papier US" at bounding box center [103, 516] width 67 height 15
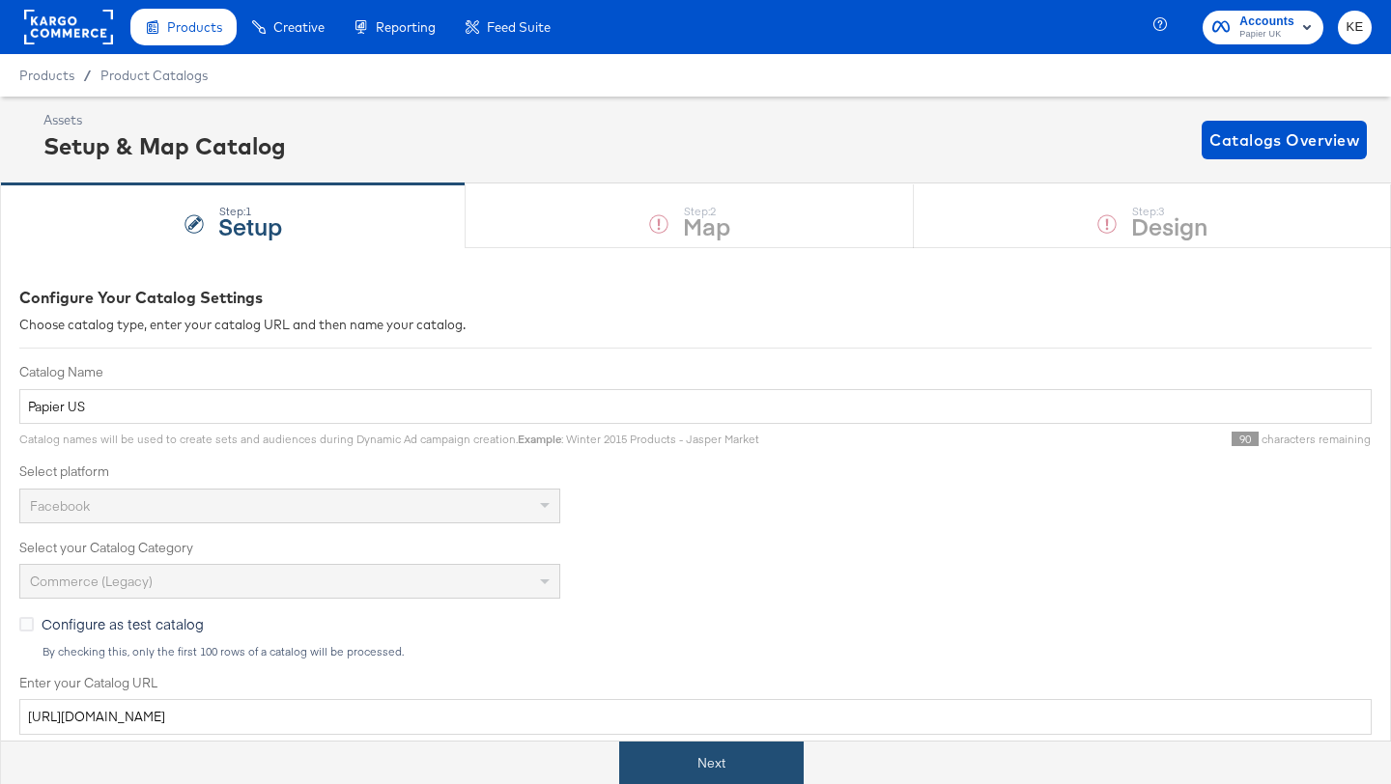
click at [692, 700] on button "Next" at bounding box center [711, 763] width 184 height 43
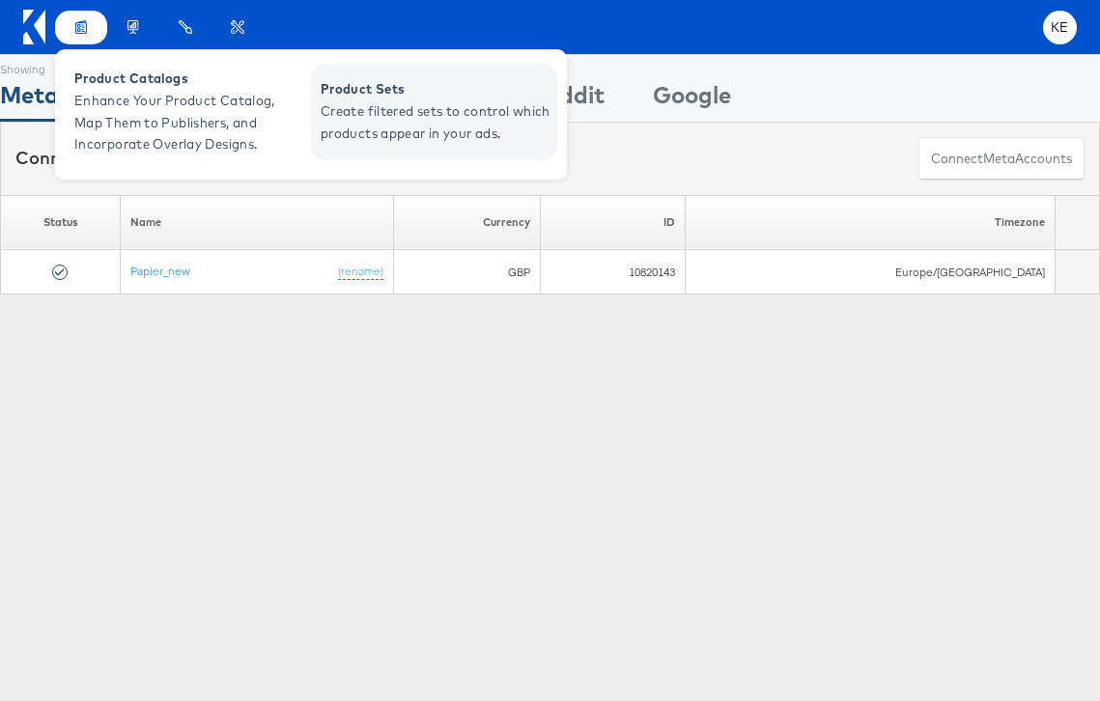
click at [405, 115] on span "Create filtered sets to control which products appear in your ads." at bounding box center [437, 122] width 232 height 44
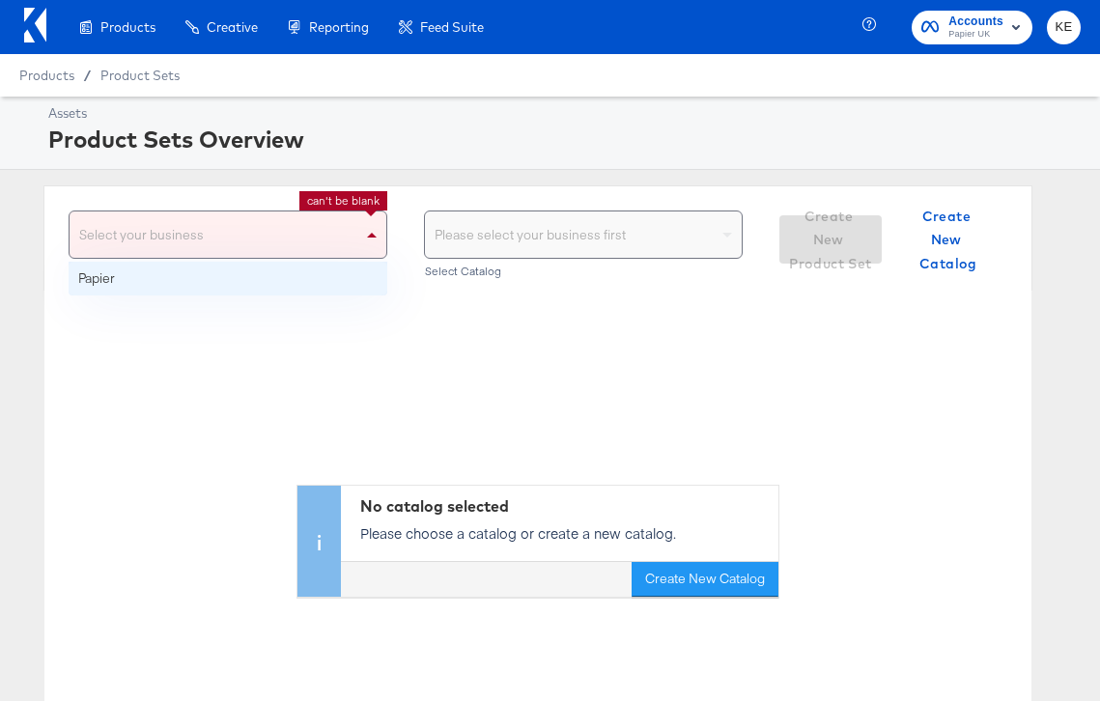
click at [291, 238] on div "Select your business" at bounding box center [228, 235] width 317 height 46
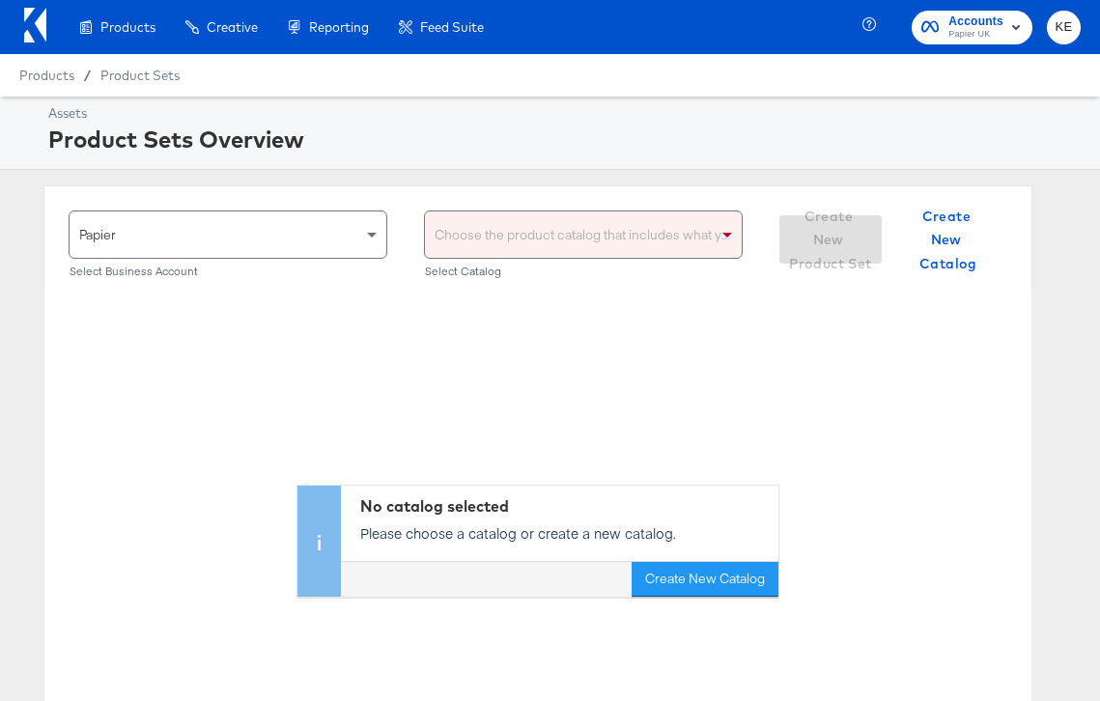
click at [508, 231] on div "Choose the product catalog that includes what you want to sell" at bounding box center [583, 235] width 317 height 46
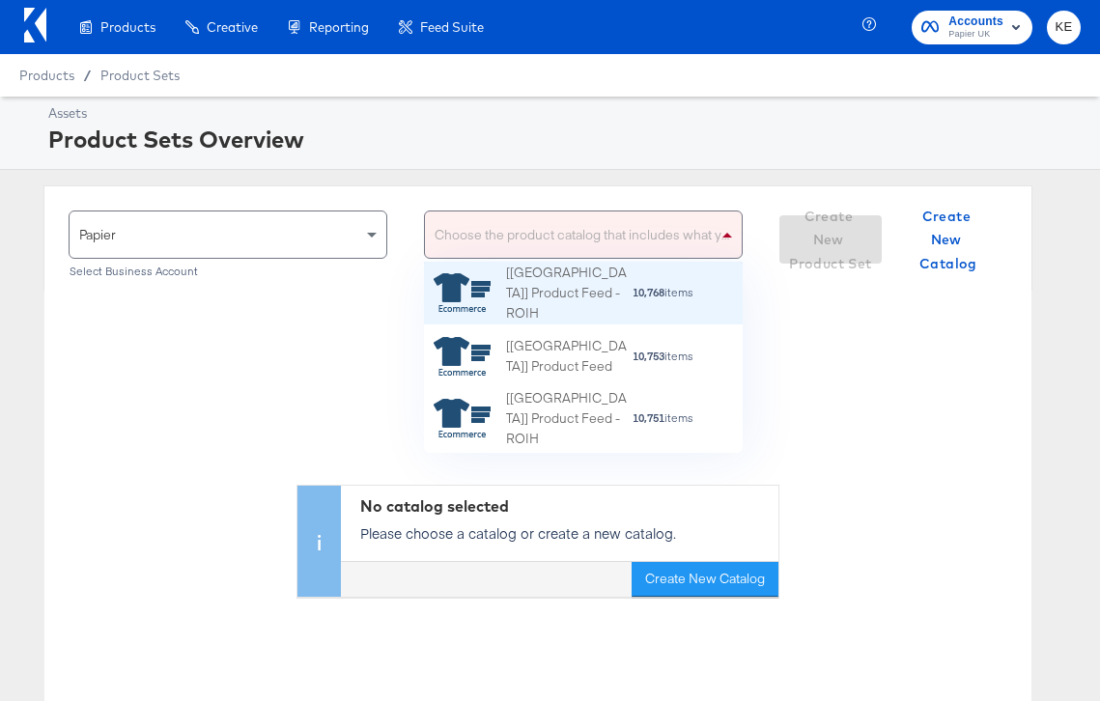
scroll to position [191, 319]
click at [565, 299] on div "[[GEOGRAPHIC_DATA]] Product Feed - ROIH" at bounding box center [569, 294] width 126 height 60
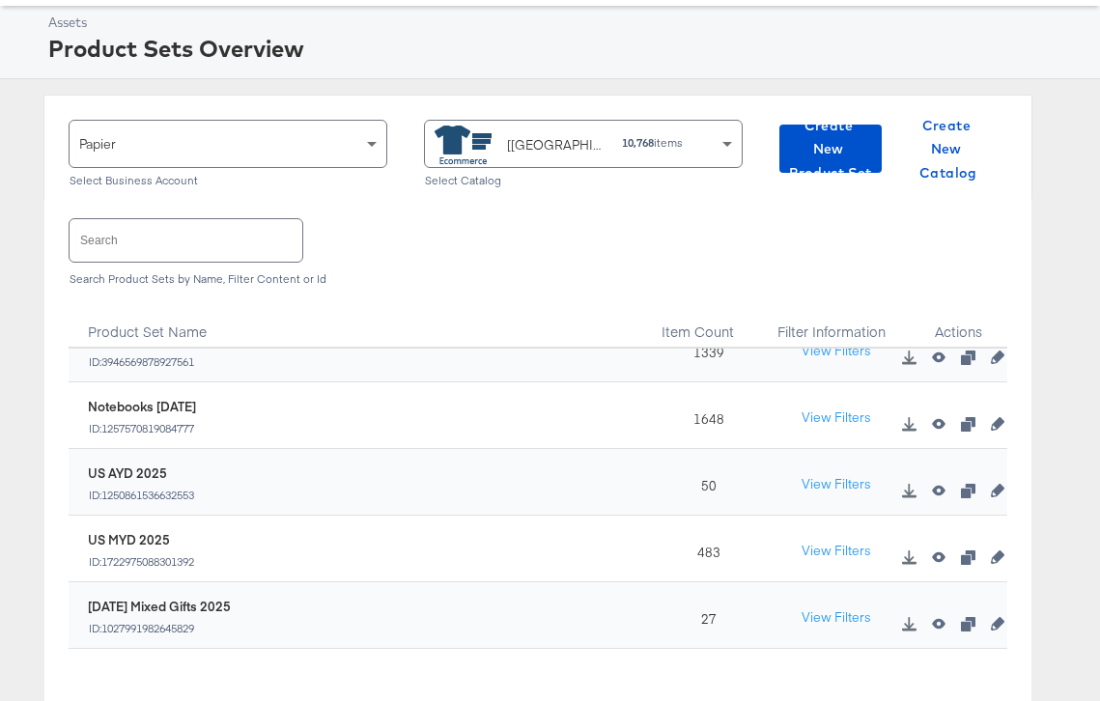
scroll to position [0, 0]
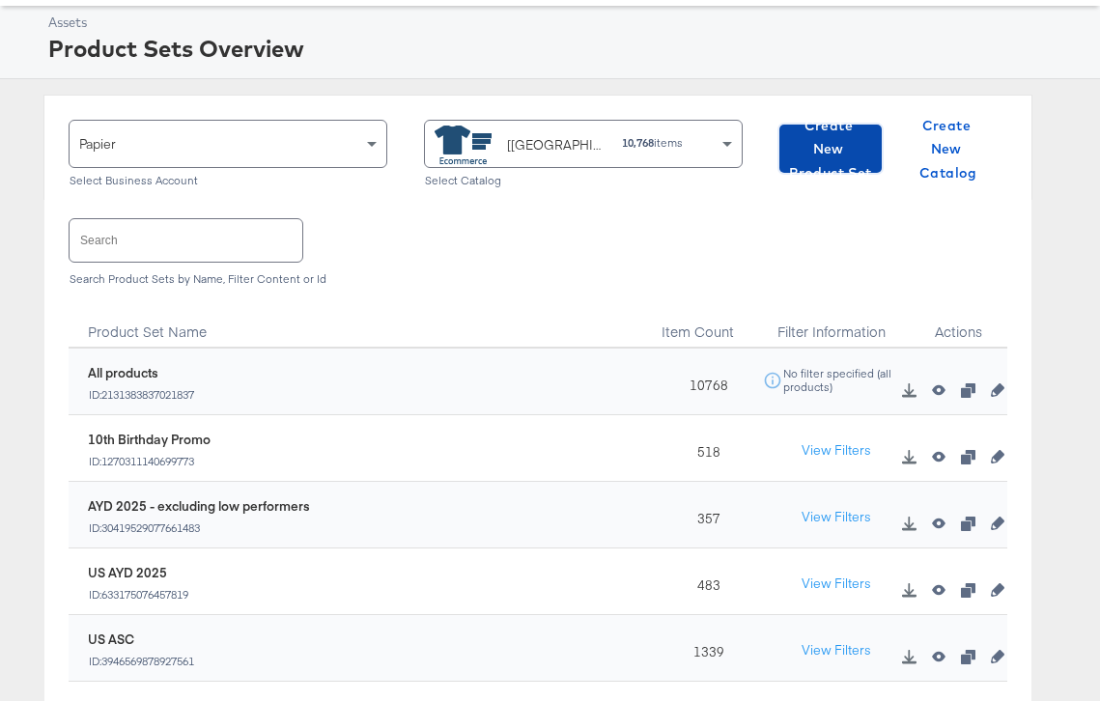
click at [815, 152] on span "Create New Product Set" at bounding box center [830, 149] width 87 height 71
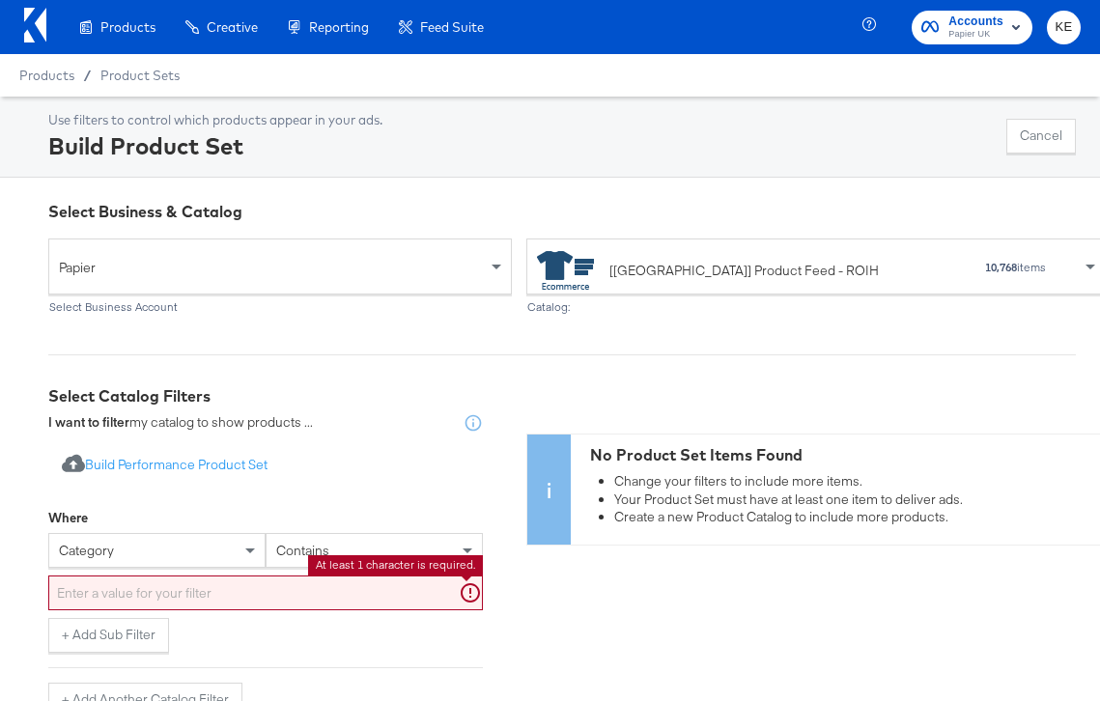
click at [216, 594] on input "text" at bounding box center [265, 594] width 435 height 36
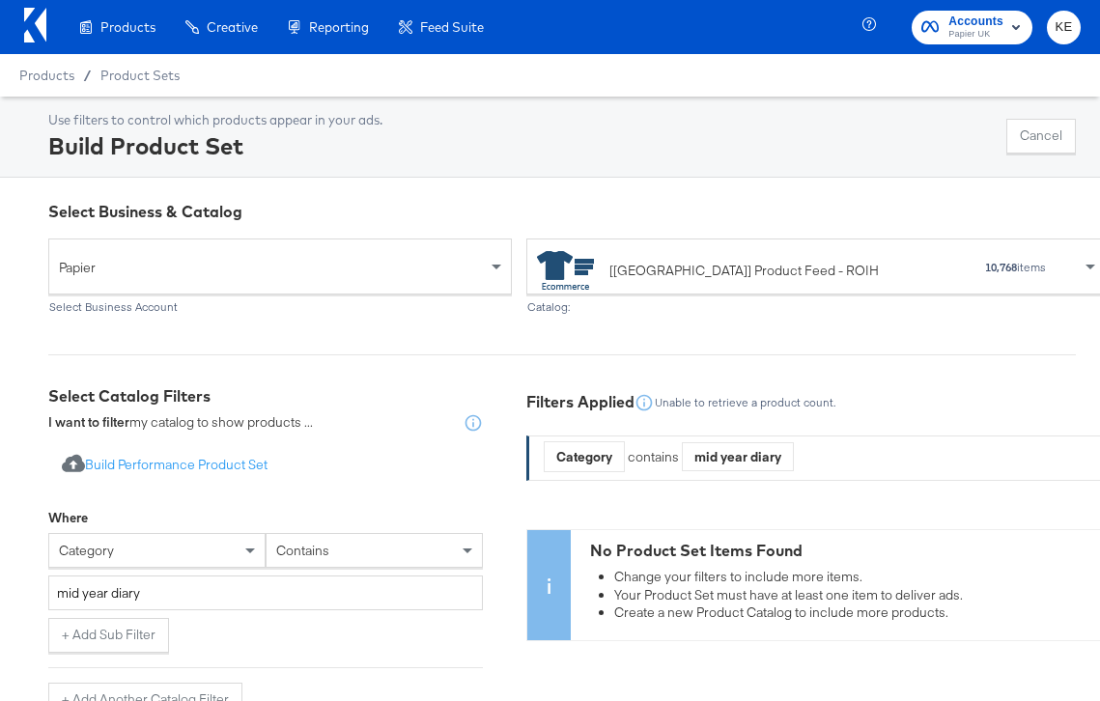
click at [393, 475] on div "Import product data from Google Analytics to generate product set Build Perform…" at bounding box center [265, 466] width 435 height 36
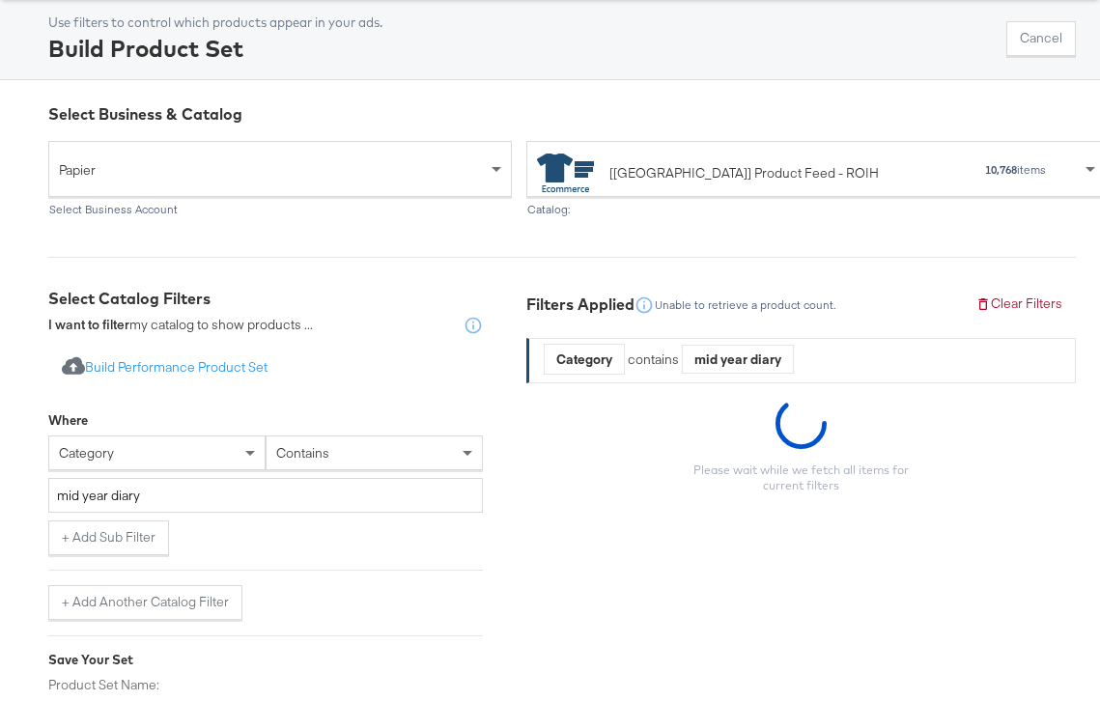
scroll to position [111, 0]
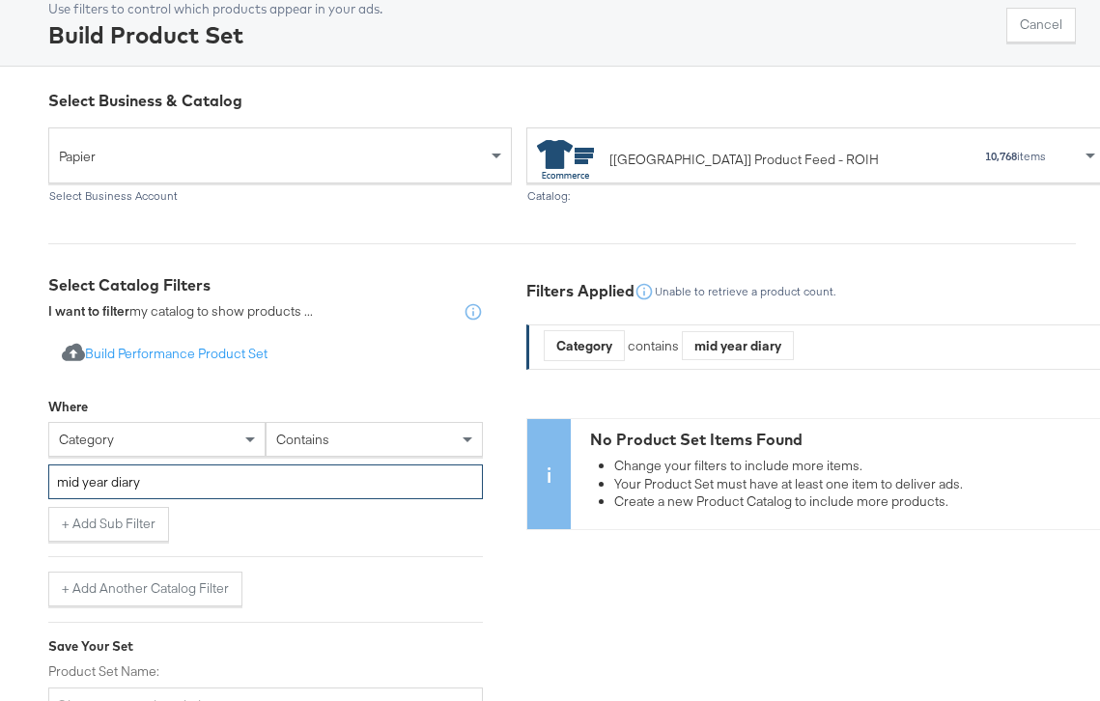
click at [84, 484] on input "mid year diary" at bounding box center [265, 483] width 435 height 36
type input "mid-year diary"
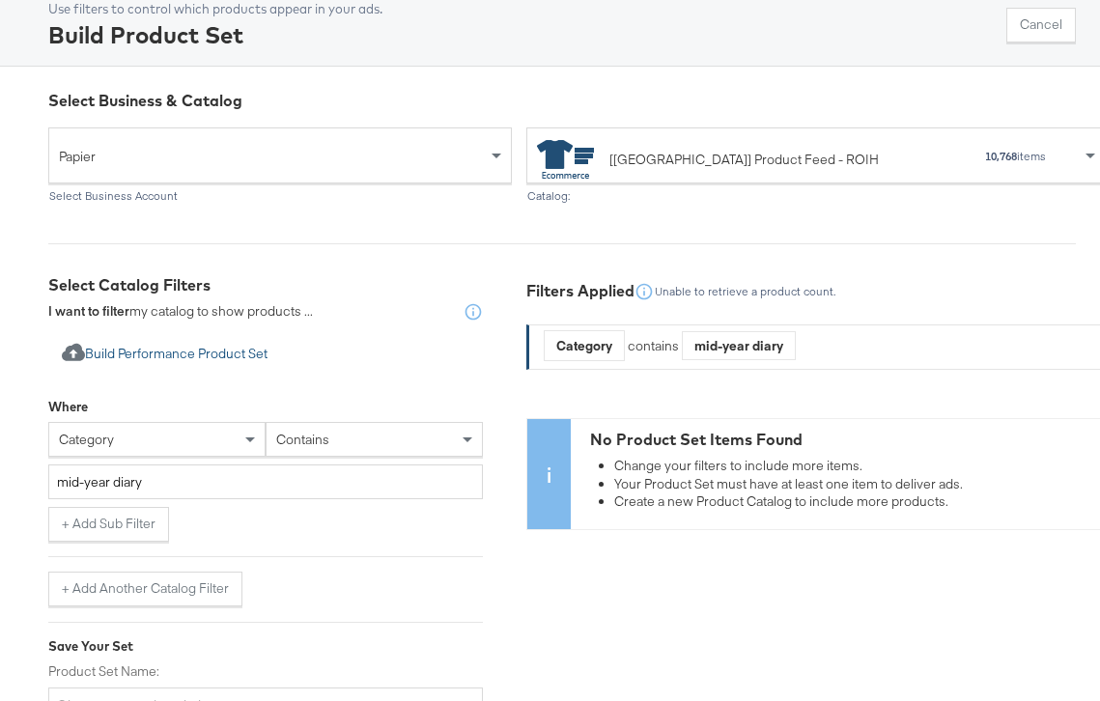
click at [272, 339] on button "Import product data from Google Analytics to generate product set Build Perform…" at bounding box center [164, 355] width 233 height 36
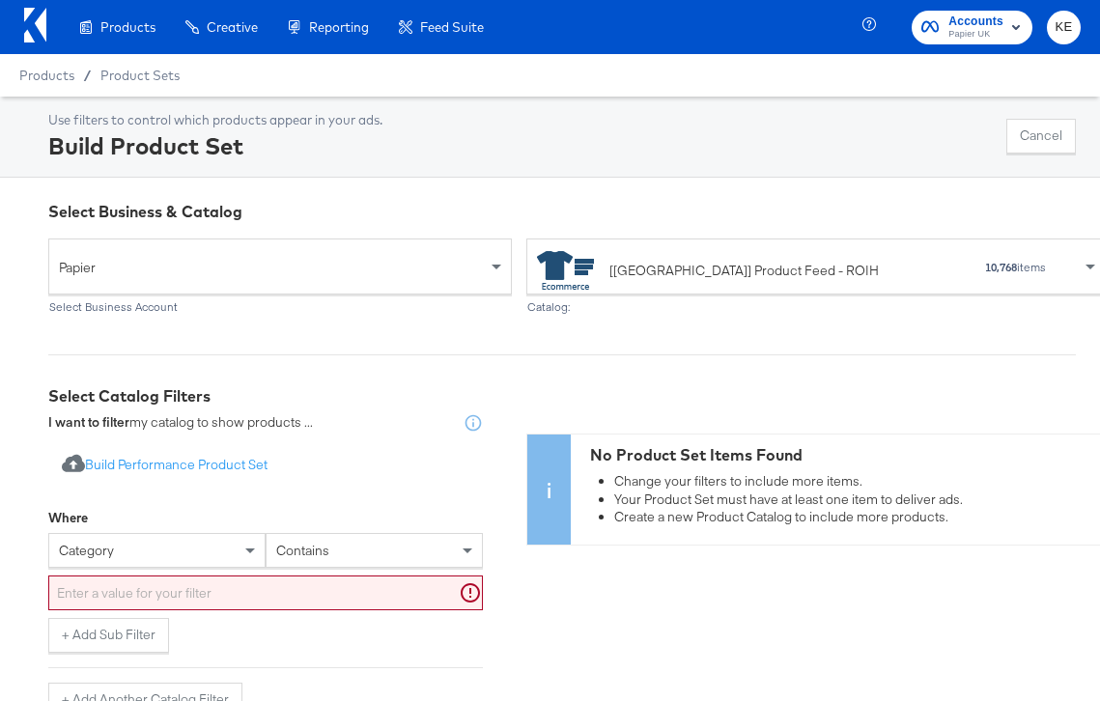
click at [166, 583] on input "text" at bounding box center [265, 594] width 435 height 36
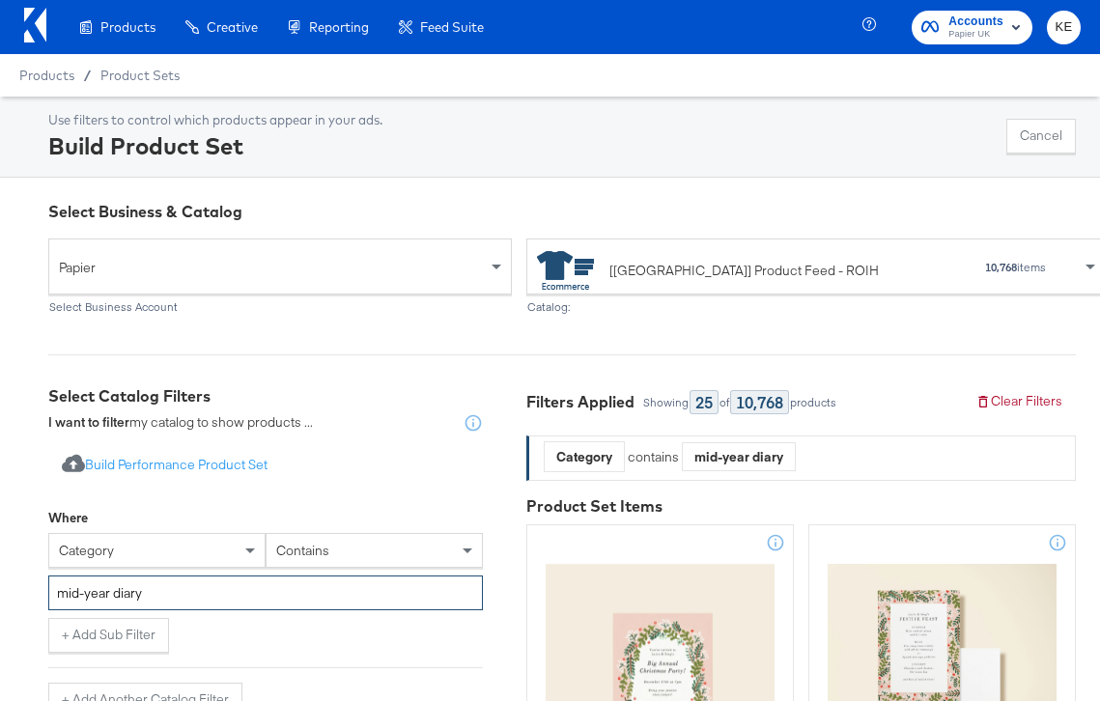
type input "mid-year diary"
click at [220, 515] on div "Where" at bounding box center [265, 521] width 435 height 24
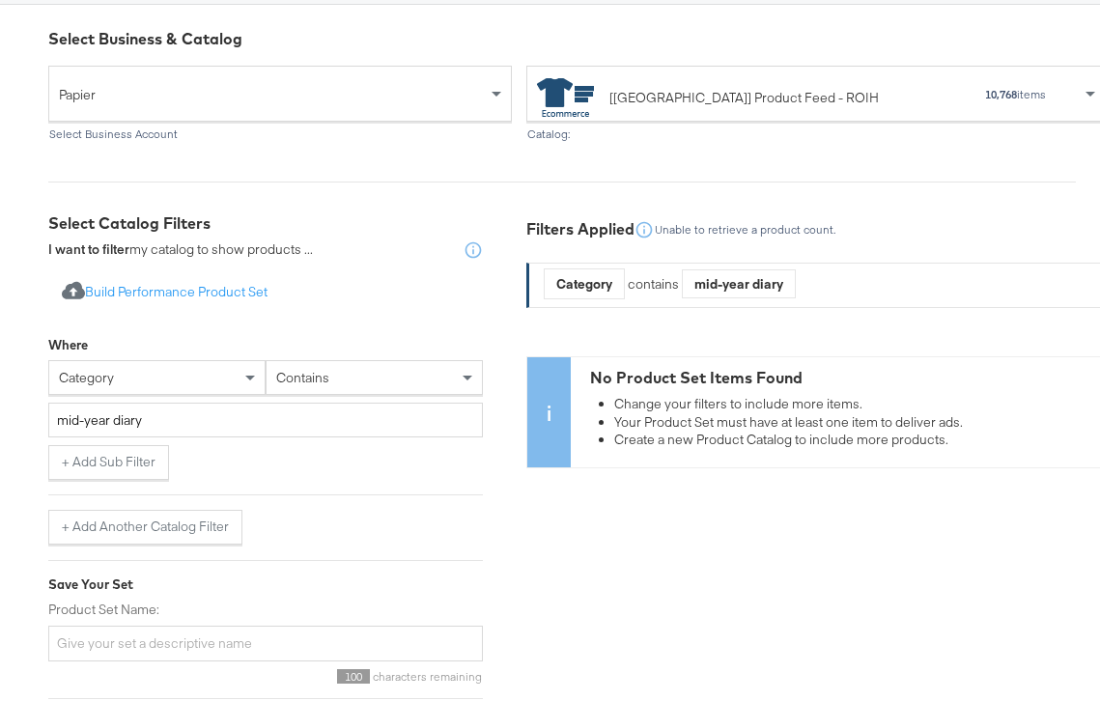
scroll to position [175, 0]
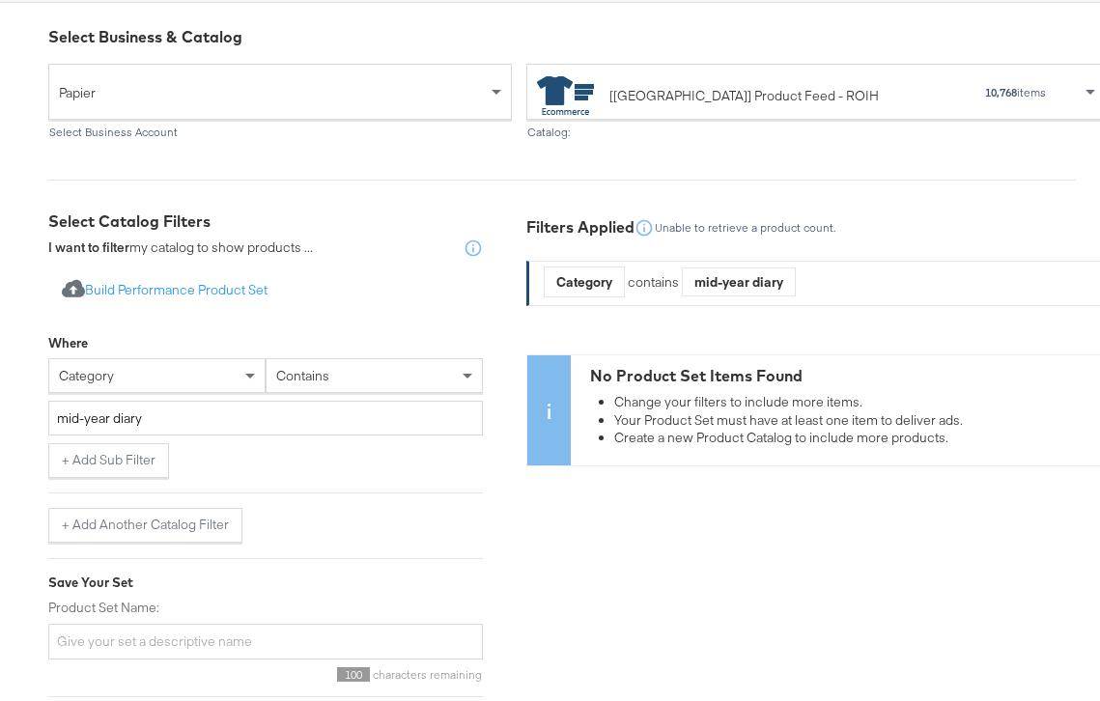
click at [204, 383] on div "category" at bounding box center [156, 375] width 215 height 33
click at [132, 382] on div "availability" at bounding box center [156, 375] width 215 height 33
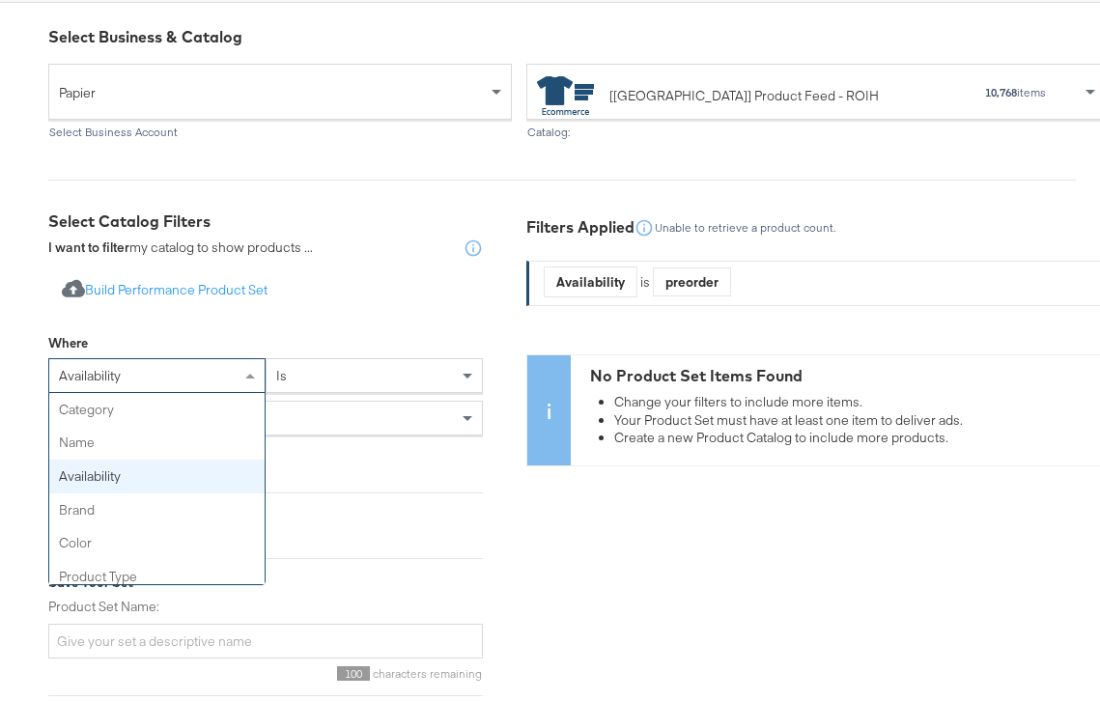
scroll to position [67, 0]
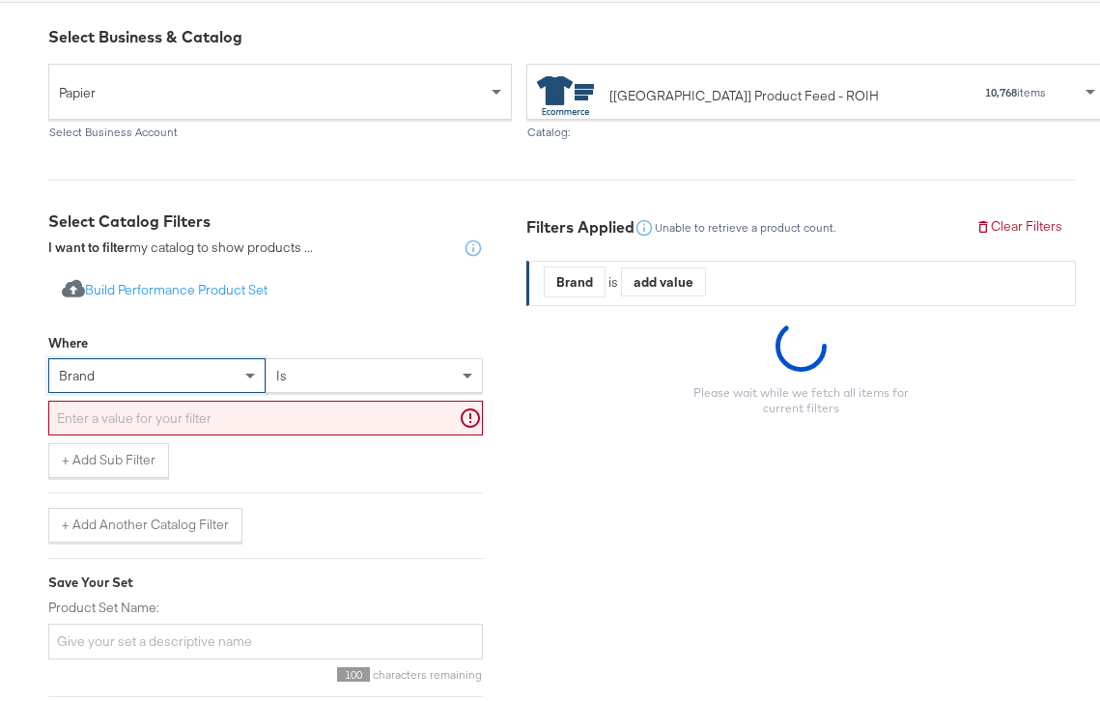
click at [121, 361] on div "brand" at bounding box center [156, 375] width 215 height 33
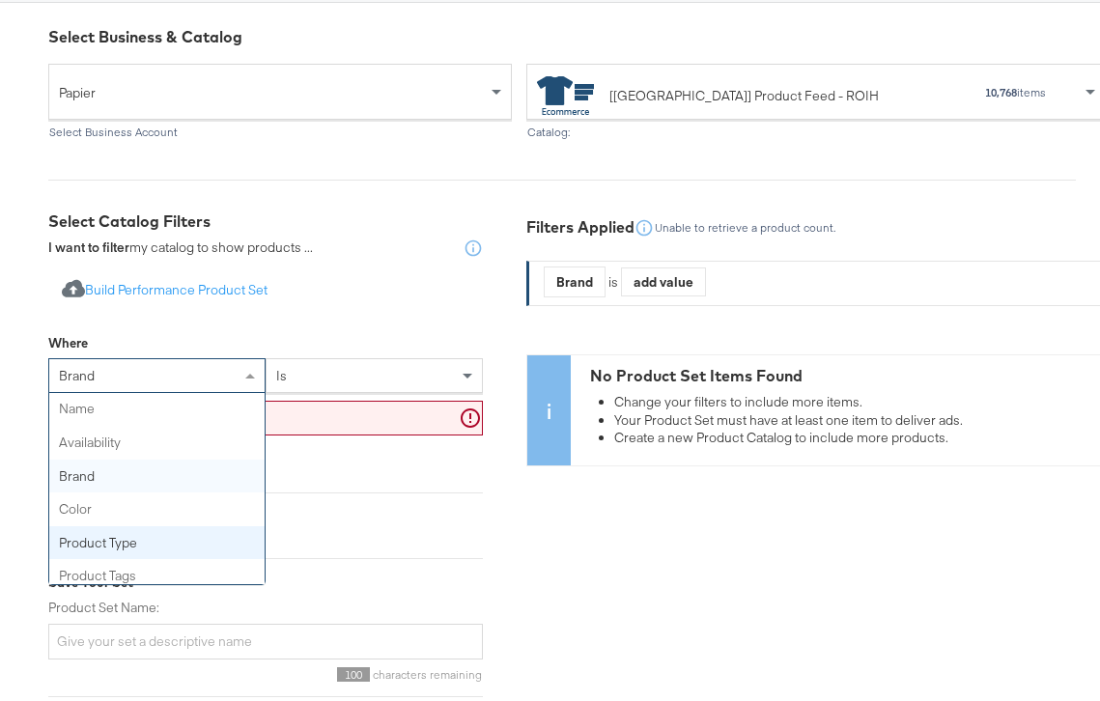
scroll to position [0, 0]
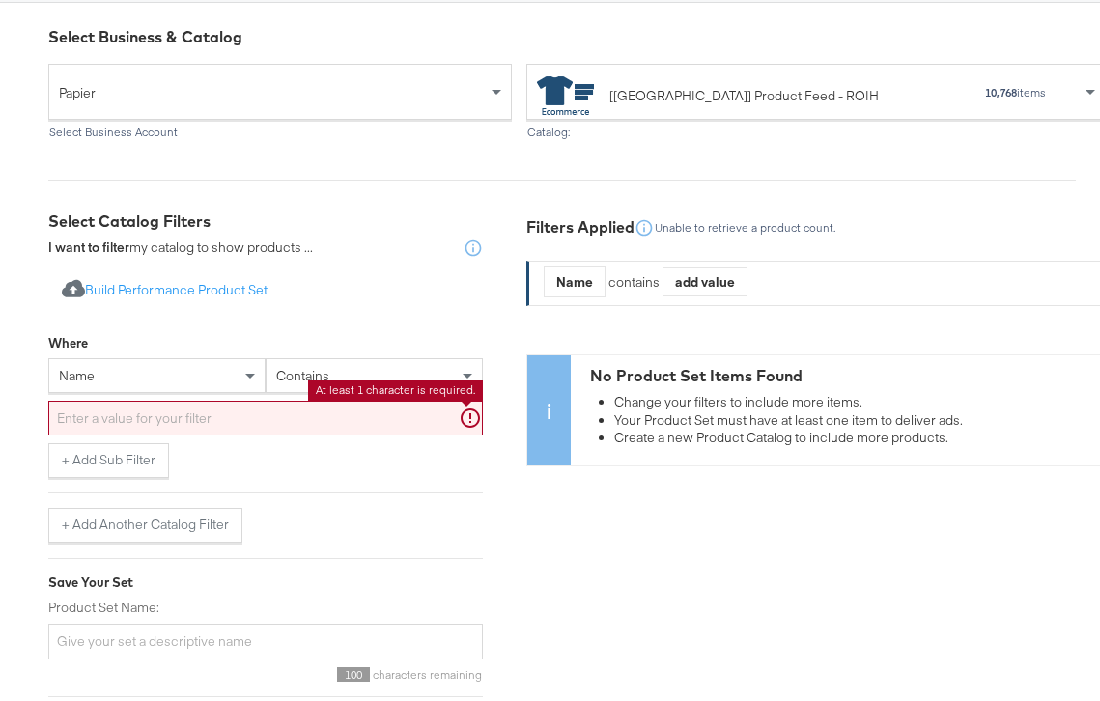
click at [249, 414] on input "text" at bounding box center [265, 419] width 435 height 36
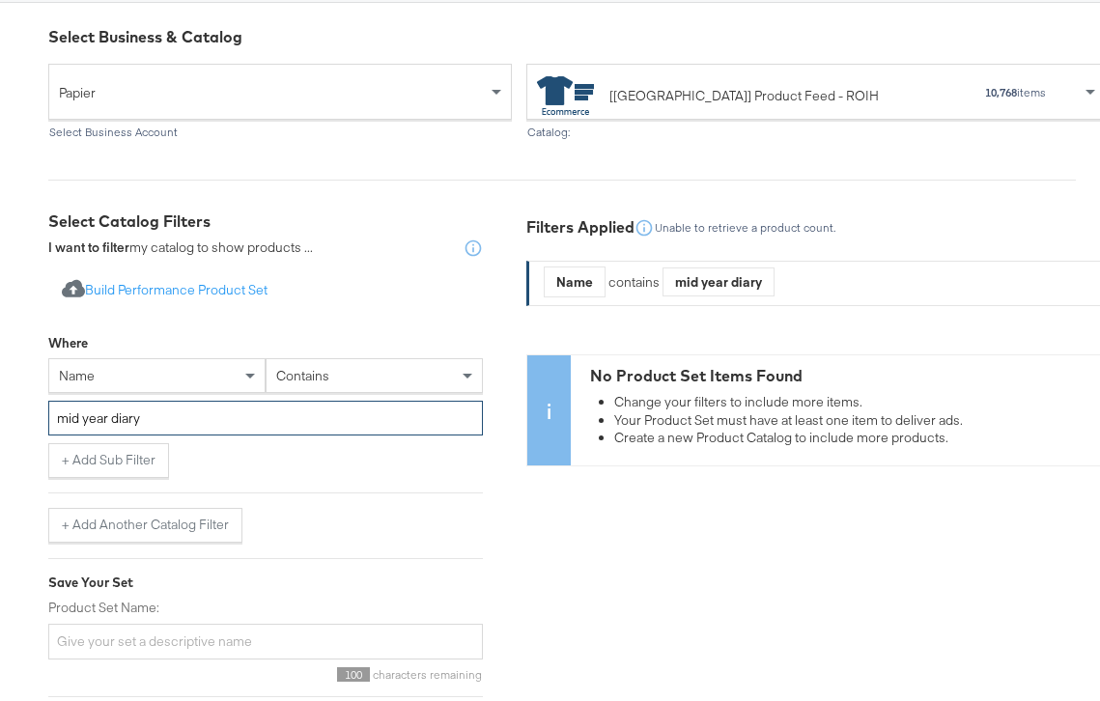
click at [82, 420] on input "mid year diary" at bounding box center [265, 419] width 435 height 36
click at [337, 490] on div "Where name contains mid-year diary + Add Sub Filter + Add Another Catalog Filter" at bounding box center [265, 434] width 435 height 219
click at [182, 417] on input "mid-year diary" at bounding box center [265, 419] width 435 height 36
click at [114, 418] on input "mid-year diary" at bounding box center [265, 419] width 435 height 36
type input "mid-year diary"
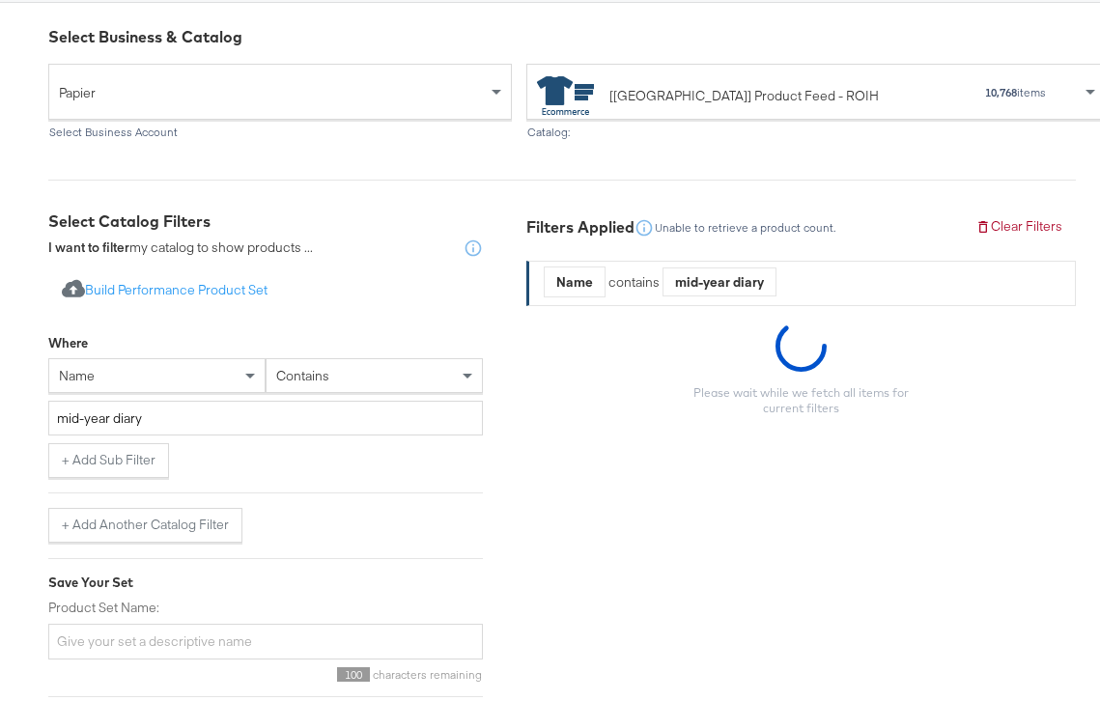
click at [217, 452] on div "+ Add Sub Filter" at bounding box center [265, 460] width 435 height 35
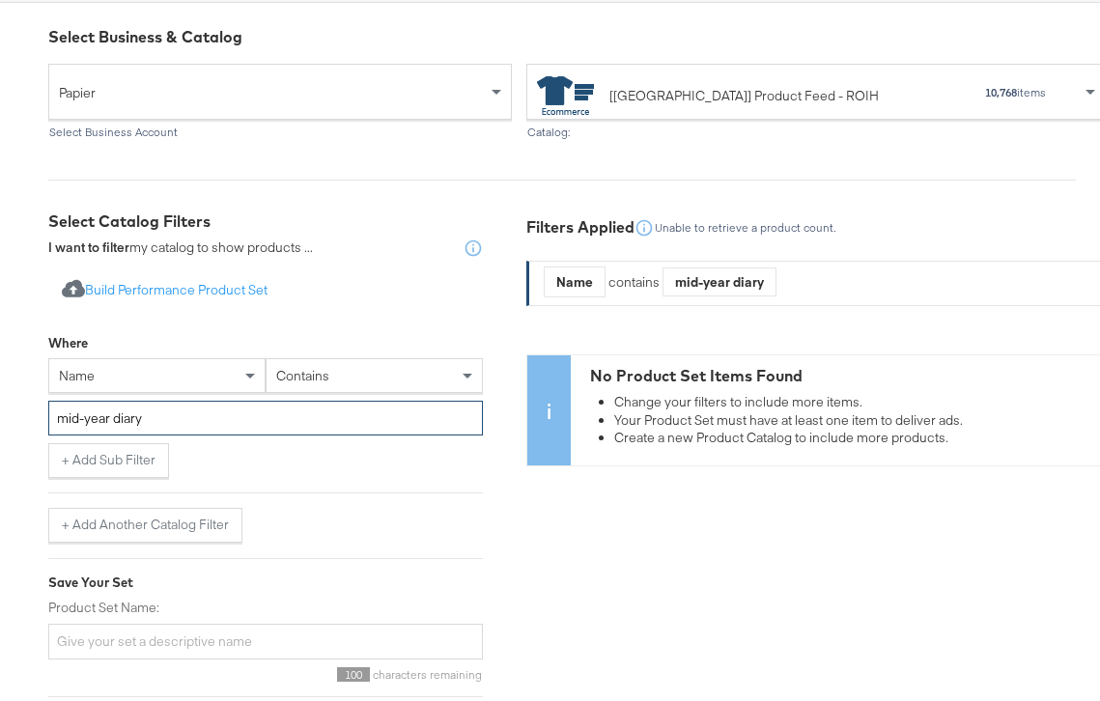
drag, startPoint x: 179, startPoint y: 418, endPoint x: 15, endPoint y: 416, distance: 163.3
click at [15, 416] on div "Select Business & Catalog Papier Select Business Account [US] Product Feed - RO…" at bounding box center [550, 410] width 1100 height 815
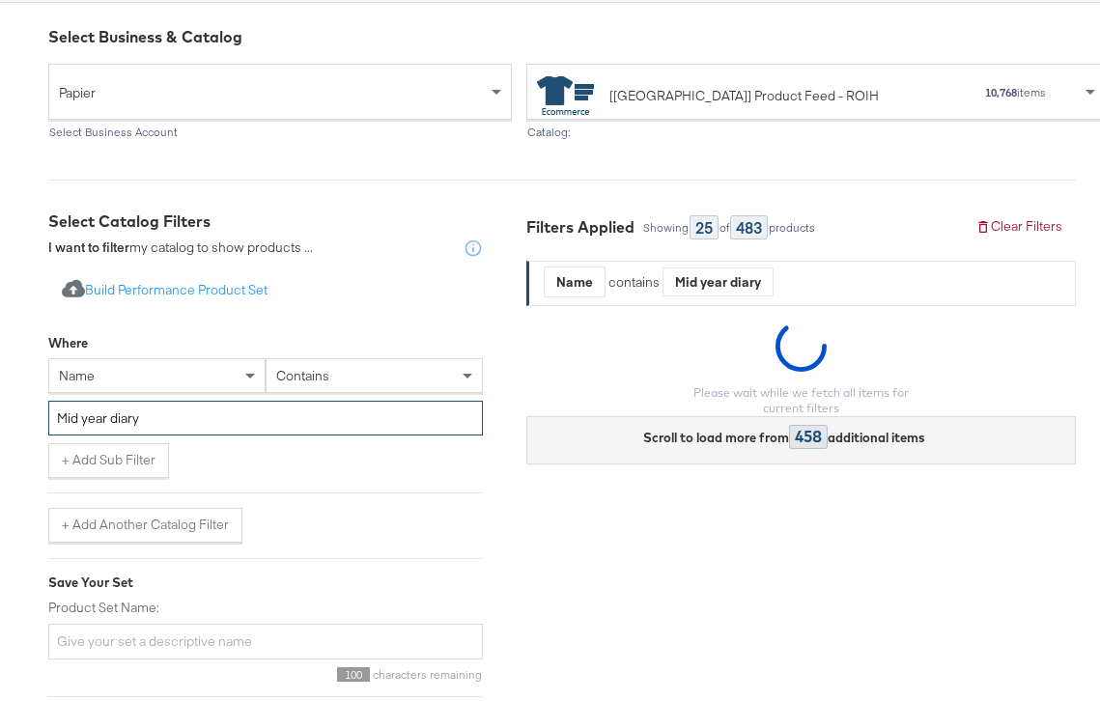
scroll to position [291, 0]
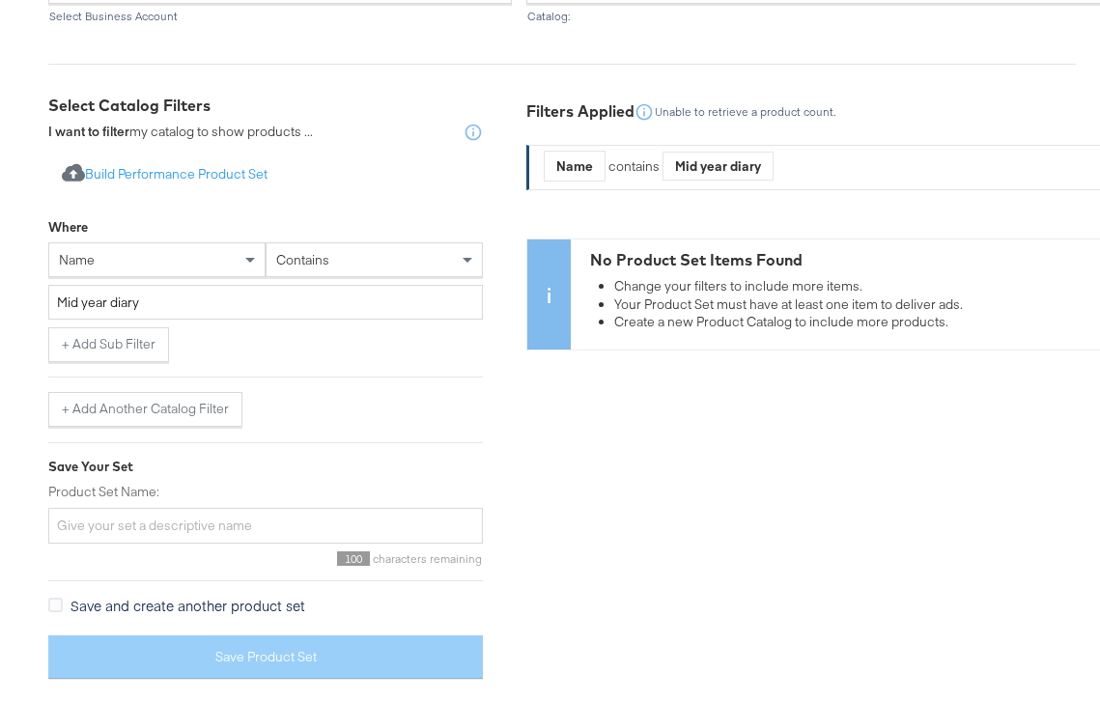
click at [239, 366] on div "Where name contains Mid year diary + Add Sub Filter + Add Another Catalog Filter" at bounding box center [265, 318] width 435 height 219
click at [85, 301] on input "Mid year diary" at bounding box center [265, 303] width 435 height 36
click at [82, 301] on input "Mid year diary" at bounding box center [265, 303] width 435 height 36
type input "Mid-year diary"
click at [335, 336] on div "+ Add Sub Filter" at bounding box center [265, 344] width 435 height 35
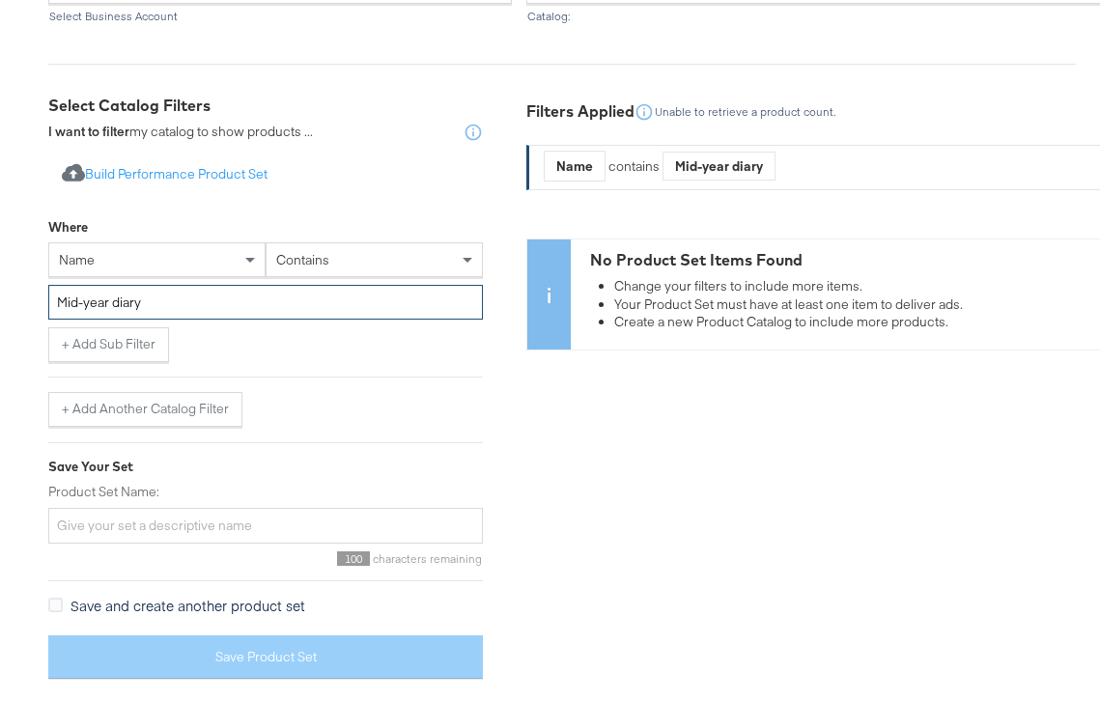
drag, startPoint x: 152, startPoint y: 304, endPoint x: 19, endPoint y: 300, distance: 132.4
click at [19, 300] on div "Select Business & Catalog Papier Select Business Account [US] Product Feed - RO…" at bounding box center [550, 294] width 1100 height 815
click at [434, 331] on div "+ Add Sub Filter" at bounding box center [265, 344] width 435 height 35
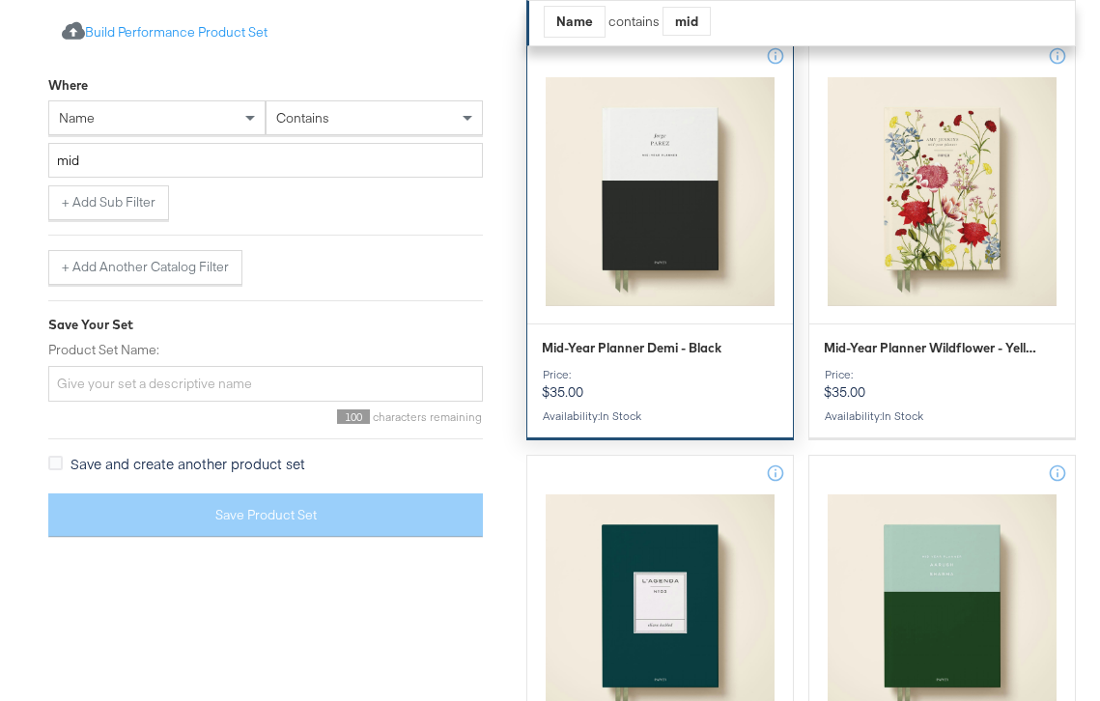
scroll to position [1763, 0]
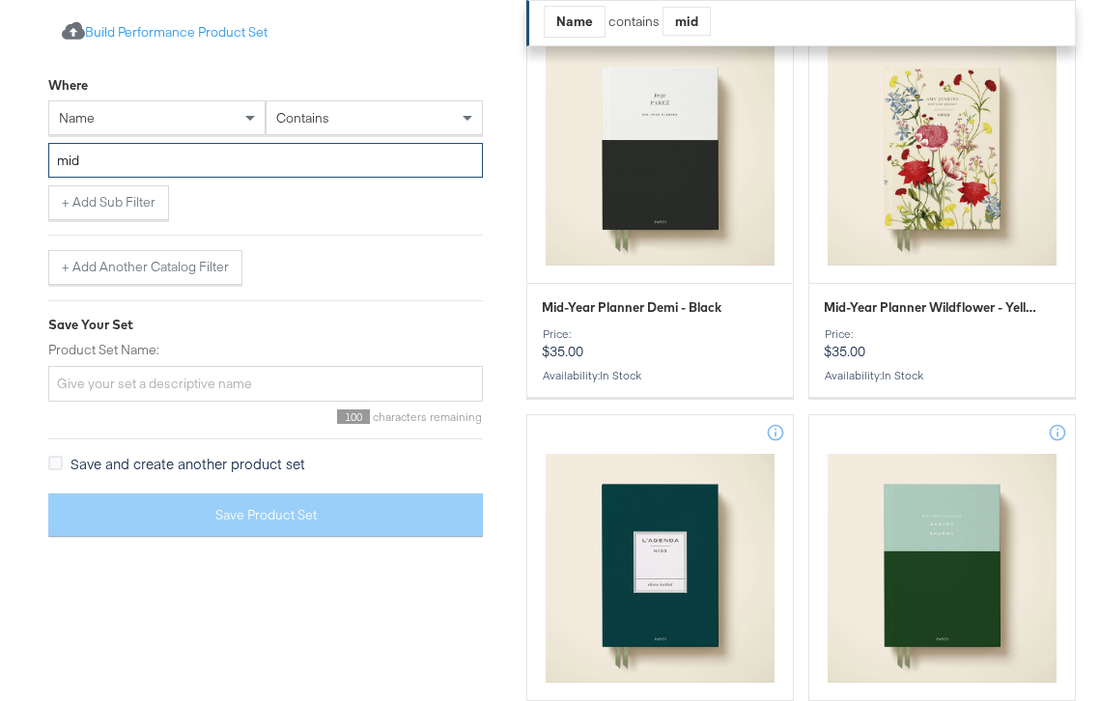
click at [161, 162] on input "mid" at bounding box center [265, 161] width 435 height 36
type input "m"
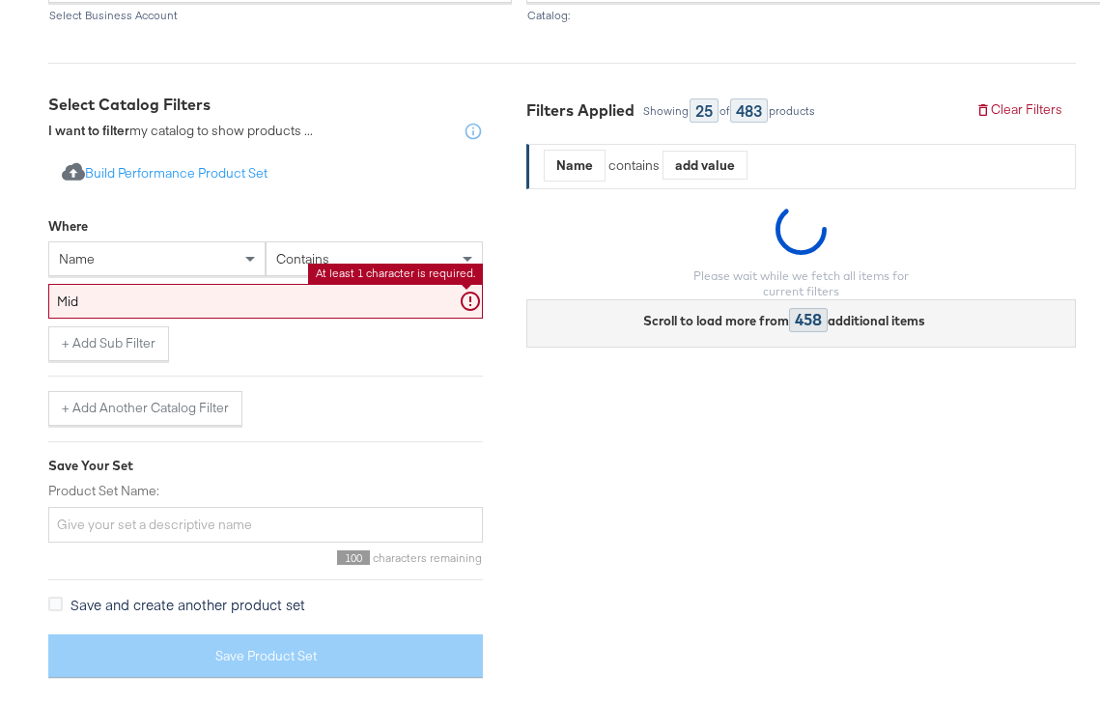
scroll to position [291, 0]
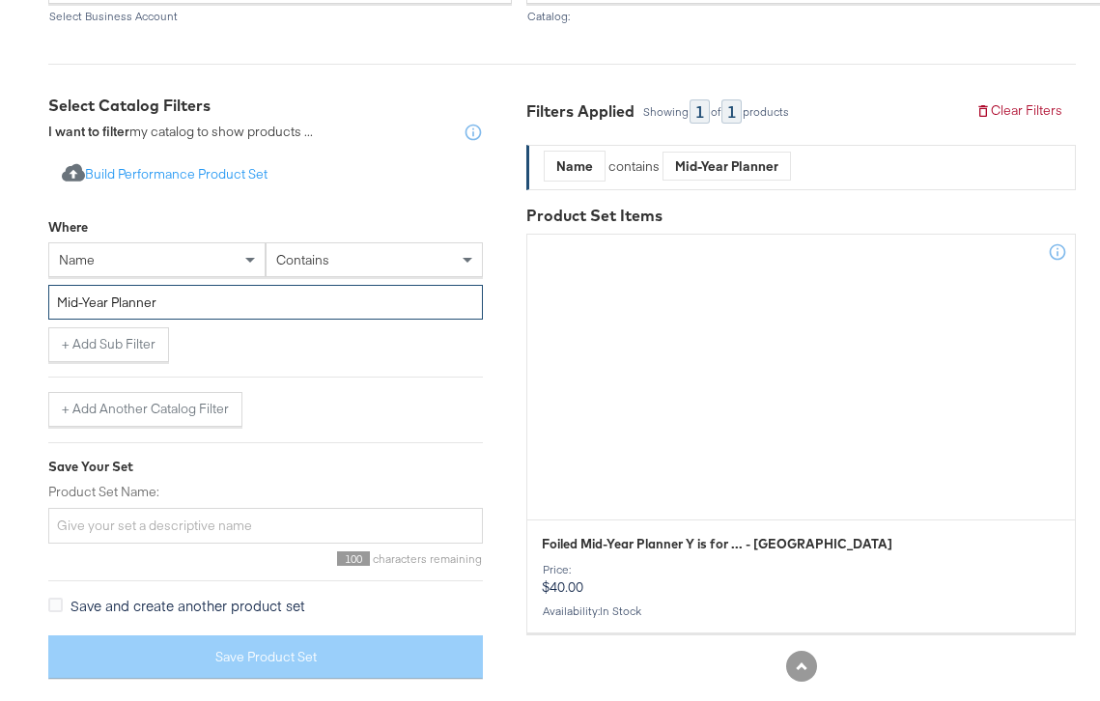
type input "Mid-Year Planner"
click at [306, 366] on div "Where name contains Mid-Year Planner + Add Sub Filter + Add Another Catalog Fil…" at bounding box center [265, 318] width 435 height 219
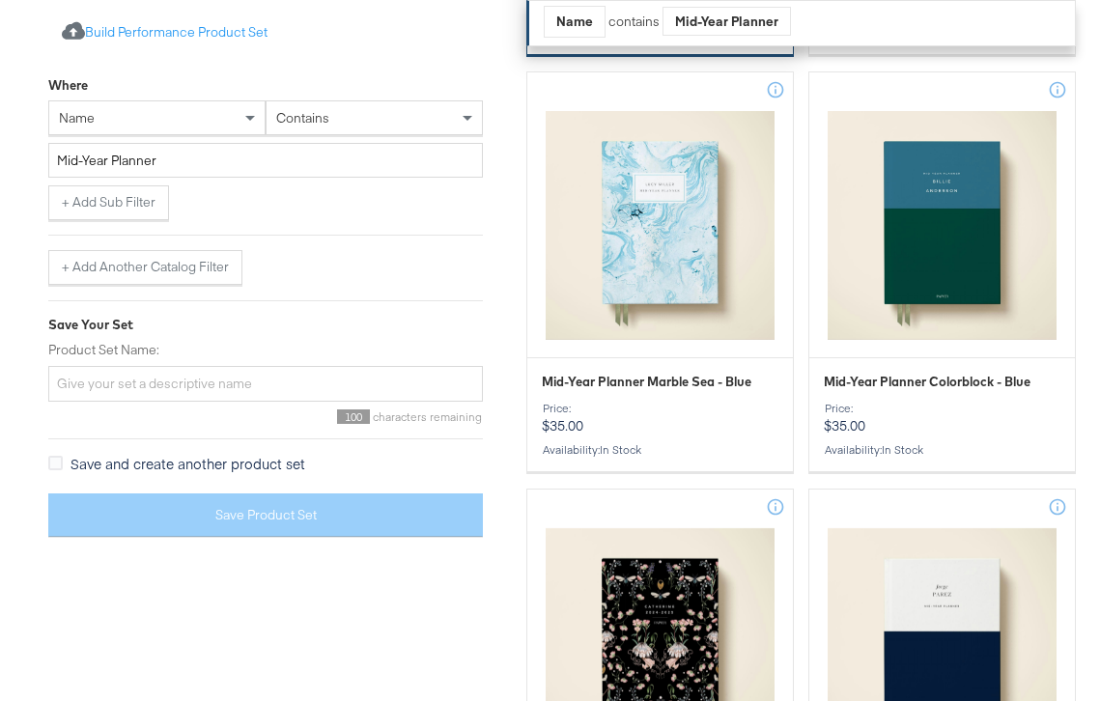
scroll to position [864, 0]
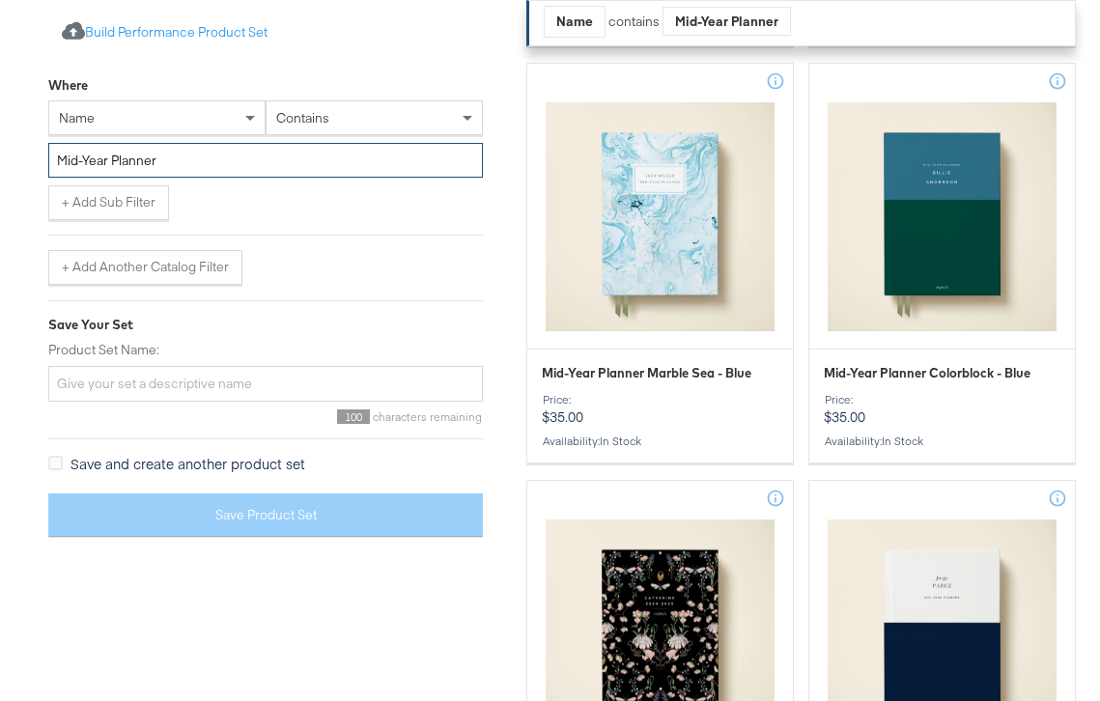
click at [263, 164] on input "Mid-Year Planner" at bounding box center [265, 161] width 435 height 36
